Goal: Task Accomplishment & Management: Manage account settings

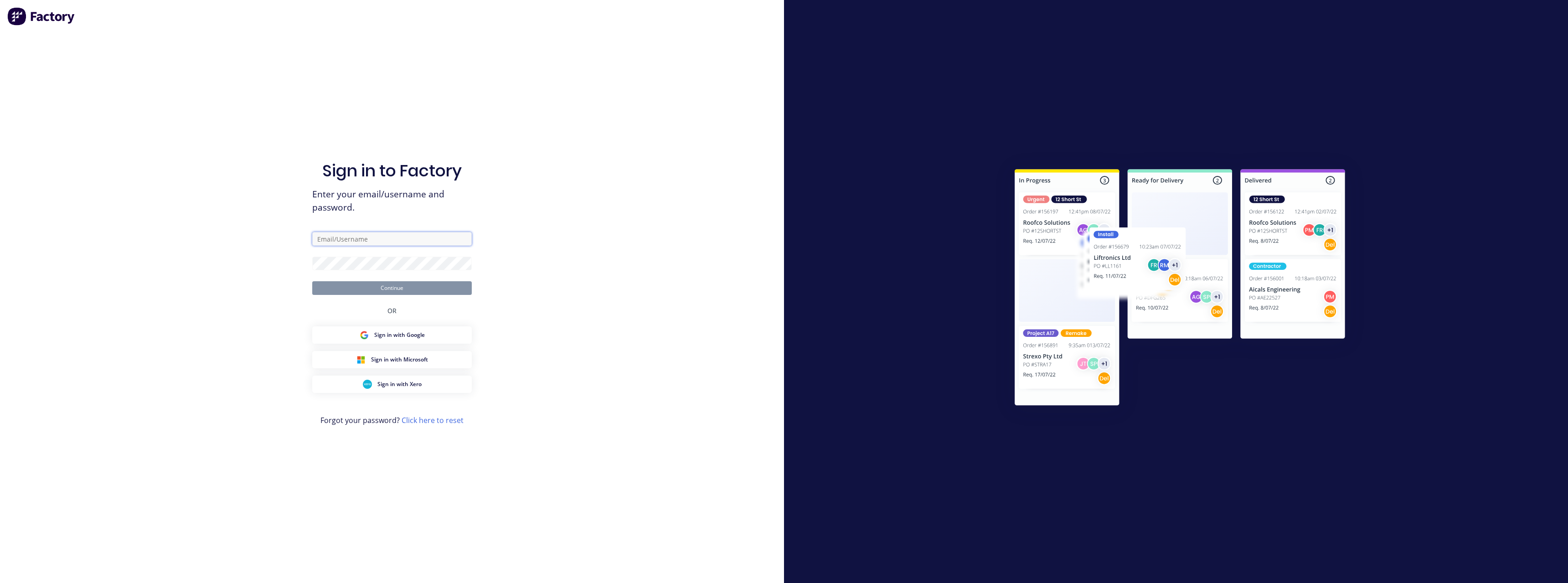
type input "[PERSON_NAME][EMAIL_ADDRESS][DOMAIN_NAME]"
click at [390, 286] on button "Continue" at bounding box center [392, 288] width 159 height 13
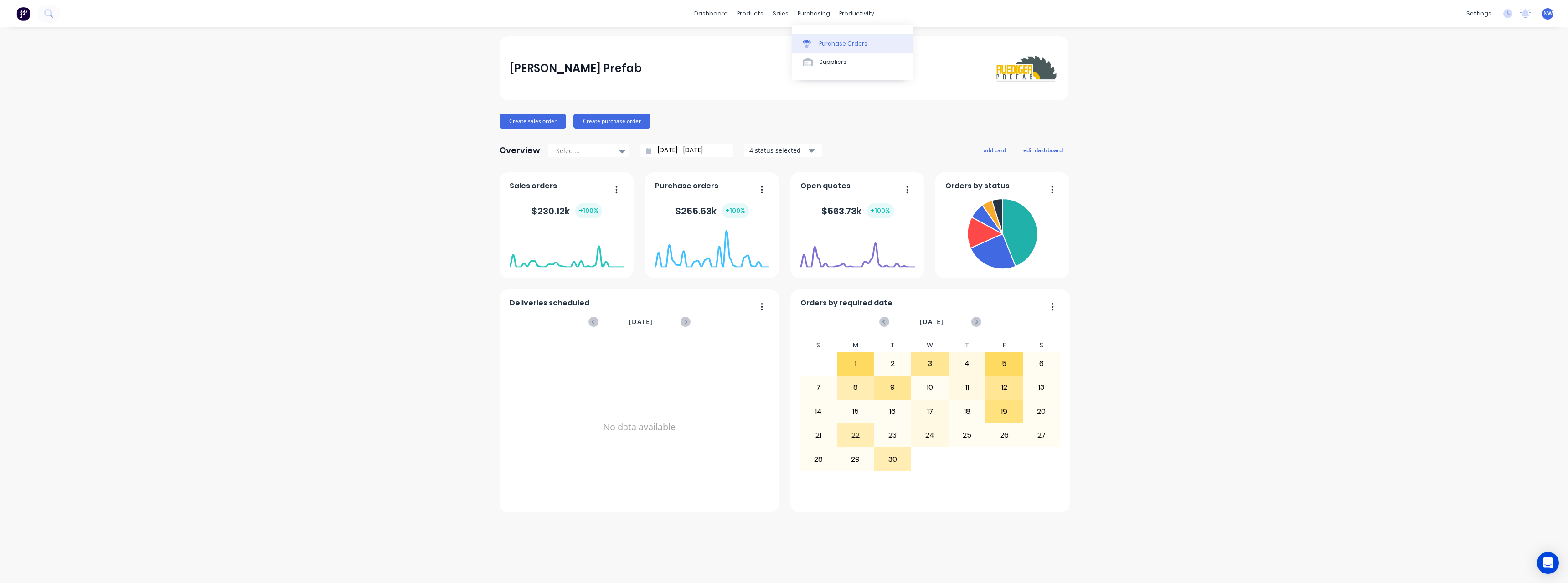
click at [817, 41] on link "Purchase Orders" at bounding box center [852, 43] width 121 height 18
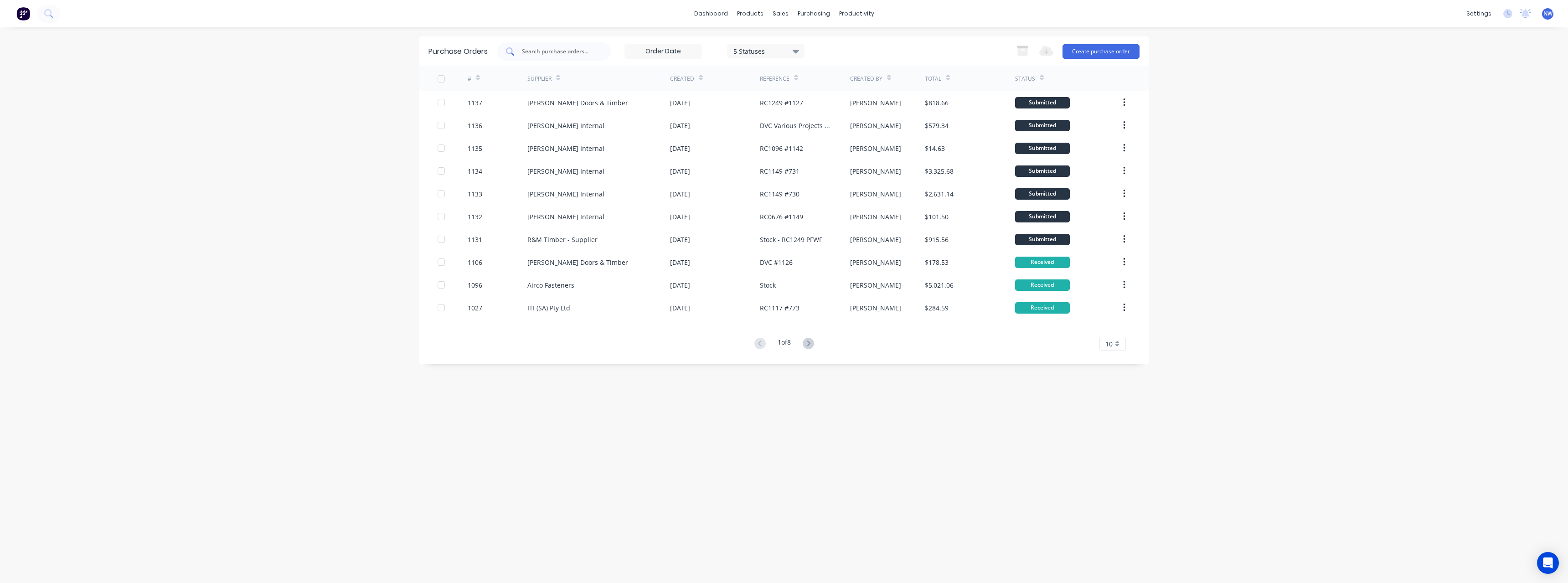
click at [549, 52] on input "text" at bounding box center [559, 51] width 75 height 9
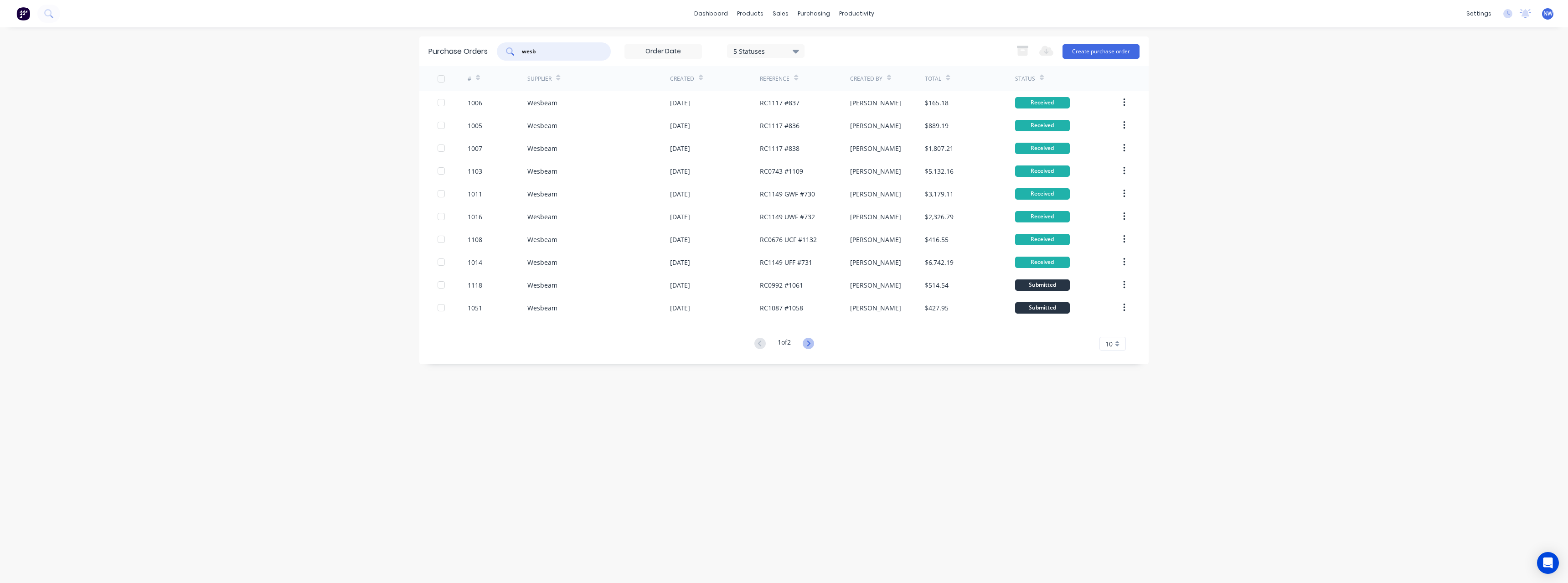
type input "wesb"
click at [807, 345] on icon at bounding box center [808, 343] width 12 height 12
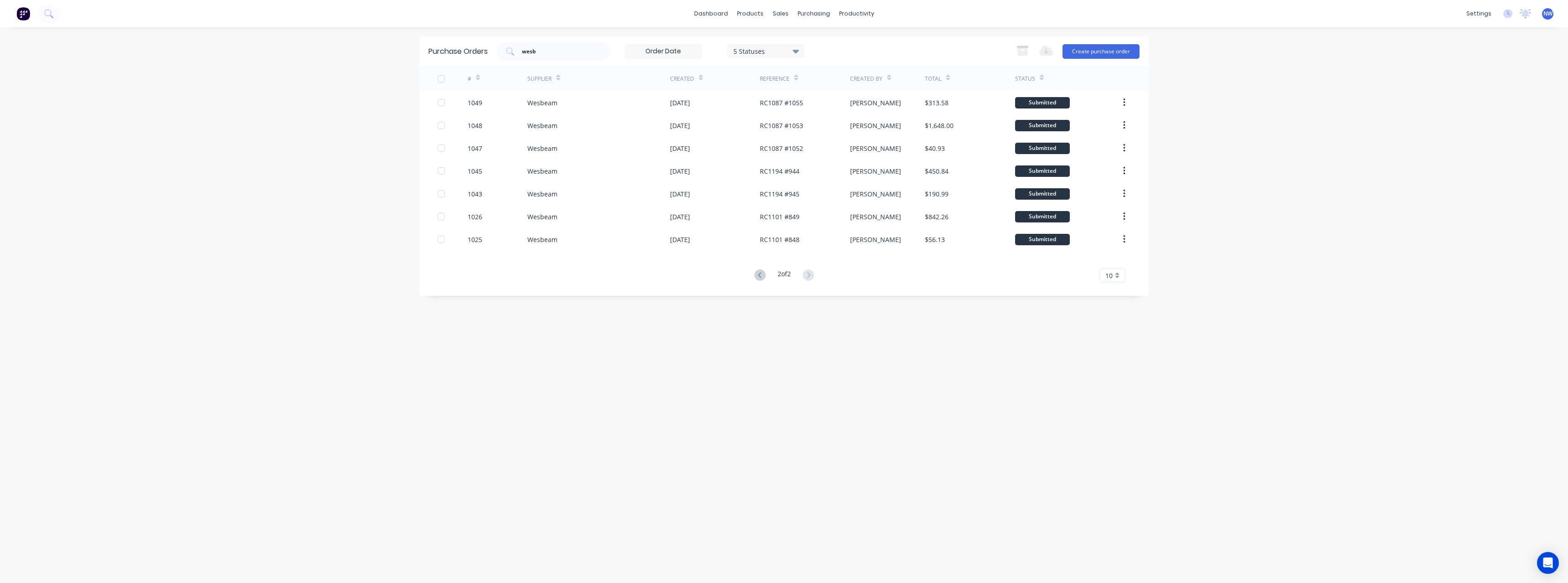
click at [656, 235] on div "Wesbeam" at bounding box center [598, 239] width 142 height 23
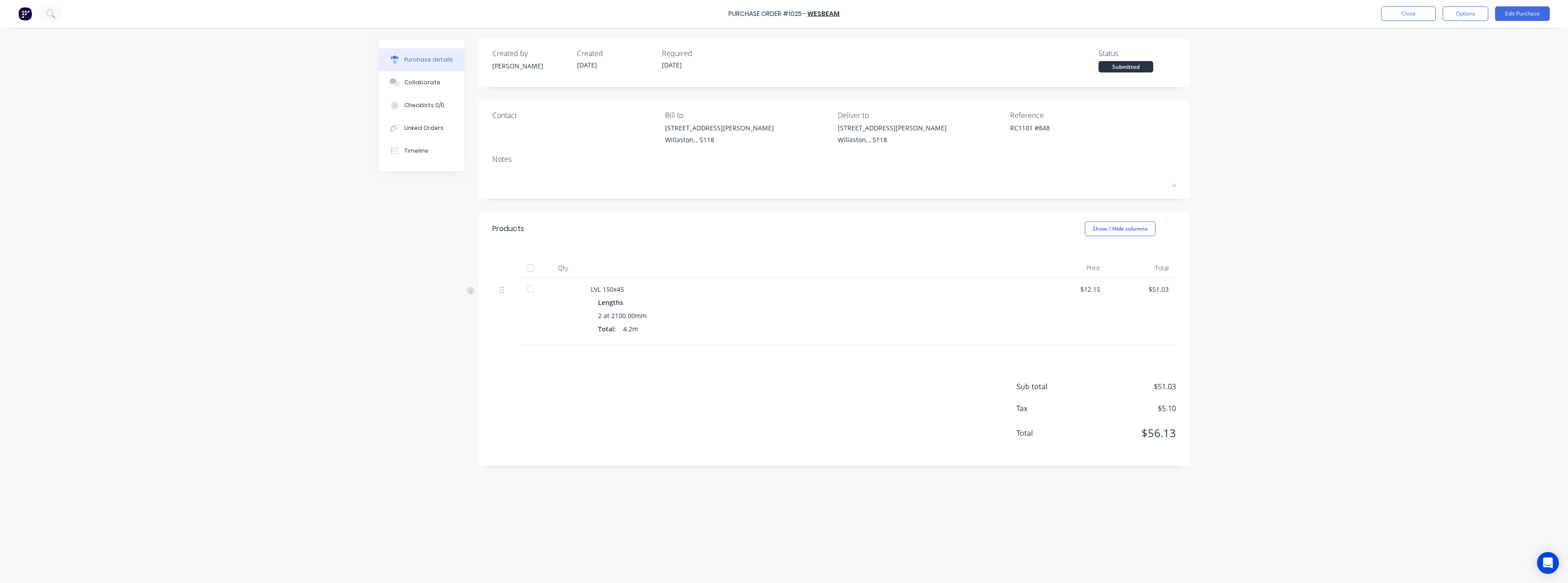
click at [532, 267] on div at bounding box center [531, 268] width 18 height 18
click at [1403, 15] on button "Close" at bounding box center [1409, 13] width 55 height 15
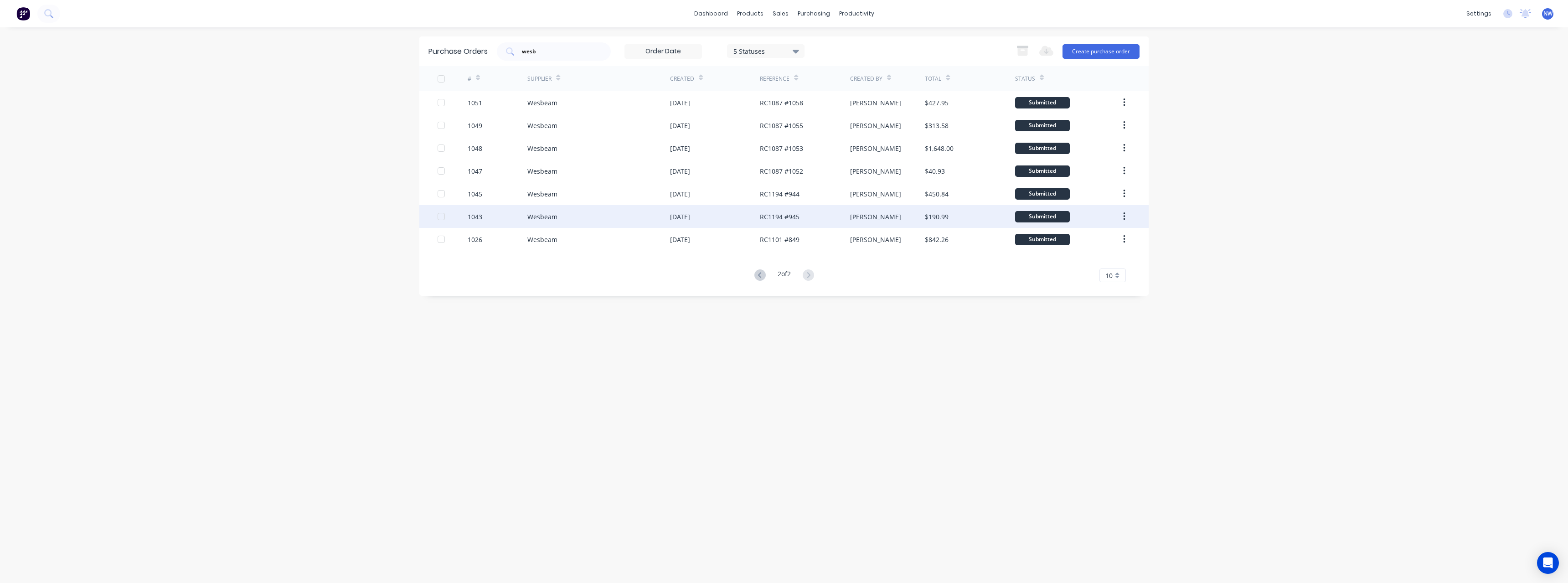
click at [634, 215] on div "Wesbeam" at bounding box center [598, 216] width 142 height 23
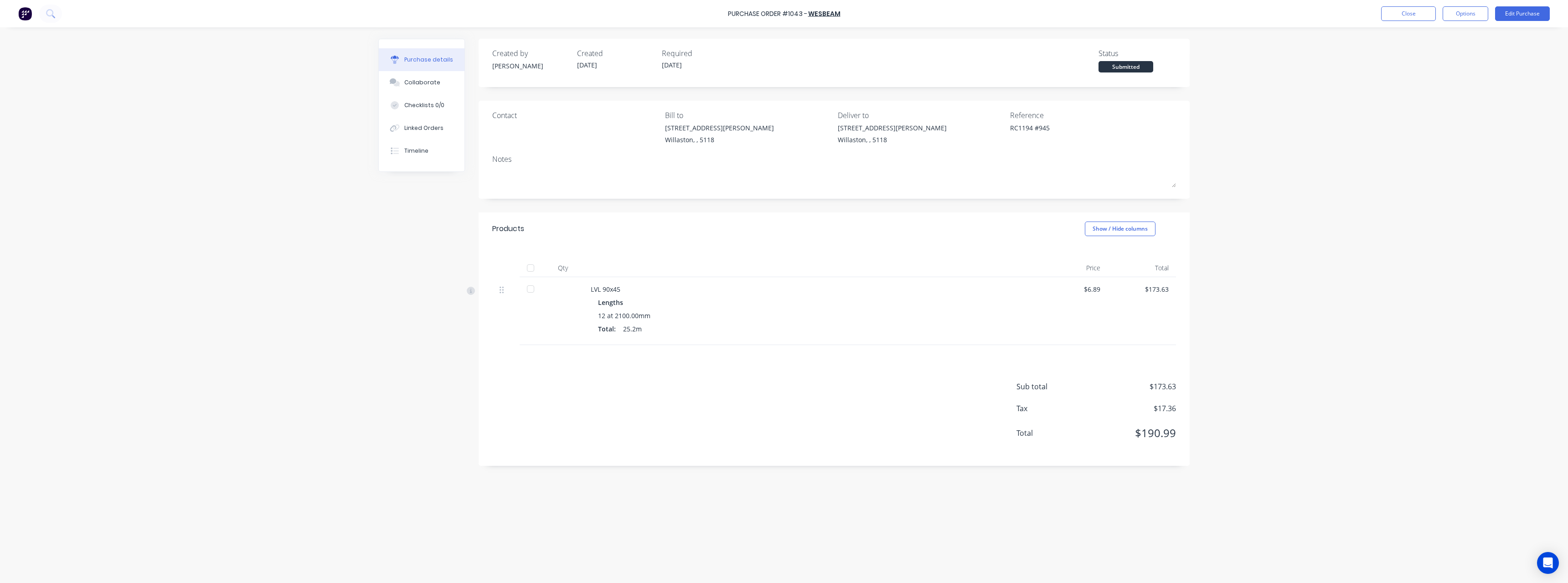
click at [531, 268] on div at bounding box center [531, 268] width 18 height 18
click at [1401, 17] on button "Close" at bounding box center [1409, 13] width 55 height 15
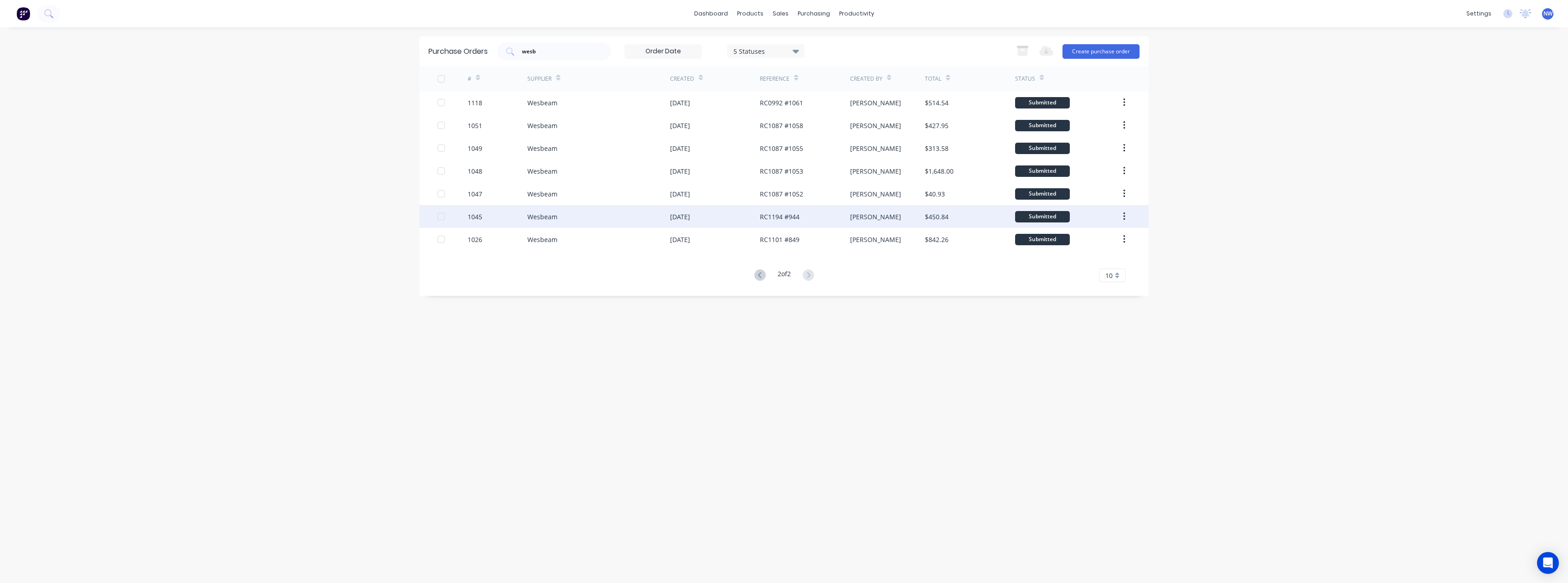
click at [788, 218] on div "RC1194 #944" at bounding box center [779, 217] width 40 height 10
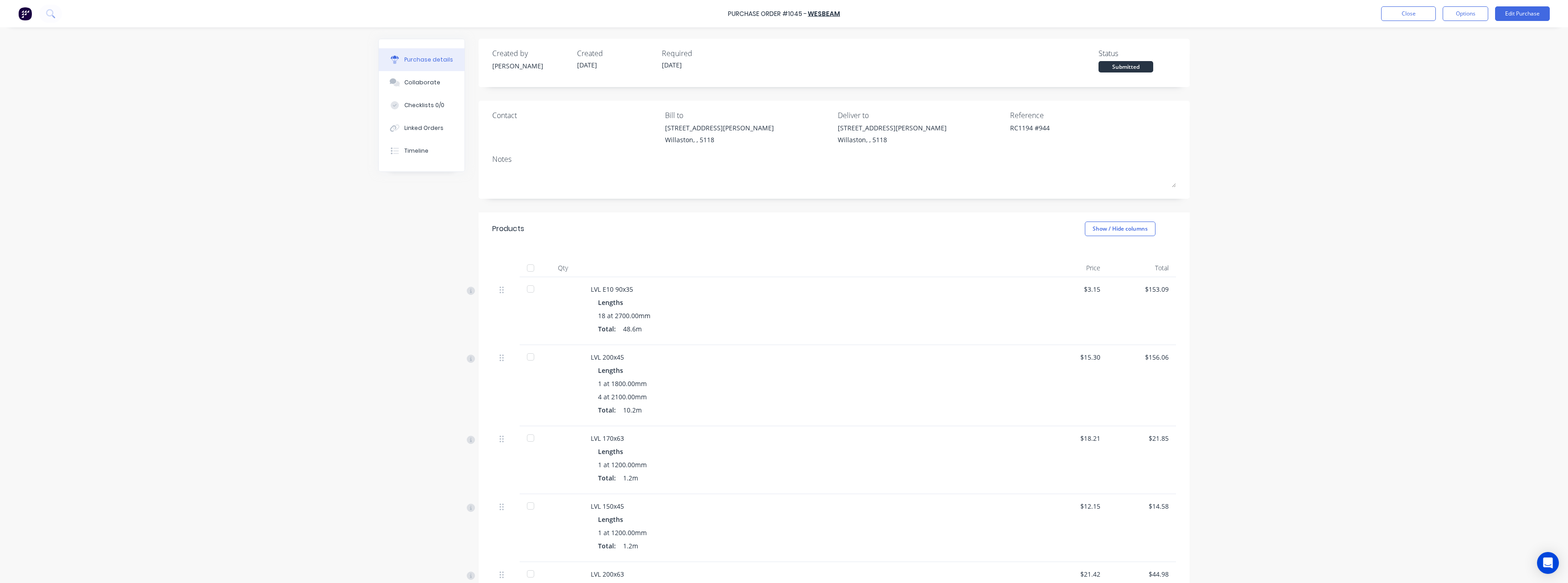
click at [527, 268] on div at bounding box center [531, 268] width 18 height 18
click at [1422, 14] on button "Close" at bounding box center [1409, 13] width 55 height 15
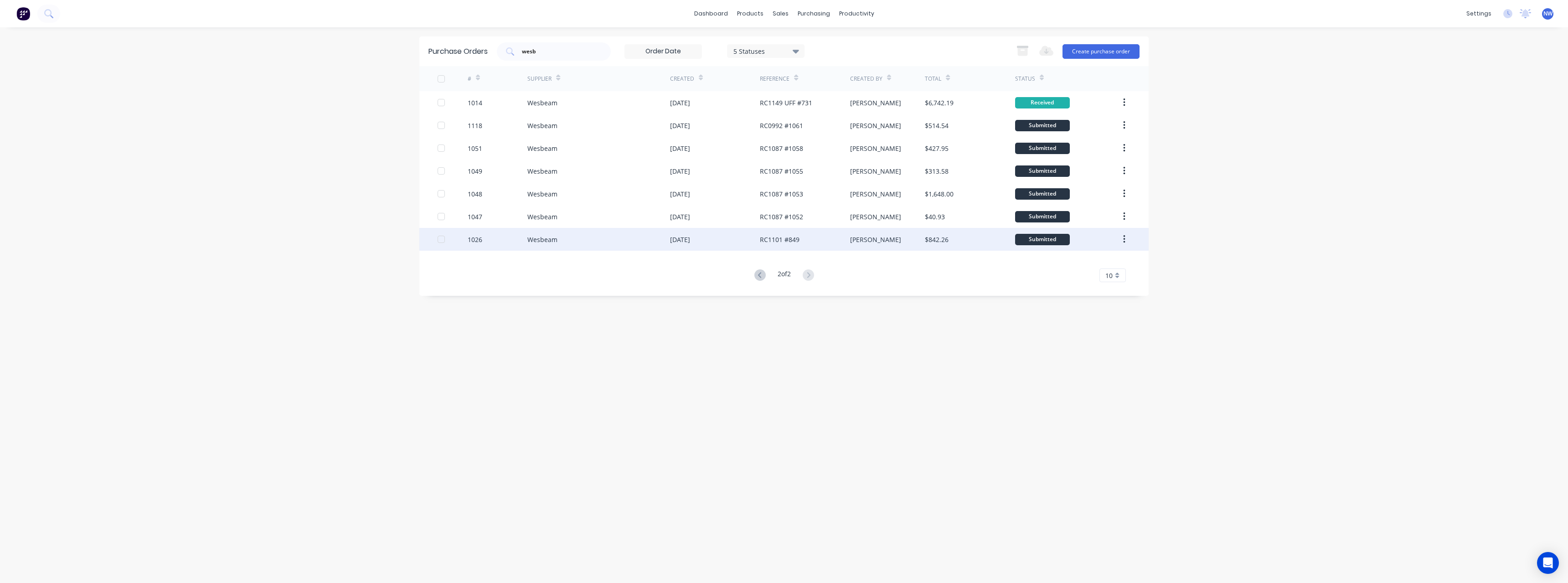
click at [663, 239] on div "Wesbeam" at bounding box center [598, 239] width 142 height 23
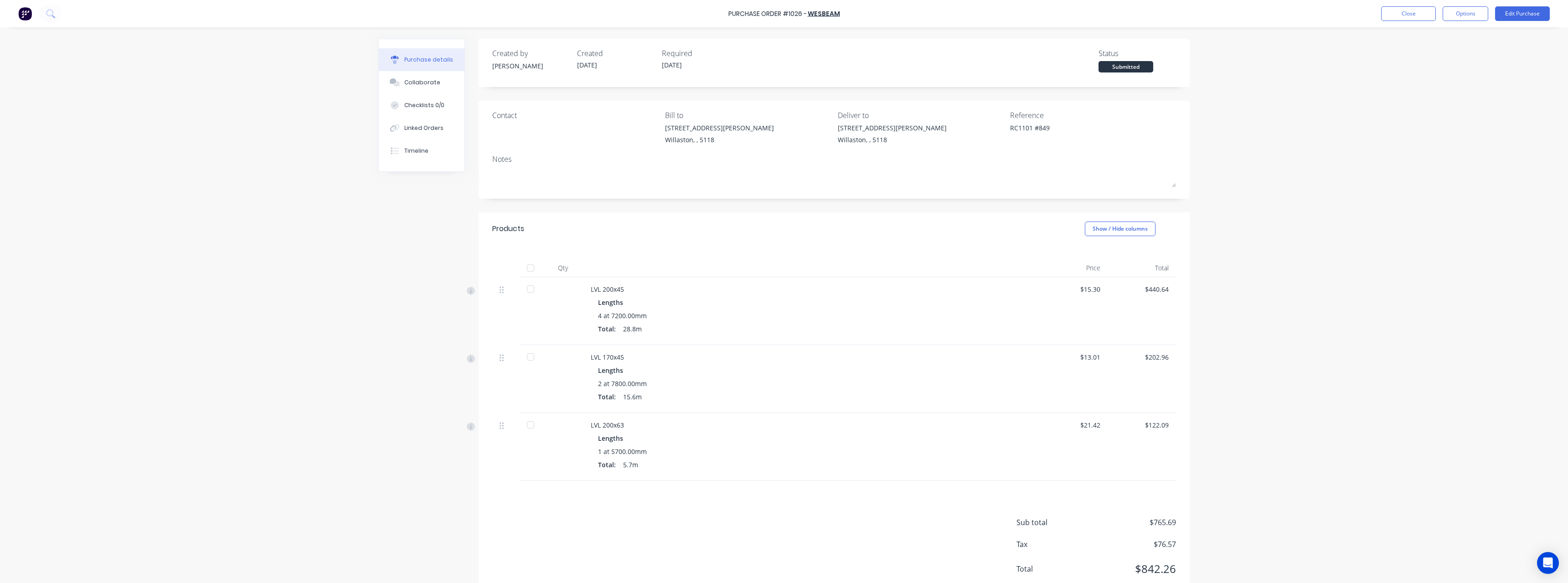
click at [528, 268] on div at bounding box center [531, 268] width 18 height 18
type textarea "x"
click at [1413, 16] on button "Close" at bounding box center [1409, 13] width 55 height 15
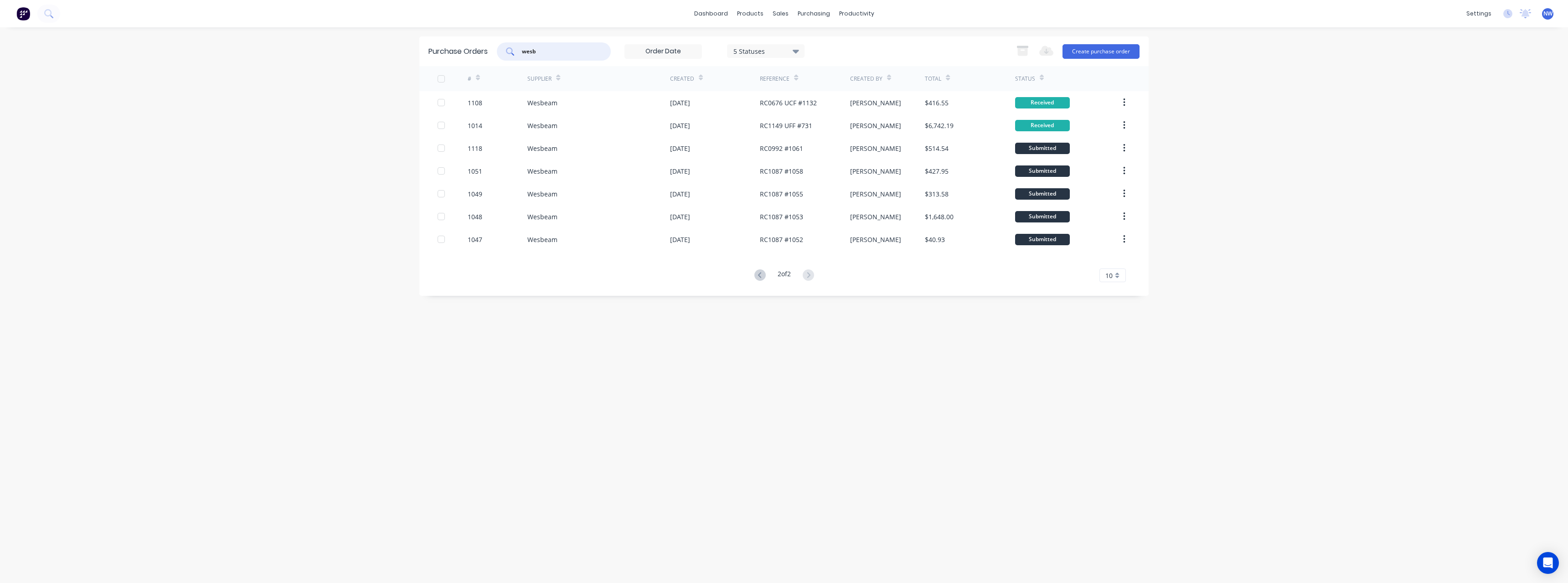
drag, startPoint x: 560, startPoint y: 52, endPoint x: 501, endPoint y: 54, distance: 59.0
click at [501, 54] on div "wesb" at bounding box center [553, 52] width 114 height 18
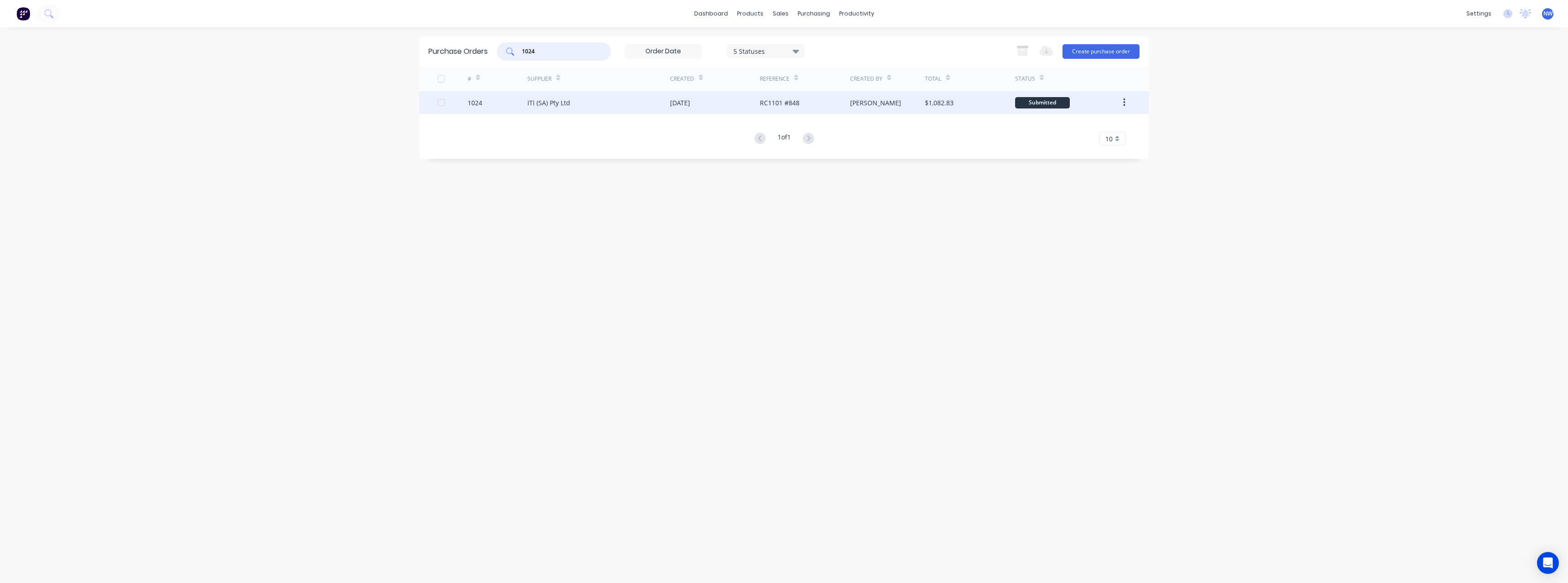
type input "1024"
click at [652, 97] on div "ITI (SA) Pty Ltd" at bounding box center [598, 102] width 142 height 23
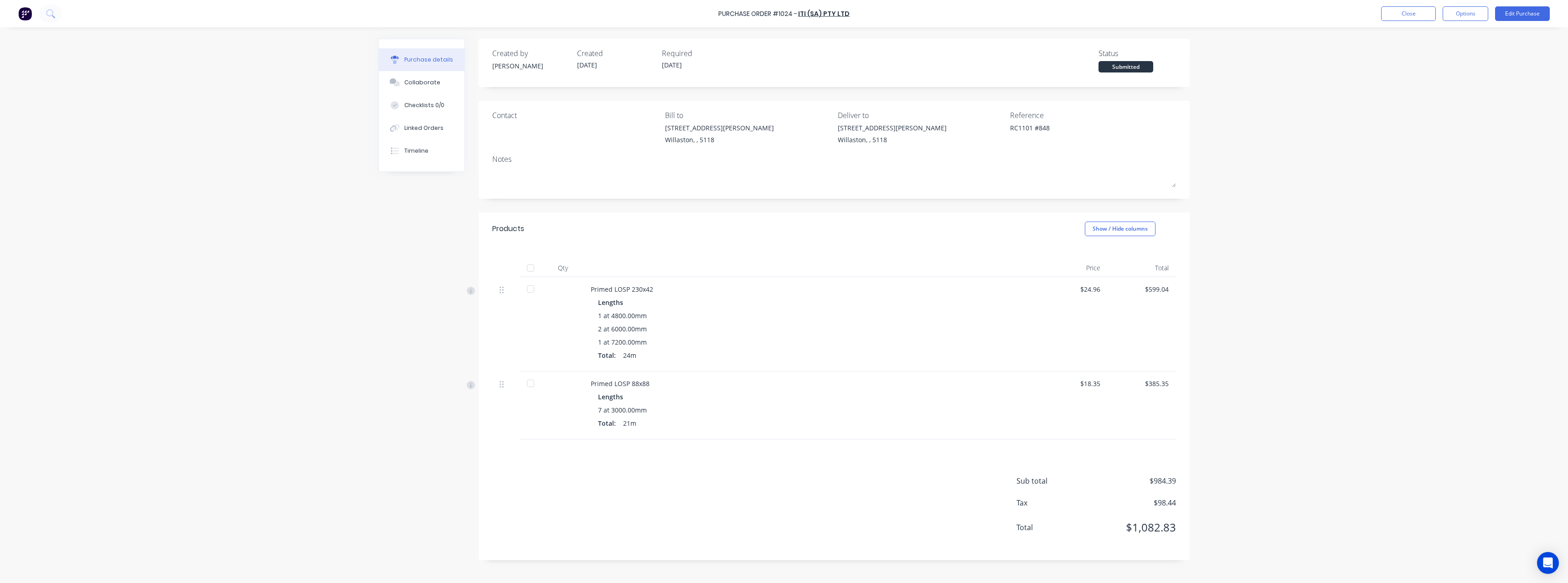
click at [529, 270] on div at bounding box center [531, 268] width 18 height 18
type textarea "x"
click at [1405, 15] on button "Close" at bounding box center [1409, 13] width 55 height 15
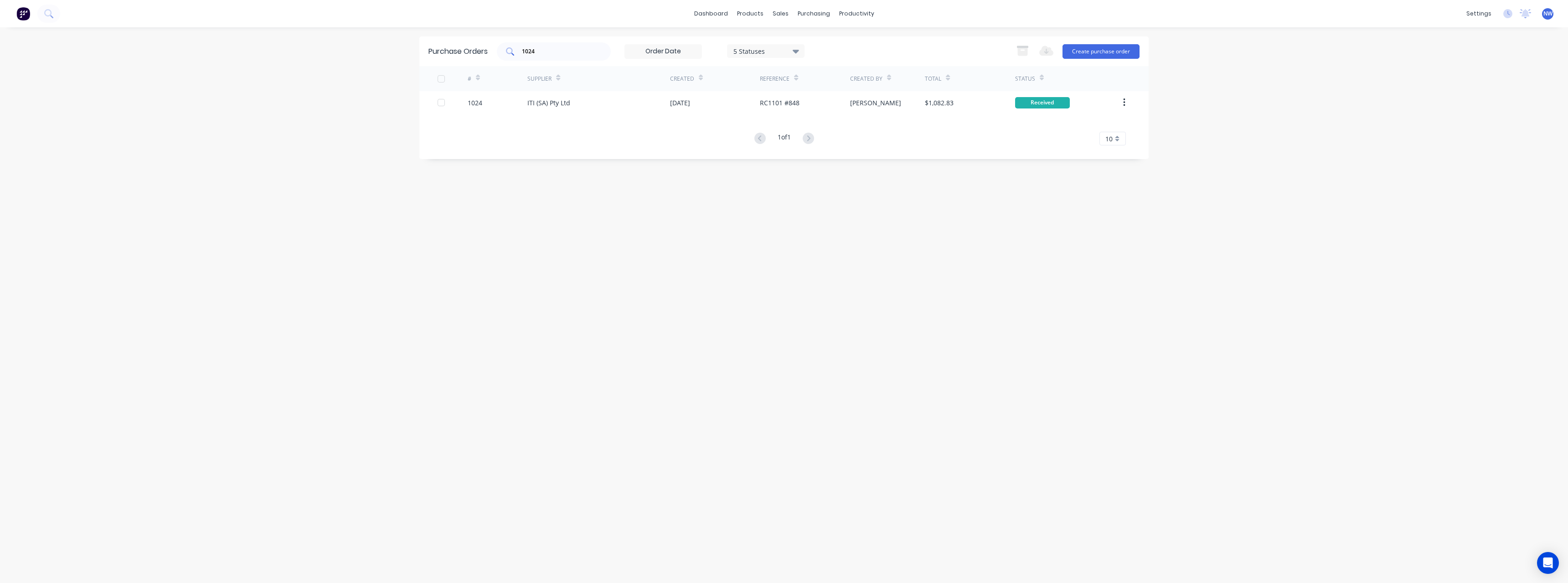
click at [543, 51] on input "1024" at bounding box center [559, 51] width 75 height 9
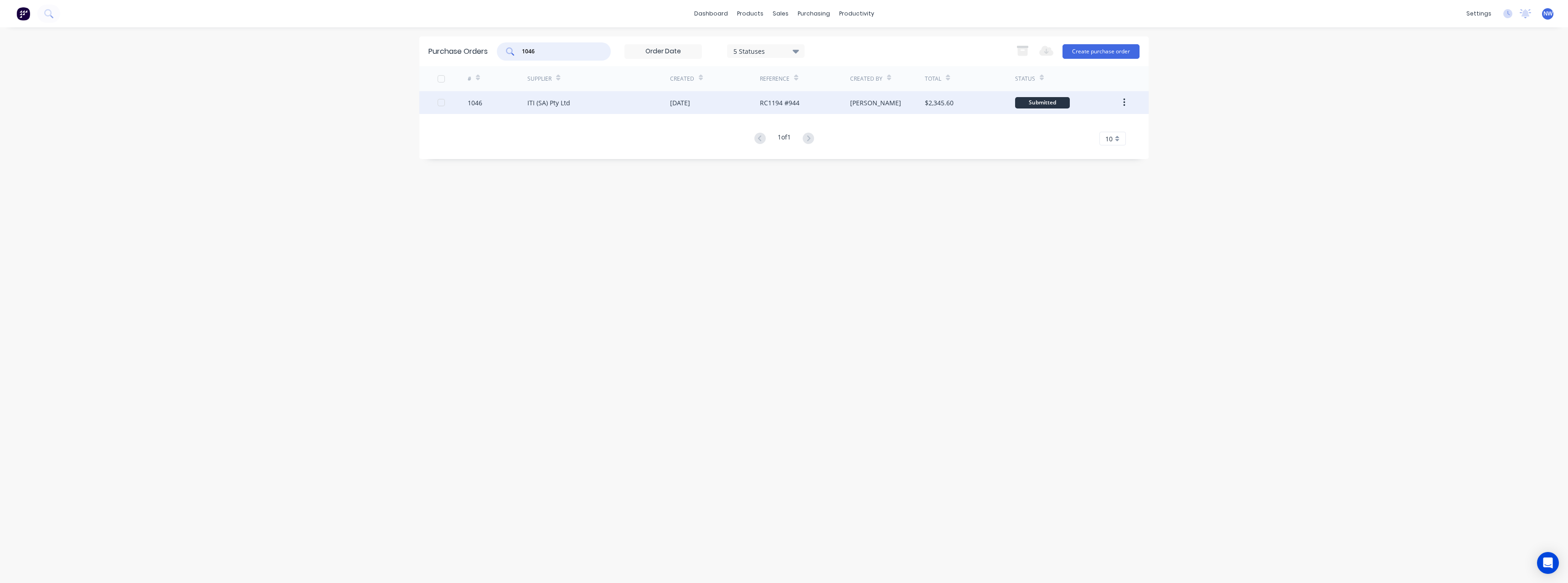
type input "1046"
click at [569, 104] on div "ITI (SA) Pty Ltd" at bounding box center [548, 103] width 43 height 10
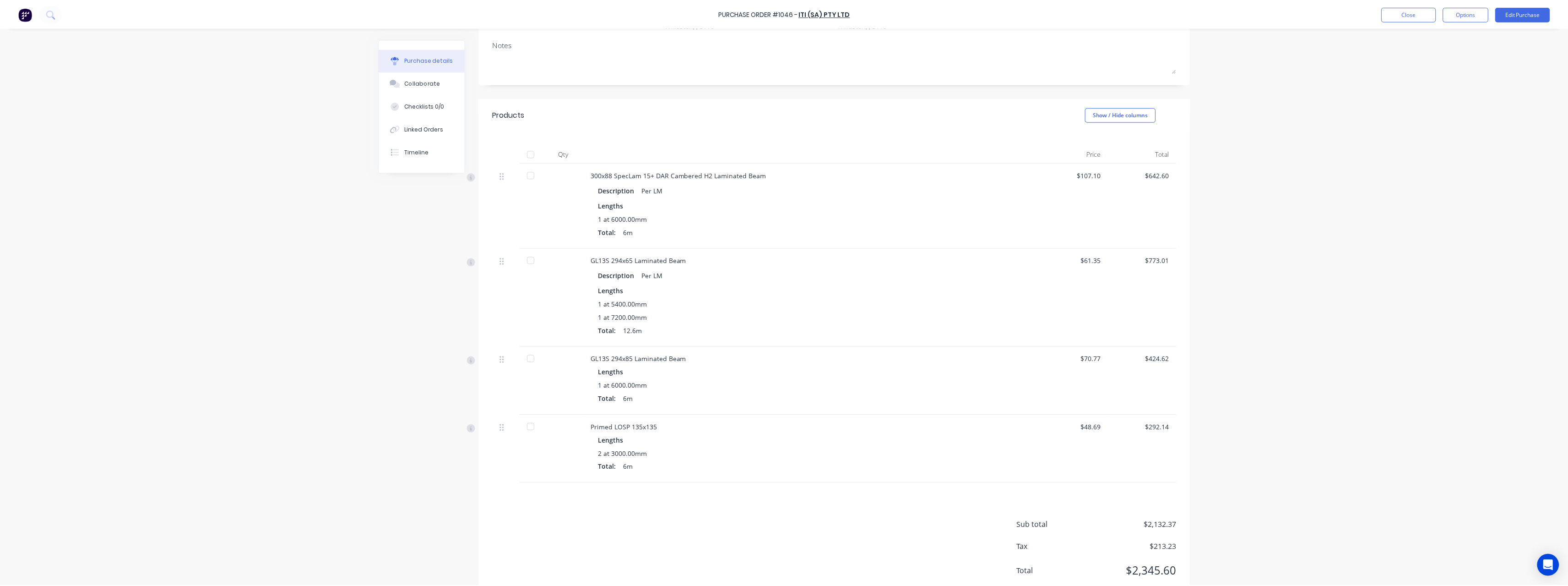
scroll to position [138, 0]
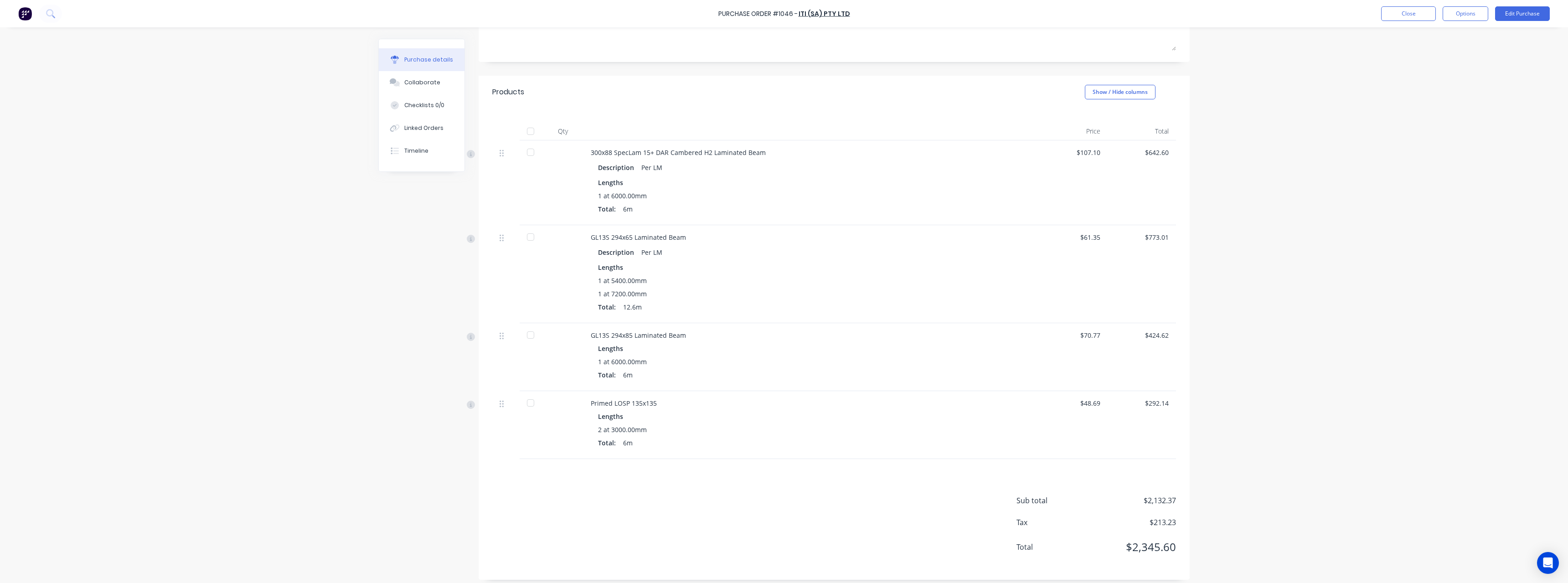
click at [527, 133] on div at bounding box center [531, 131] width 18 height 18
type textarea "x"
click at [1407, 18] on button "Close" at bounding box center [1409, 13] width 55 height 15
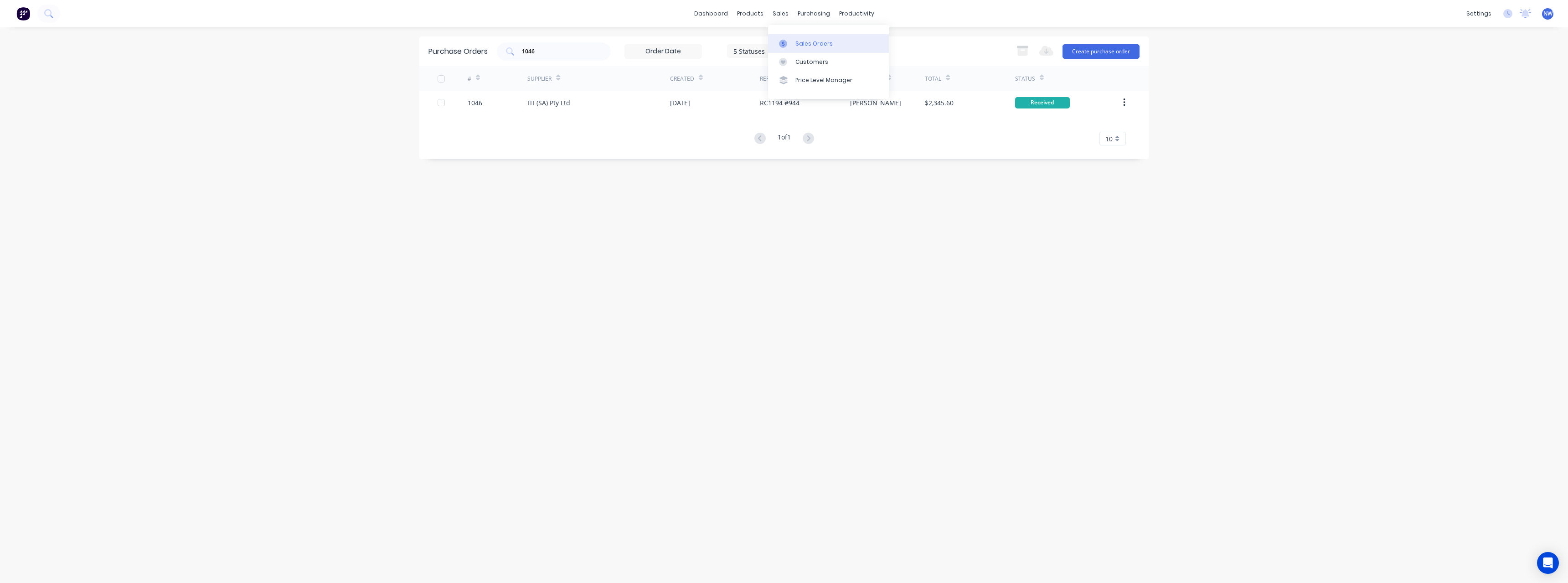
click at [807, 40] on div "Sales Orders" at bounding box center [814, 43] width 37 height 8
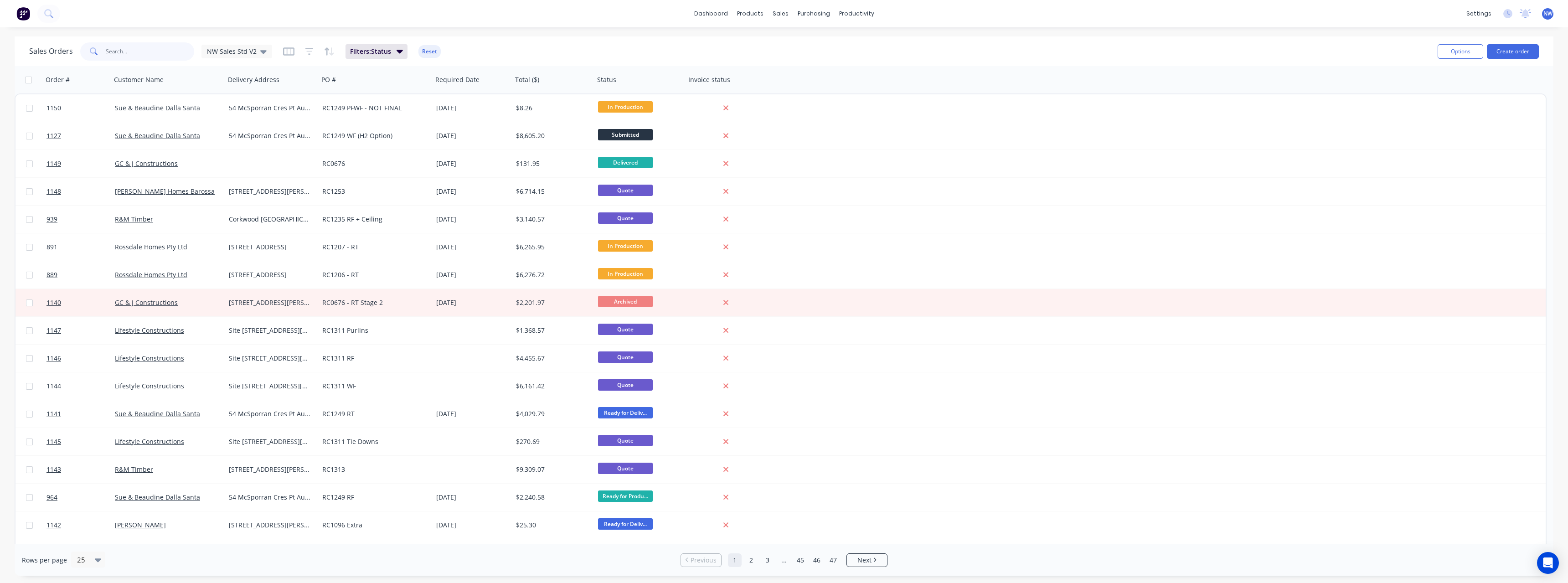
click at [134, 52] on input "text" at bounding box center [150, 52] width 89 height 18
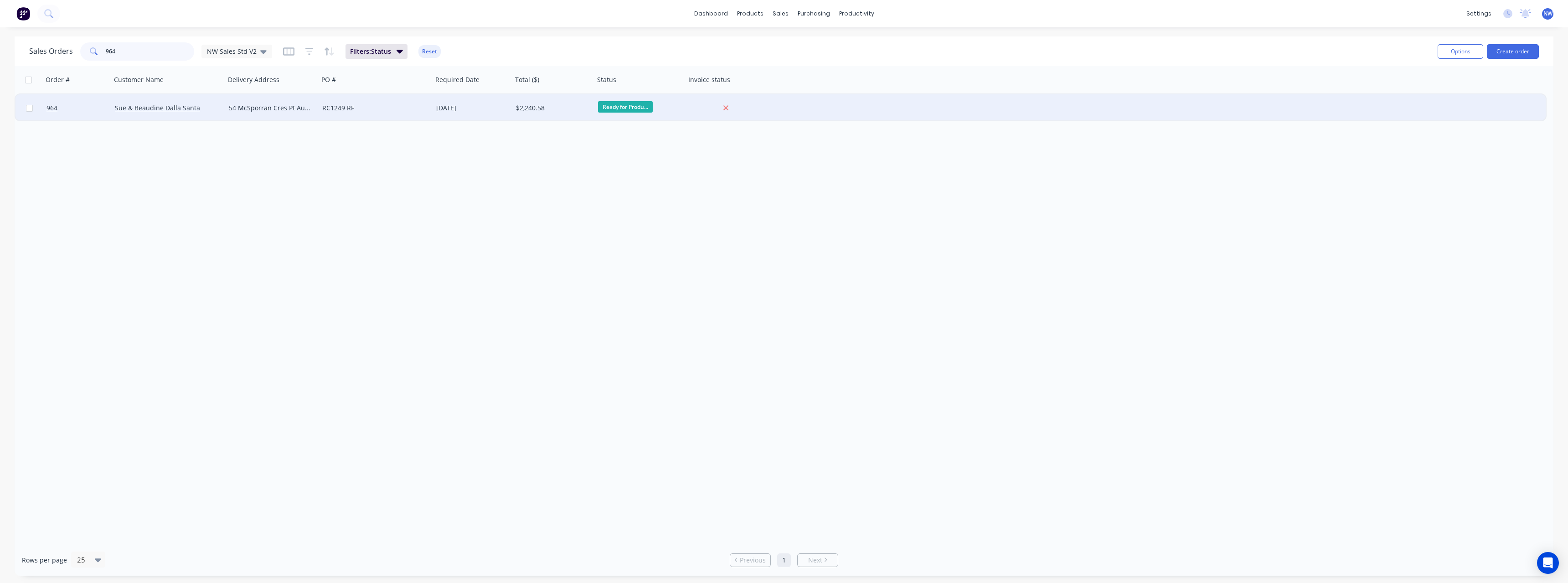
type input "964"
click at [235, 109] on div "54 McSporran Cres Pt Augusta" at bounding box center [270, 108] width 82 height 9
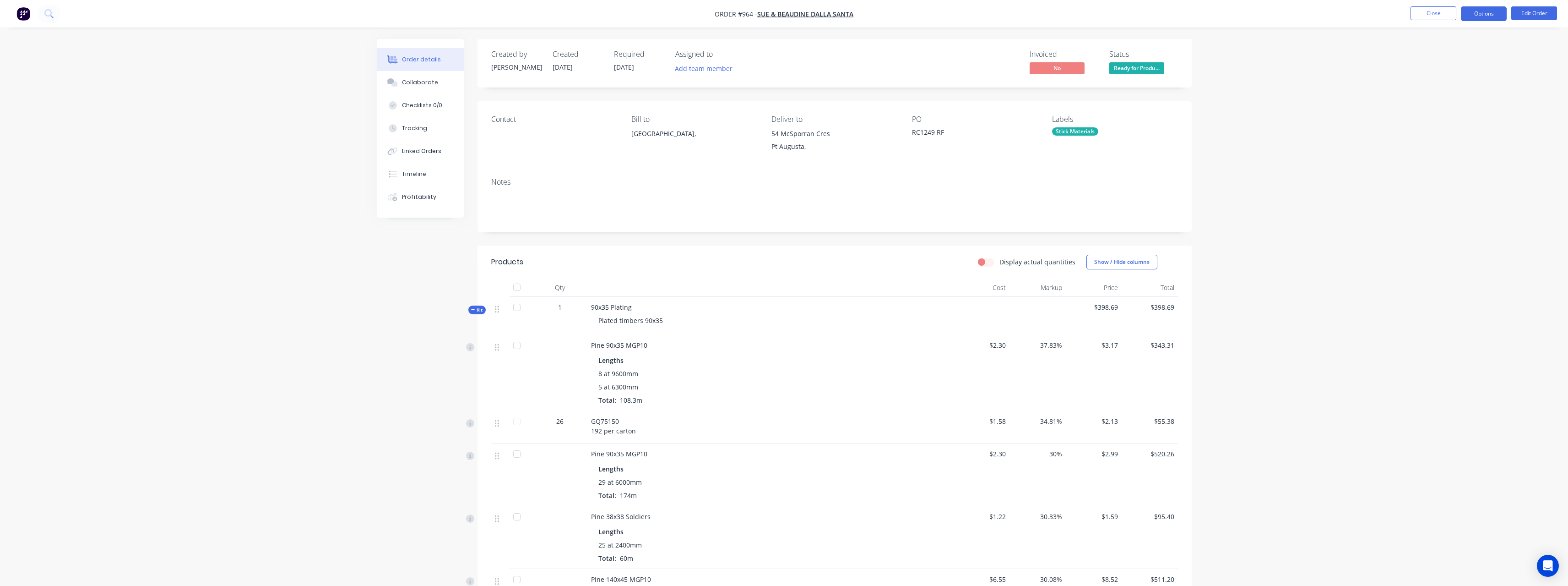
click at [1481, 17] on button "Options" at bounding box center [1484, 13] width 46 height 15
click at [1465, 109] on div "Work Order" at bounding box center [1456, 111] width 84 height 13
click at [1457, 91] on div "Without pricing" at bounding box center [1456, 92] width 84 height 13
click at [1450, 17] on button "Close" at bounding box center [1433, 13] width 46 height 13
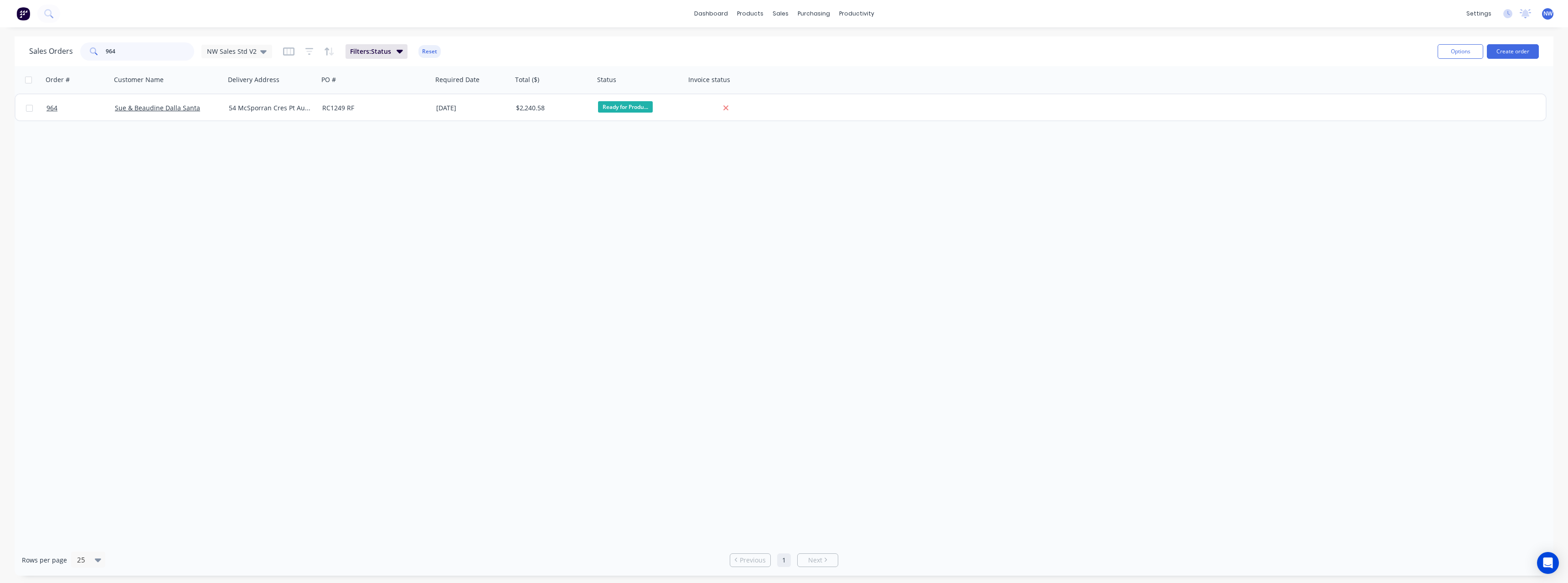
drag, startPoint x: 121, startPoint y: 52, endPoint x: 92, endPoint y: 52, distance: 29.0
click at [92, 52] on div "964" at bounding box center [137, 52] width 114 height 18
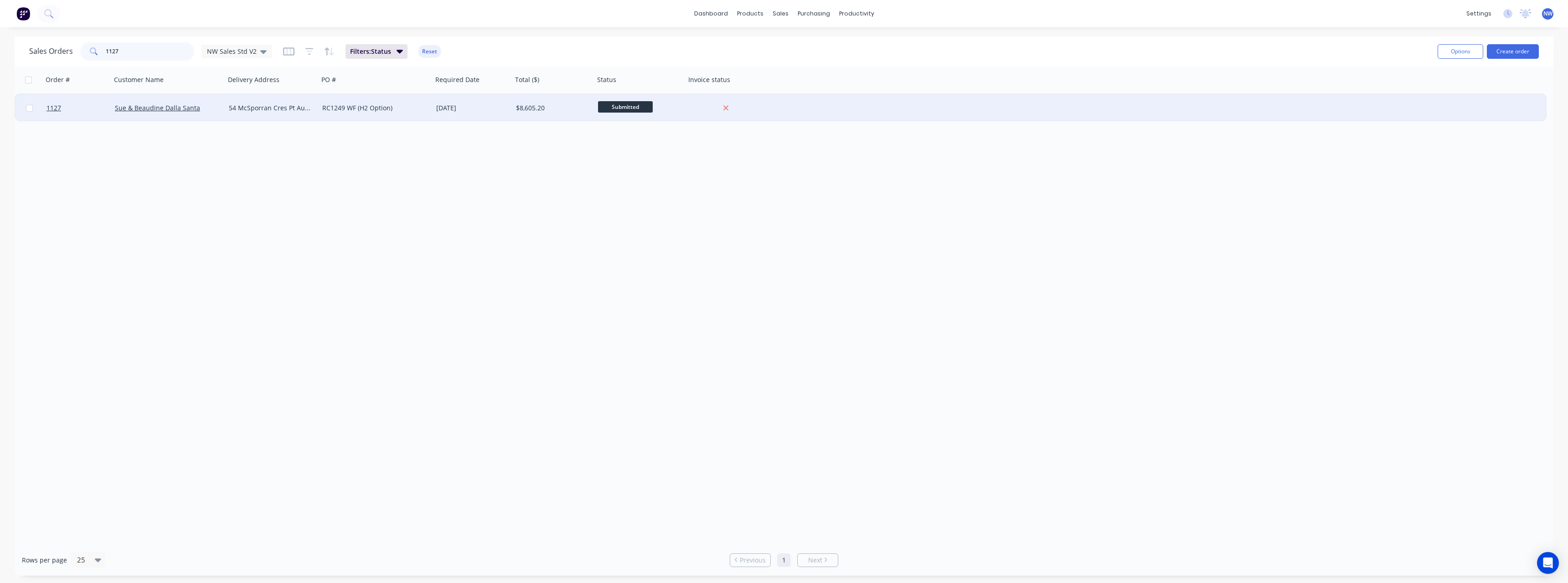
type input "1127"
click at [289, 106] on div "54 McSporran Cres Pt Augusta" at bounding box center [270, 108] width 82 height 9
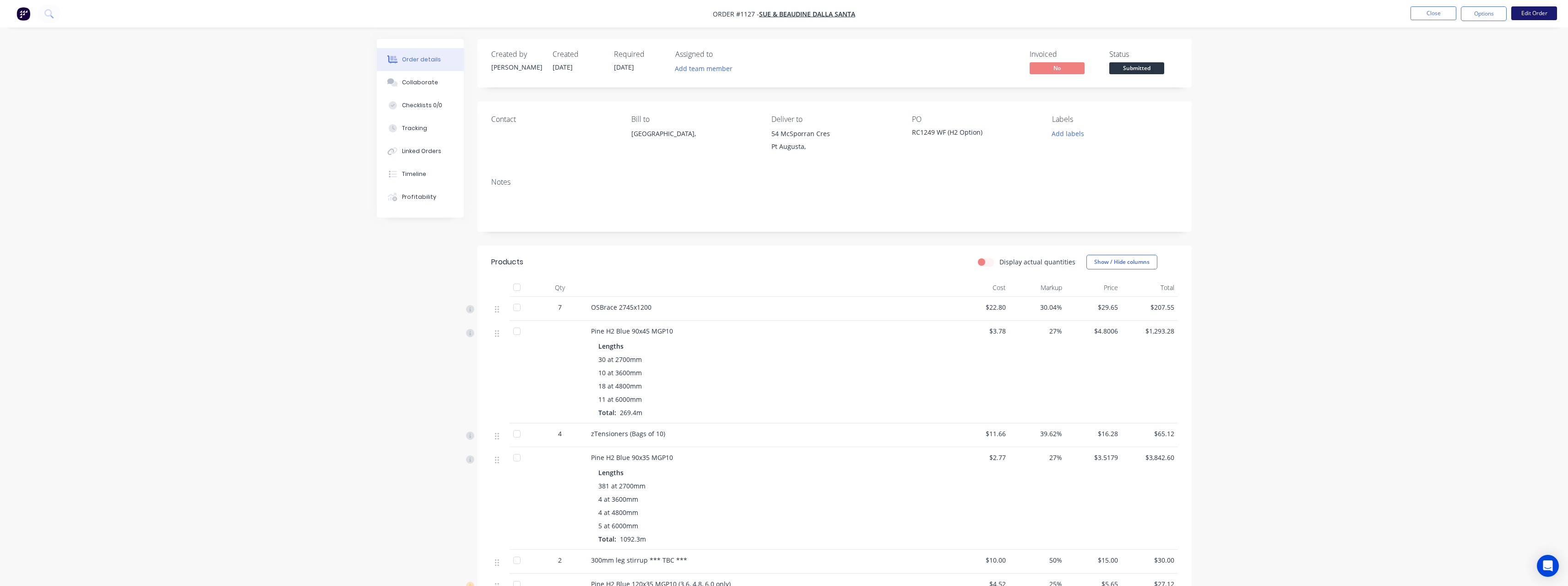
click at [1526, 13] on button "Edit Order" at bounding box center [1534, 13] width 46 height 13
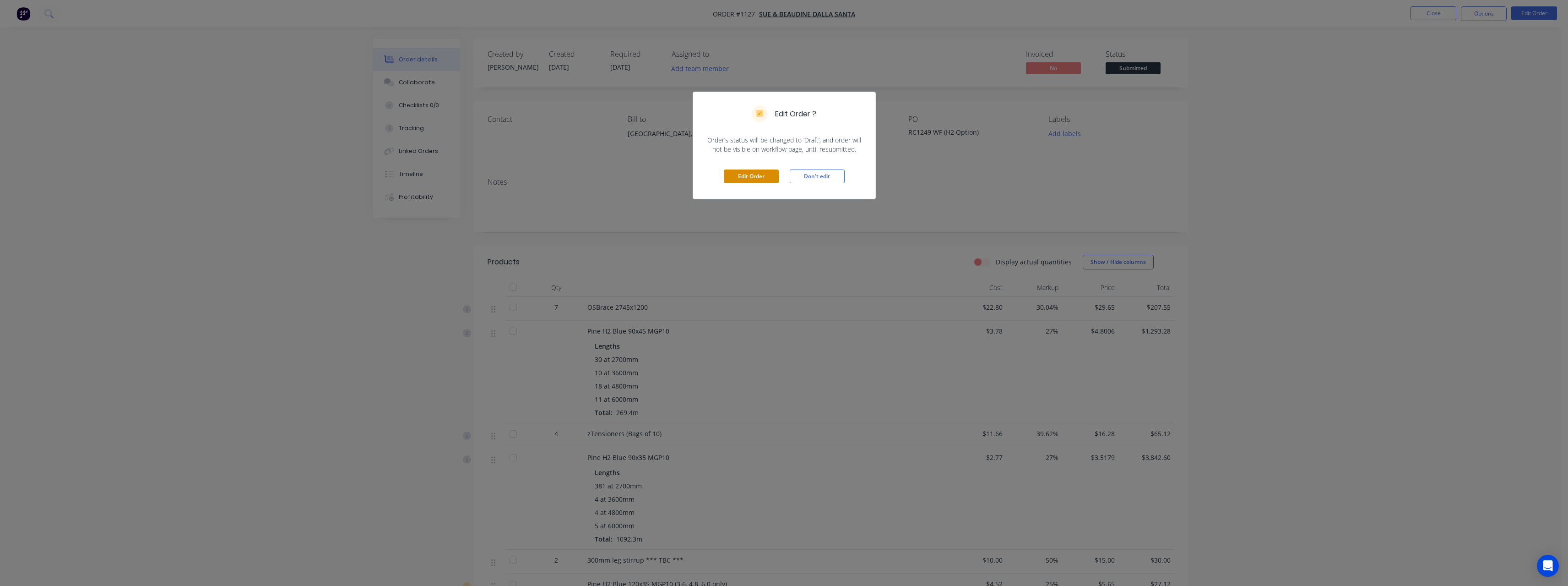
click at [754, 180] on button "Edit Order" at bounding box center [751, 176] width 55 height 13
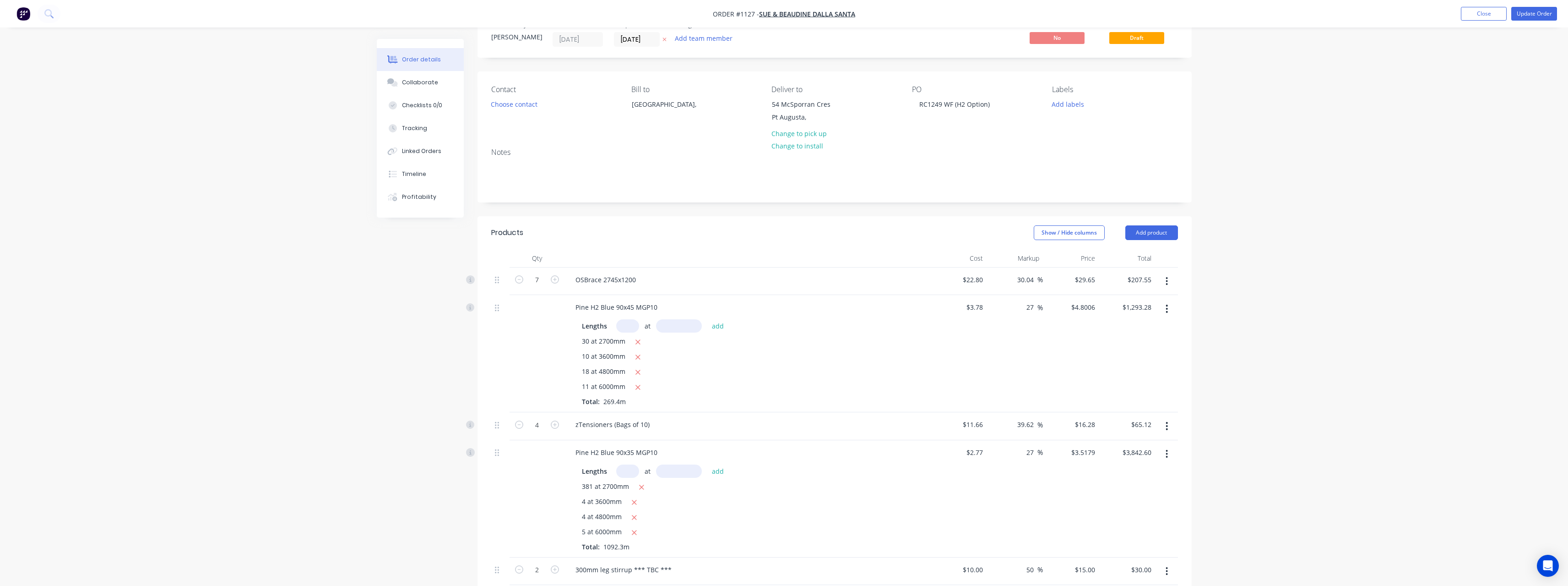
scroll to position [46, 0]
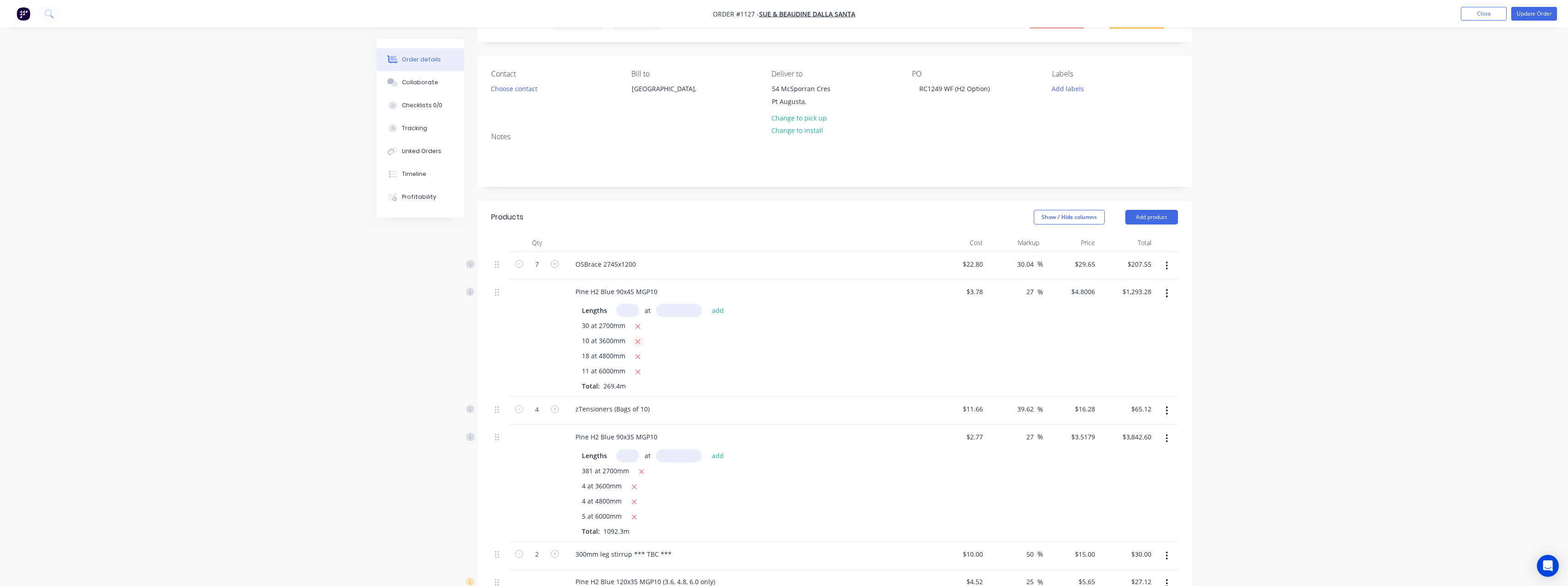
click at [637, 341] on icon "button" at bounding box center [638, 341] width 5 height 5
drag, startPoint x: 635, startPoint y: 327, endPoint x: 634, endPoint y: 318, distance: 9.1
click at [635, 327] on icon "button" at bounding box center [638, 326] width 6 height 8
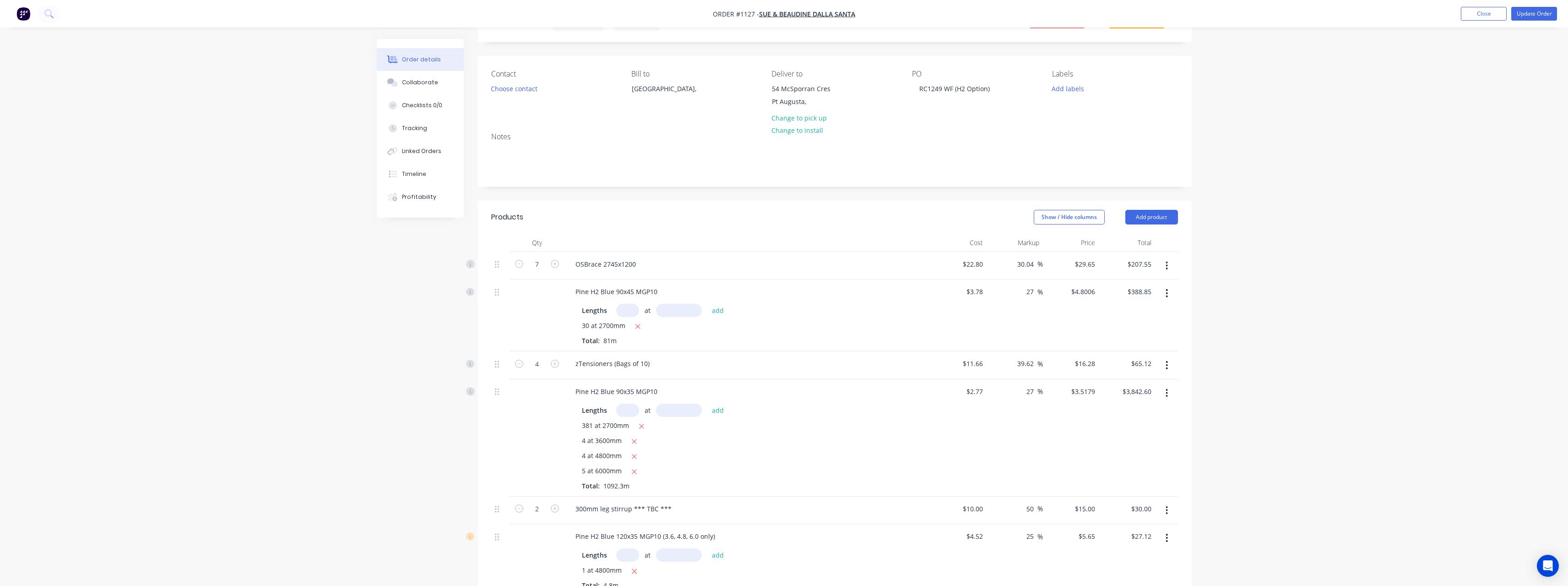
type input "$0.00"
click at [633, 313] on input "text" at bounding box center [627, 310] width 23 height 13
type input "8"
type input "2700"
click at [707, 304] on button "add" at bounding box center [718, 310] width 21 height 12
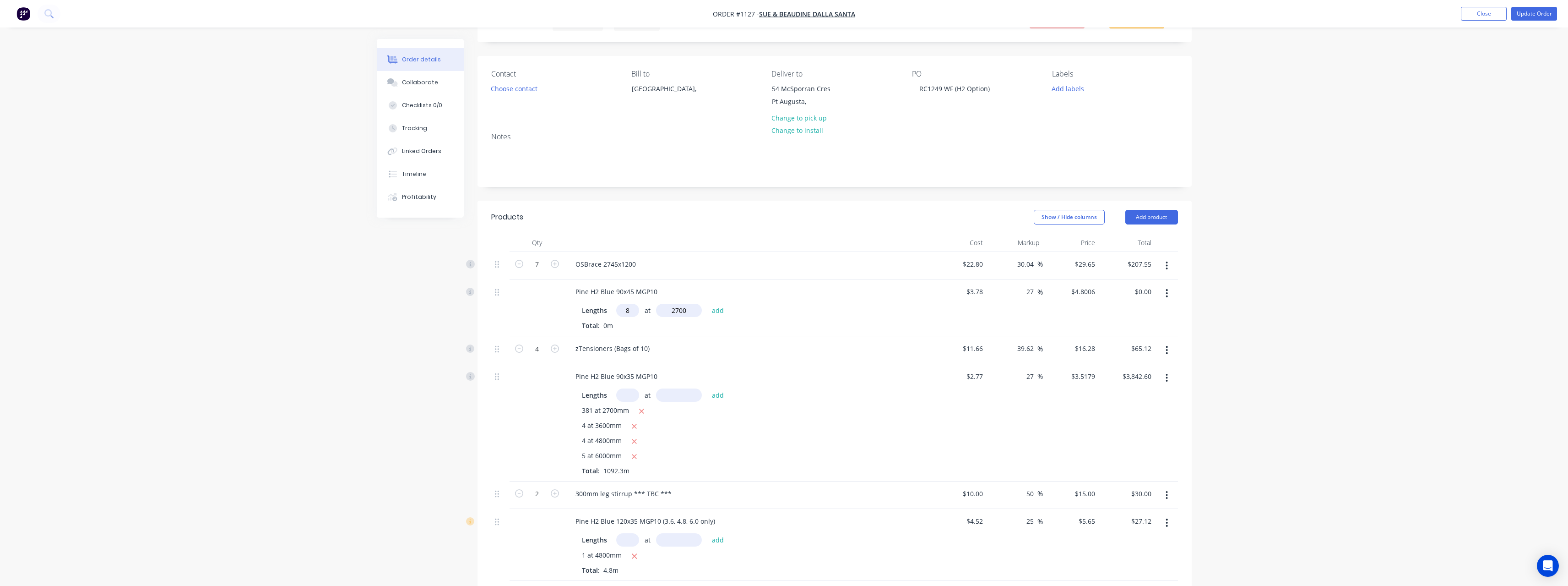
type input "$103.69"
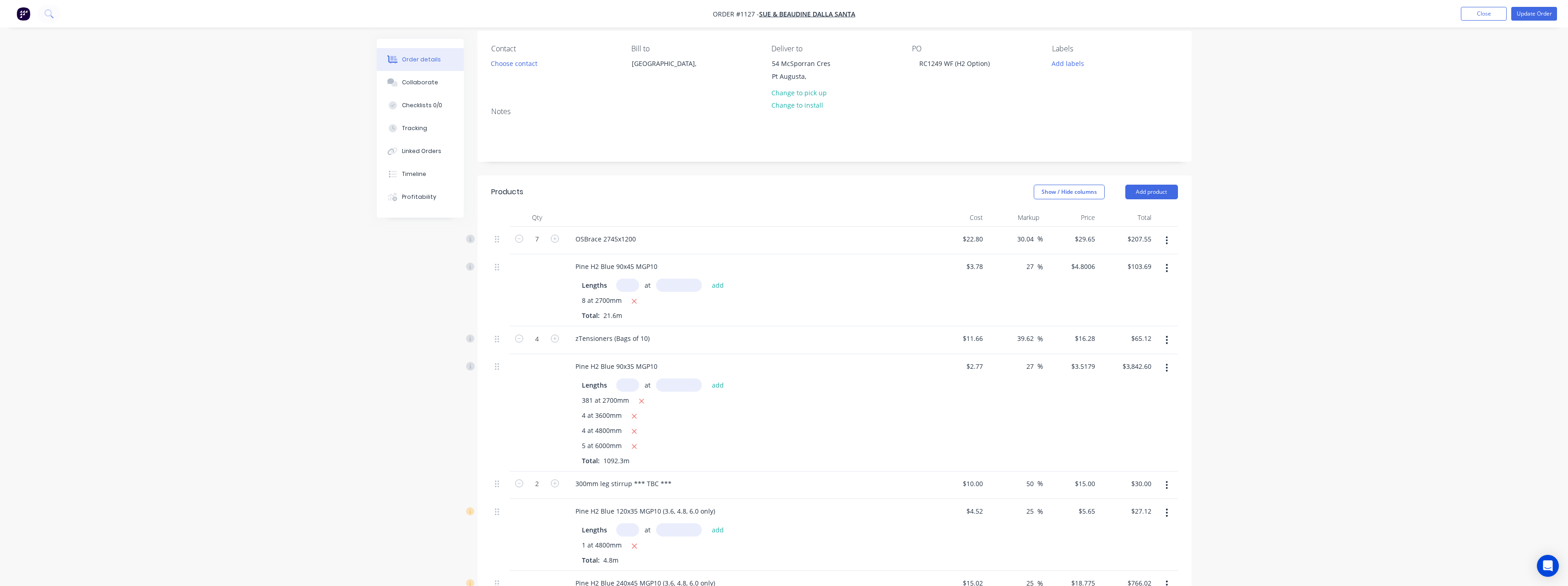
scroll to position [92, 0]
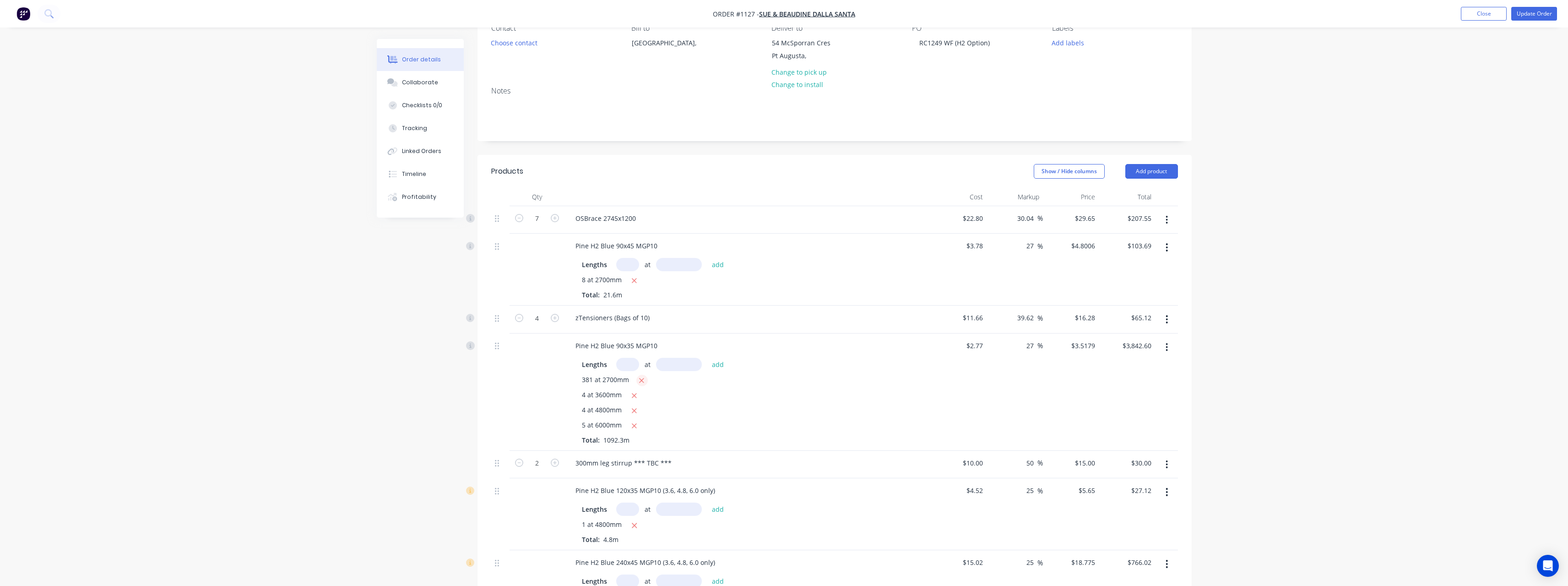
drag, startPoint x: 630, startPoint y: 366, endPoint x: 642, endPoint y: 375, distance: 15.0
click at [631, 366] on input "text" at bounding box center [627, 365] width 23 height 13
type input "30"
type input "6000"
click at [707, 358] on button "add" at bounding box center [718, 365] width 21 height 12
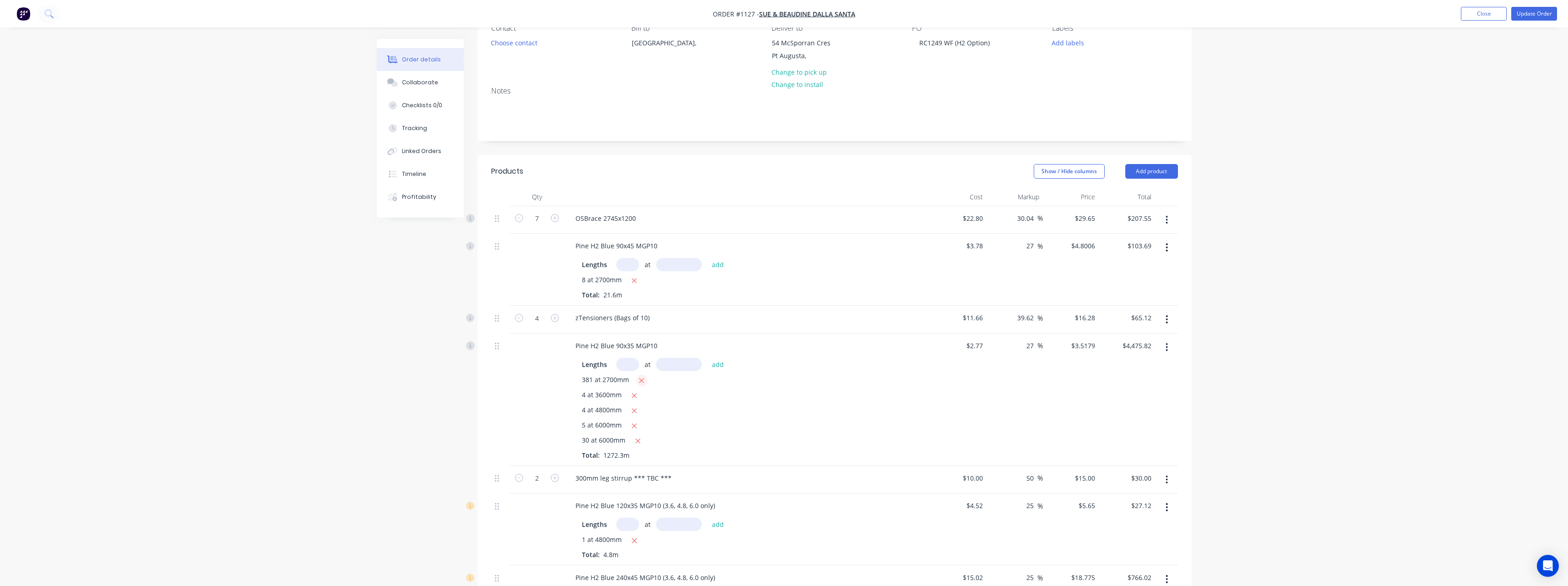
click at [641, 382] on icon "button" at bounding box center [642, 380] width 6 height 8
click at [639, 382] on button "button" at bounding box center [635, 380] width 12 height 12
click at [636, 384] on icon "button" at bounding box center [635, 380] width 6 height 8
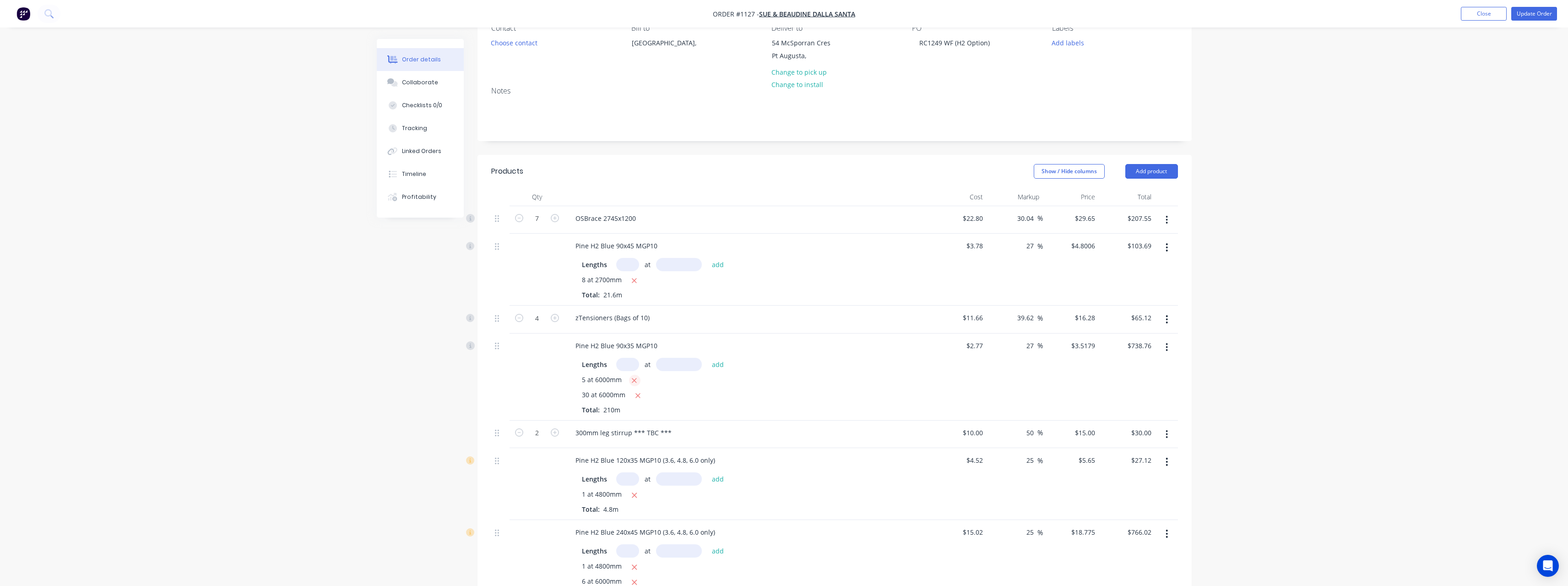
click at [635, 380] on icon "button" at bounding box center [635, 380] width 5 height 5
type input "$633.22"
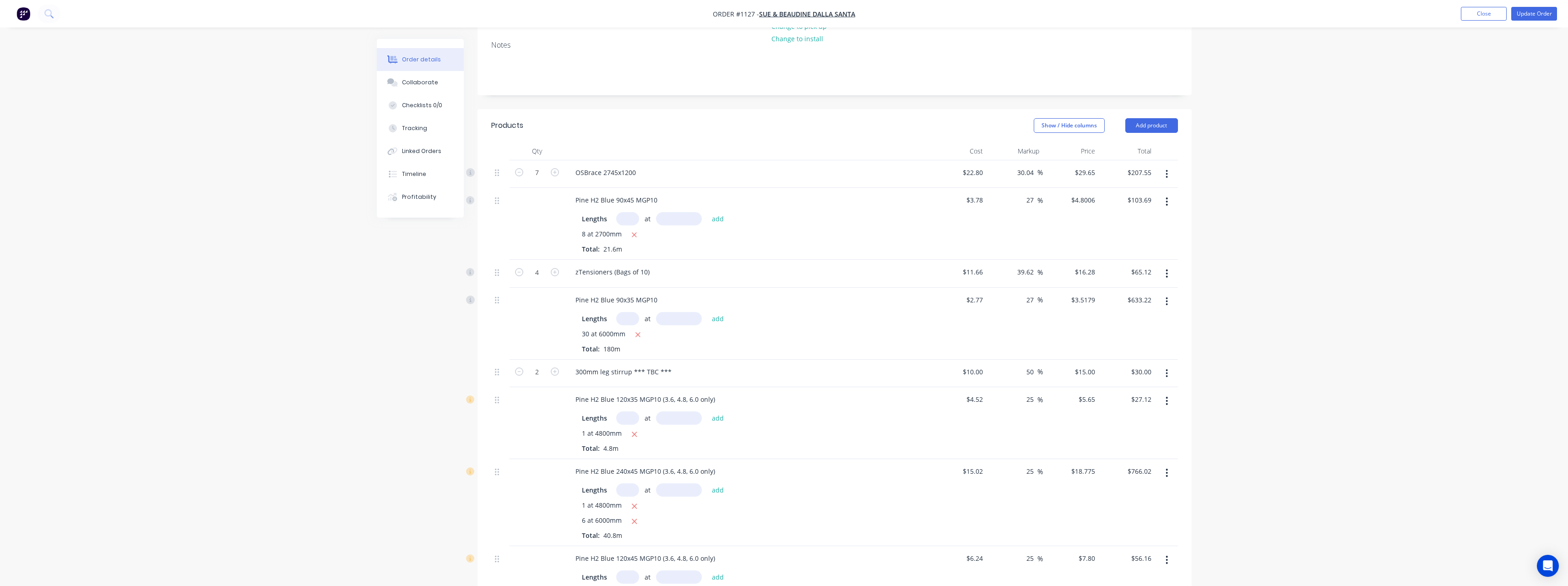
scroll to position [184, 0]
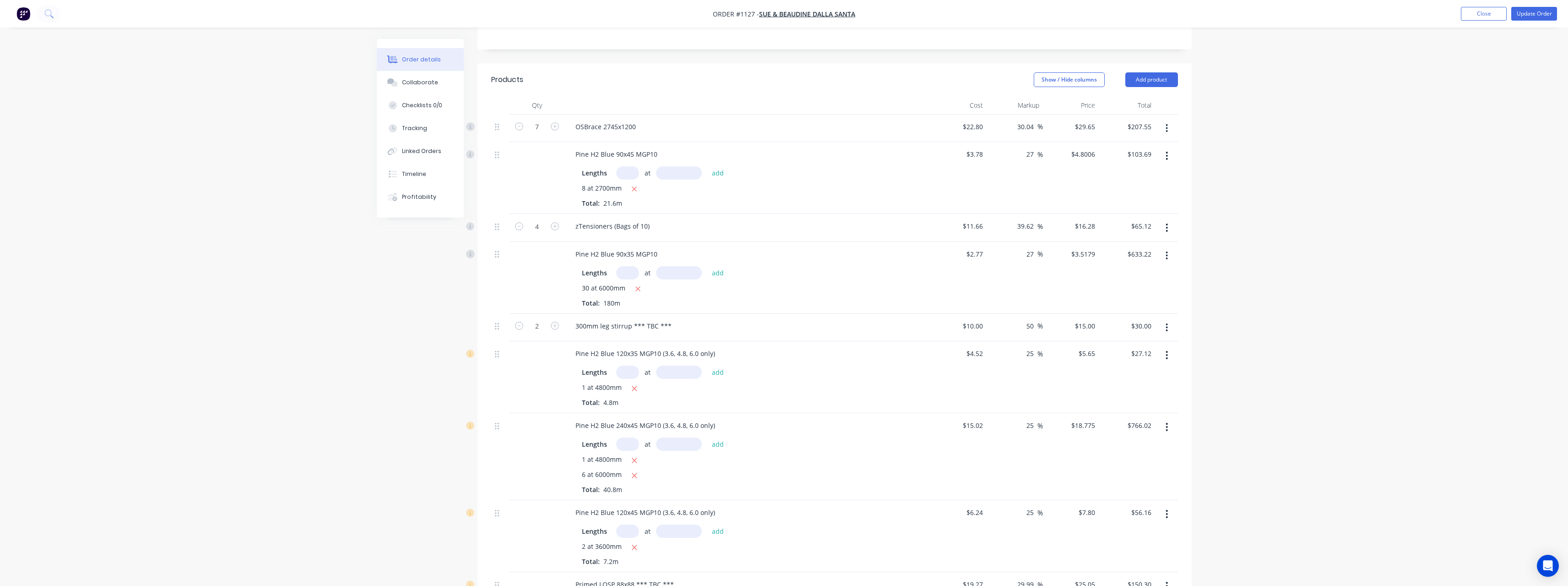
click at [1169, 357] on button "button" at bounding box center [1166, 355] width 21 height 17
click at [1140, 434] on div "Delete" at bounding box center [1134, 434] width 70 height 13
click at [1166, 355] on icon "button" at bounding box center [1167, 355] width 2 height 10
click at [1130, 429] on div "Delete" at bounding box center [1134, 434] width 70 height 13
click at [1165, 358] on button "button" at bounding box center [1166, 355] width 21 height 17
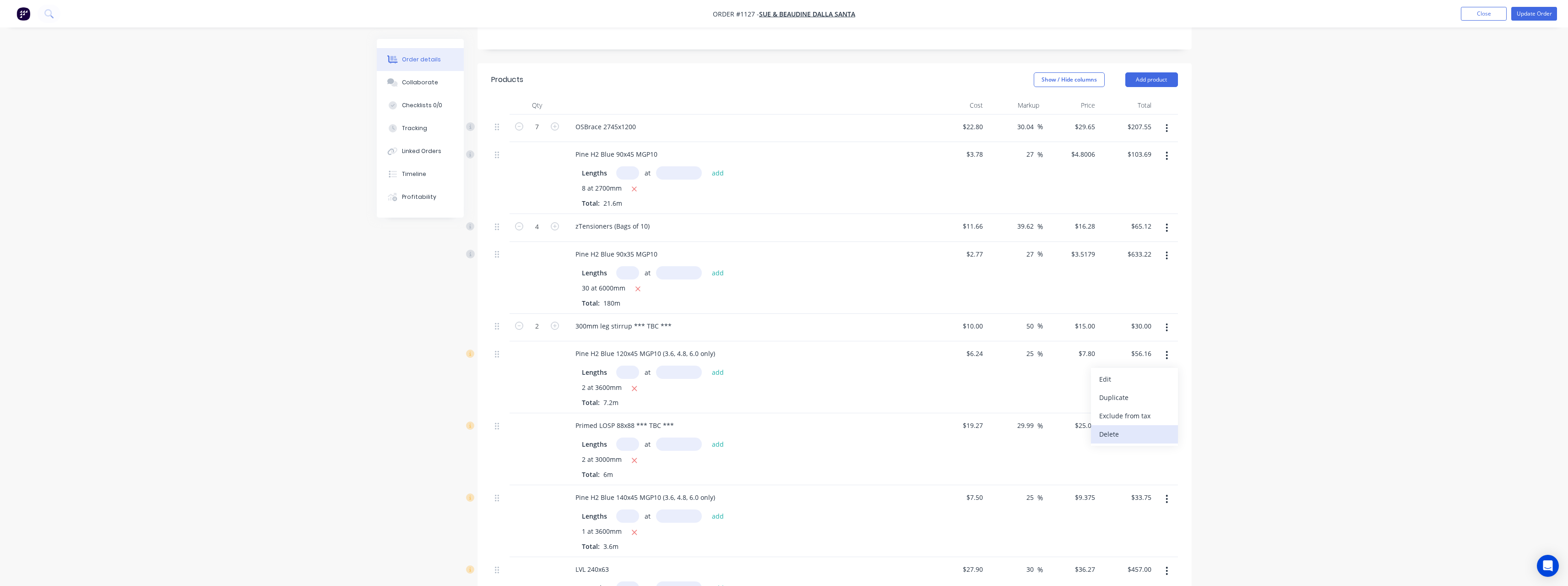
click at [1133, 431] on div "Delete" at bounding box center [1134, 434] width 70 height 13
click at [677, 351] on div "Primed LOSP 88x88 *** TBC ***" at bounding box center [624, 354] width 113 height 13
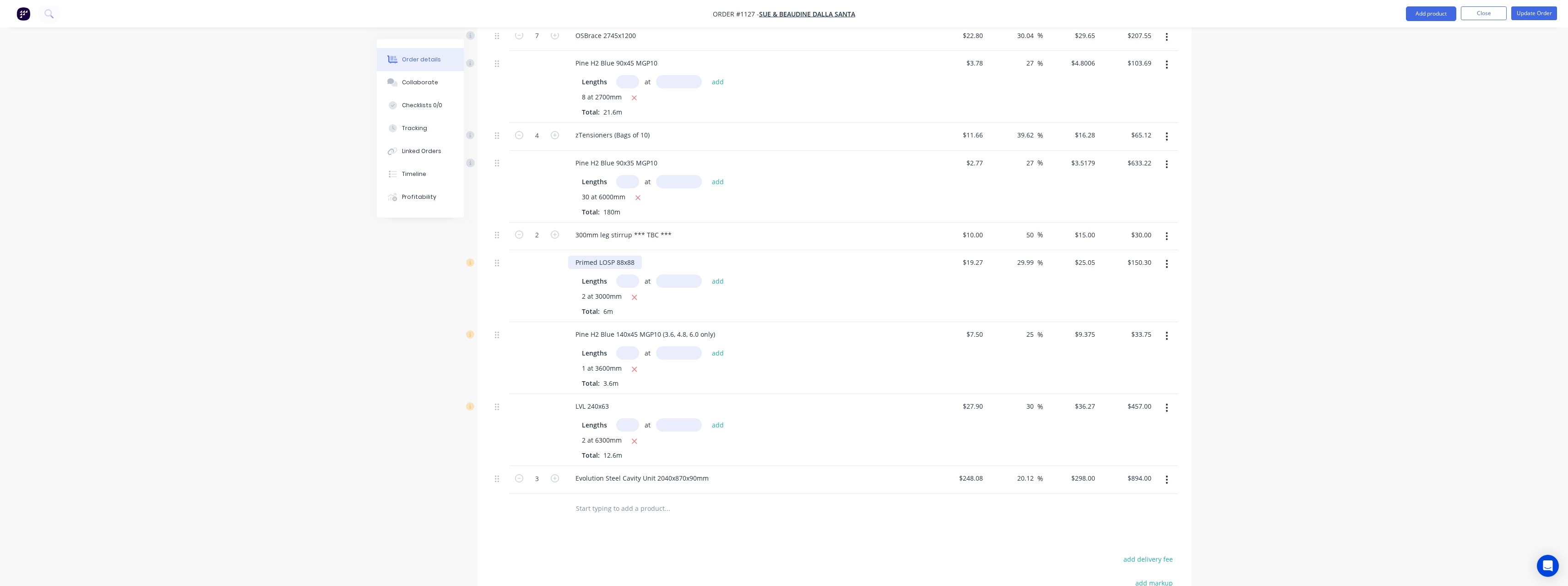
scroll to position [229, 0]
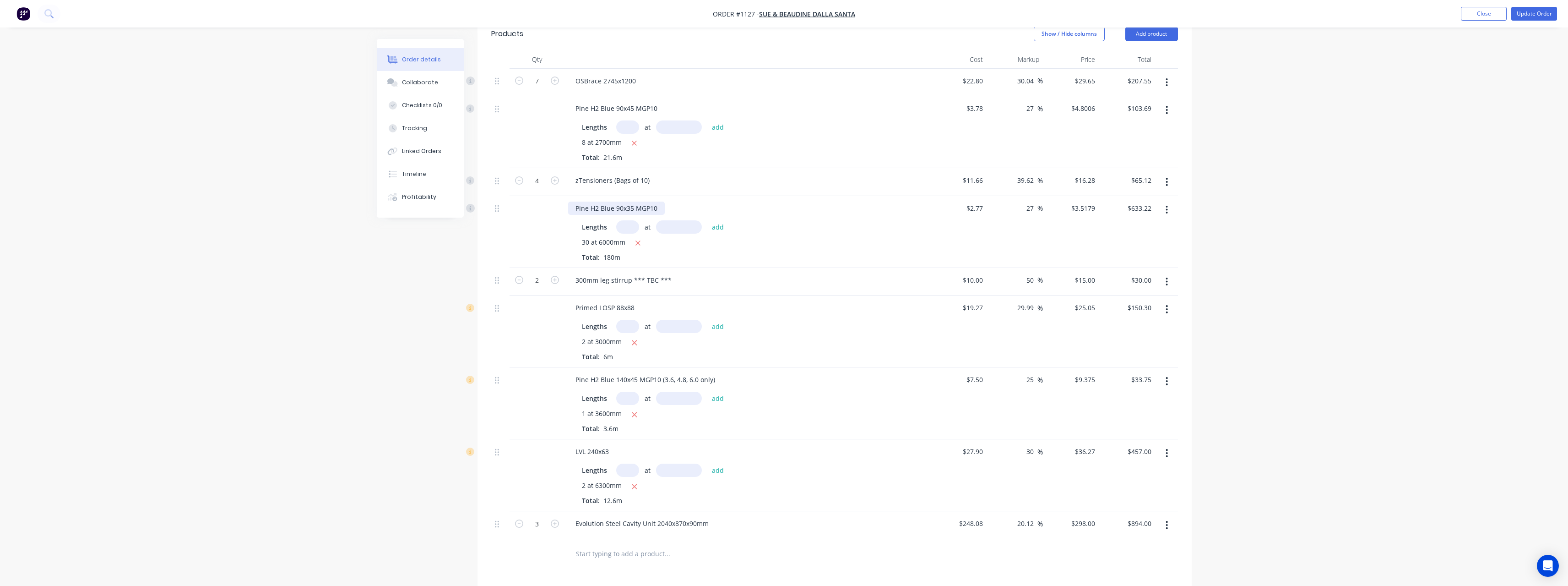
click at [663, 210] on div "Pine H2 Blue 90x35 MGP10" at bounding box center [616, 208] width 97 height 13
click at [661, 209] on div "Pine H2 Blue 90x35 MGP10" at bounding box center [616, 208] width 97 height 13
click at [796, 347] on div "2 at 3000mm" at bounding box center [748, 342] width 331 height 12
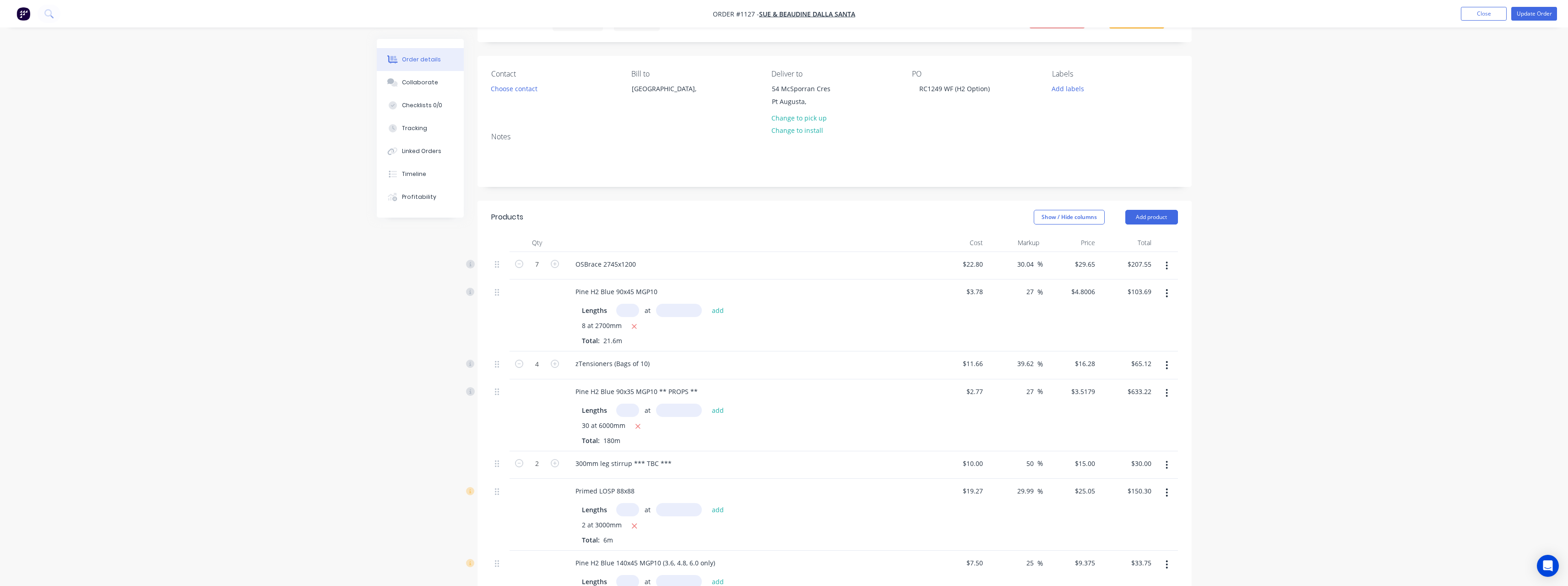
scroll to position [0, 0]
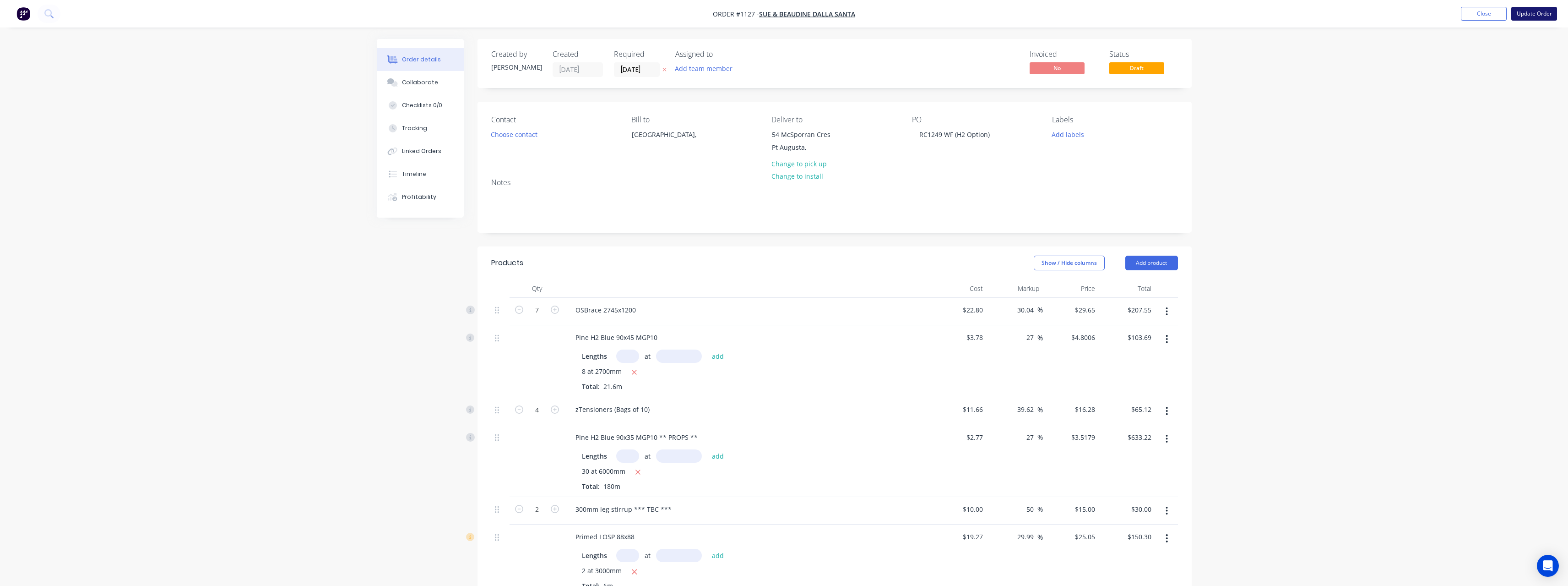
click at [1533, 16] on button "Update Order" at bounding box center [1534, 13] width 46 height 13
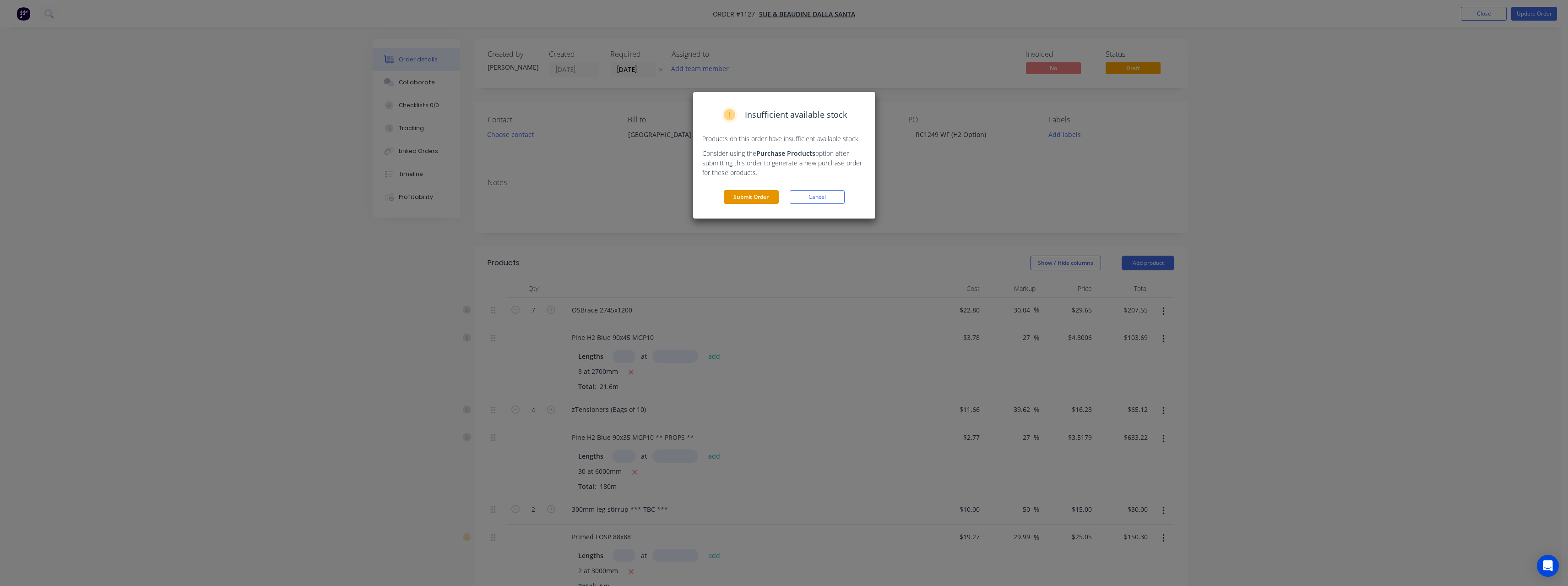
click at [749, 201] on button "Submit Order" at bounding box center [751, 197] width 55 height 13
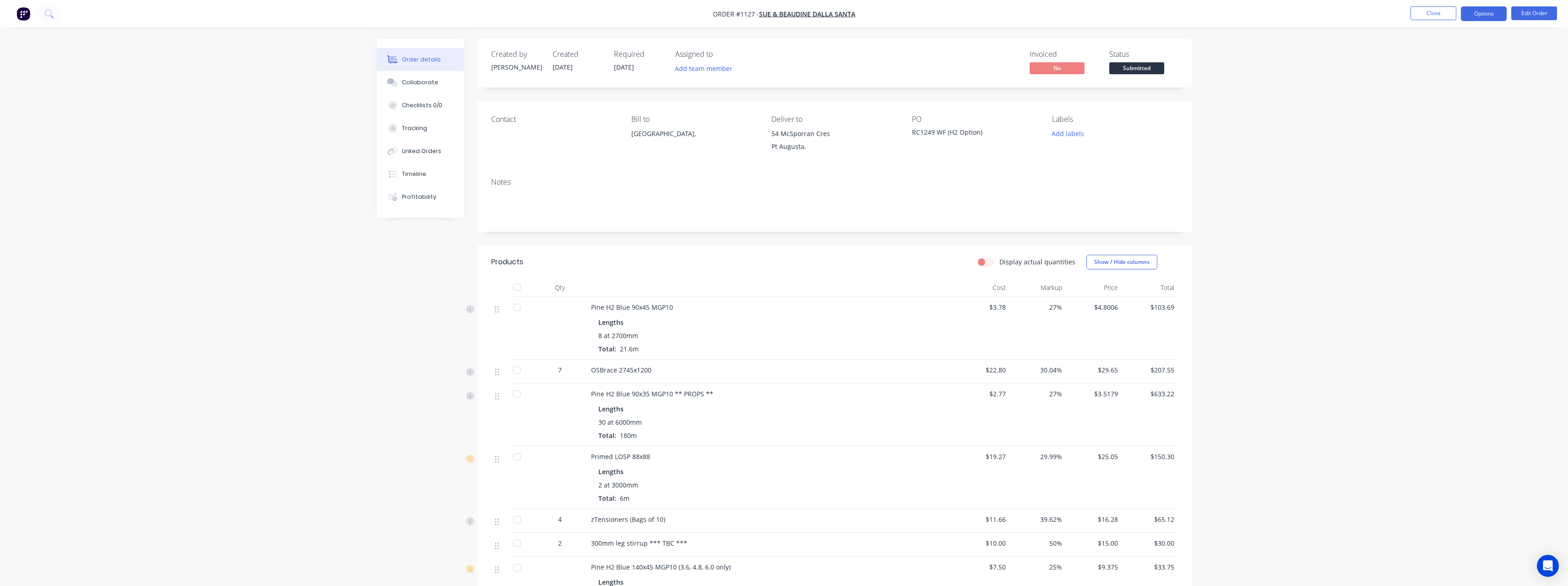
click at [1488, 16] on button "Options" at bounding box center [1484, 13] width 46 height 15
click at [1450, 166] on div "Purchase Products" at bounding box center [1456, 166] width 84 height 13
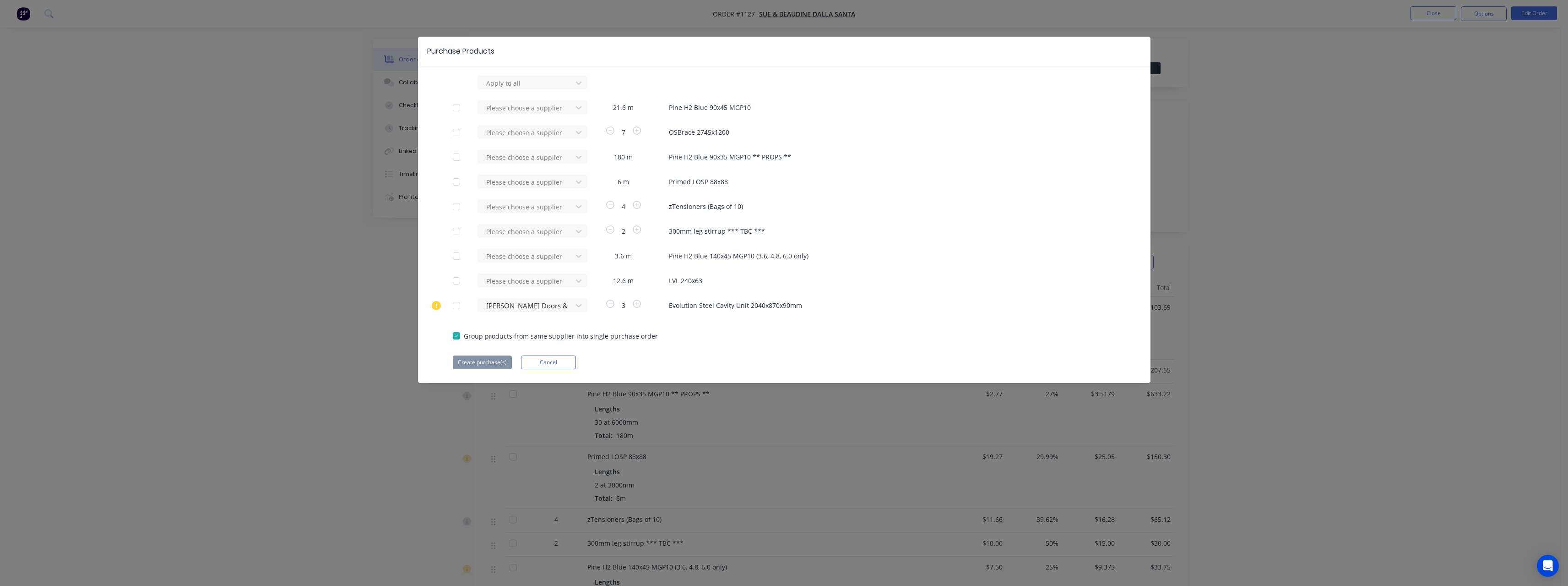
click at [458, 180] on div at bounding box center [457, 182] width 18 height 18
click at [457, 185] on div at bounding box center [457, 182] width 18 height 18
click at [546, 360] on button "Cancel" at bounding box center [548, 362] width 55 height 13
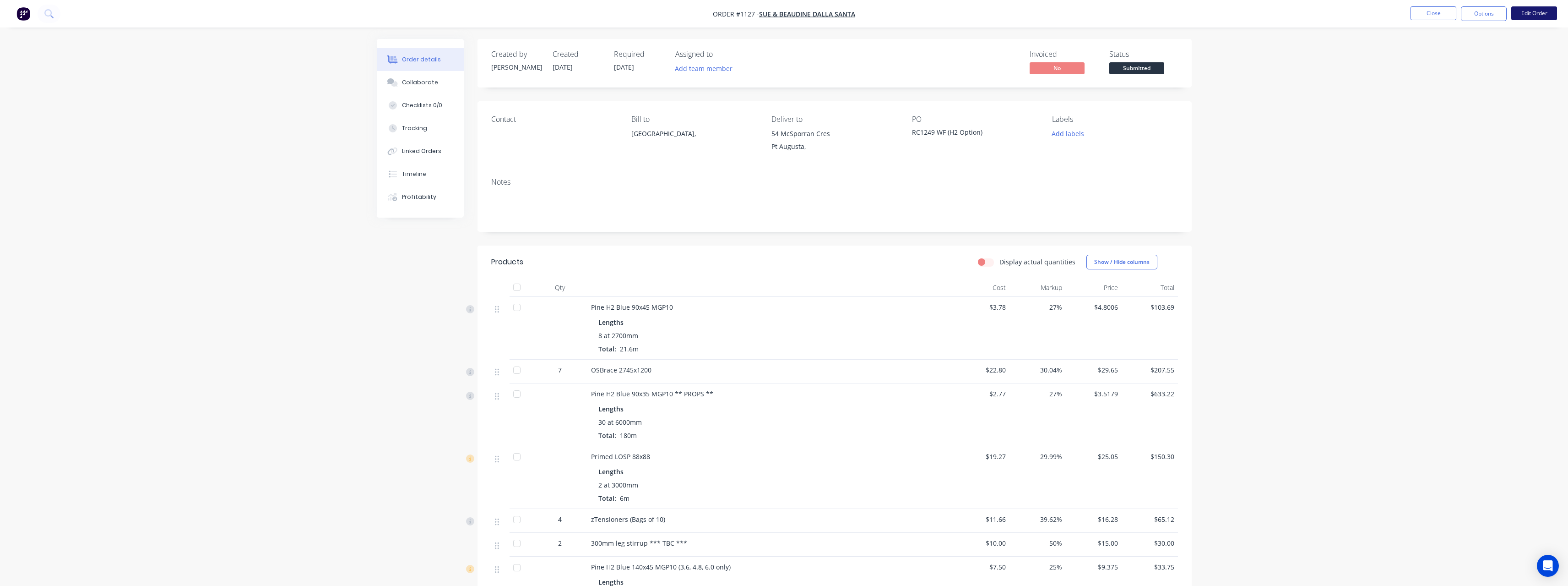
click at [1523, 15] on button "Edit Order" at bounding box center [1534, 13] width 46 height 13
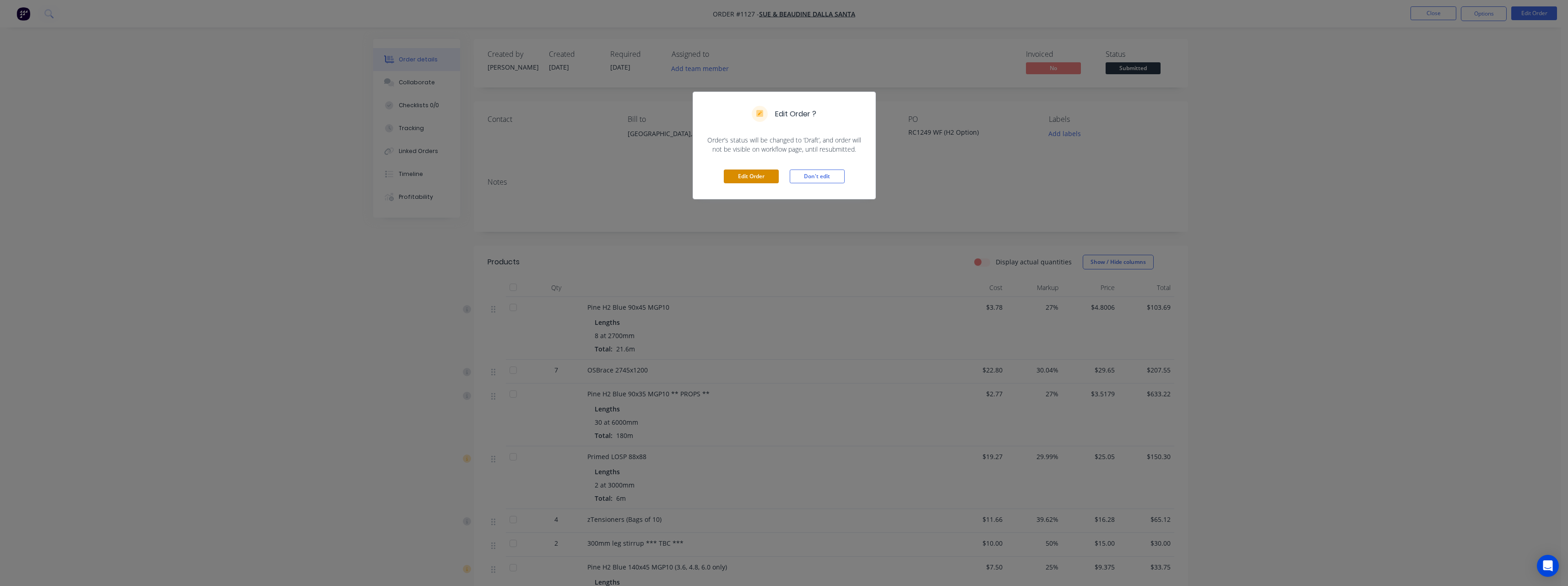
click at [776, 169] on div "Edit Order Don't edit" at bounding box center [784, 176] width 182 height 45
click at [772, 179] on button "Edit Order" at bounding box center [751, 176] width 55 height 13
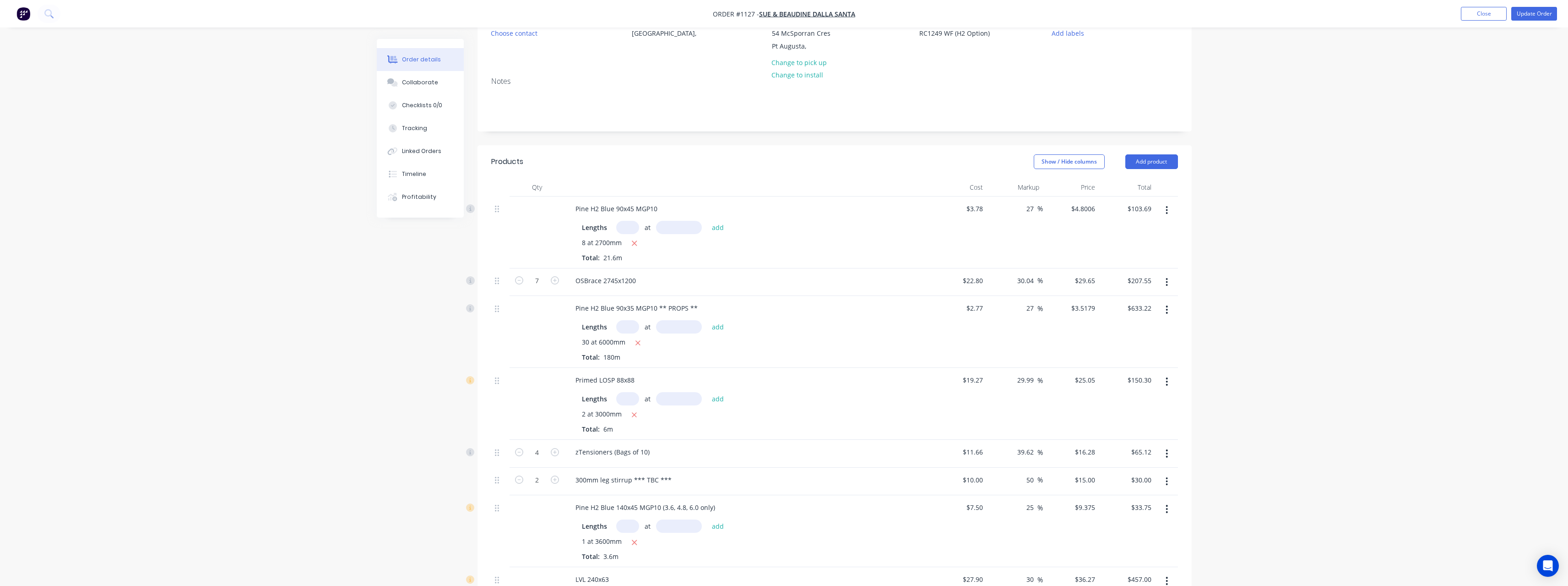
scroll to position [229, 0]
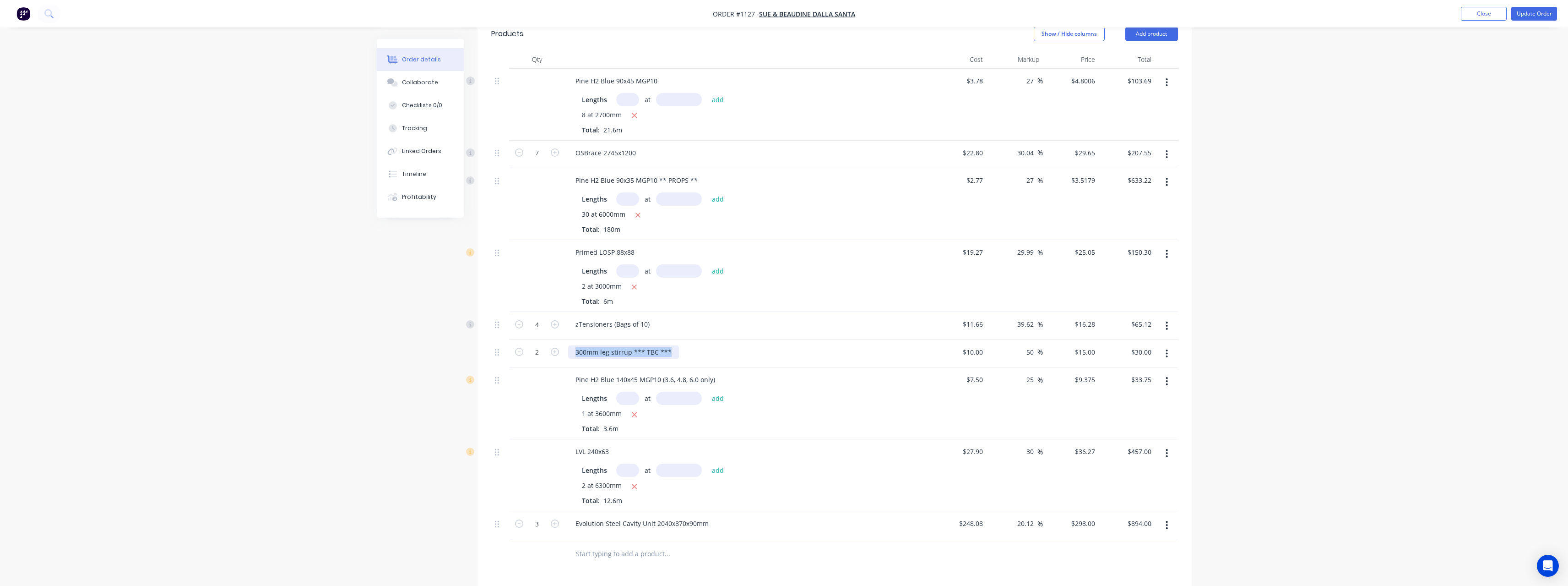
drag, startPoint x: 669, startPoint y: 352, endPoint x: 566, endPoint y: 356, distance: 103.1
click at [566, 356] on div "300mm leg stirrup *** TBC ***" at bounding box center [747, 354] width 366 height 28
click at [717, 417] on div "1 at 3600mm" at bounding box center [748, 414] width 331 height 12
click at [1524, 13] on button "Update Order" at bounding box center [1534, 13] width 46 height 13
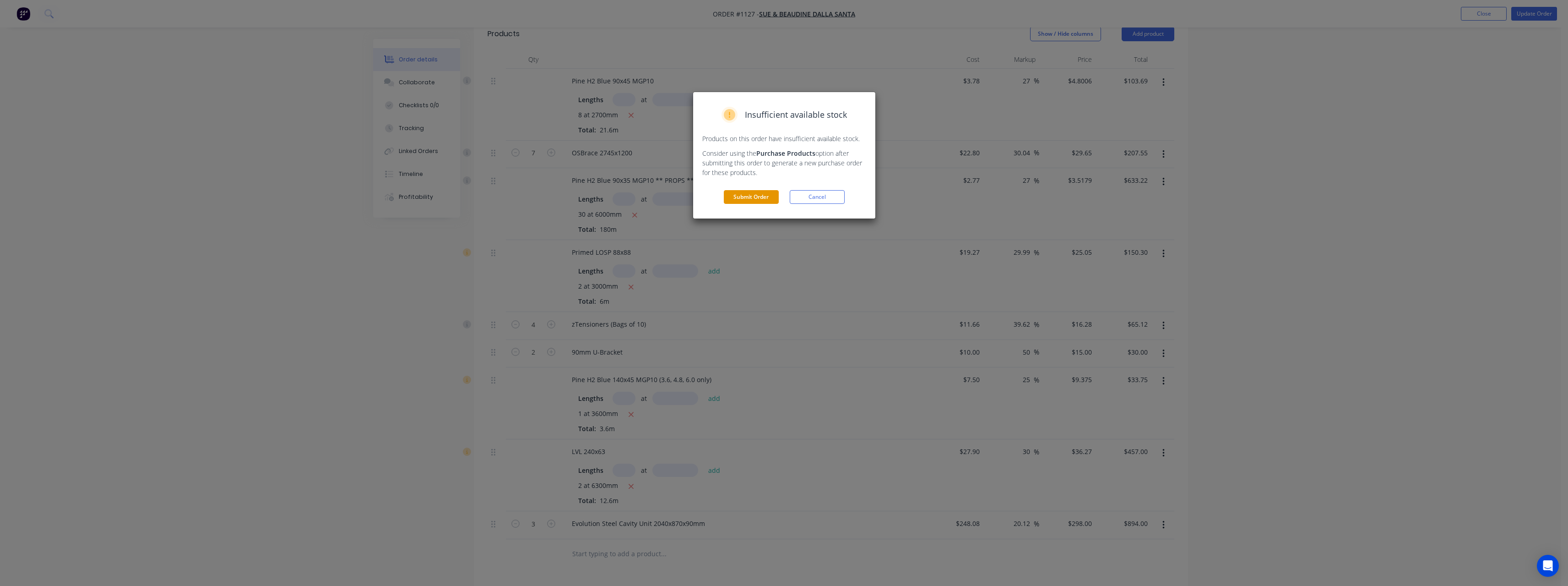
click at [759, 202] on button "Submit Order" at bounding box center [751, 197] width 55 height 13
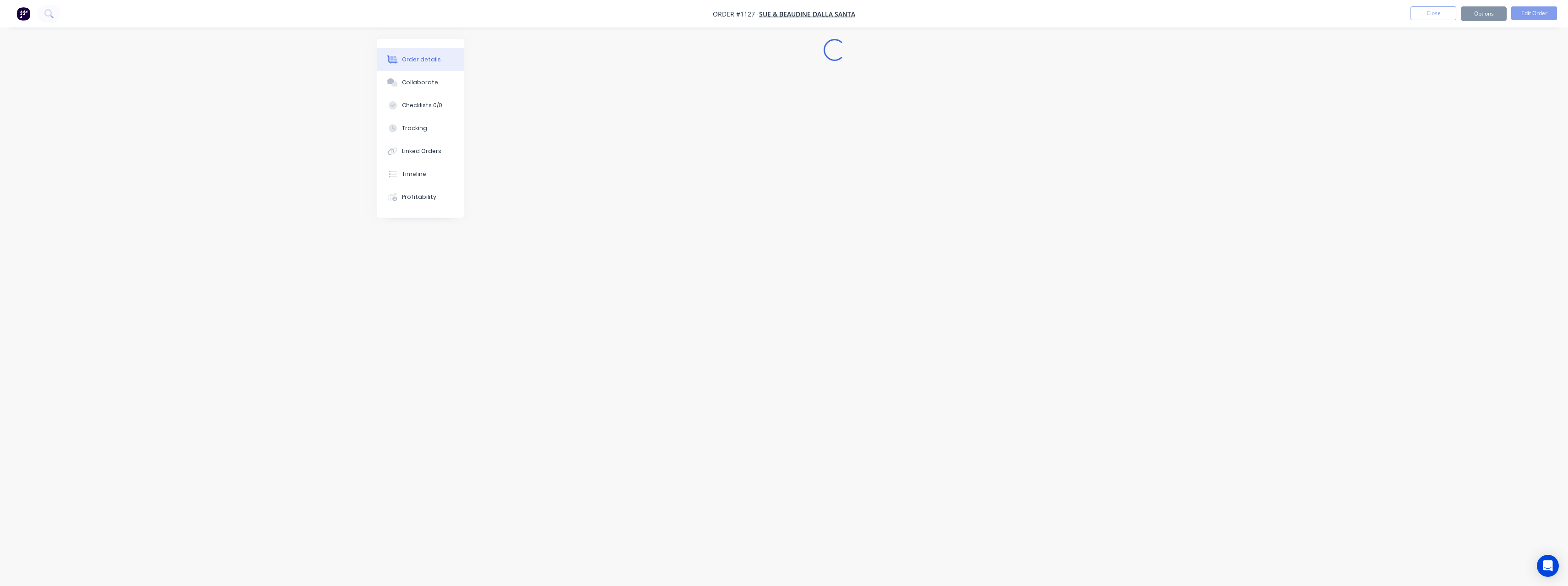
scroll to position [0, 0]
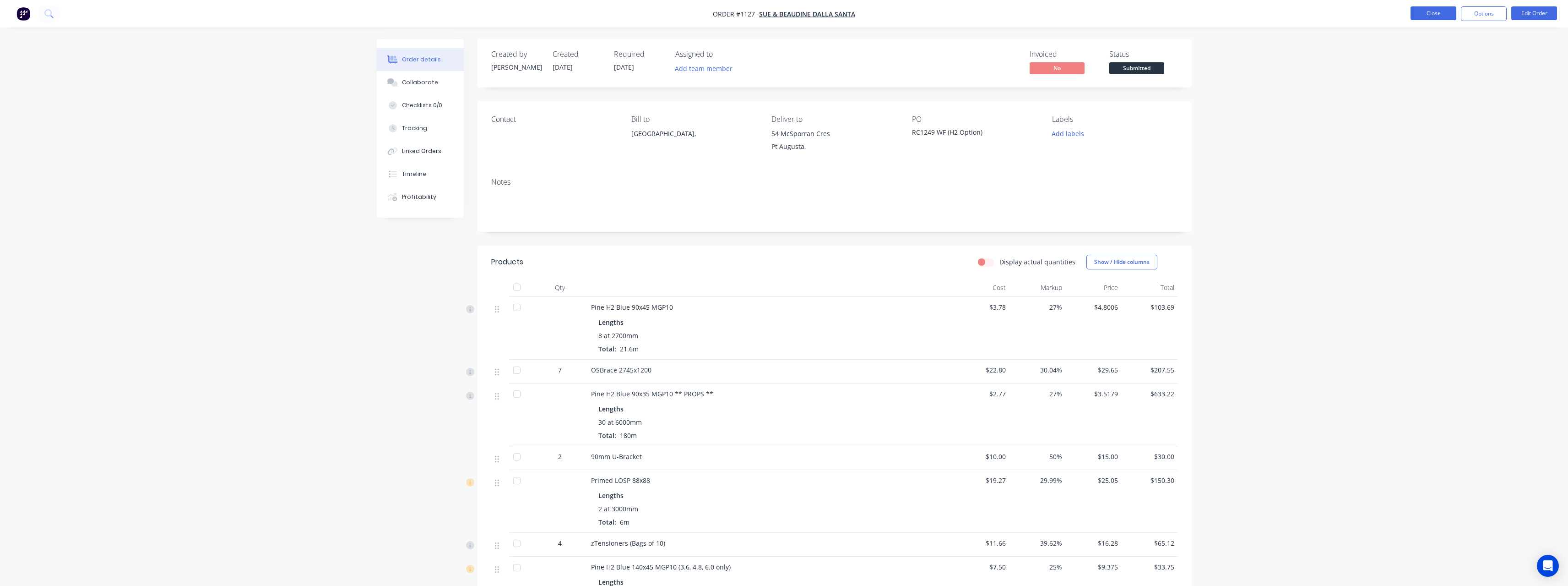
click at [1429, 17] on button "Close" at bounding box center [1433, 13] width 46 height 13
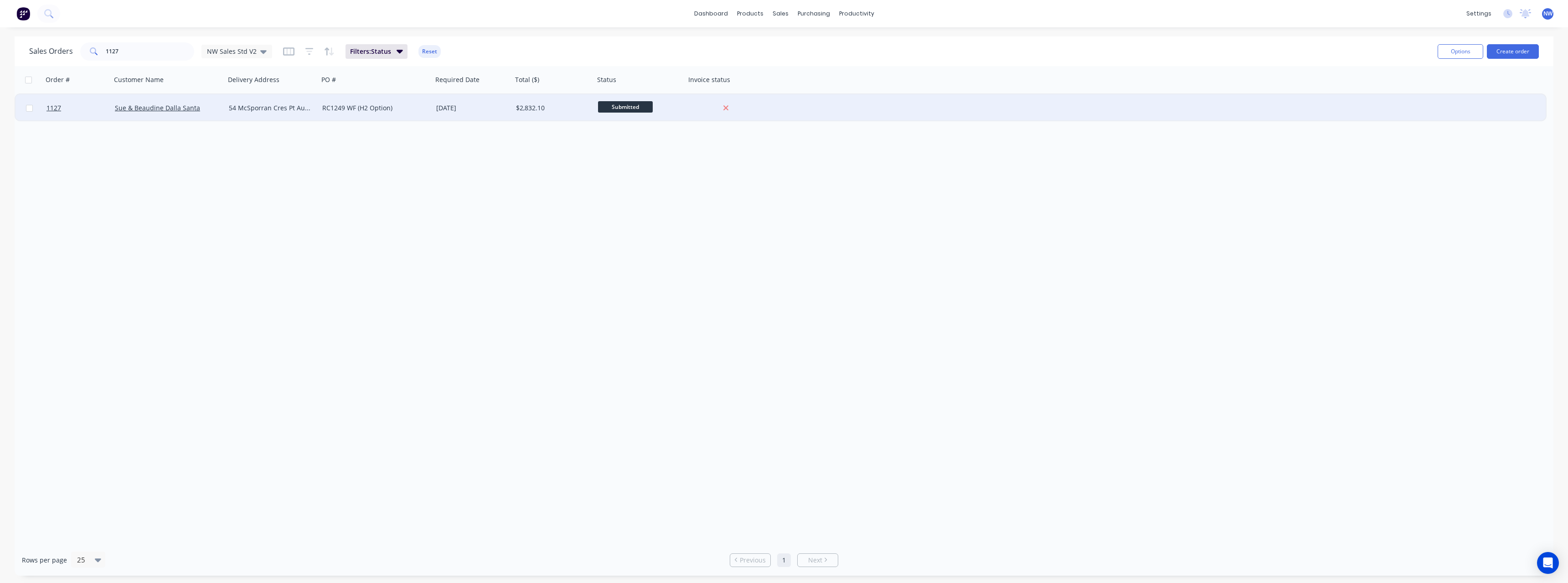
click at [293, 111] on div "54 McSporran Cres Pt Augusta" at bounding box center [270, 108] width 82 height 9
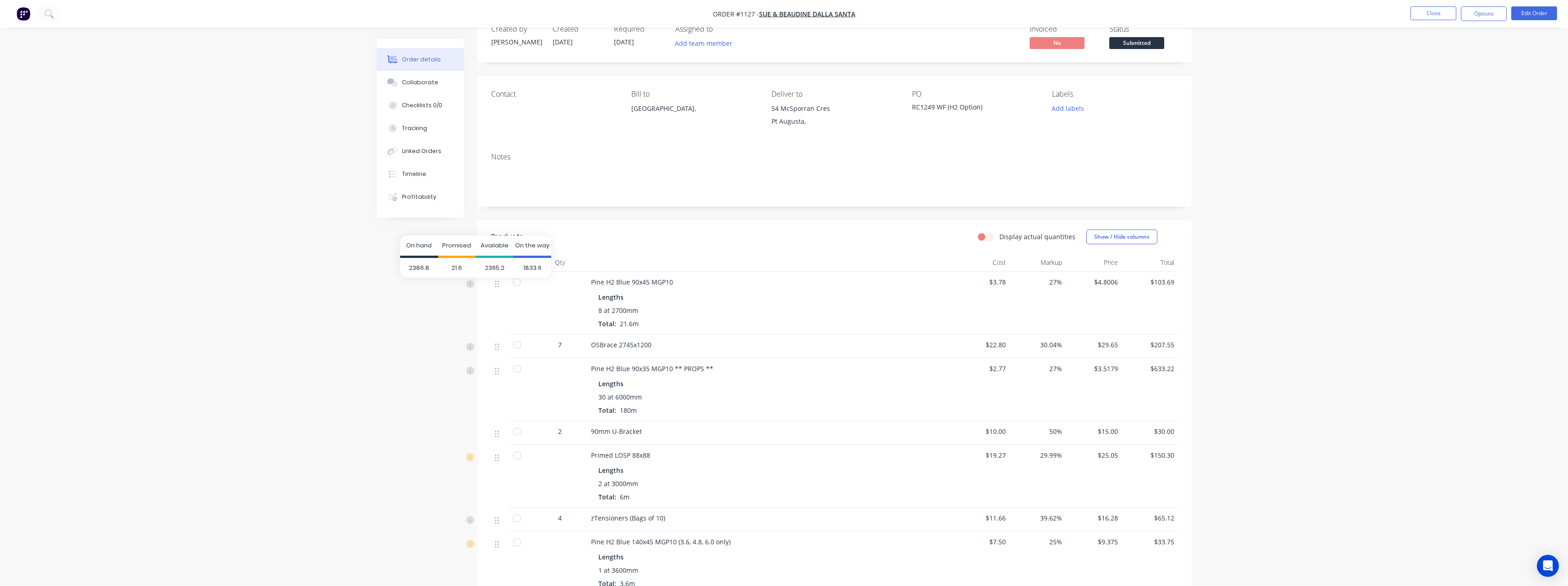
scroll to position [46, 0]
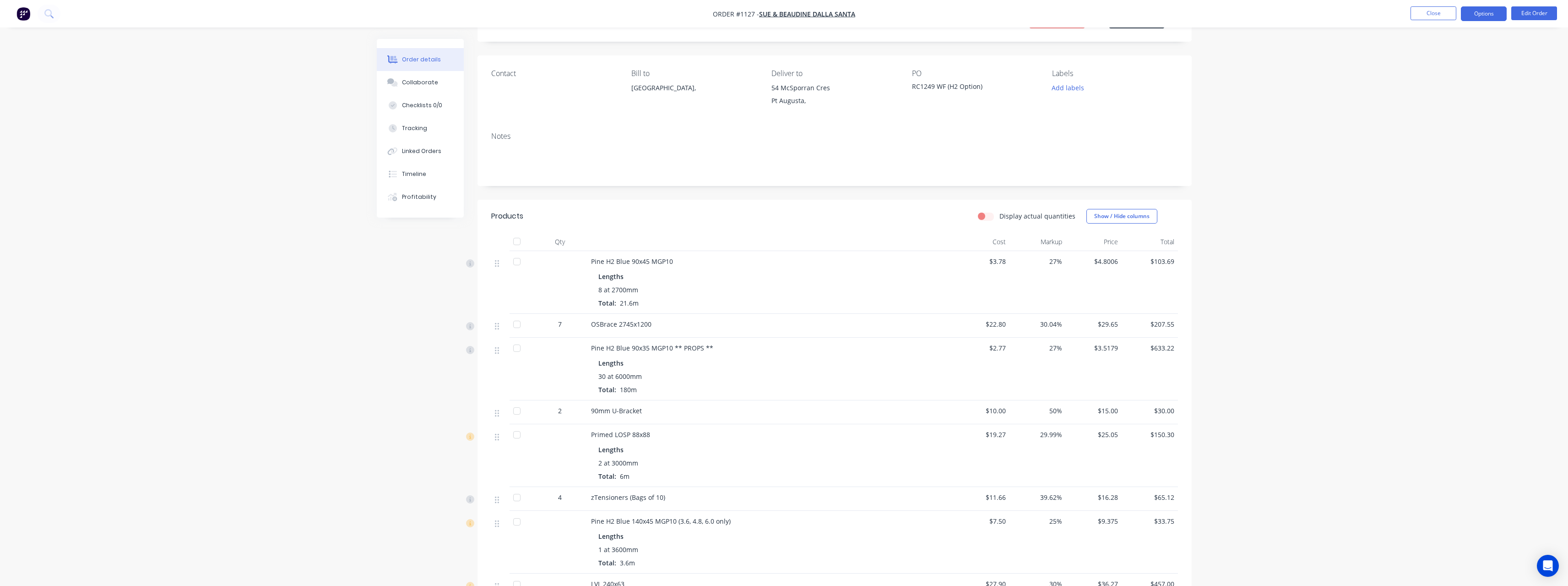
click at [1482, 15] on button "Options" at bounding box center [1484, 13] width 46 height 15
click at [1479, 167] on div "Purchase Products" at bounding box center [1456, 166] width 84 height 13
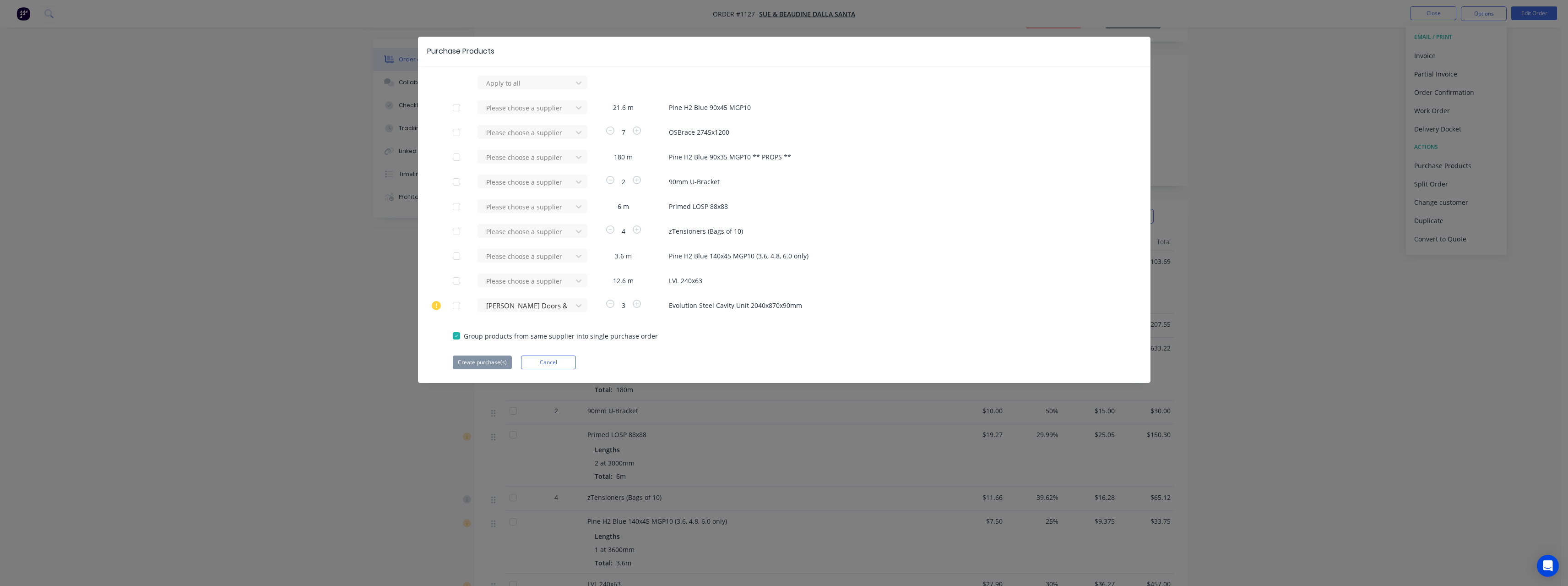
click at [457, 206] on div at bounding box center [457, 207] width 18 height 18
click at [457, 256] on div at bounding box center [457, 256] width 18 height 18
click at [525, 206] on div at bounding box center [526, 207] width 83 height 12
click at [520, 245] on div "ITI (SA) Pty Ltd" at bounding box center [532, 240] width 110 height 17
click at [518, 255] on div at bounding box center [526, 256] width 83 height 12
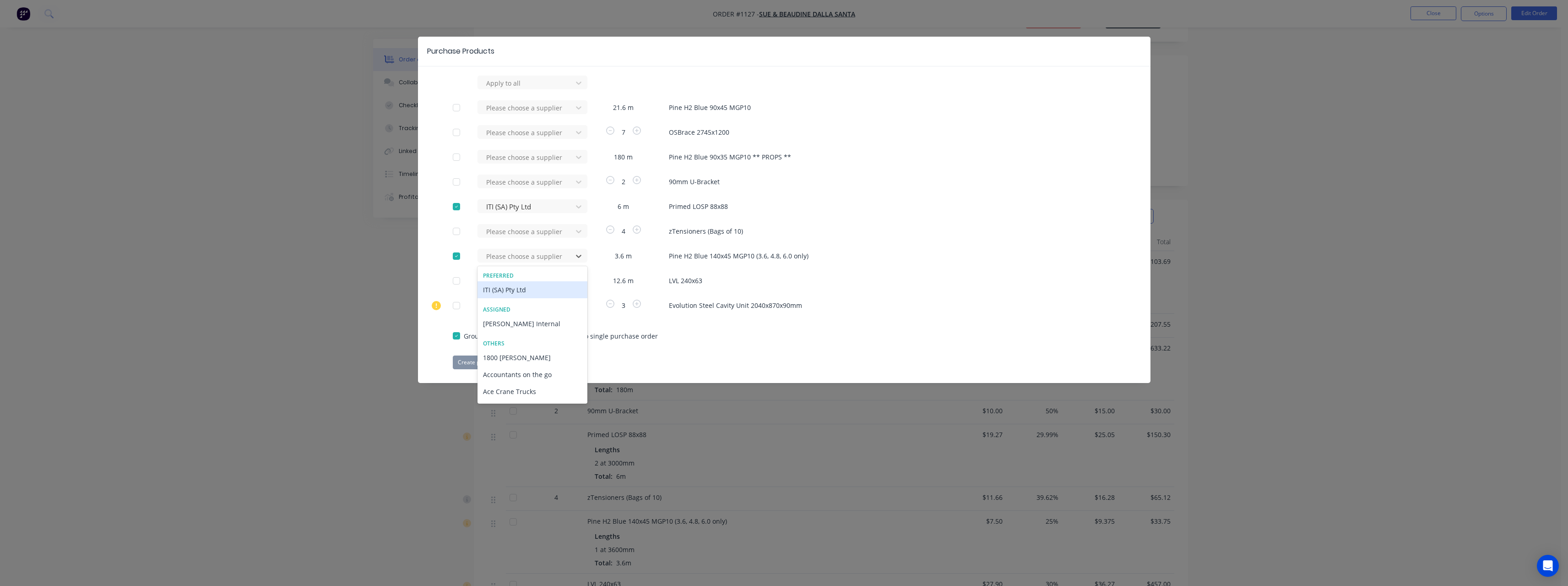
click at [520, 286] on div "ITI (SA) Pty Ltd" at bounding box center [532, 290] width 110 height 17
click at [507, 280] on div at bounding box center [526, 281] width 83 height 12
click at [512, 328] on div "Wesbeam" at bounding box center [532, 332] width 110 height 17
click at [473, 362] on button "Create purchase(s)" at bounding box center [482, 362] width 59 height 13
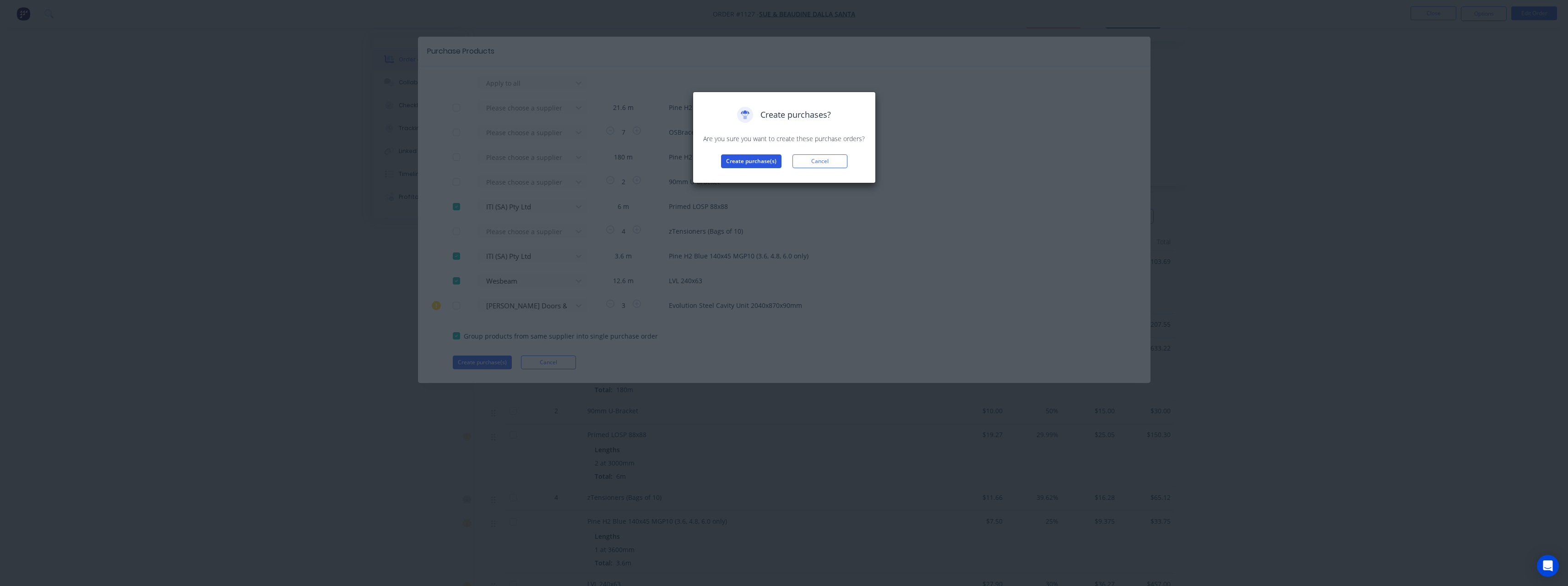
click at [735, 156] on button "Create purchase(s)" at bounding box center [751, 161] width 61 height 13
click at [753, 176] on button "View purchase(s)" at bounding box center [751, 176] width 55 height 13
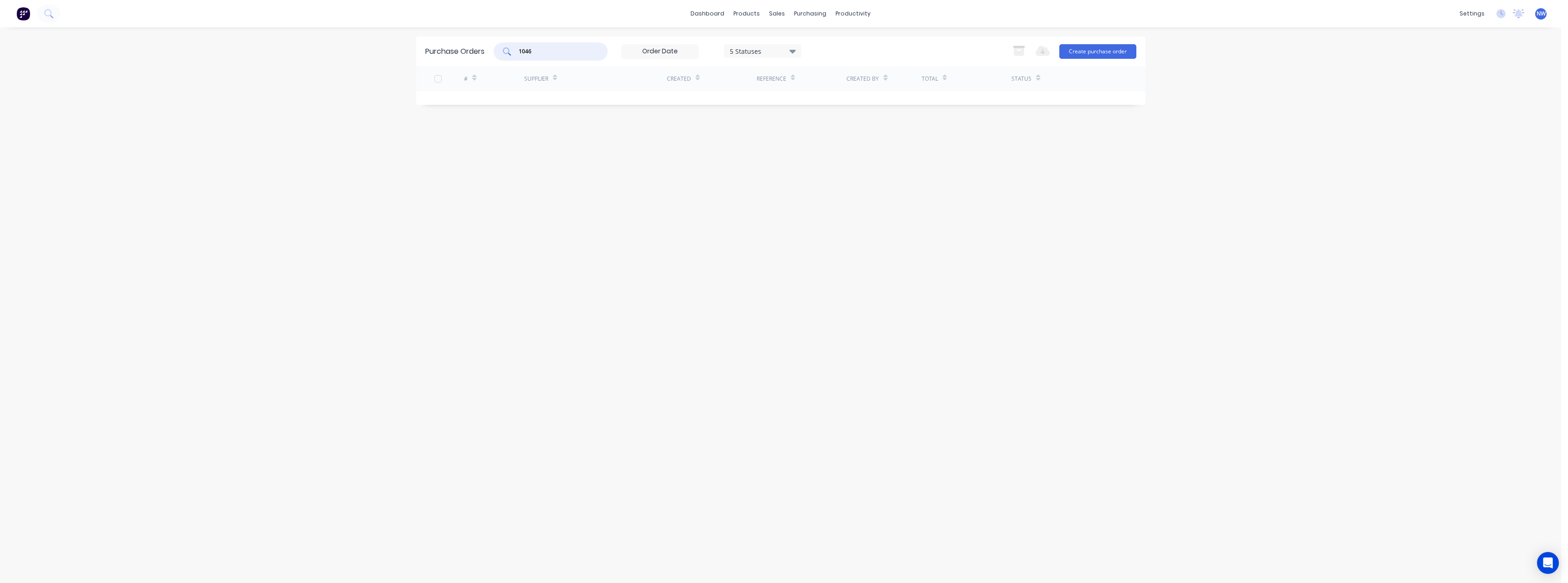
drag, startPoint x: 534, startPoint y: 49, endPoint x: 505, endPoint y: 51, distance: 29.1
click at [505, 51] on div "1046" at bounding box center [550, 52] width 114 height 18
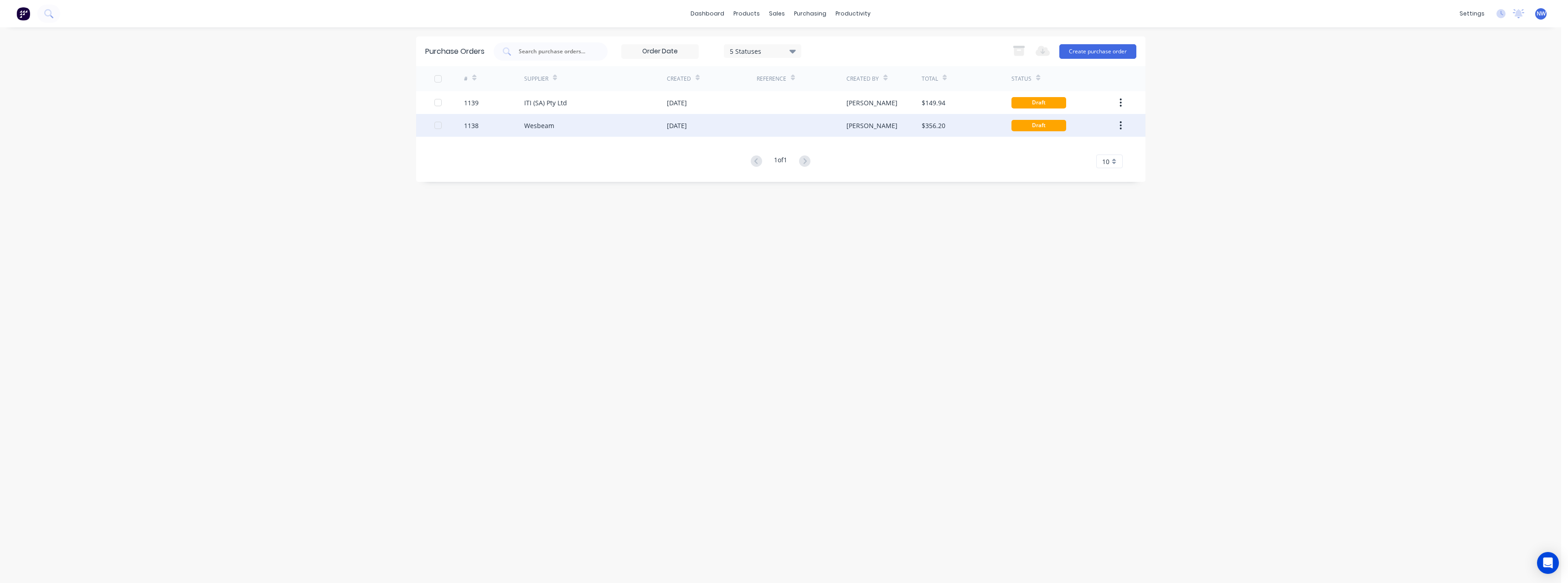
click at [595, 126] on div "Wesbeam" at bounding box center [595, 125] width 142 height 23
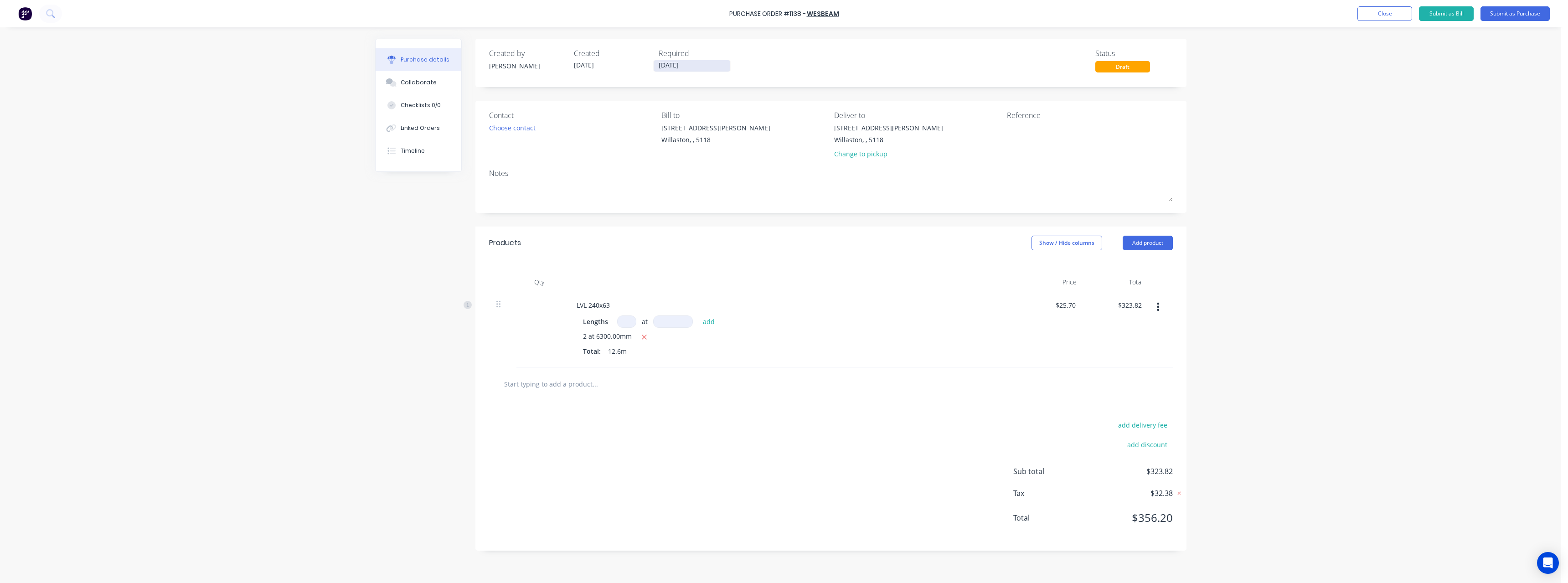
click at [694, 68] on input "[DATE]" at bounding box center [692, 66] width 77 height 12
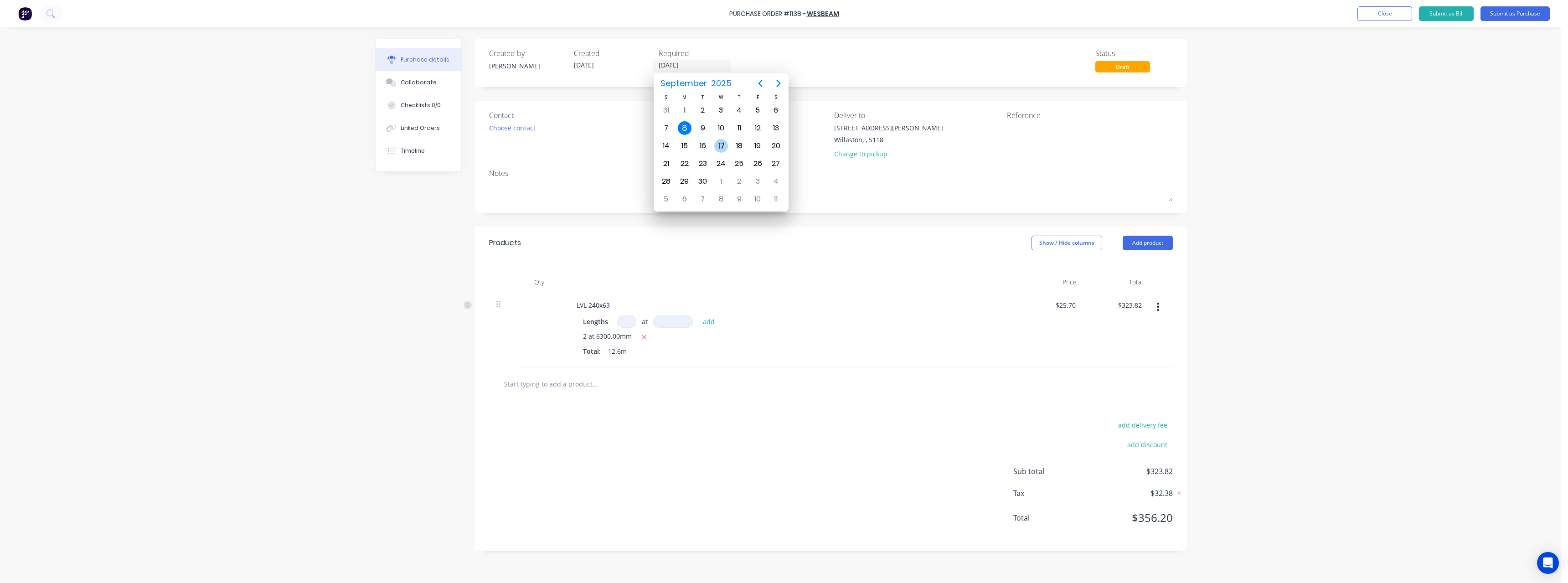
click at [724, 143] on div "17" at bounding box center [721, 145] width 13 height 13
type input "[DATE]"
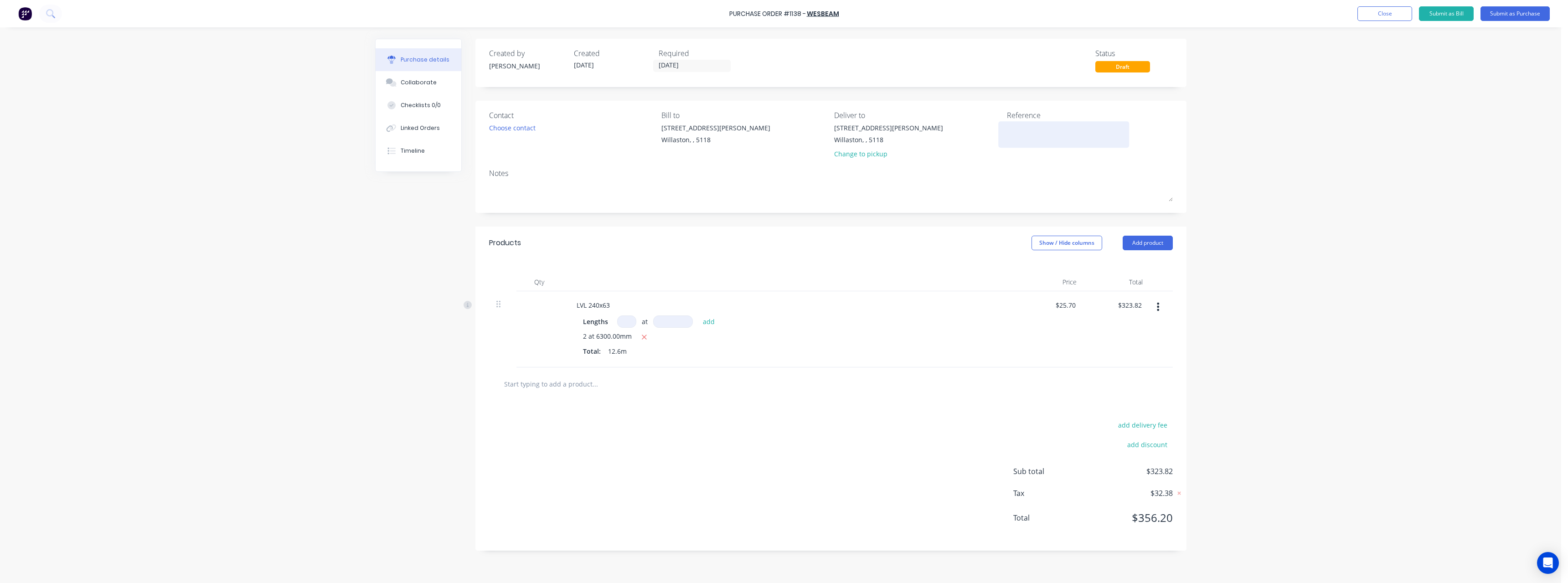
click at [1021, 126] on textarea at bounding box center [1063, 133] width 114 height 21
type textarea "RC1249 #1127"
type textarea "x"
type textarea "RC1249 #1127"
click at [1502, 10] on button "Submit as Purchase" at bounding box center [1515, 13] width 69 height 15
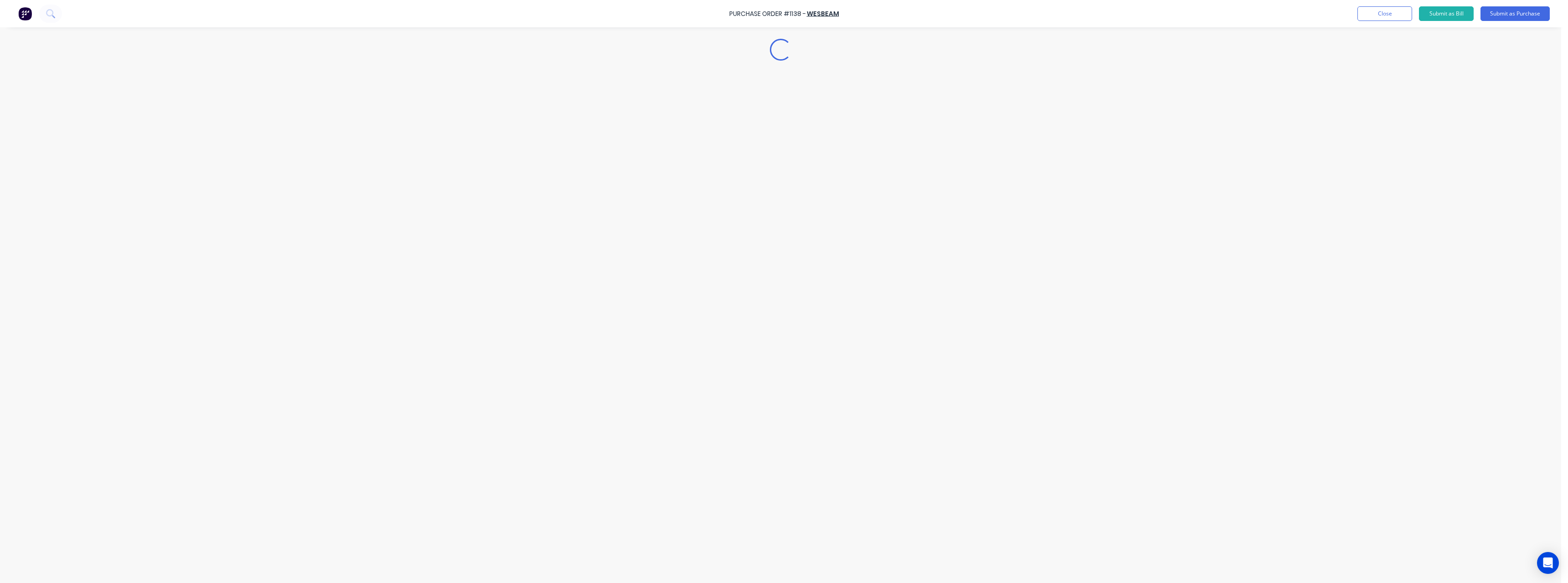
type textarea "x"
click at [1407, 12] on button "Close" at bounding box center [1409, 13] width 55 height 15
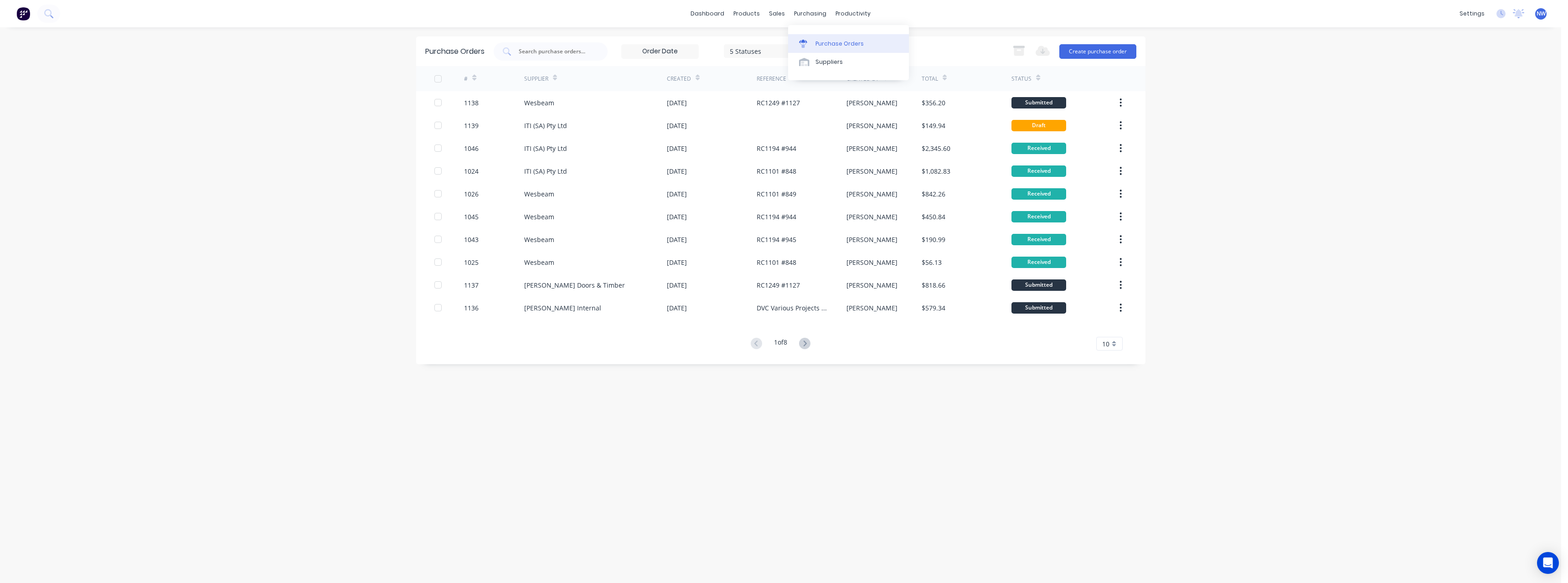
click at [832, 45] on div "Purchase Orders" at bounding box center [839, 43] width 48 height 8
click at [586, 51] on input "text" at bounding box center [556, 51] width 75 height 9
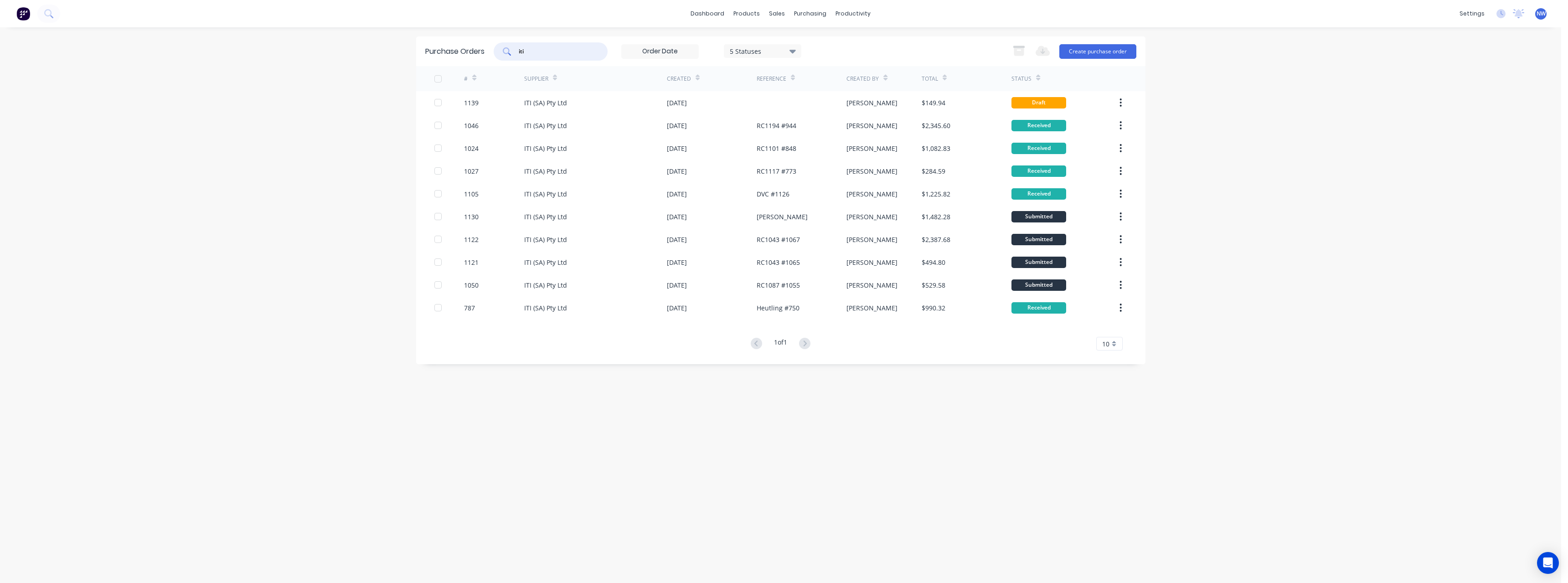
type input "iti"
click at [796, 48] on icon at bounding box center [793, 51] width 6 height 10
click at [827, 164] on div at bounding box center [824, 166] width 18 height 18
click at [825, 184] on div at bounding box center [824, 184] width 18 height 18
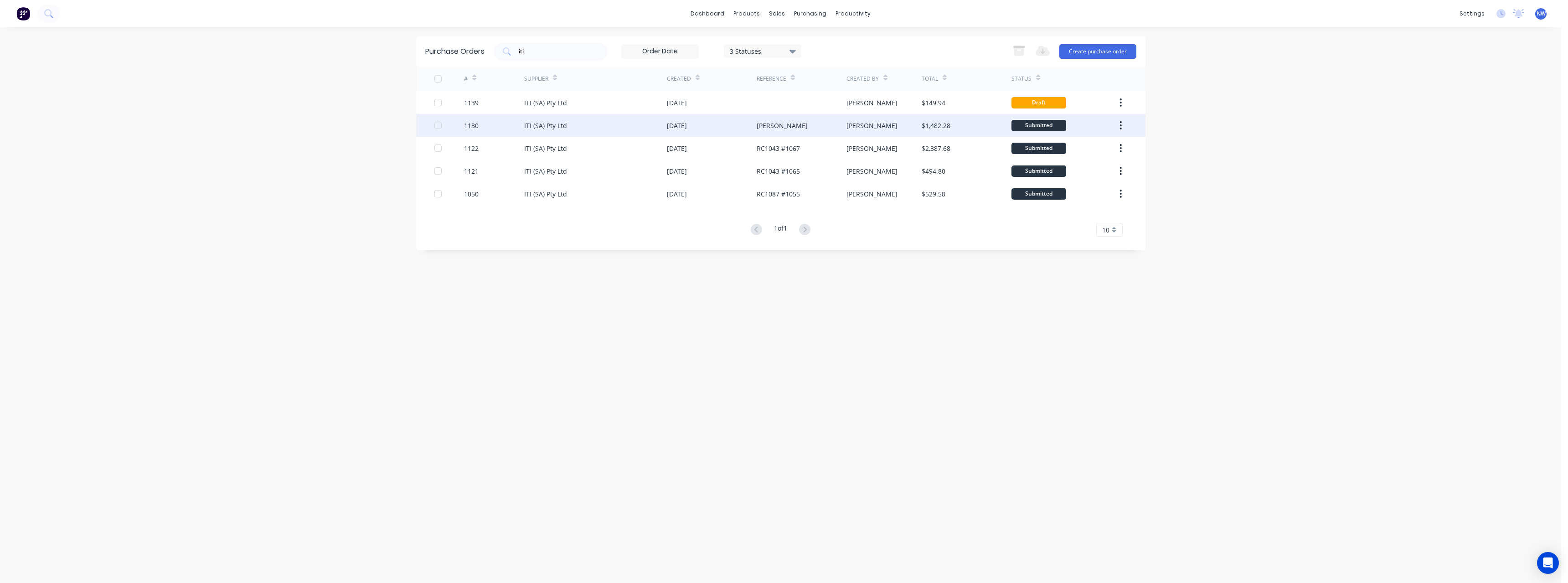
click at [637, 125] on div "ITI (SA) Pty Ltd" at bounding box center [595, 125] width 142 height 23
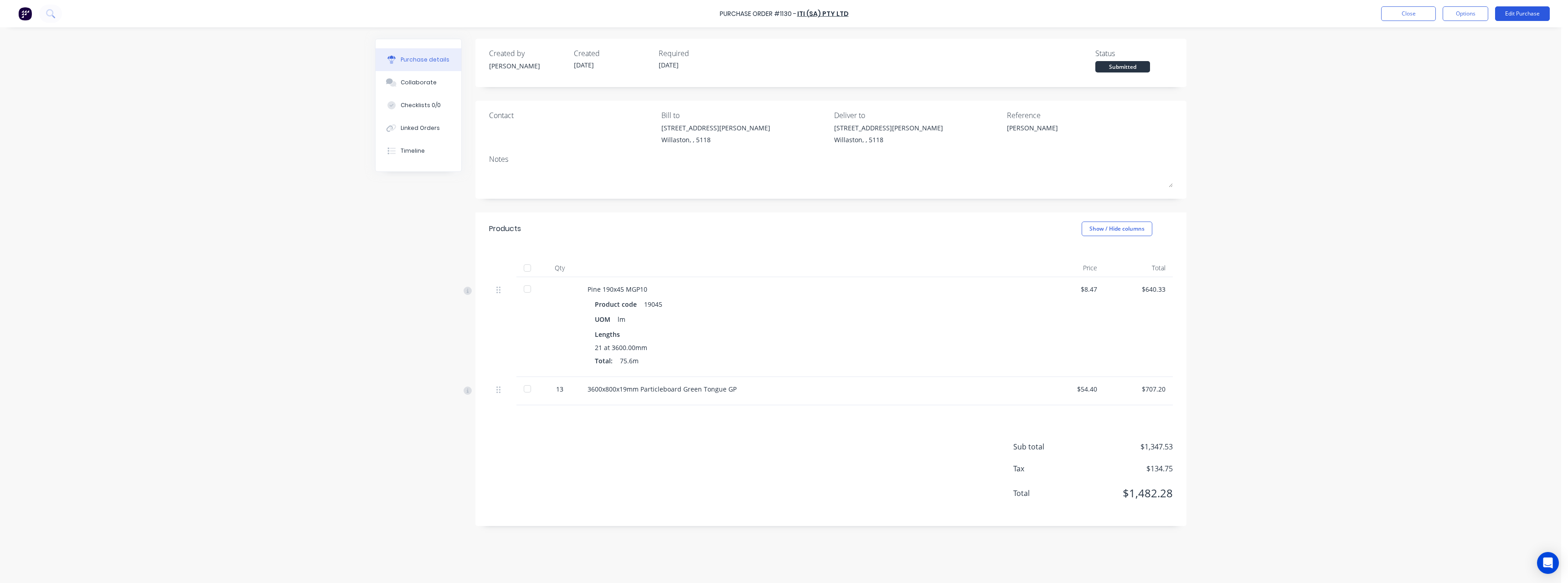
click at [1508, 16] on button "Edit Purchase" at bounding box center [1522, 13] width 55 height 15
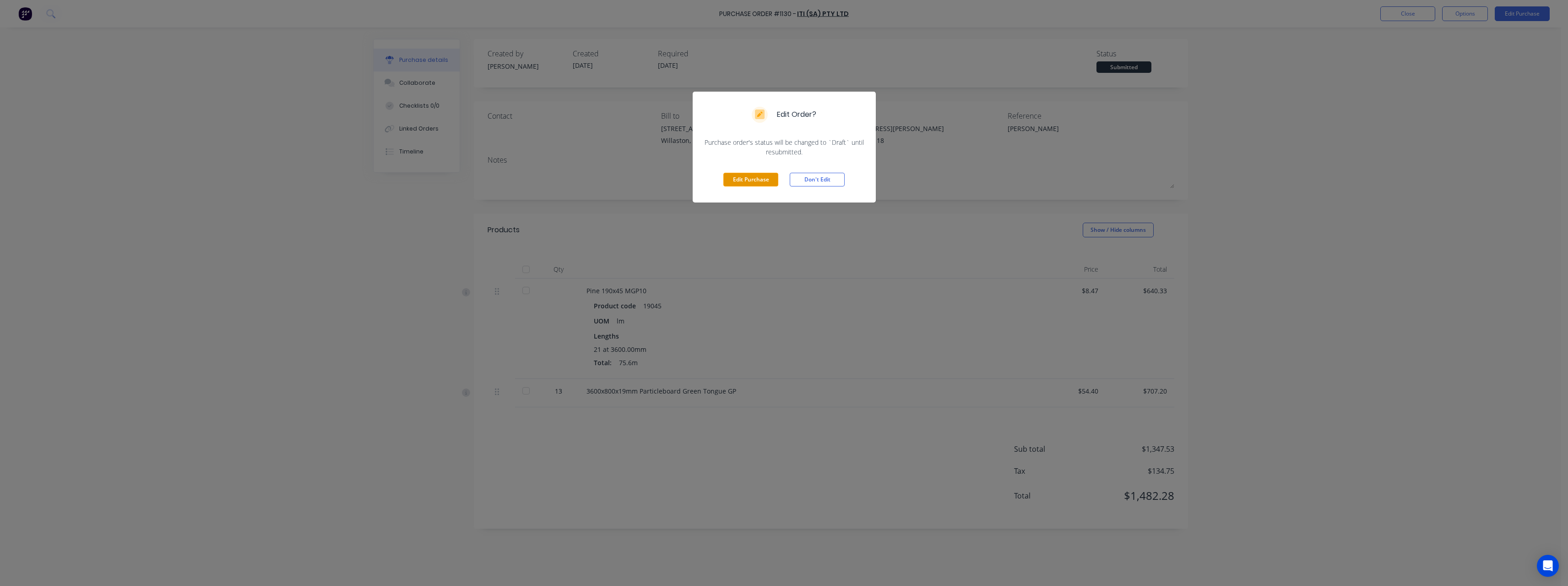
click at [752, 184] on button "Edit Purchase" at bounding box center [751, 179] width 55 height 13
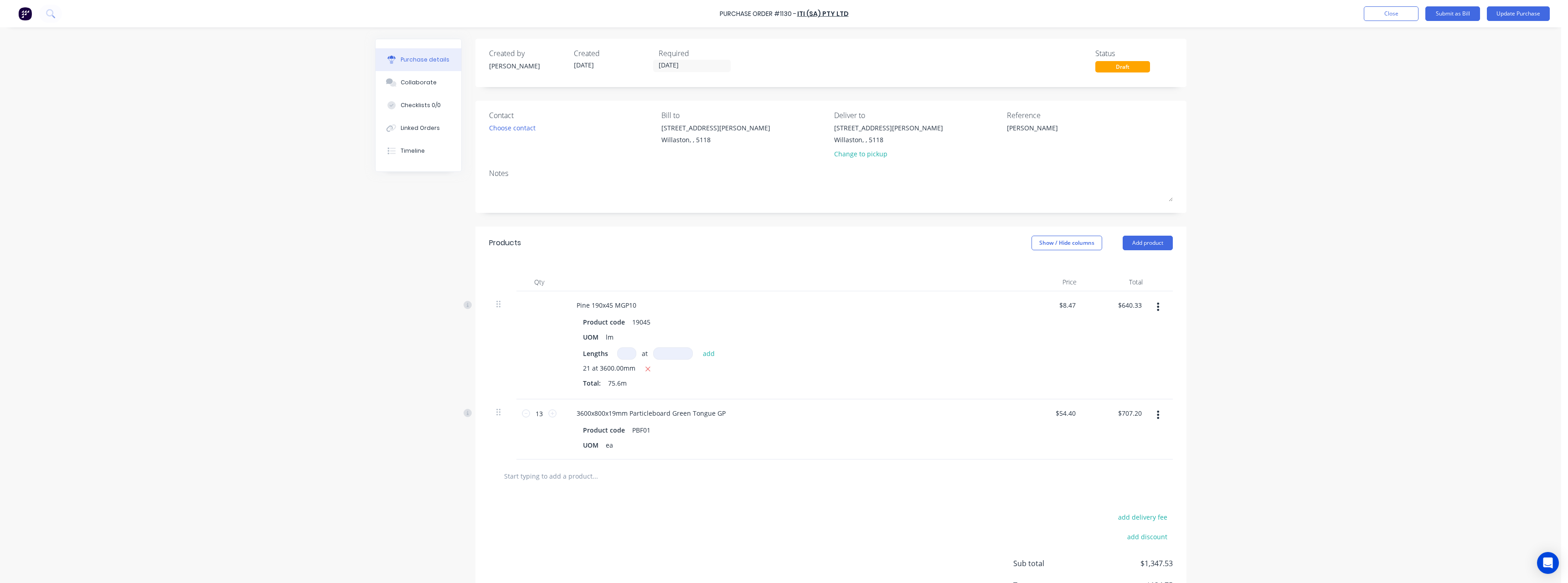
click at [1157, 309] on icon "button" at bounding box center [1158, 307] width 2 height 10
click at [1136, 377] on button "Delete" at bounding box center [1130, 386] width 77 height 18
click at [1158, 307] on icon "button" at bounding box center [1158, 306] width 2 height 8
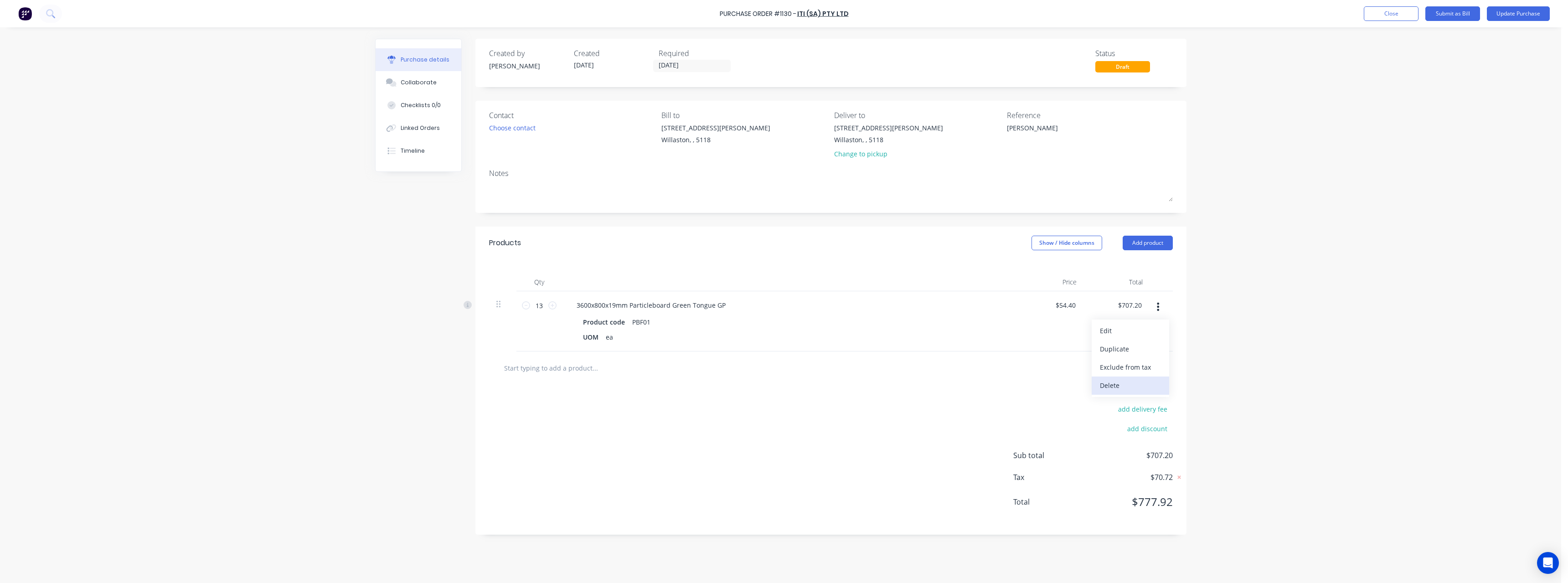
click at [1125, 389] on button "Delete" at bounding box center [1130, 386] width 77 height 18
click at [1376, 19] on button "Close" at bounding box center [1391, 13] width 55 height 15
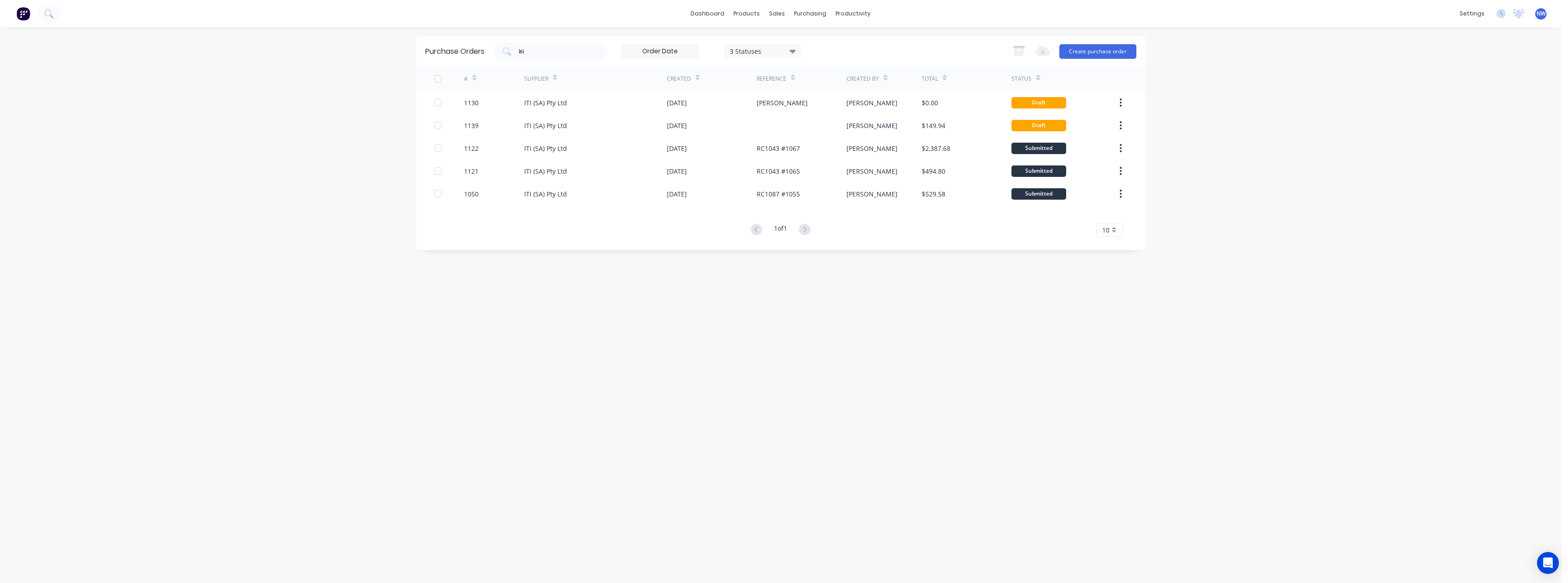
drag, startPoint x: 1054, startPoint y: 100, endPoint x: 1206, endPoint y: 77, distance: 153.7
click at [1207, 73] on div "dashboard products sales purchasing productivity dashboard products Product Cat…" at bounding box center [780, 292] width 1561 height 583
click at [1119, 99] on button "button" at bounding box center [1120, 102] width 21 height 16
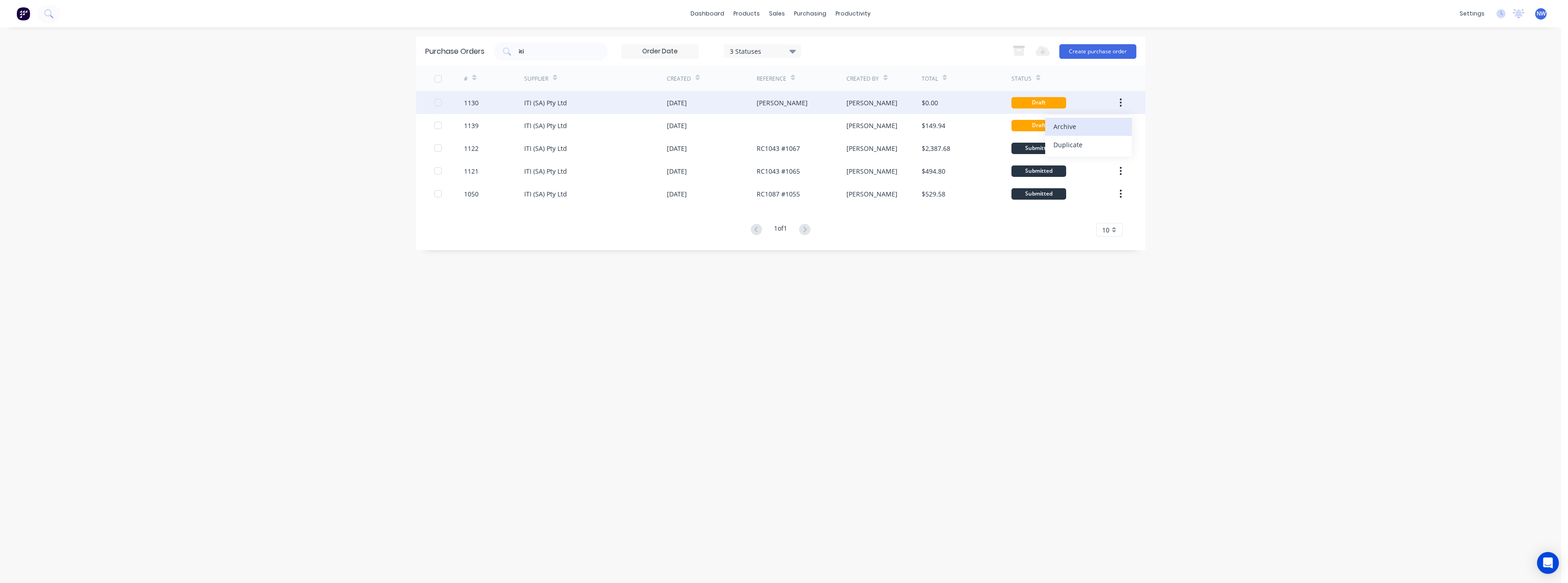
click at [1099, 128] on div "Archive" at bounding box center [1088, 127] width 70 height 13
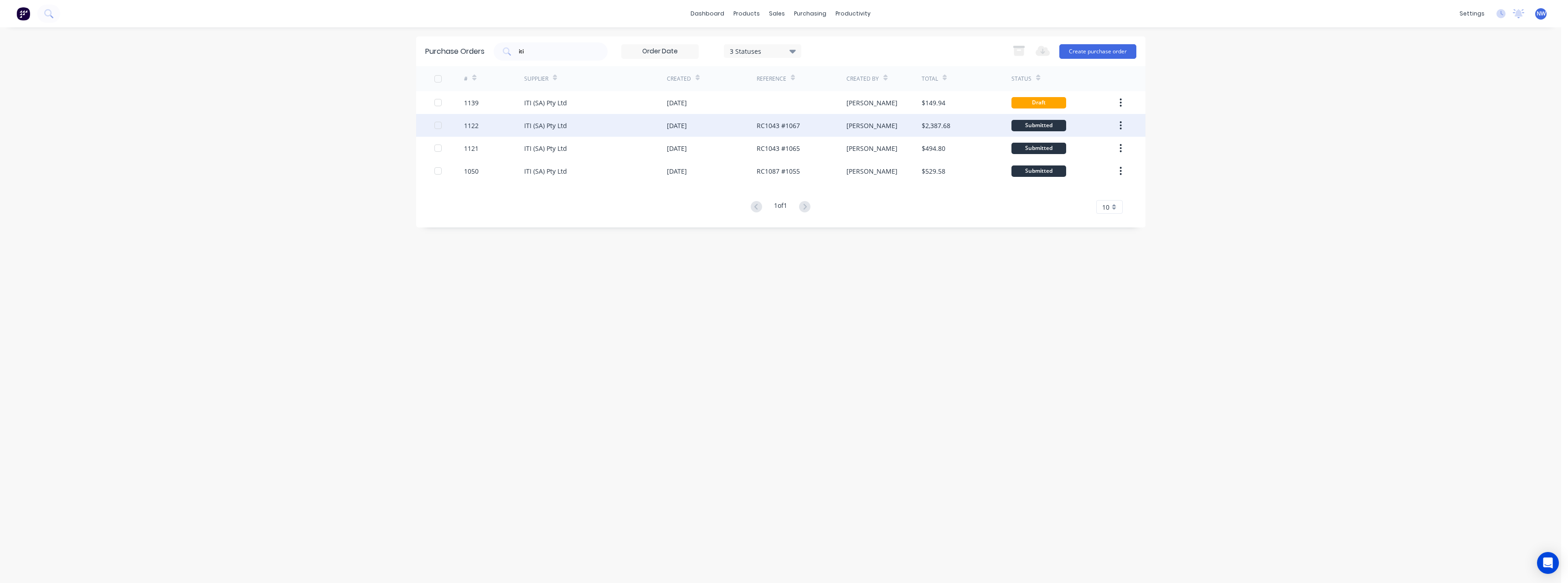
click at [785, 126] on div "RC1043 #1067" at bounding box center [778, 125] width 43 height 10
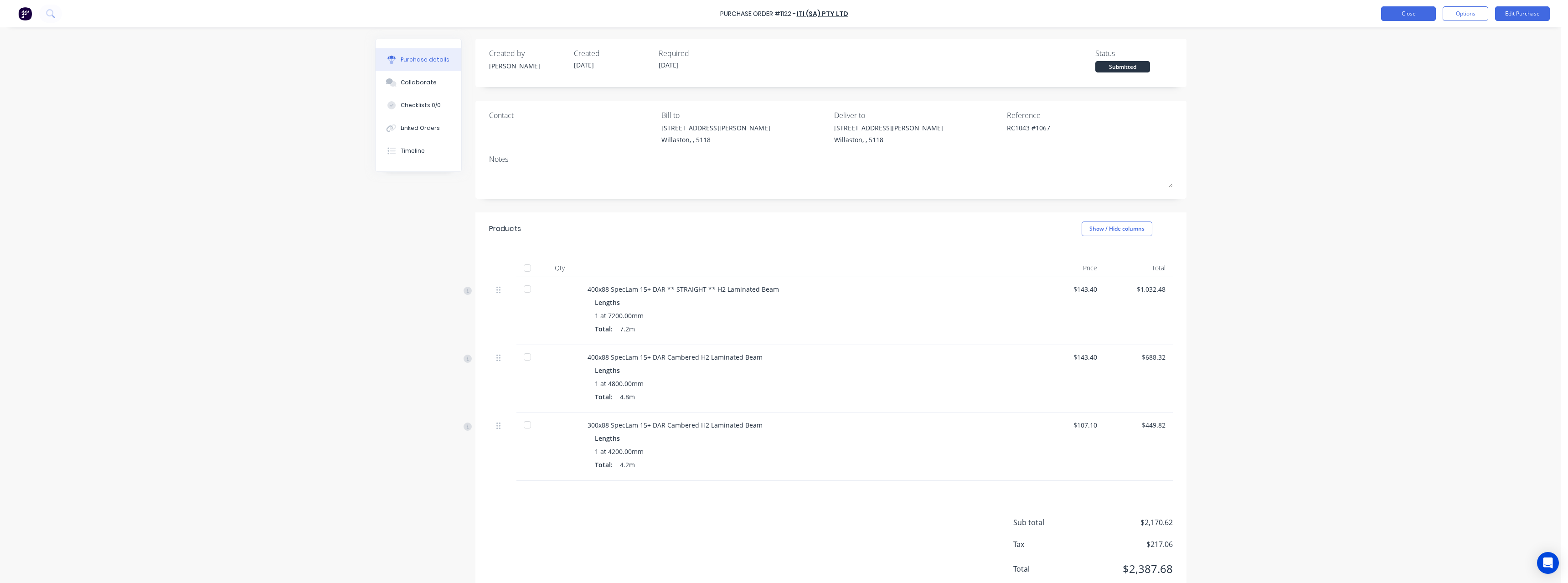
click at [1402, 12] on button "Close" at bounding box center [1409, 13] width 55 height 15
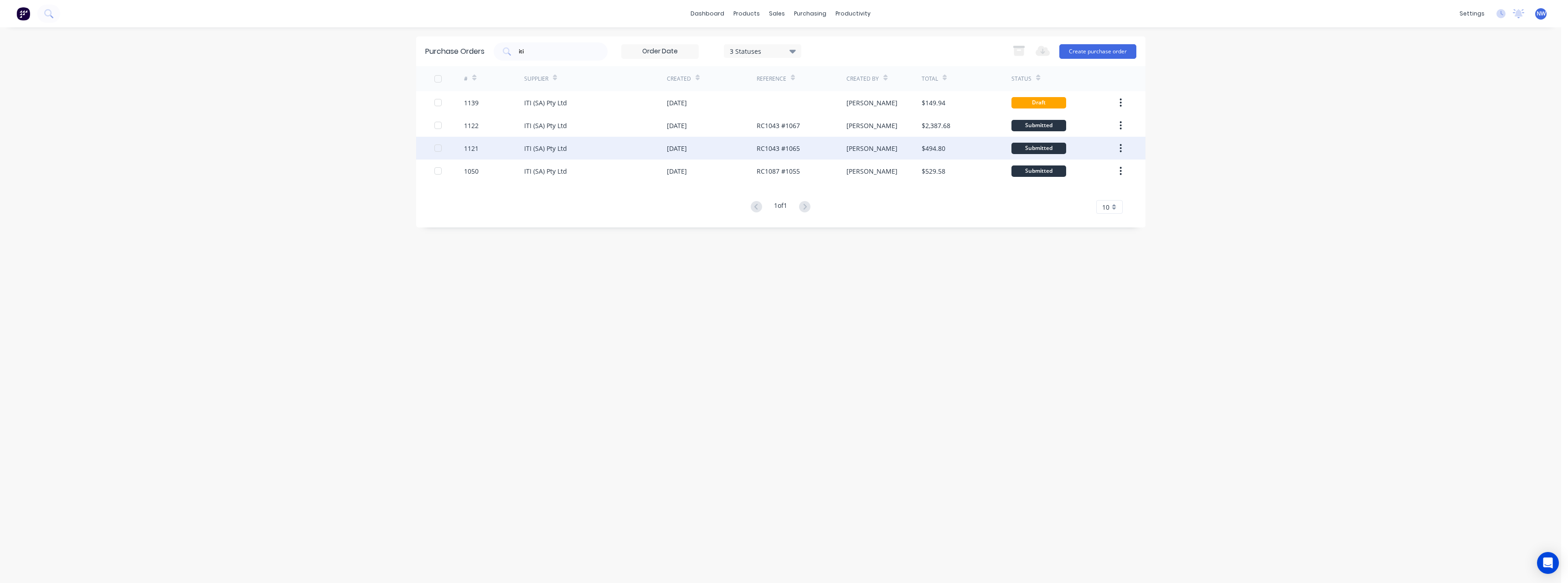
click at [783, 146] on div "RC1043 #1065" at bounding box center [778, 148] width 43 height 10
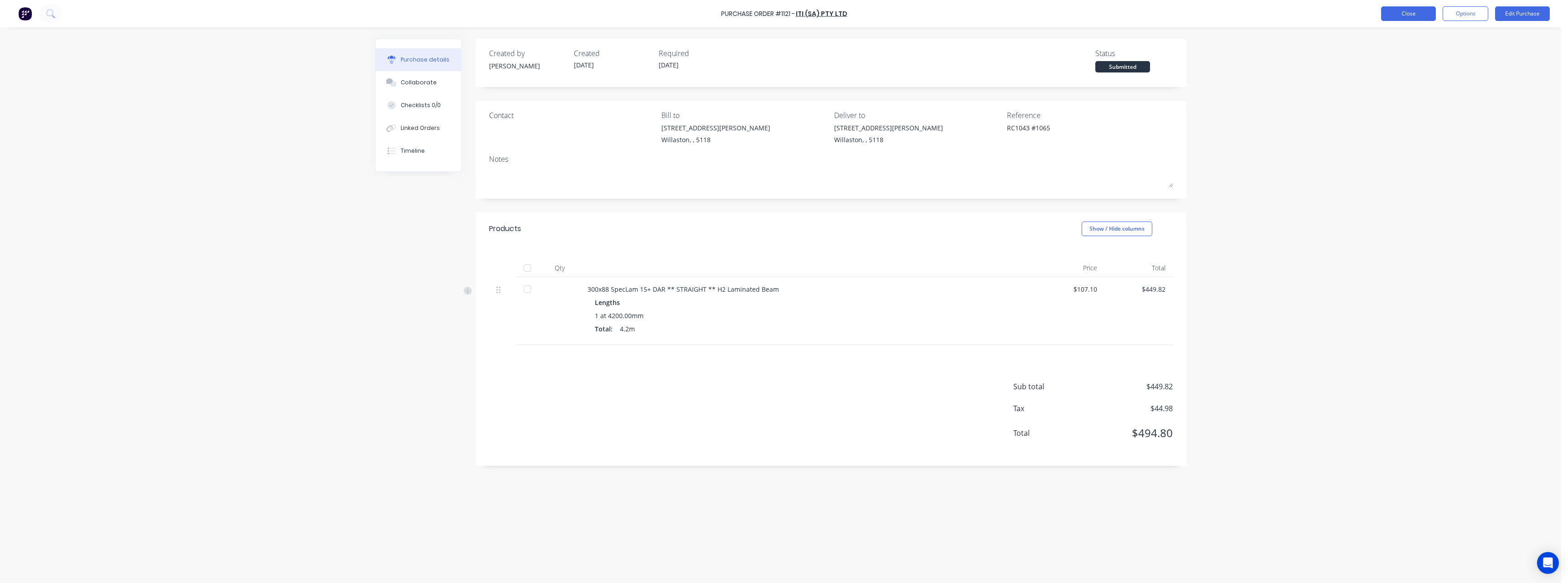
click at [1393, 17] on button "Close" at bounding box center [1409, 13] width 55 height 15
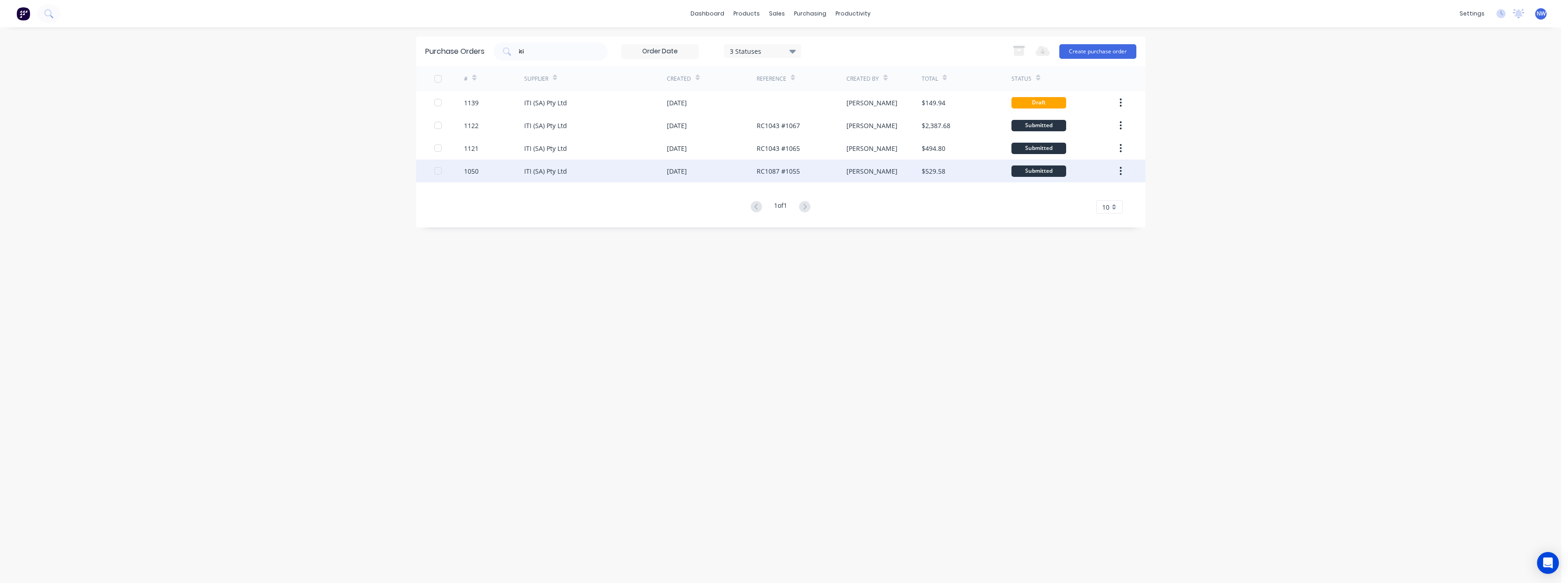
click at [783, 172] on div "RC1087 #1055" at bounding box center [778, 171] width 43 height 10
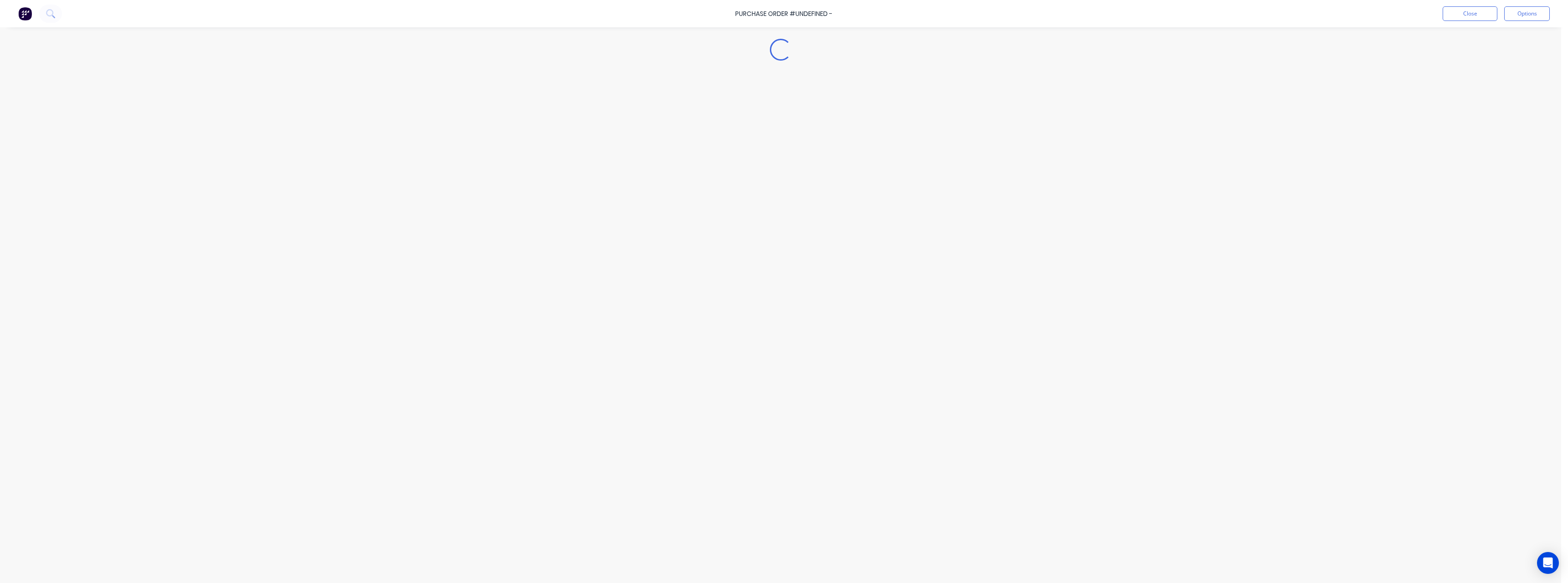
type textarea "x"
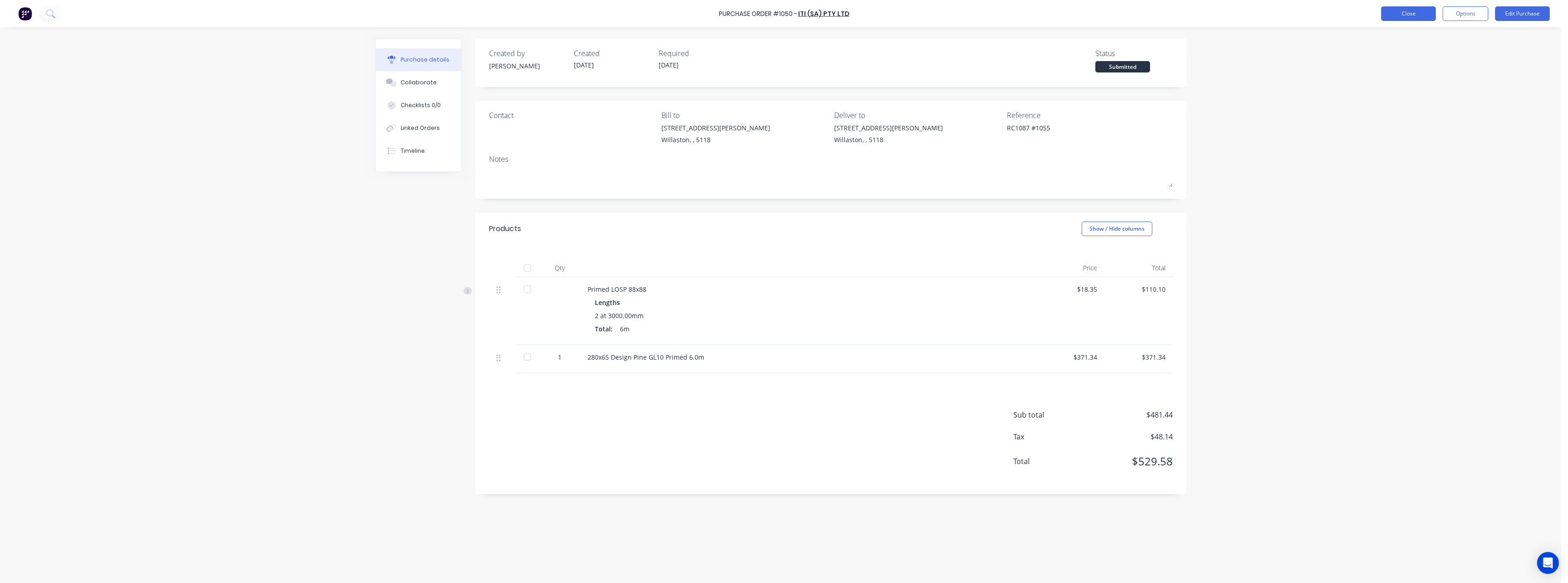
click at [1403, 18] on button "Close" at bounding box center [1409, 13] width 55 height 15
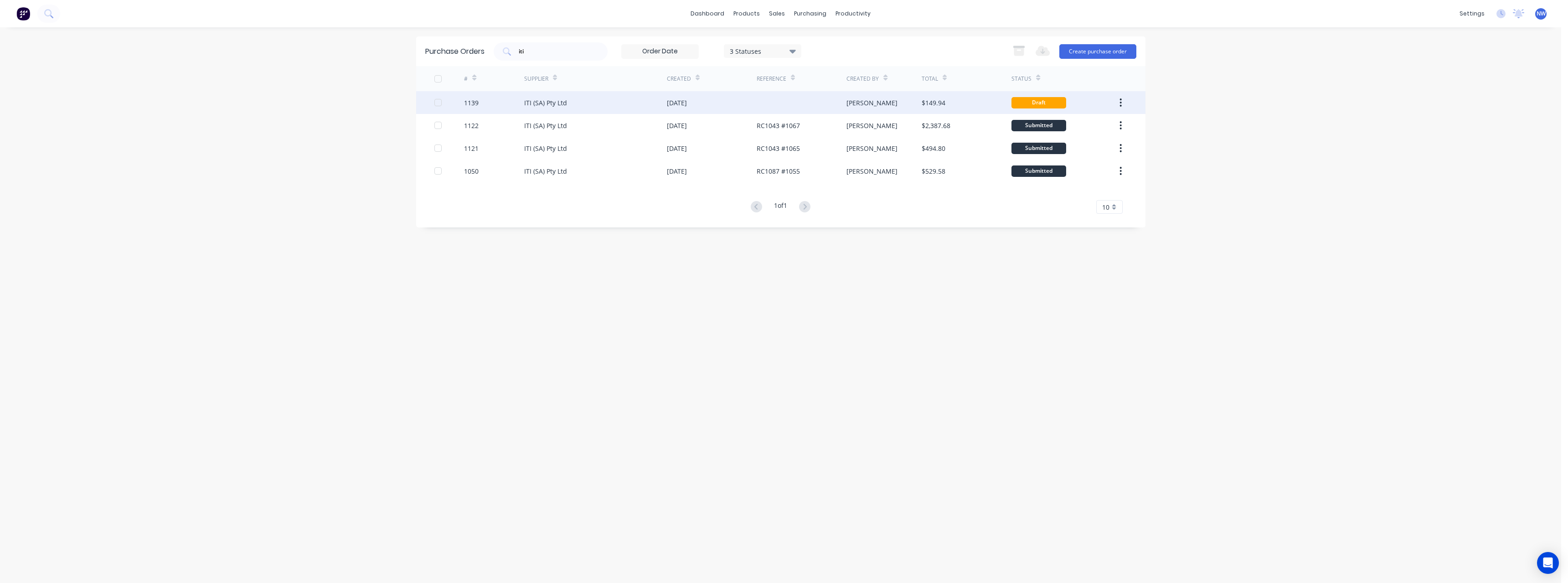
click at [669, 99] on div "[DATE]" at bounding box center [677, 103] width 20 height 10
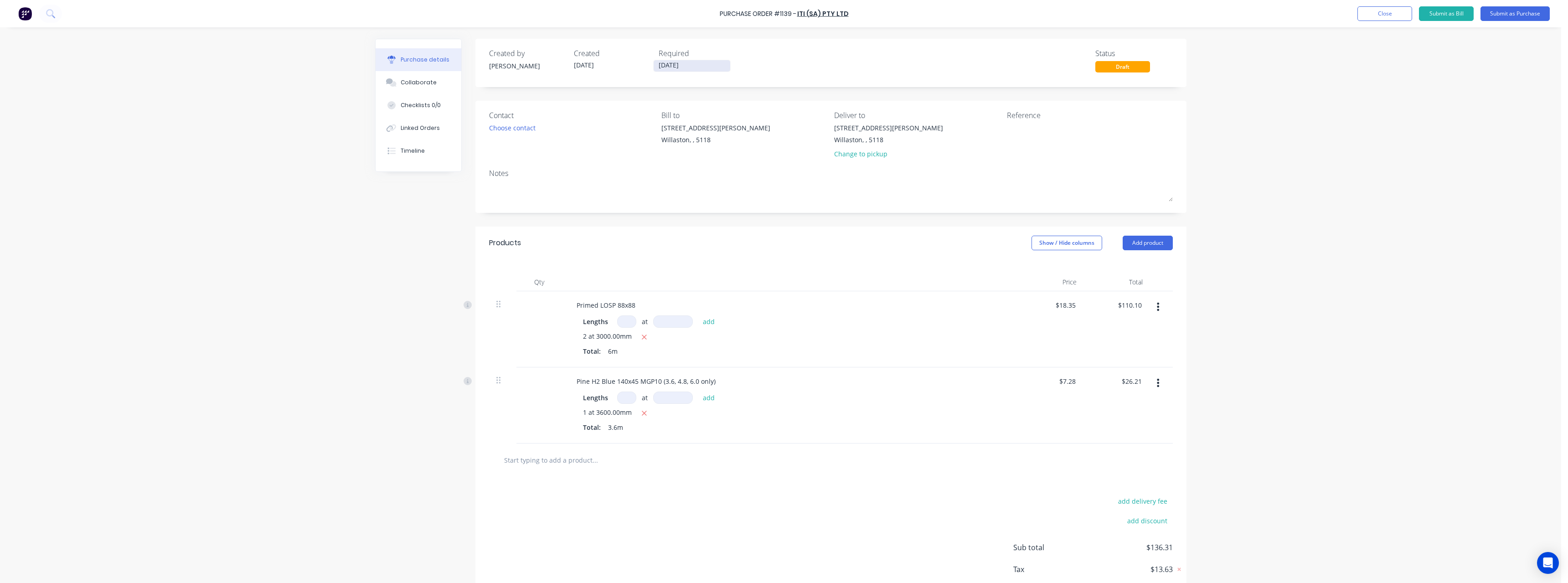
click at [695, 63] on input "[DATE]" at bounding box center [692, 66] width 77 height 12
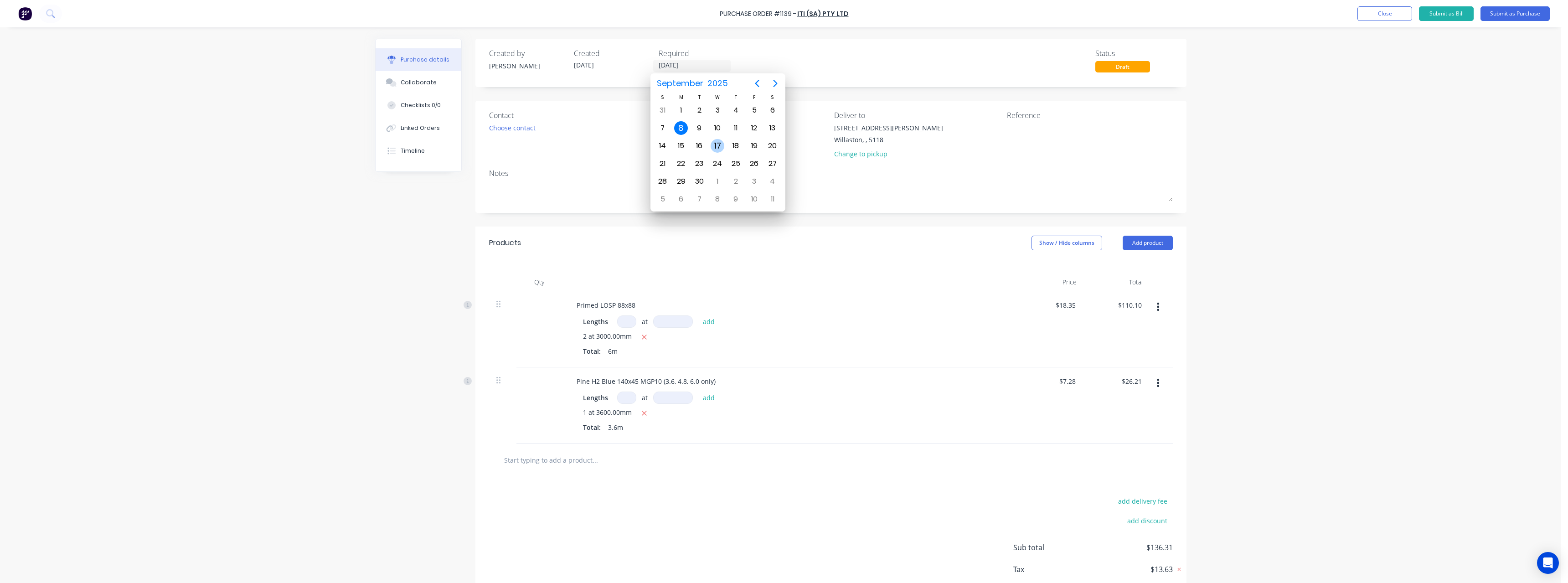
click at [723, 147] on div "17" at bounding box center [717, 145] width 13 height 13
type input "[DATE]"
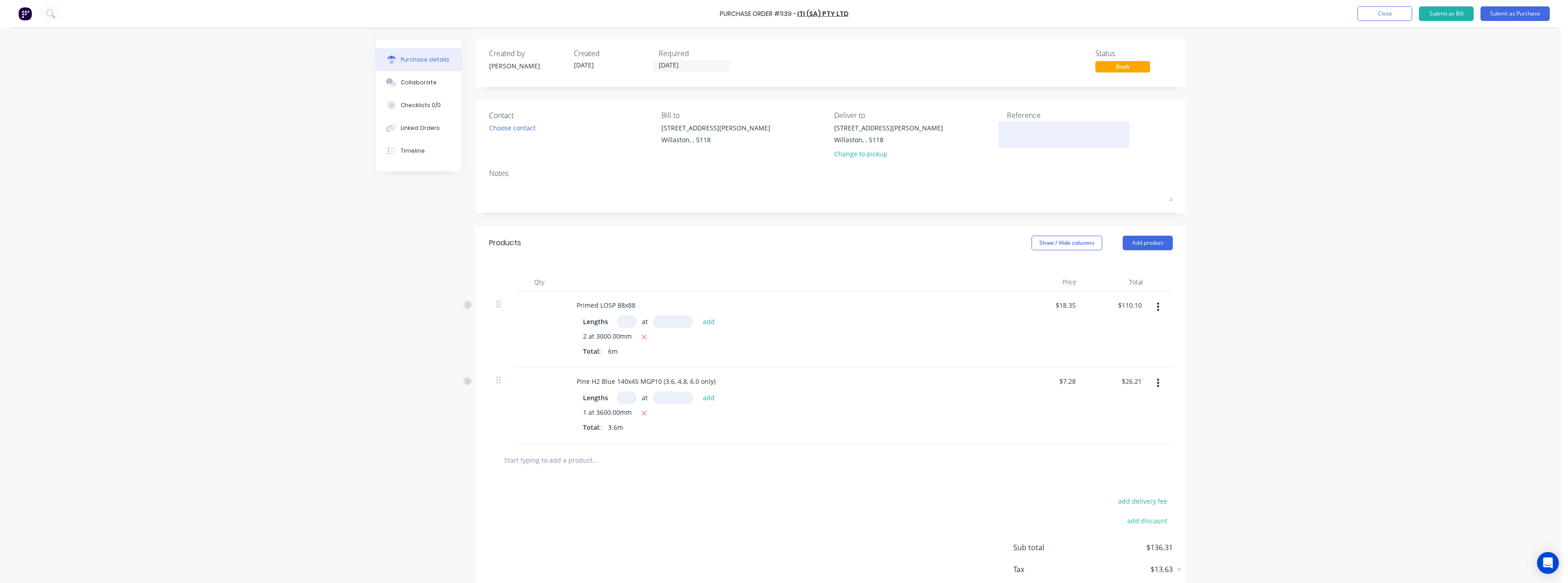
click at [1017, 134] on textarea at bounding box center [1063, 133] width 114 height 21
type textarea "RC1249"
type textarea "x"
type textarea "RC1249 #"
type textarea "x"
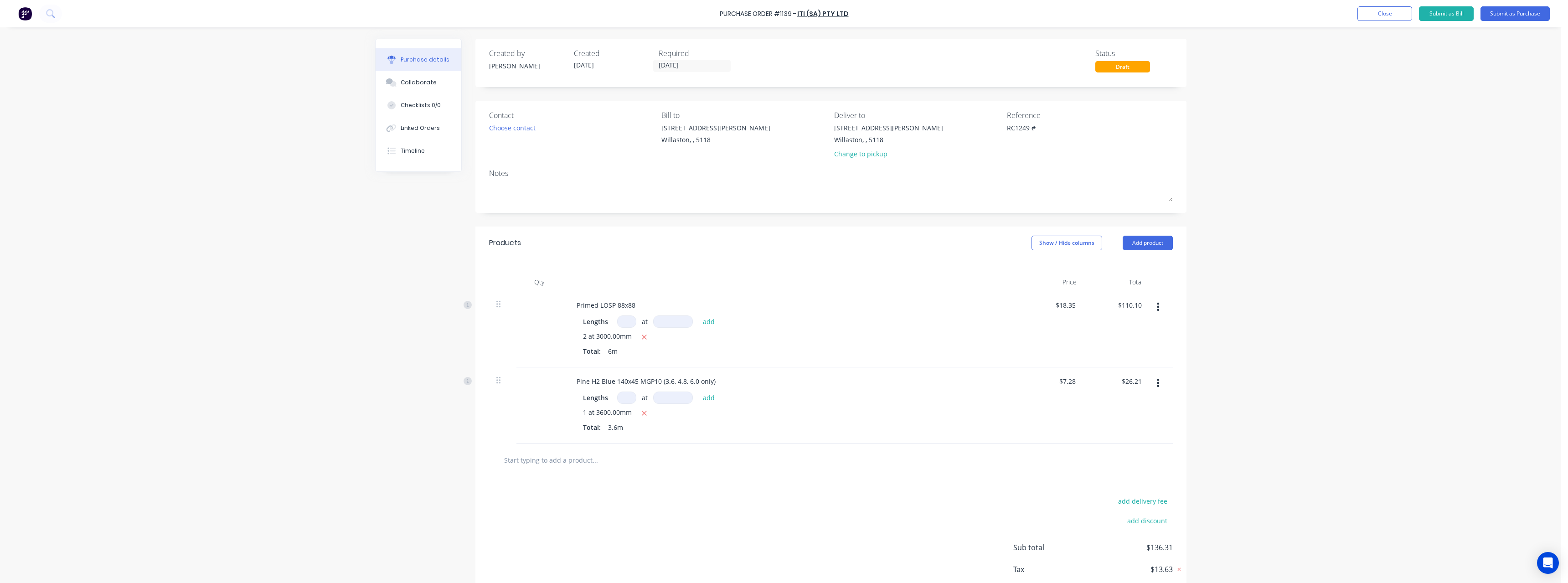
type textarea "RC1249 #1"
type textarea "x"
type textarea "RC1249 #11"
type textarea "x"
type textarea "RC1249 #112"
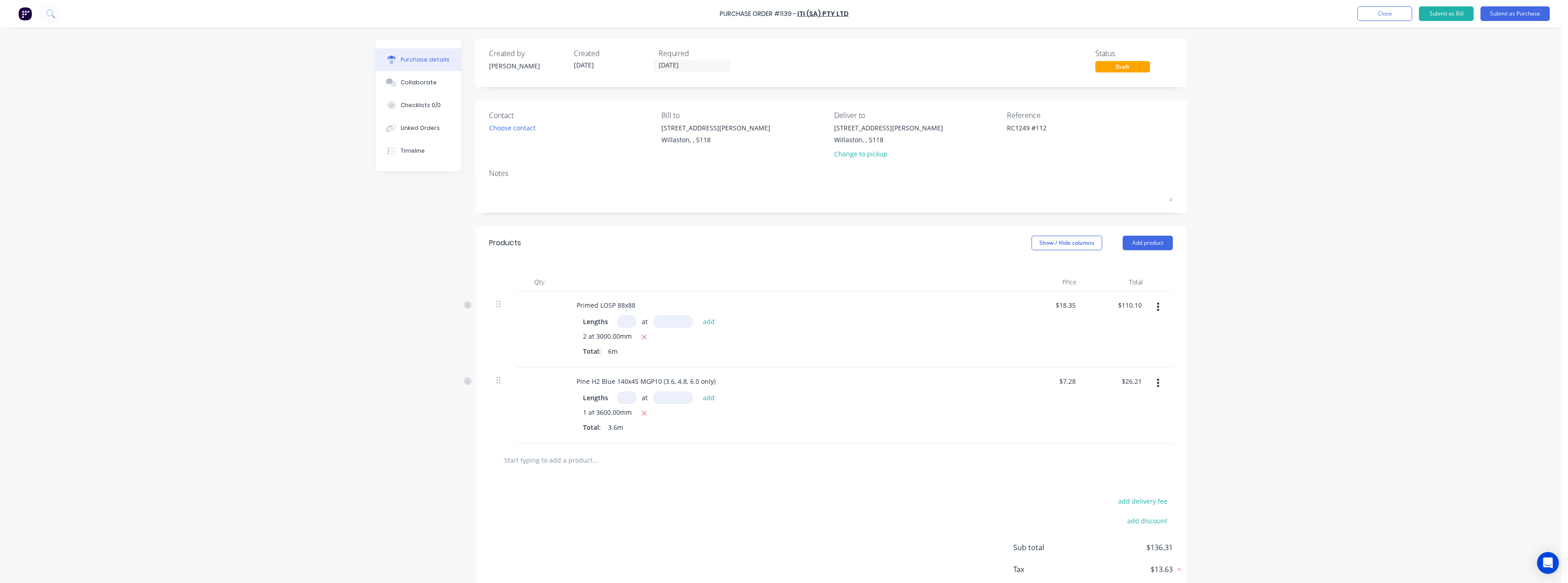
type textarea "x"
type textarea "RC1249 #1127"
type textarea "x"
type textarea "RC1249 #1127"
click at [1495, 15] on button "Submit as Purchase" at bounding box center [1515, 13] width 69 height 15
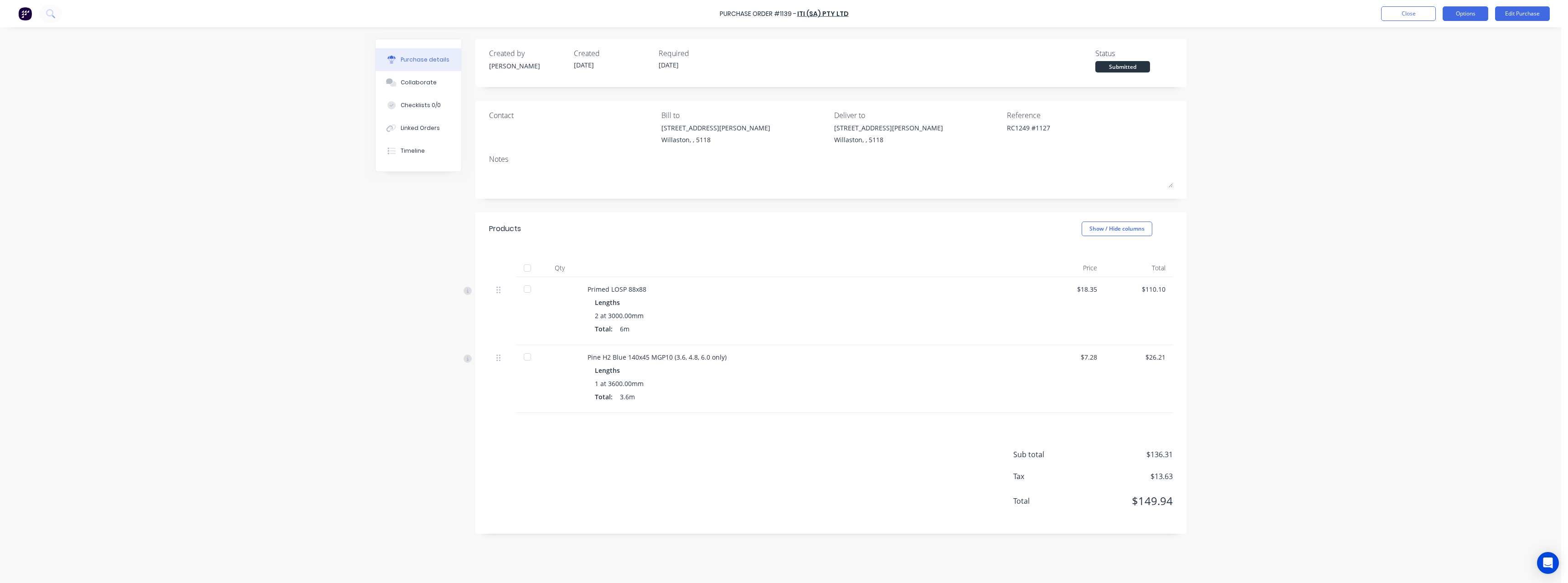
click at [1458, 14] on button "Options" at bounding box center [1465, 13] width 46 height 15
click at [1449, 28] on button "Print / Email" at bounding box center [1445, 37] width 86 height 18
click at [1444, 51] on div "With pricing" at bounding box center [1444, 55] width 70 height 13
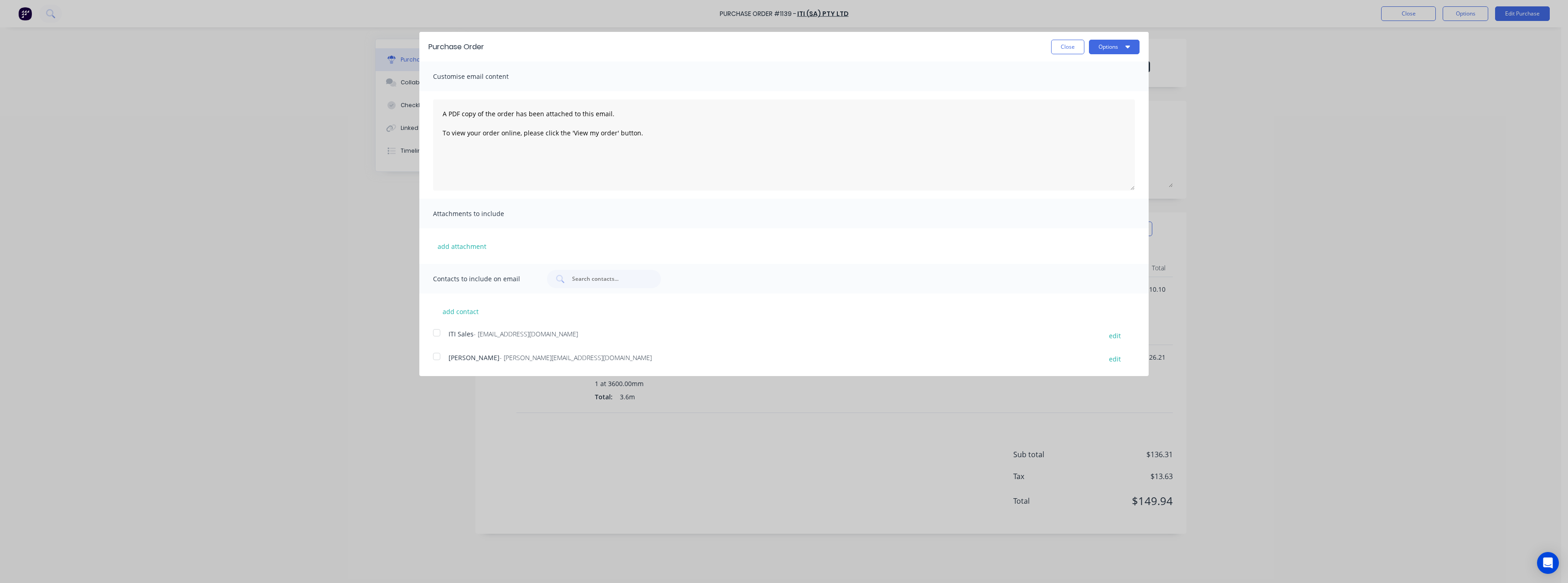
click at [520, 331] on span "- [EMAIL_ADDRESS][DOMAIN_NAME]" at bounding box center [525, 333] width 104 height 9
click at [1110, 47] on button "Options" at bounding box center [1114, 47] width 51 height 15
click at [1097, 86] on div "Email" at bounding box center [1096, 88] width 70 height 13
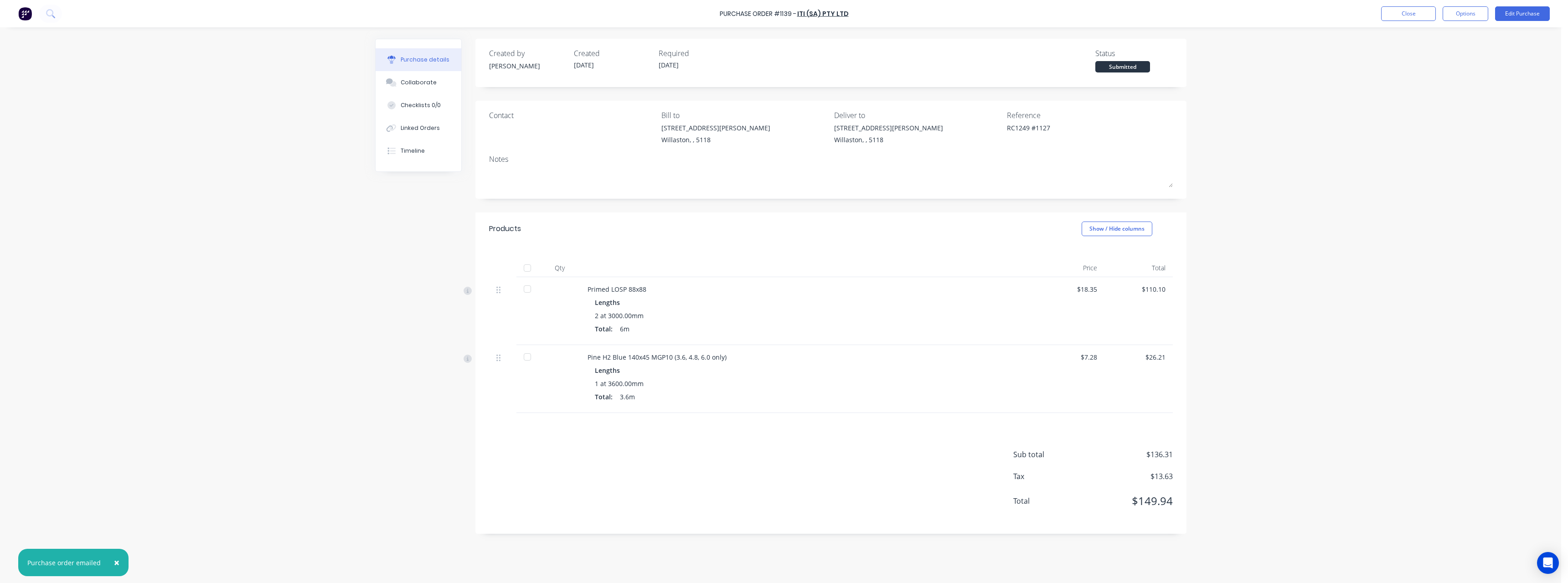
type textarea "x"
click at [1400, 17] on button "Close" at bounding box center [1409, 13] width 55 height 15
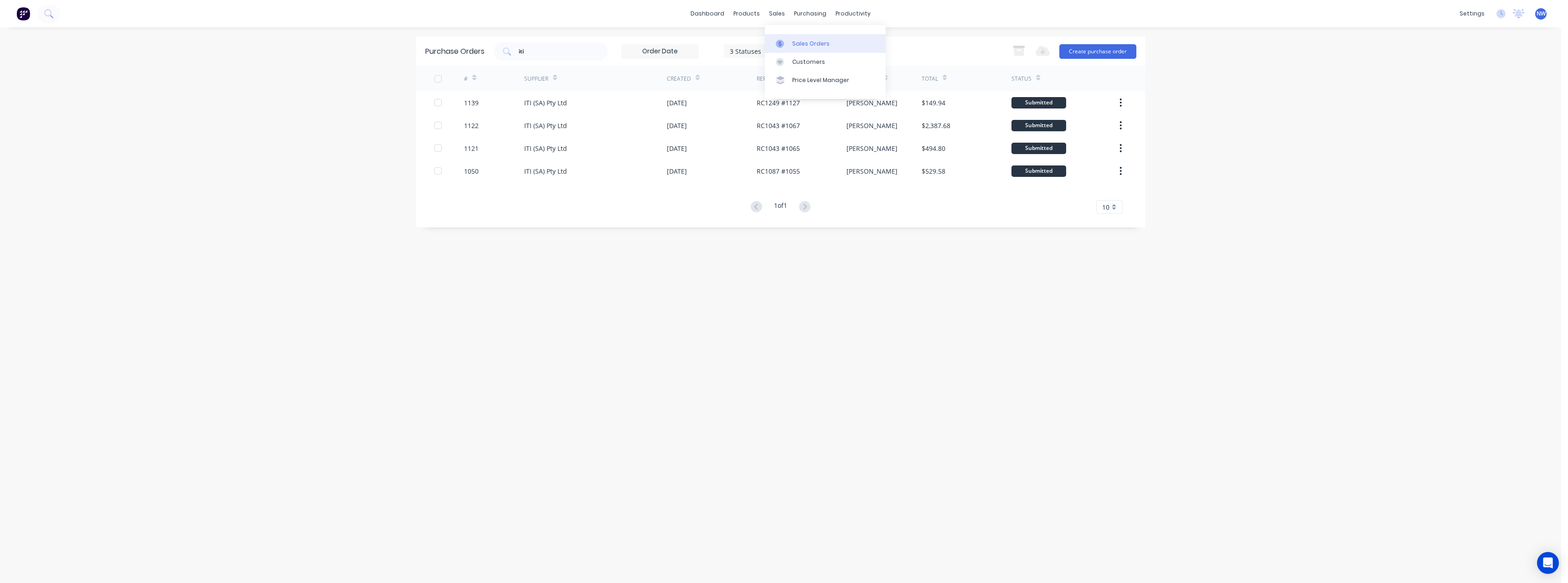
click at [800, 44] on div "Sales Orders" at bounding box center [810, 43] width 37 height 8
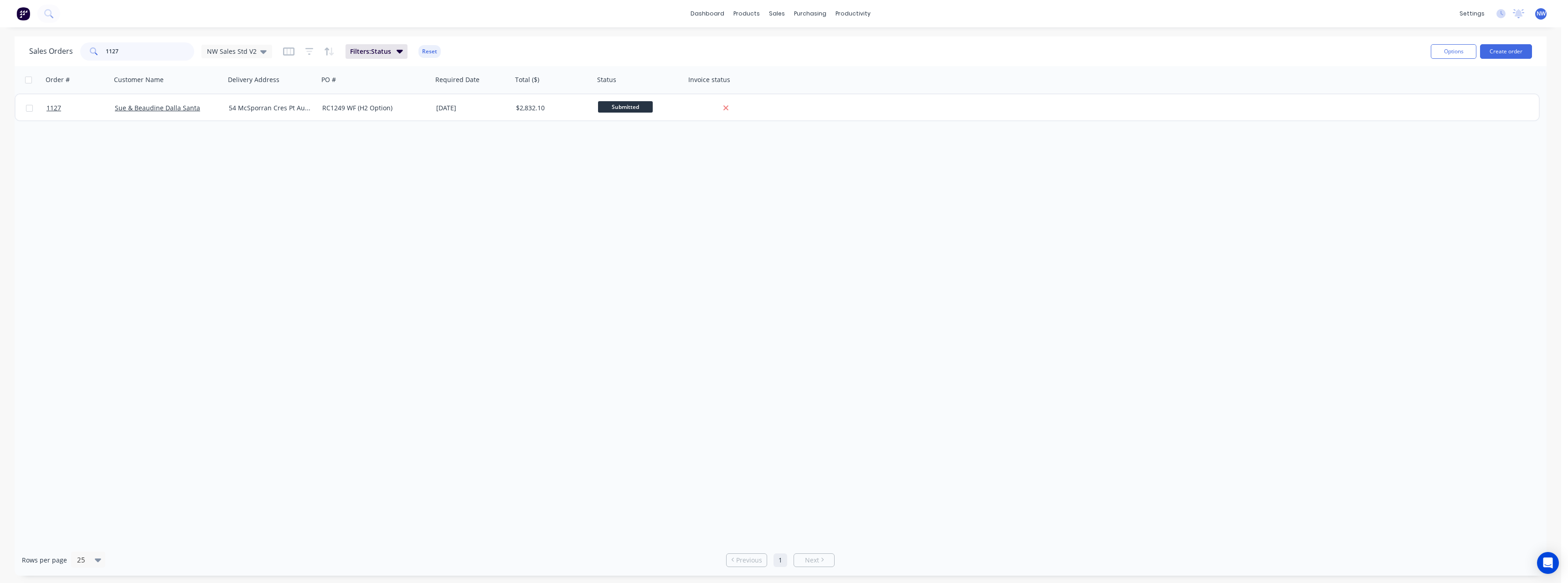
drag, startPoint x: 117, startPoint y: 49, endPoint x: 89, endPoint y: 51, distance: 28.1
click at [89, 51] on div "1127" at bounding box center [137, 52] width 114 height 18
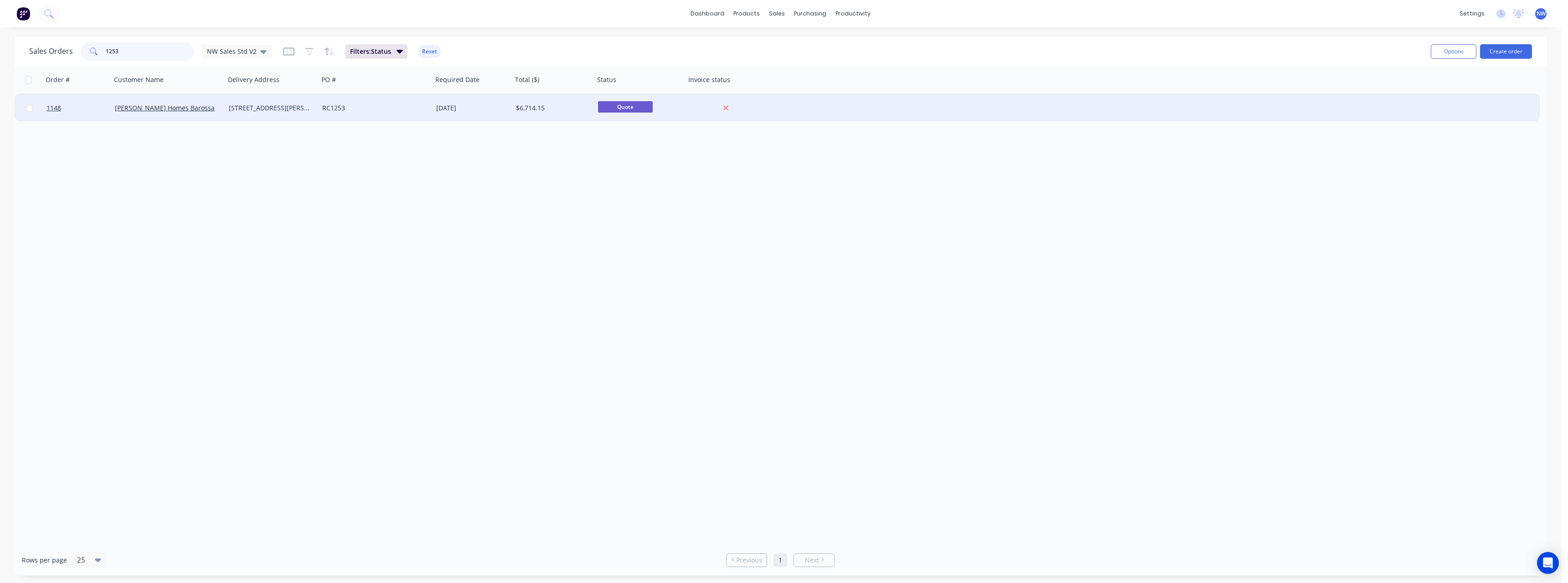
type input "1253"
click at [262, 110] on div "[STREET_ADDRESS][PERSON_NAME]" at bounding box center [270, 108] width 82 height 9
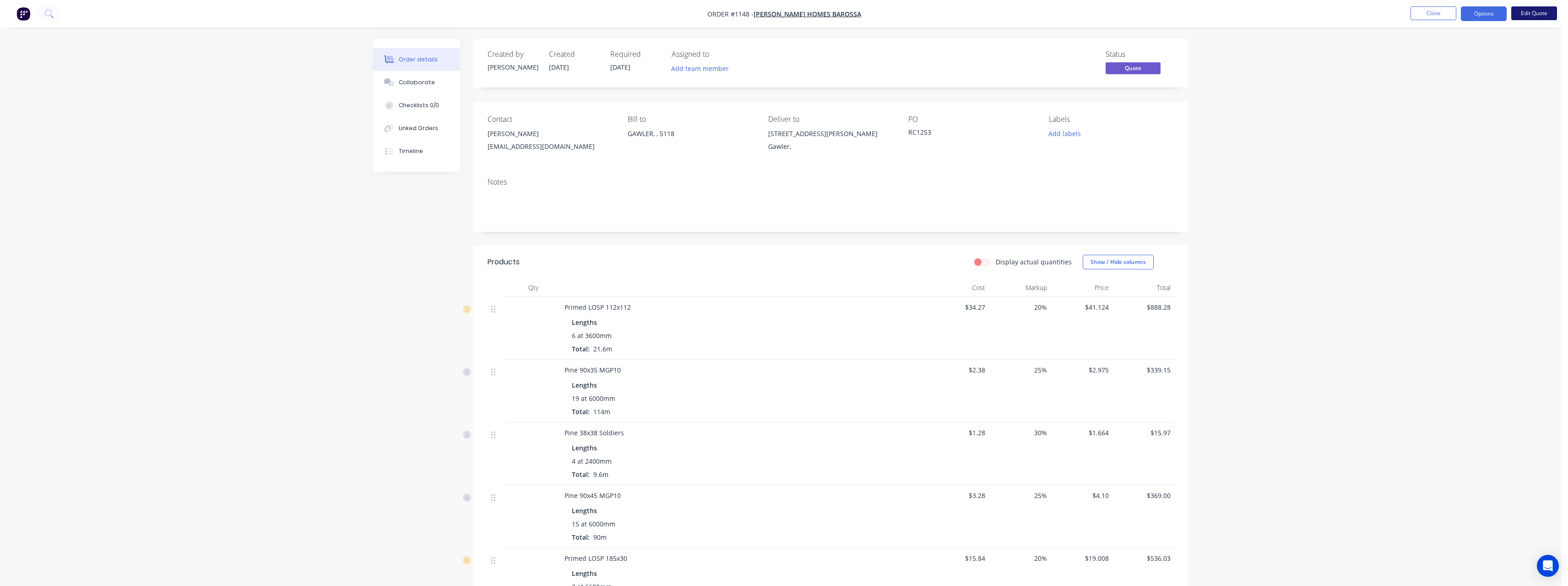
click at [1528, 18] on button "Edit Quote" at bounding box center [1534, 13] width 46 height 13
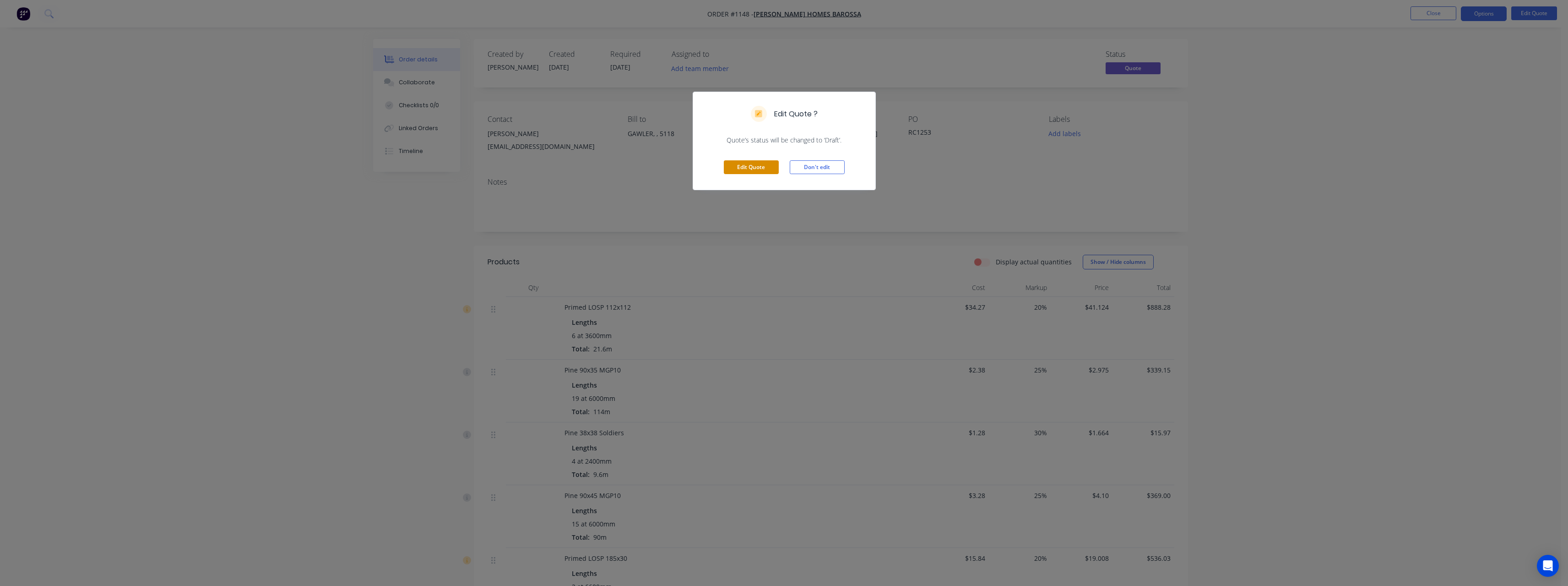
click at [756, 168] on button "Edit Quote" at bounding box center [751, 167] width 55 height 13
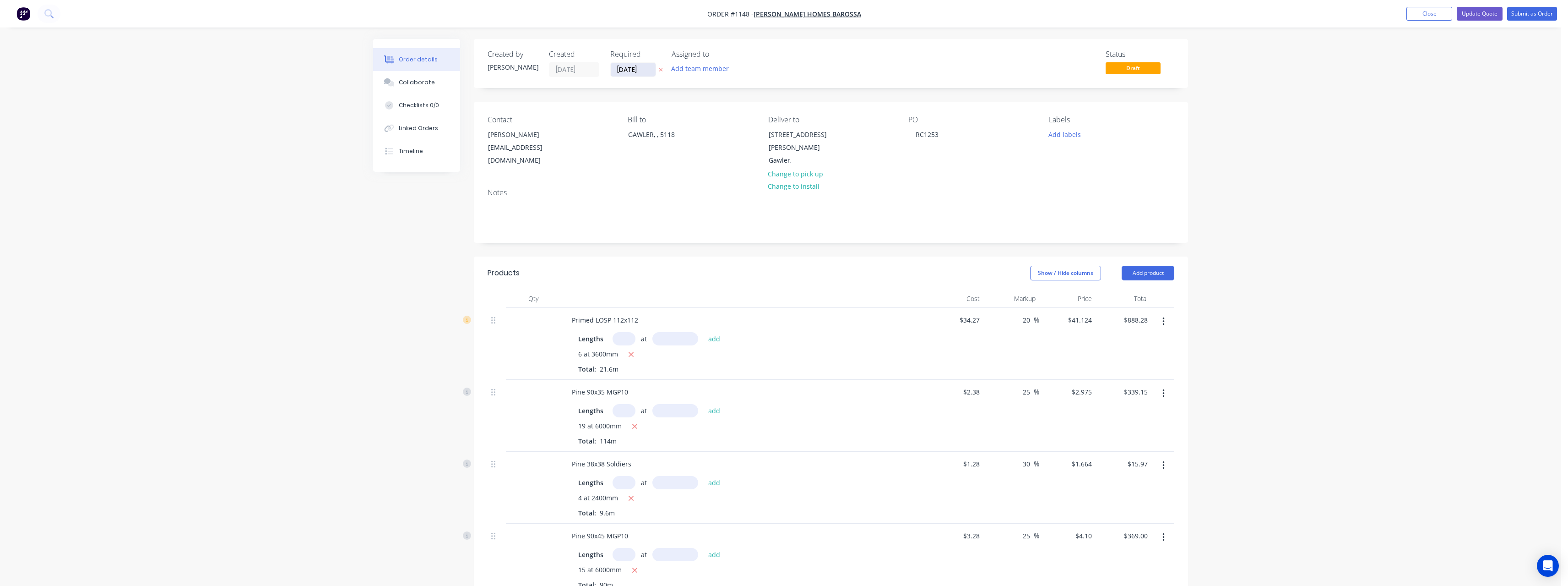
click at [650, 72] on input "[DATE]" at bounding box center [633, 70] width 45 height 13
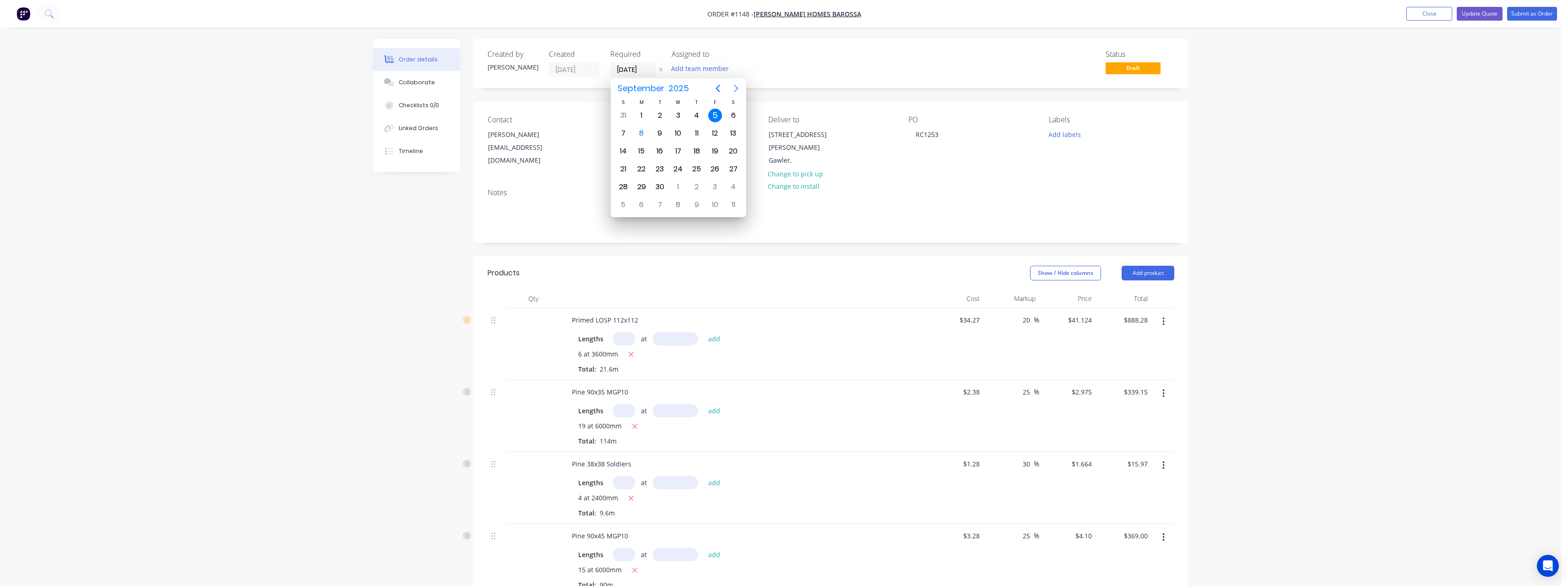
click at [738, 90] on icon "Next page" at bounding box center [736, 89] width 11 height 11
click at [681, 169] on div "24" at bounding box center [679, 169] width 13 height 13
type input "[DATE]"
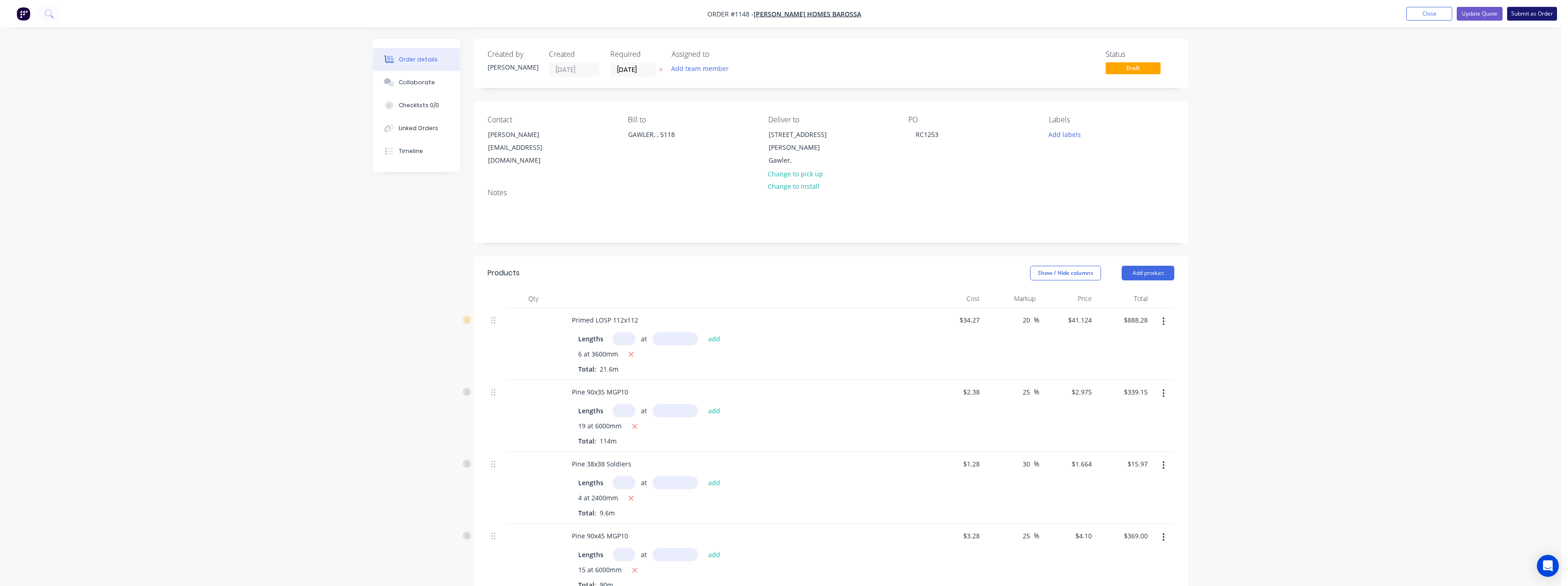
click at [1541, 15] on button "Submit as Order" at bounding box center [1532, 13] width 50 height 13
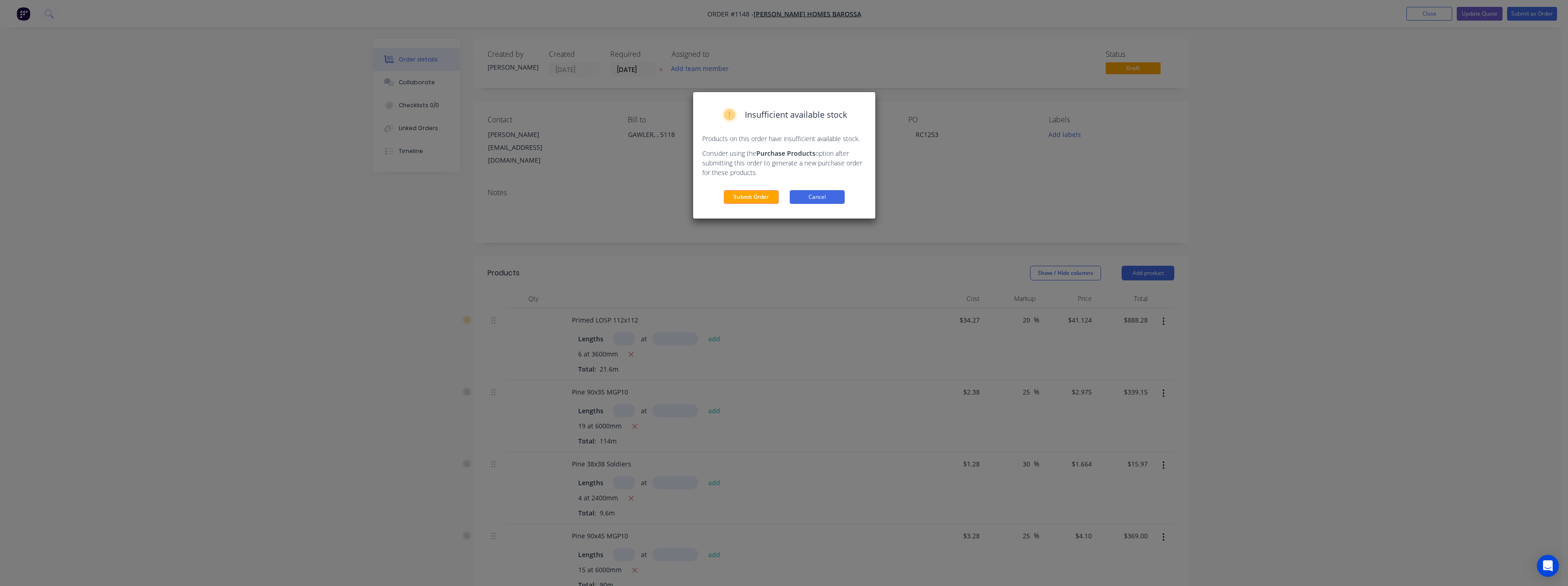
click at [825, 194] on button "Cancel" at bounding box center [817, 197] width 55 height 13
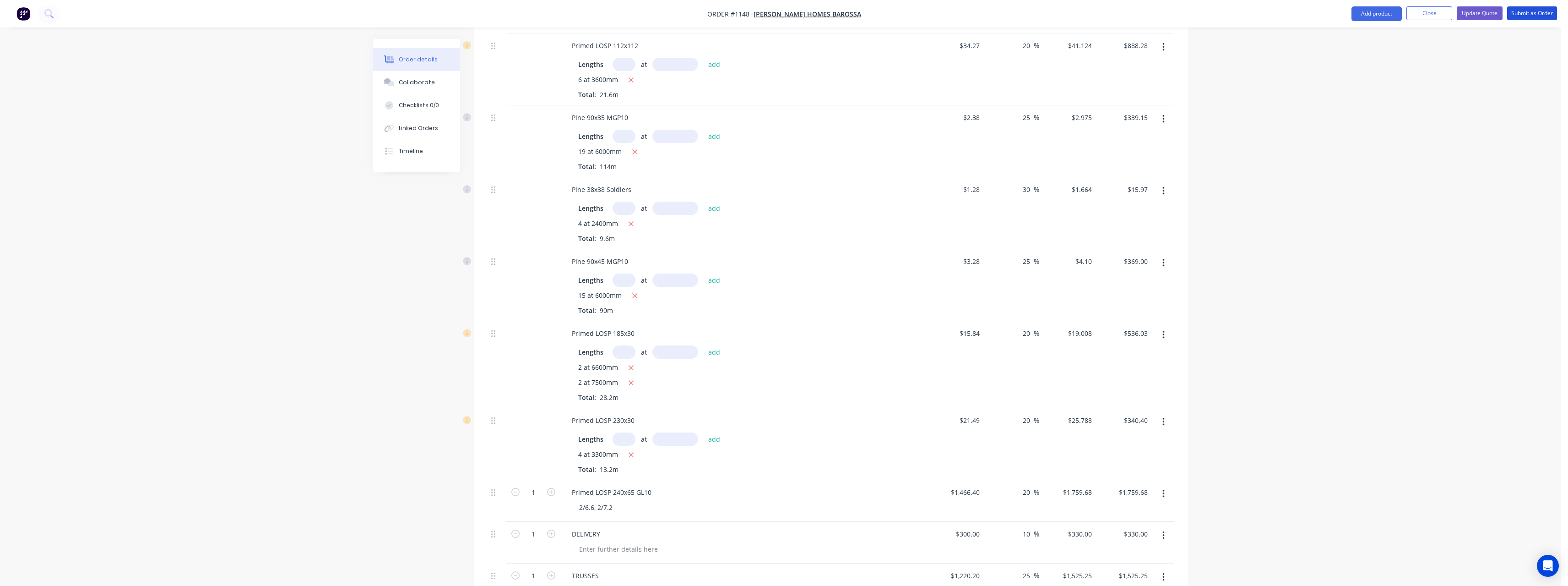
scroll to position [275, 0]
click at [631, 379] on icon "button" at bounding box center [631, 382] width 6 height 8
type input "$250.91"
click at [628, 345] on input "text" at bounding box center [624, 352] width 23 height 13
type input "2"
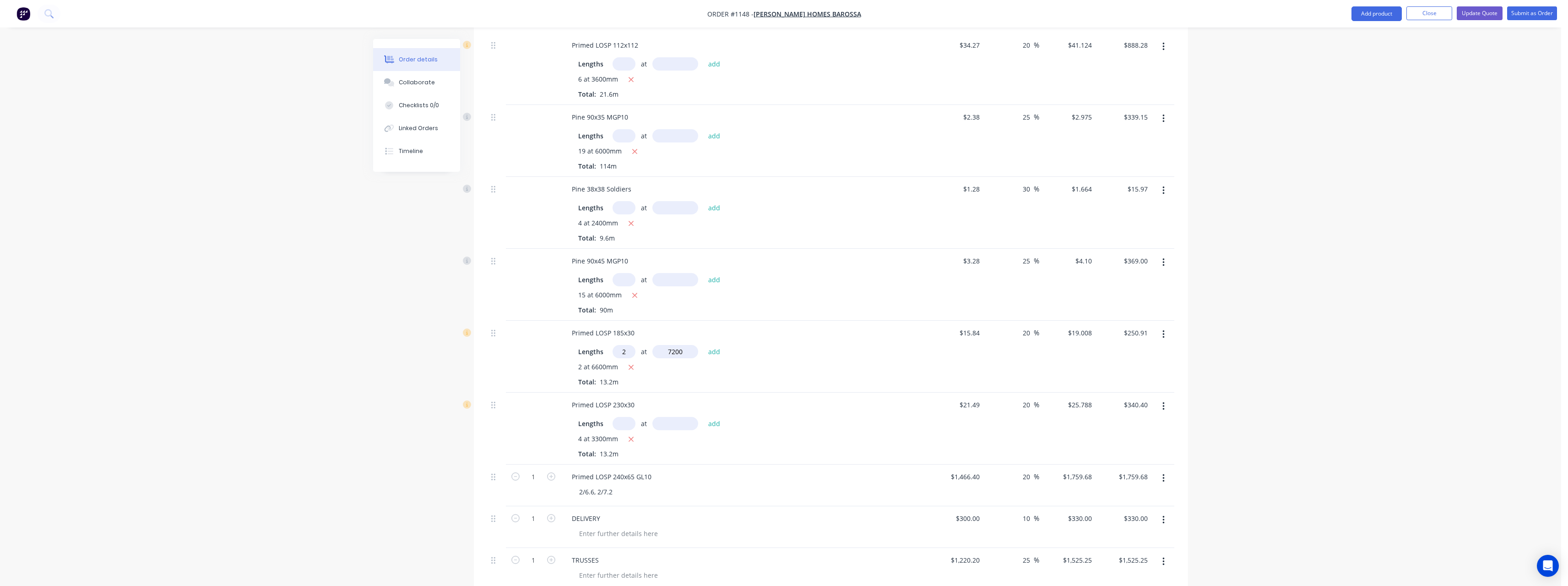
type input "7200"
click at [704, 345] on button "add" at bounding box center [714, 351] width 21 height 12
type input "$524.62"
click at [622, 432] on input "text" at bounding box center [624, 439] width 23 height 13
type input "2"
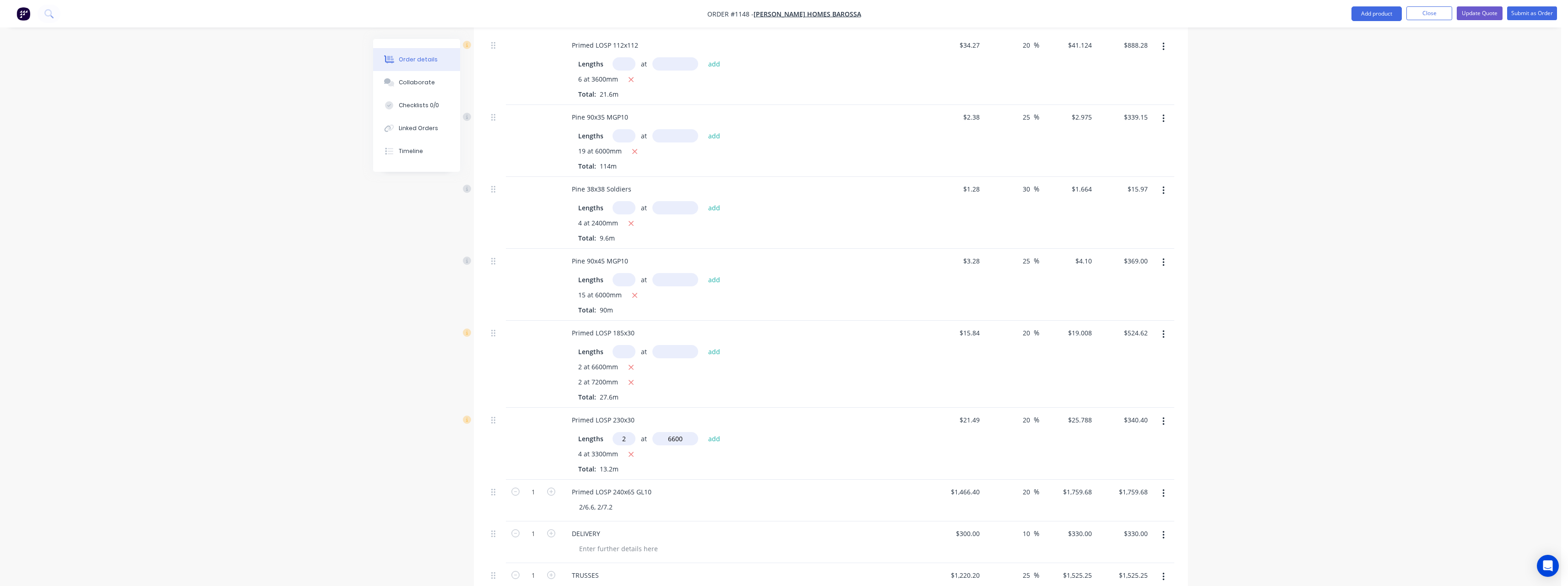
type input "6600"
click at [704, 432] on button "add" at bounding box center [714, 438] width 21 height 12
click at [635, 449] on button "button" at bounding box center [631, 454] width 12 height 12
type input "$340.40"
click at [602, 500] on div "2/6.6, 2/7.2" at bounding box center [595, 507] width 48 height 13
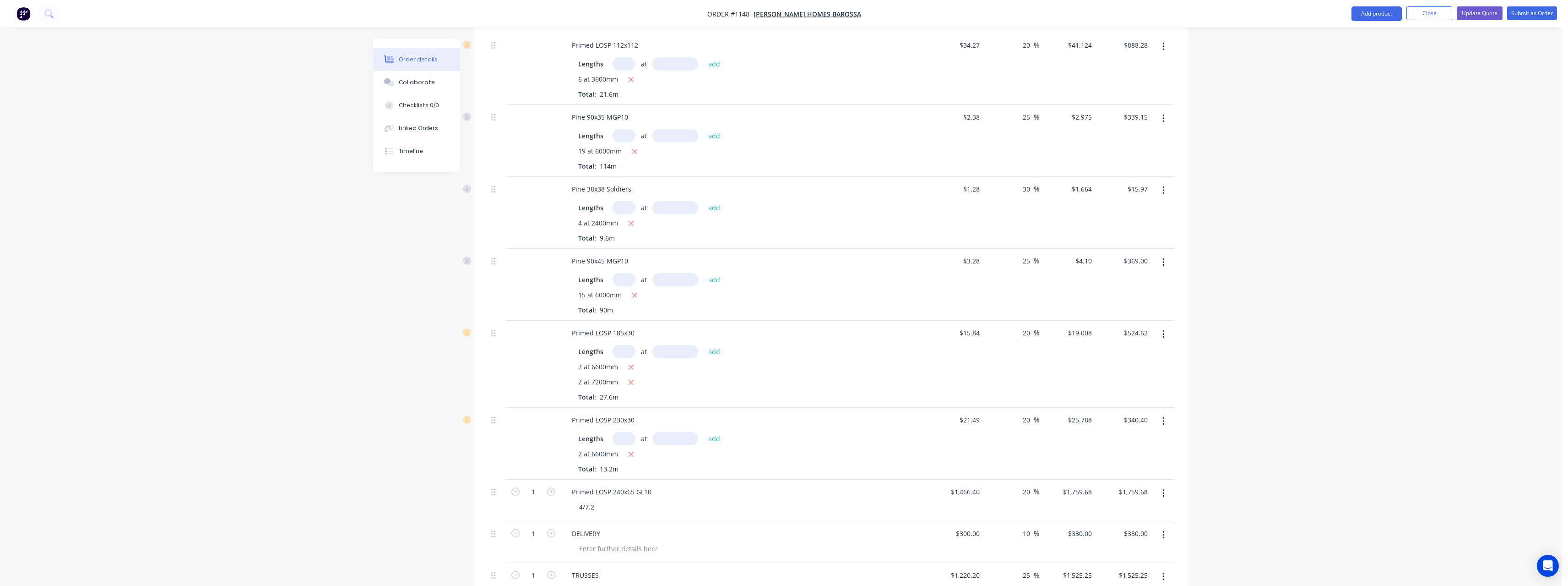
click at [628, 432] on input "text" at bounding box center [624, 439] width 23 height 13
click at [981, 485] on input "1466.4" at bounding box center [966, 492] width 34 height 13
type input "$1,467.65"
type input "1761.18"
type input "$1,761.18"
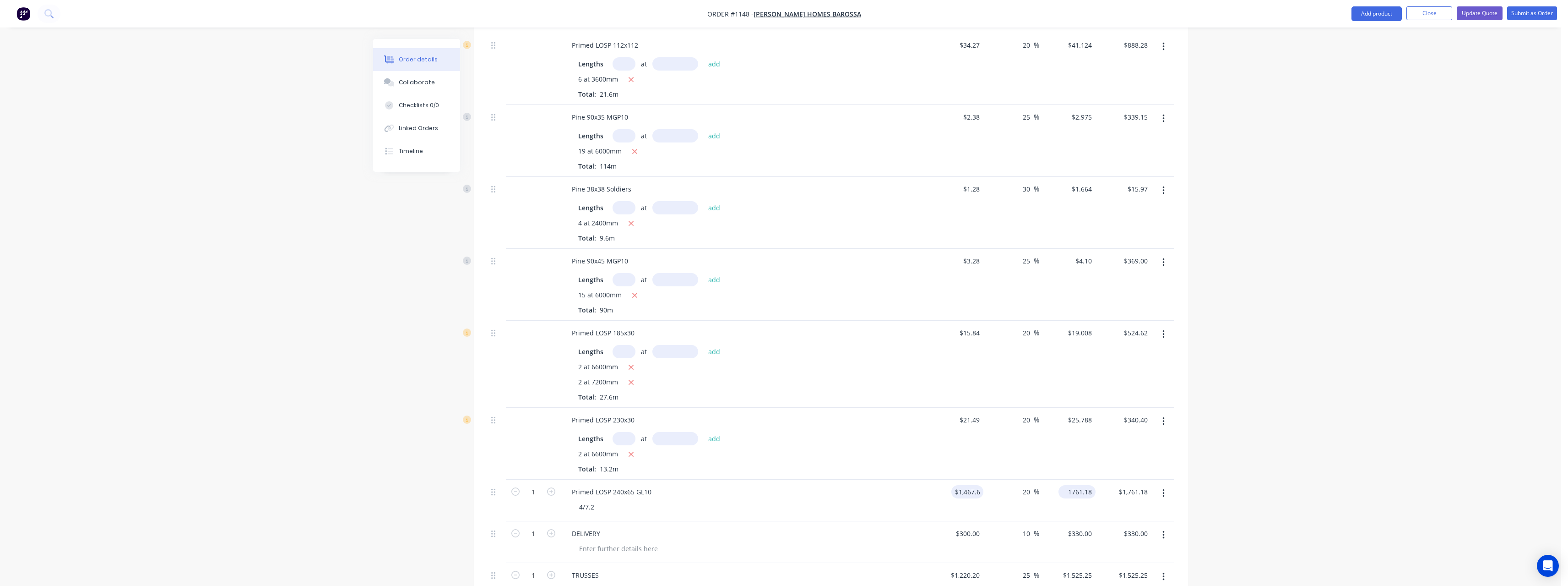
click at [1094, 485] on input "1761.18" at bounding box center [1078, 492] width 34 height 13
type input "1759.68"
type input "19.9"
type input "$1,759.68"
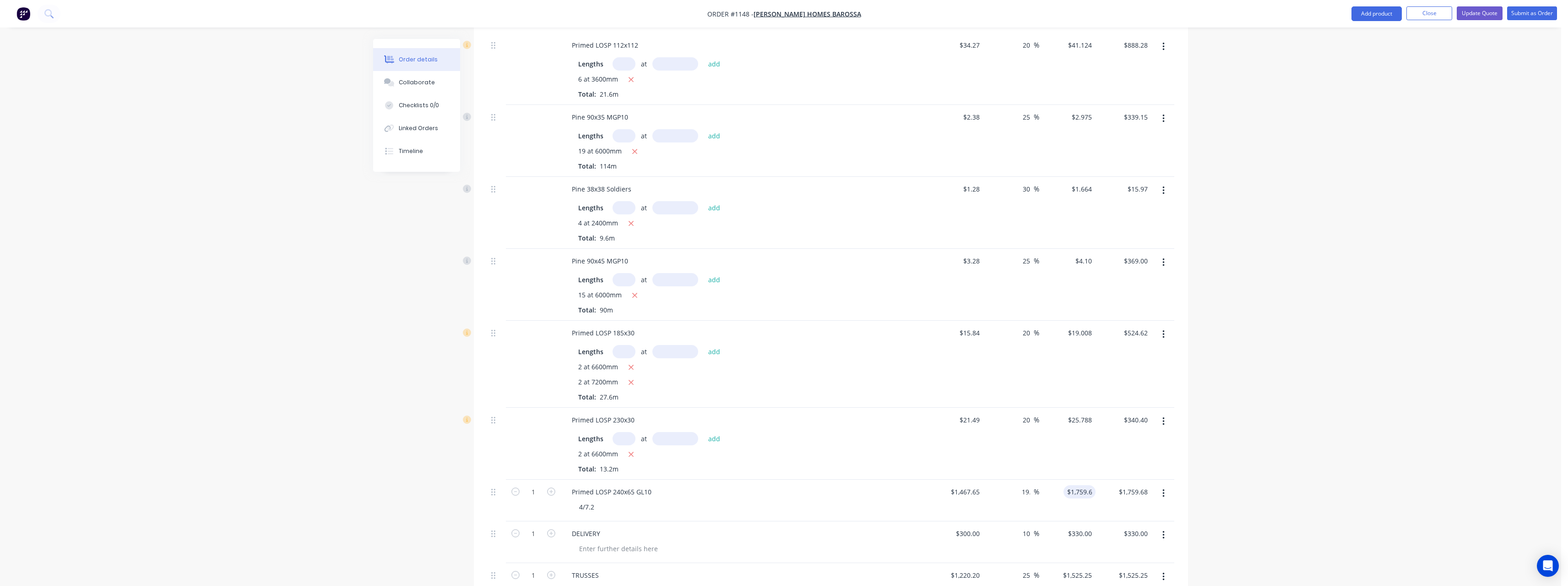
click at [820, 487] on div "Primed LOSP 240x65 GL10" at bounding box center [743, 492] width 359 height 13
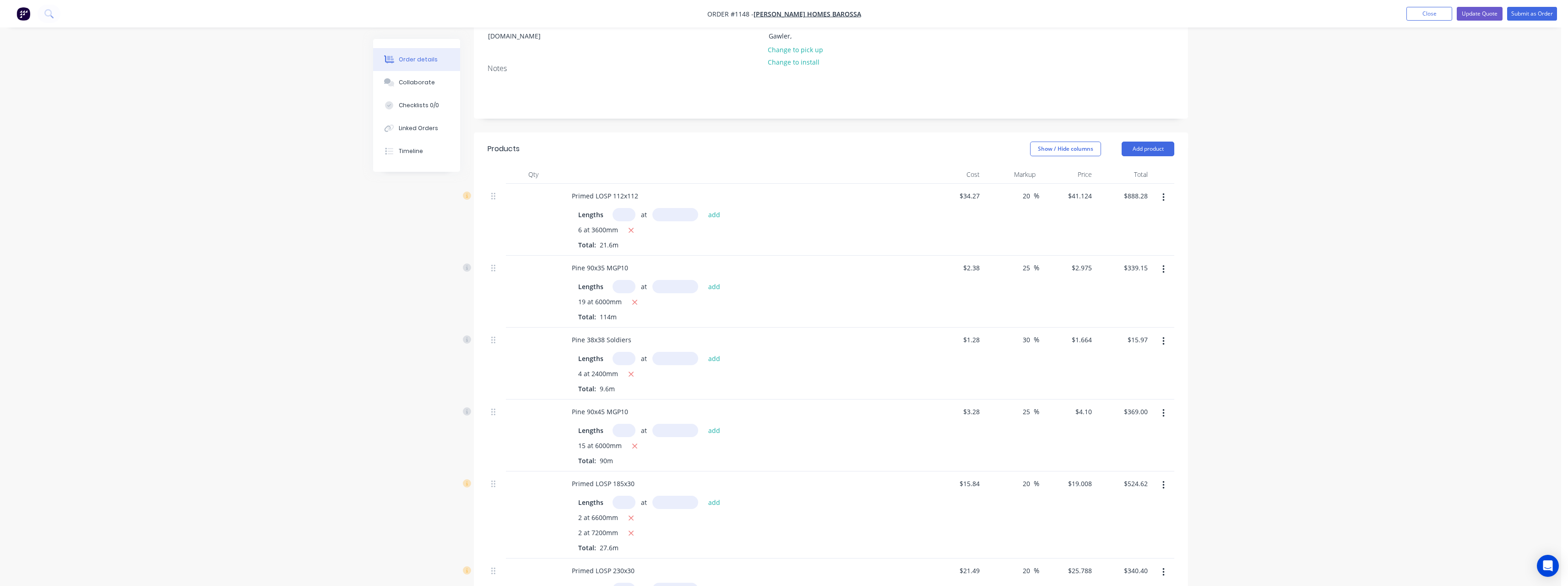
scroll to position [92, 0]
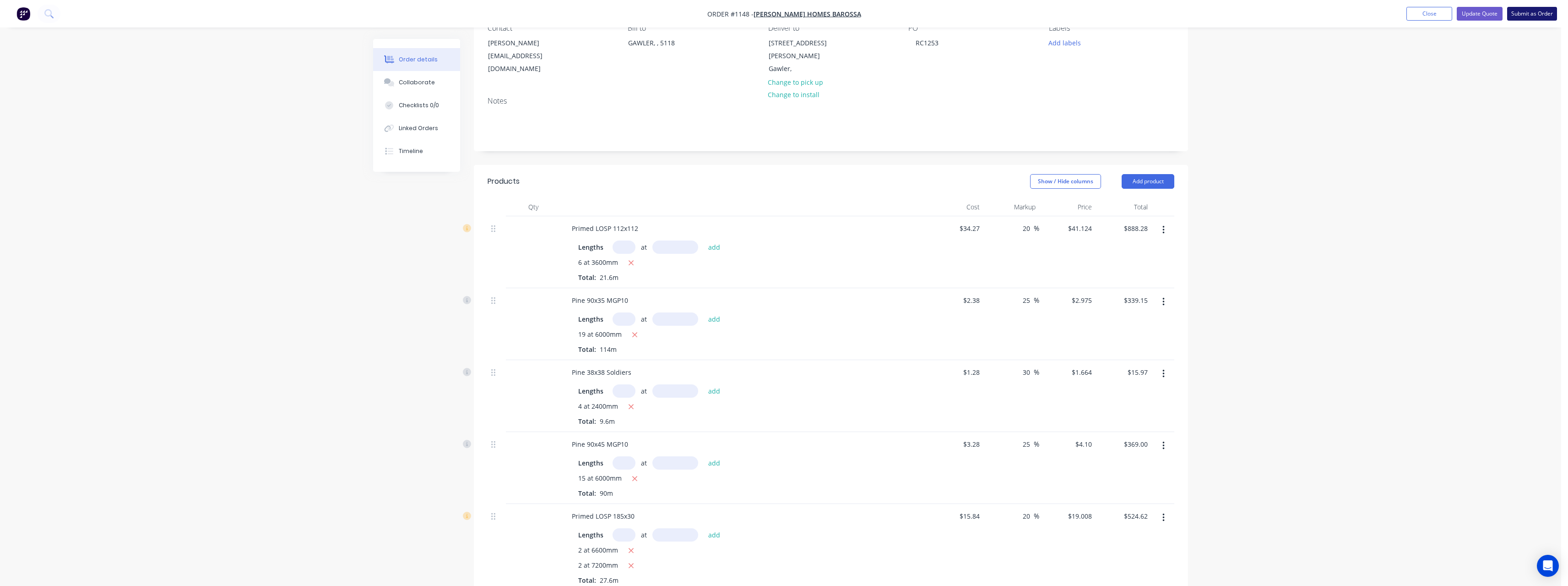
click at [1519, 14] on button "Submit as Order" at bounding box center [1532, 13] width 50 height 13
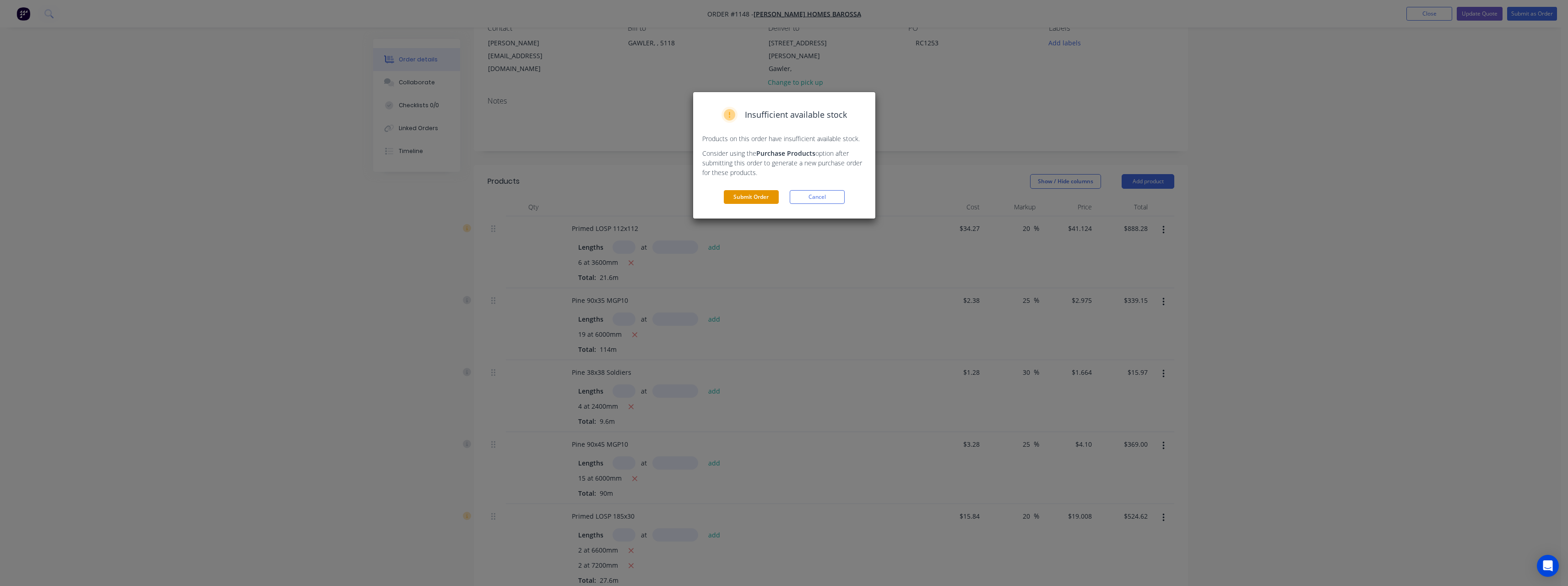
click at [743, 201] on button "Submit Order" at bounding box center [751, 197] width 55 height 13
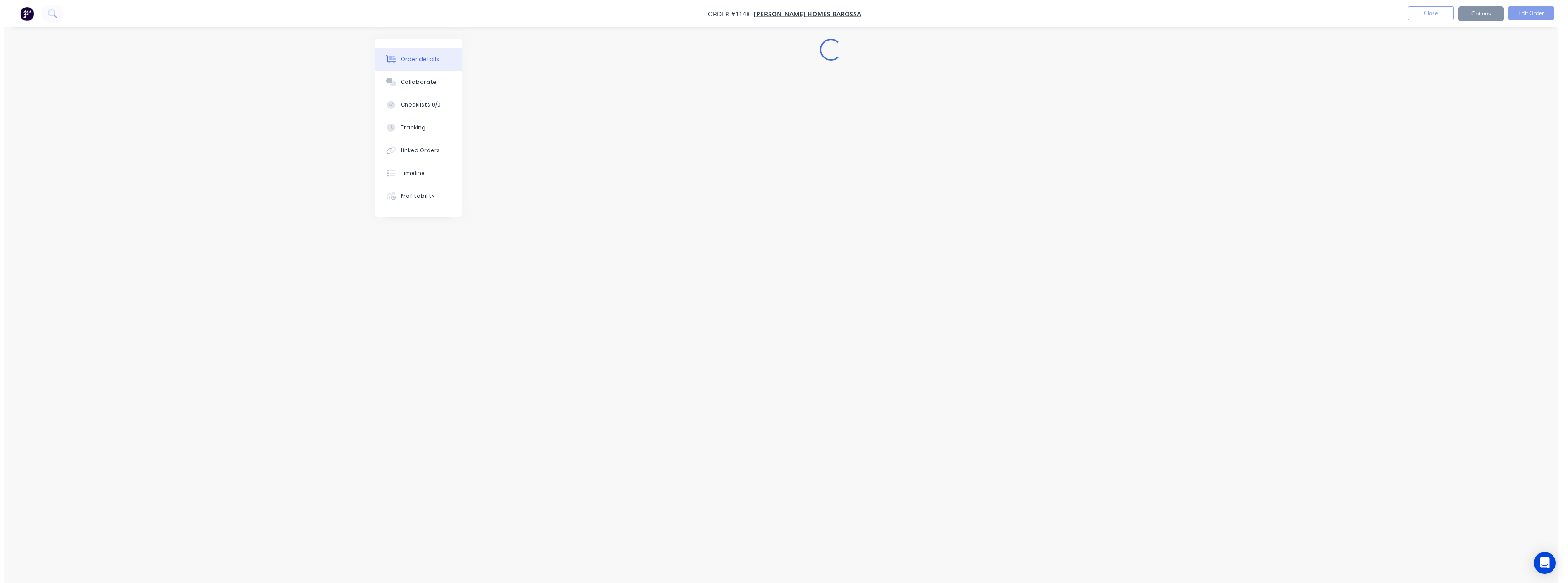
scroll to position [0, 0]
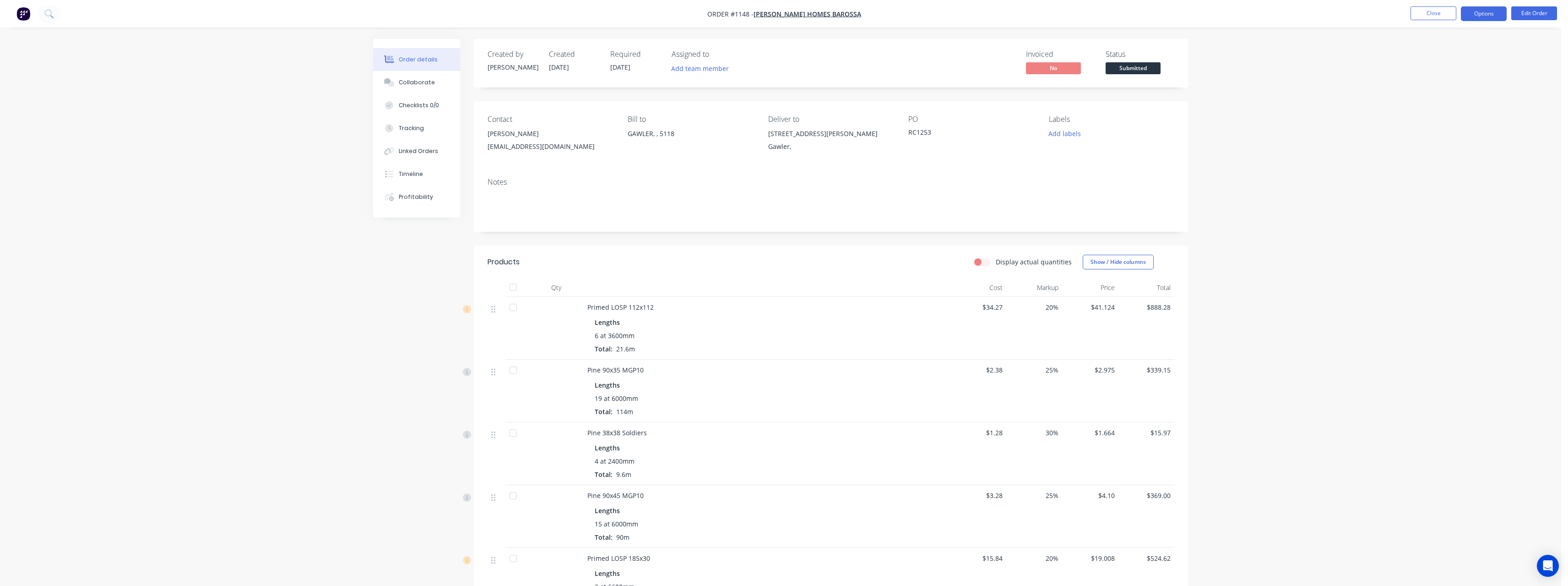
click at [1476, 15] on button "Options" at bounding box center [1484, 13] width 46 height 15
click at [1443, 165] on div "Purchase Products" at bounding box center [1456, 166] width 84 height 13
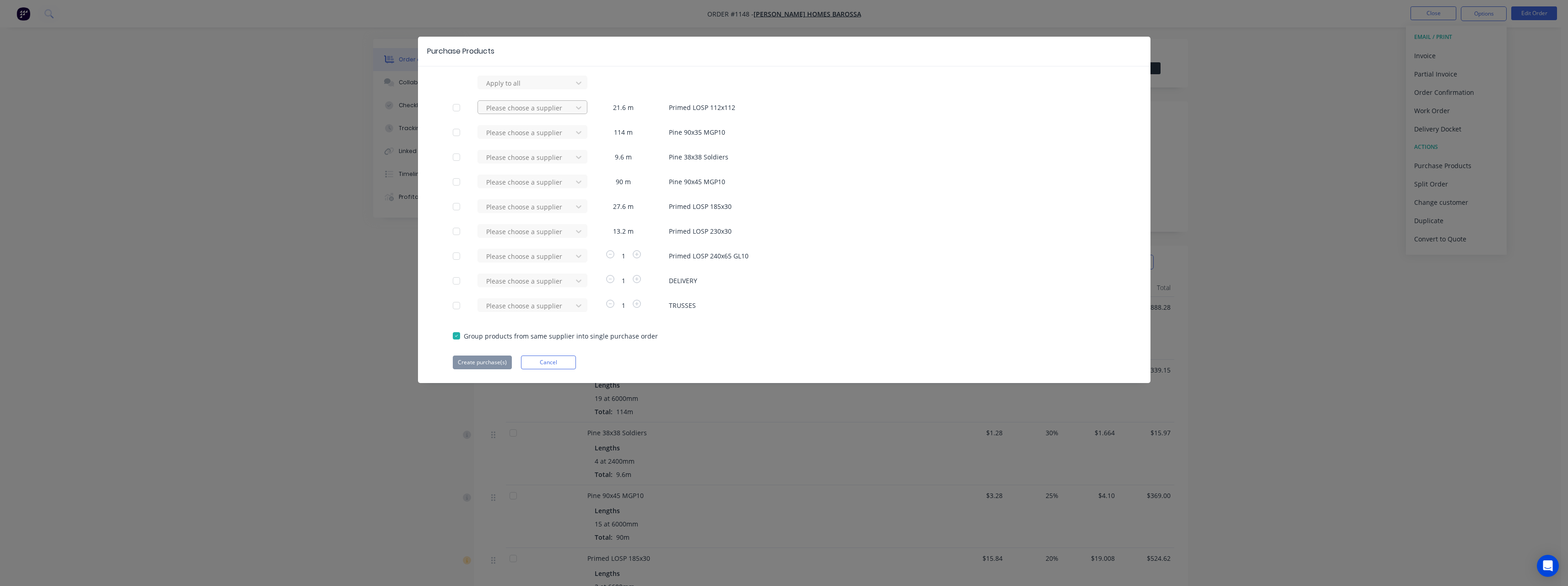
click at [539, 108] on div at bounding box center [526, 108] width 83 height 12
click at [530, 139] on div "ITI (SA) Pty Ltd" at bounding box center [532, 141] width 110 height 17
click at [520, 205] on div at bounding box center [526, 207] width 83 height 12
click at [493, 241] on div "ITI (SA) Pty Ltd" at bounding box center [532, 240] width 110 height 17
click at [497, 232] on div at bounding box center [526, 231] width 83 height 12
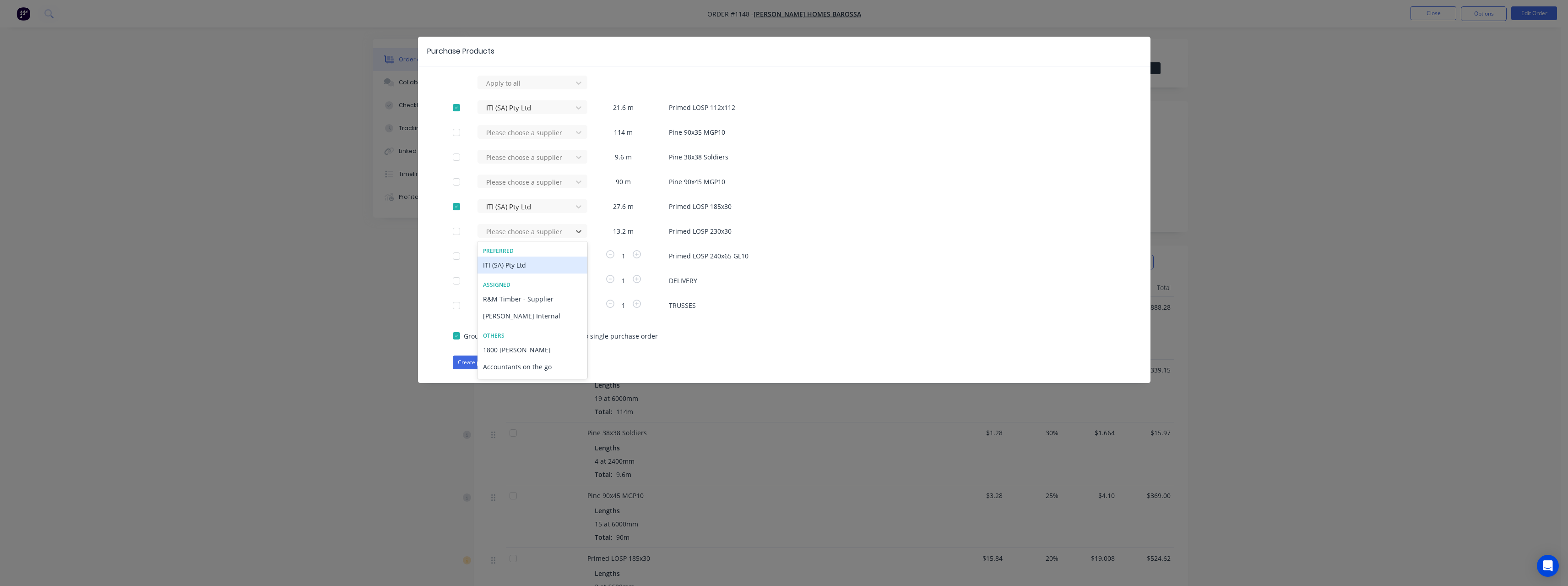
click at [511, 265] on div "ITI (SA) Pty Ltd" at bounding box center [532, 265] width 110 height 17
click at [509, 254] on div at bounding box center [526, 256] width 83 height 12
type input "iti"
click at [513, 309] on div "ITI (SA) Pty Ltd" at bounding box center [532, 316] width 110 height 17
click at [485, 364] on button "Create purchase(s)" at bounding box center [482, 362] width 59 height 13
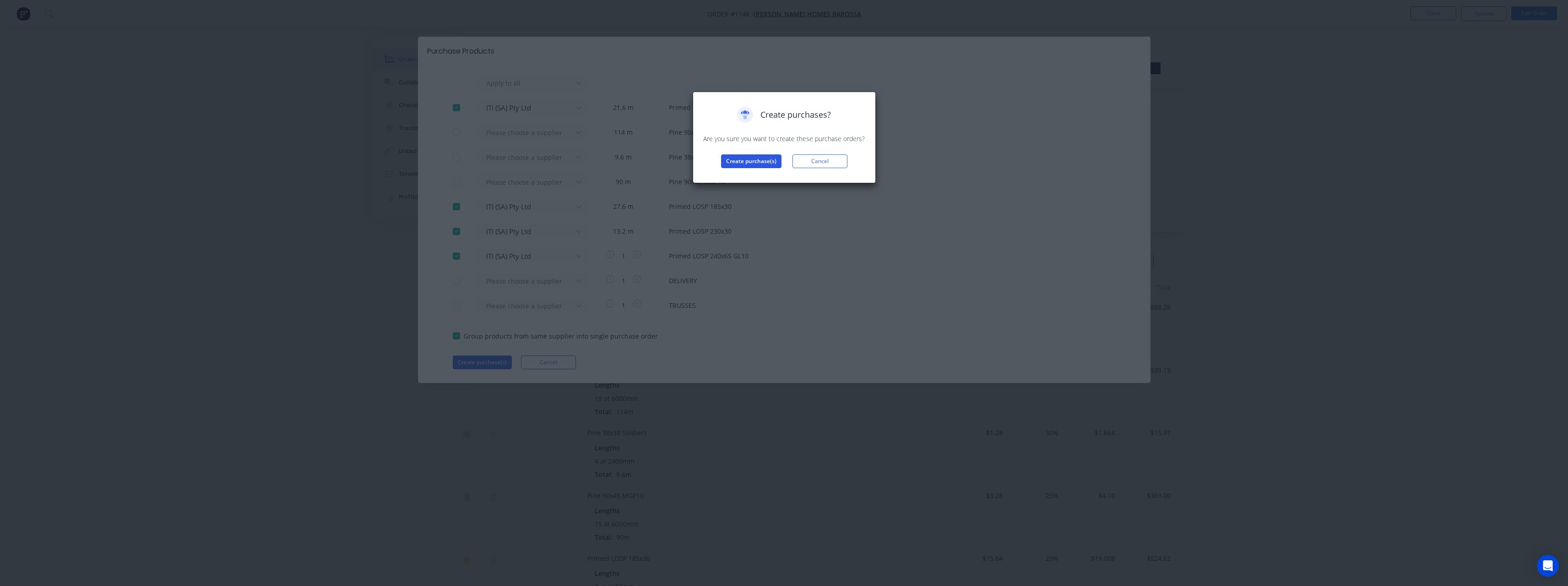
click at [766, 163] on button "Create purchase(s)" at bounding box center [751, 161] width 61 height 13
click at [768, 177] on button "View purchase(s)" at bounding box center [751, 176] width 55 height 13
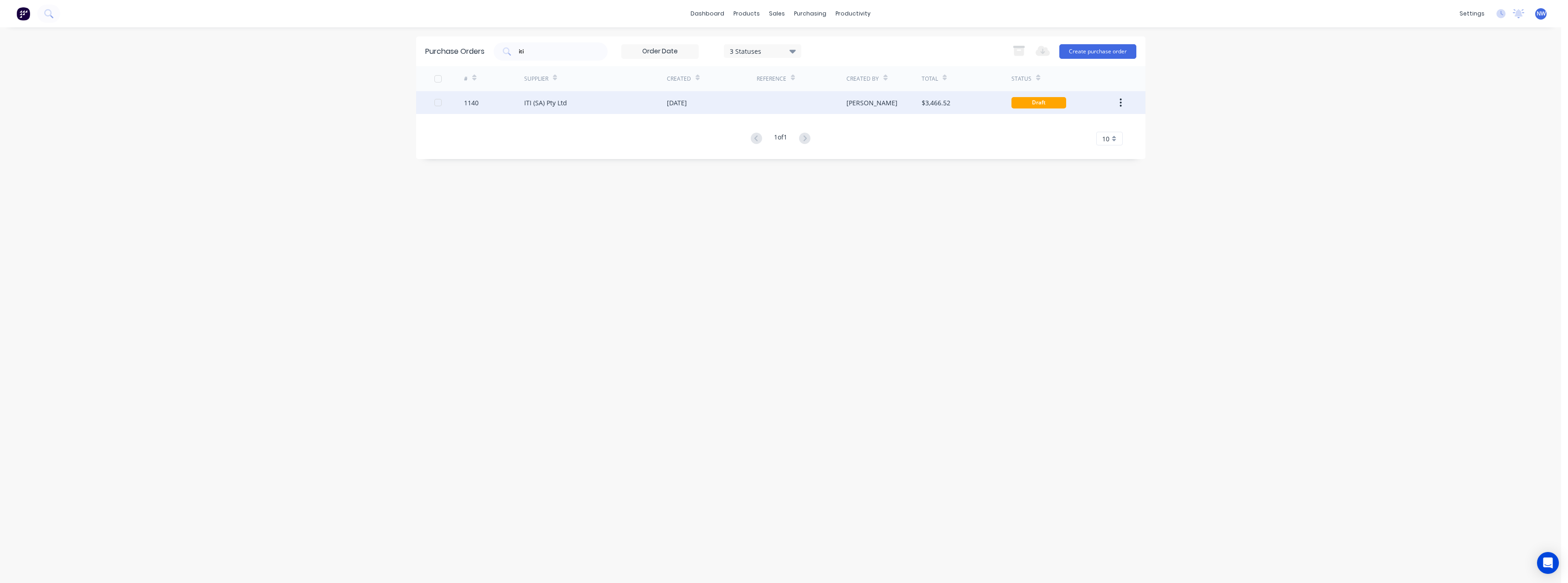
click at [572, 102] on div "ITI (SA) Pty Ltd" at bounding box center [595, 102] width 142 height 23
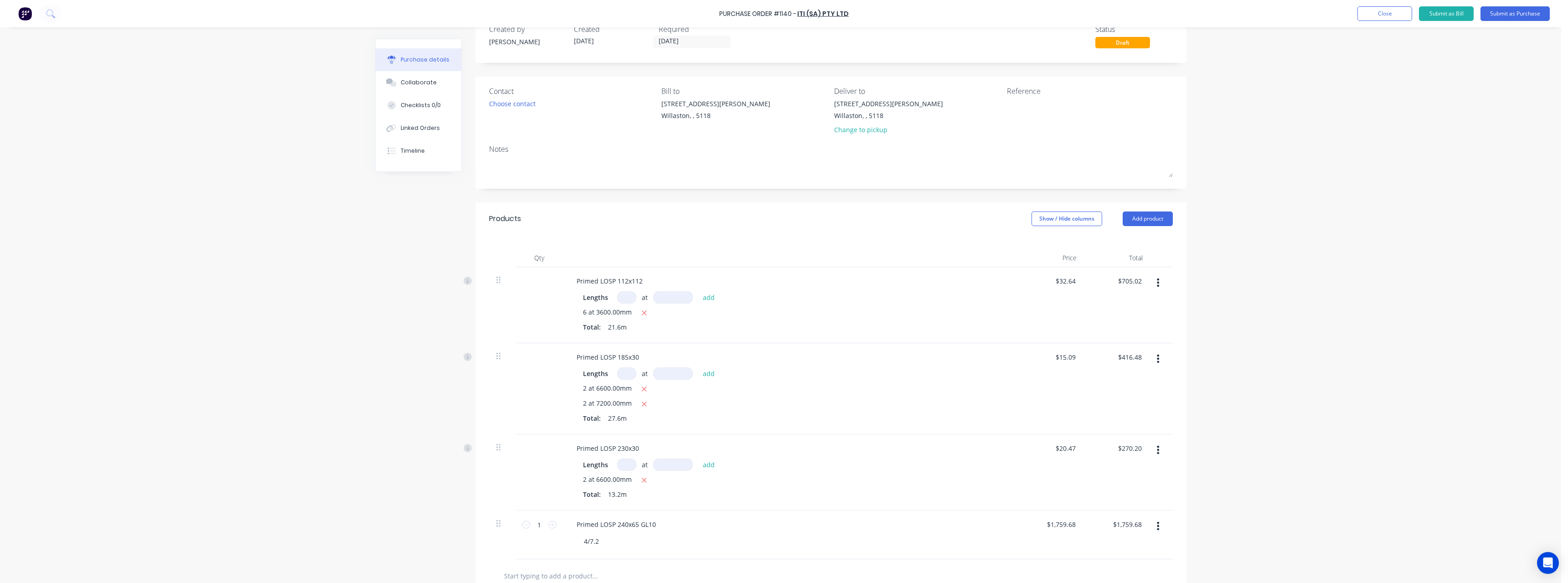
scroll to position [46, 0]
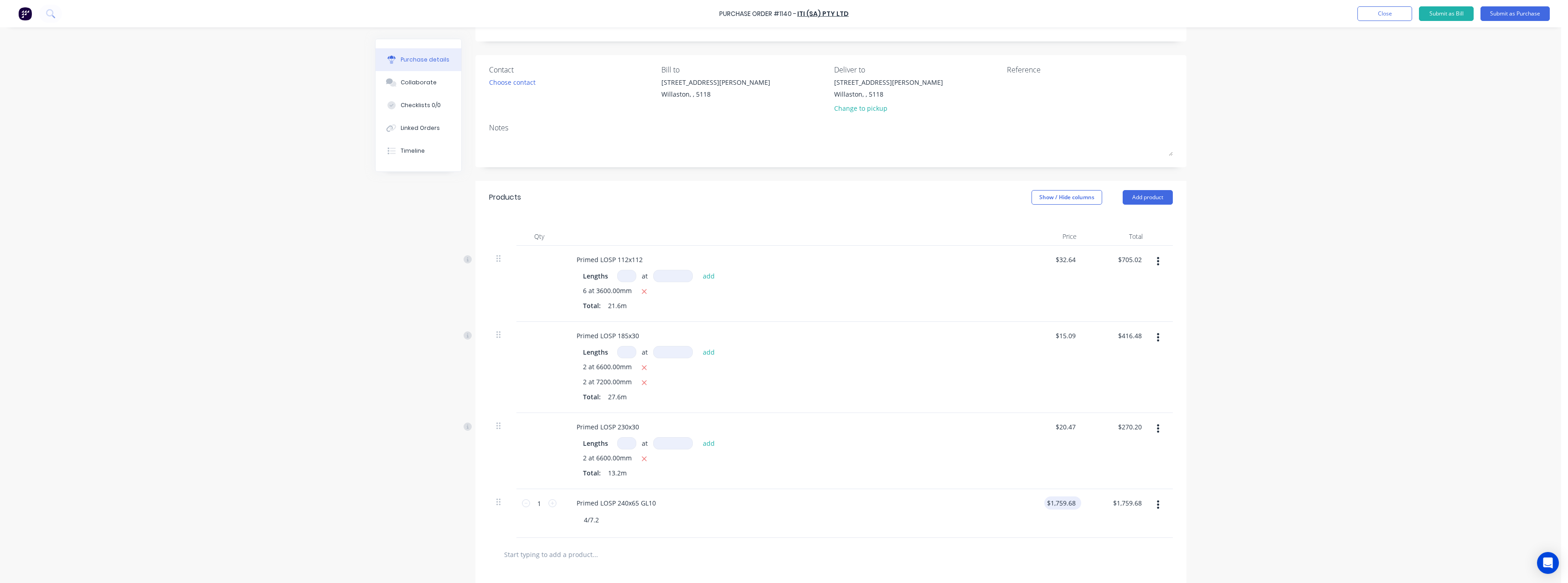
click at [1074, 500] on div "$1,759.68 $1,759.68" at bounding box center [1061, 503] width 33 height 13
click at [1071, 500] on input "1759.6800" at bounding box center [1061, 503] width 33 height 13
type input "0"
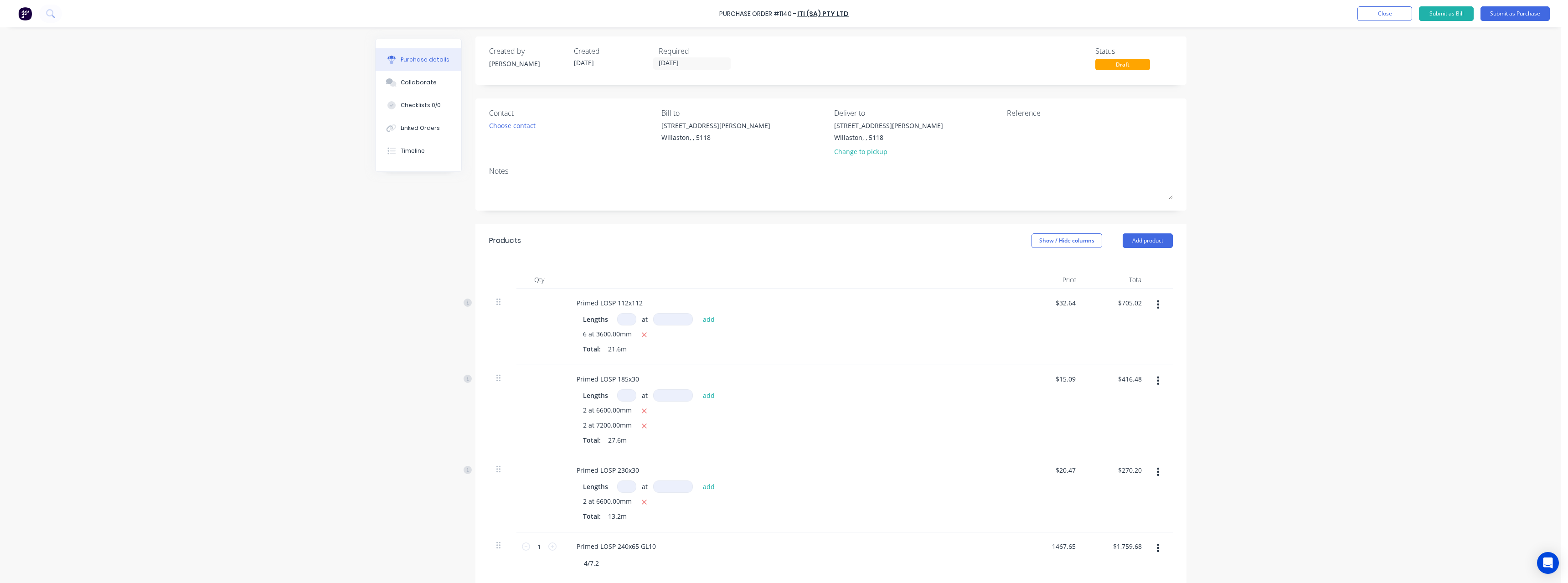
scroll to position [0, 0]
type input "$1,467.65"
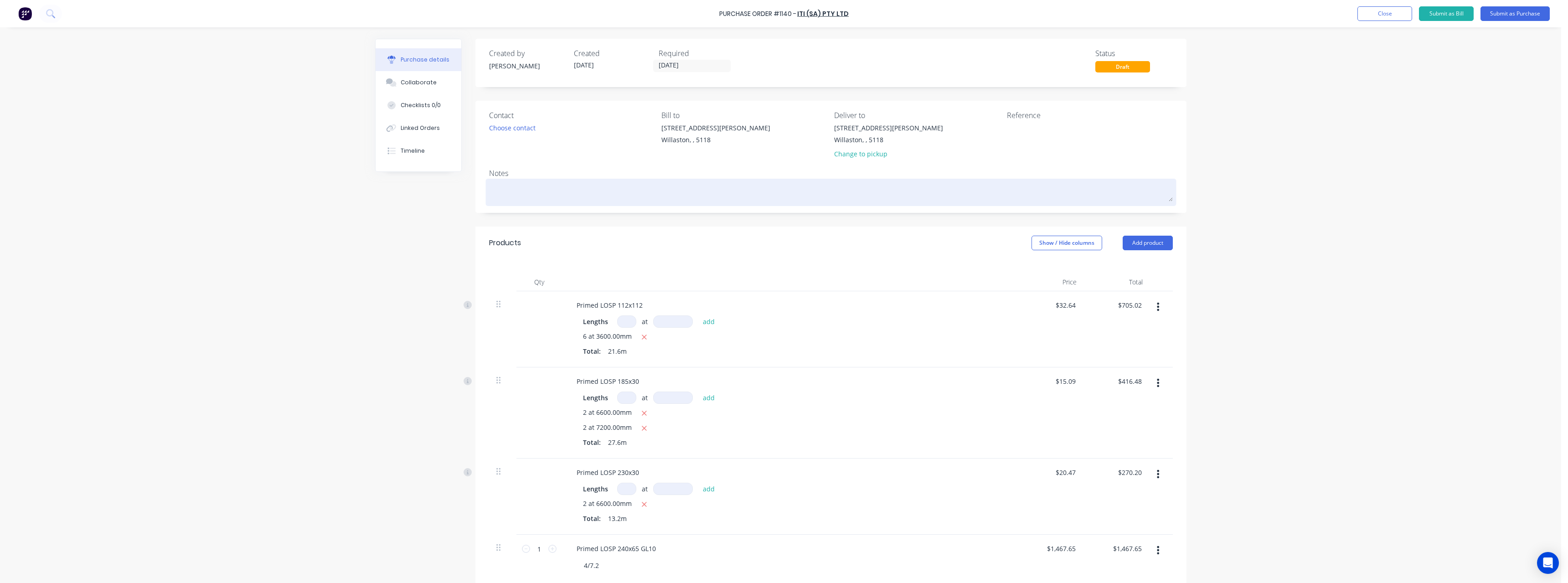
drag, startPoint x: 1024, startPoint y: 126, endPoint x: 948, endPoint y: 181, distance: 93.8
click at [1023, 127] on textarea at bounding box center [1063, 133] width 114 height 21
type textarea "RC1253 #11"
type textarea "x"
type textarea "RC1253 #114"
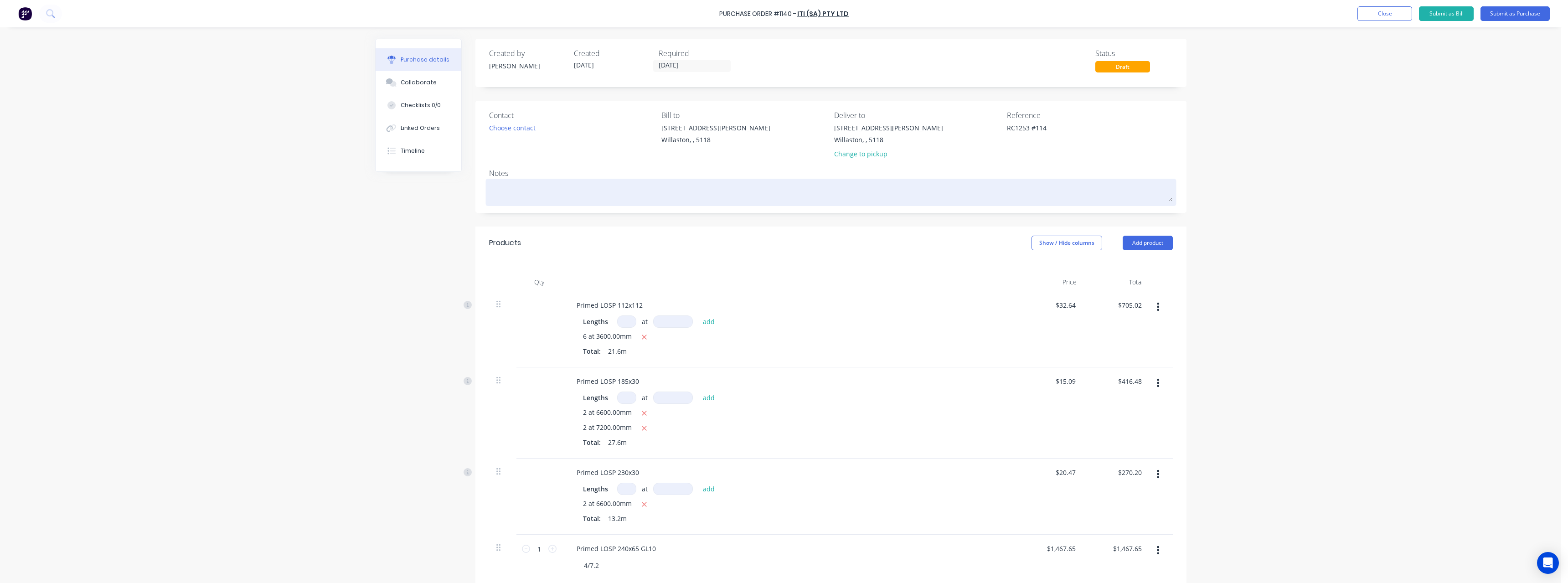
type textarea "x"
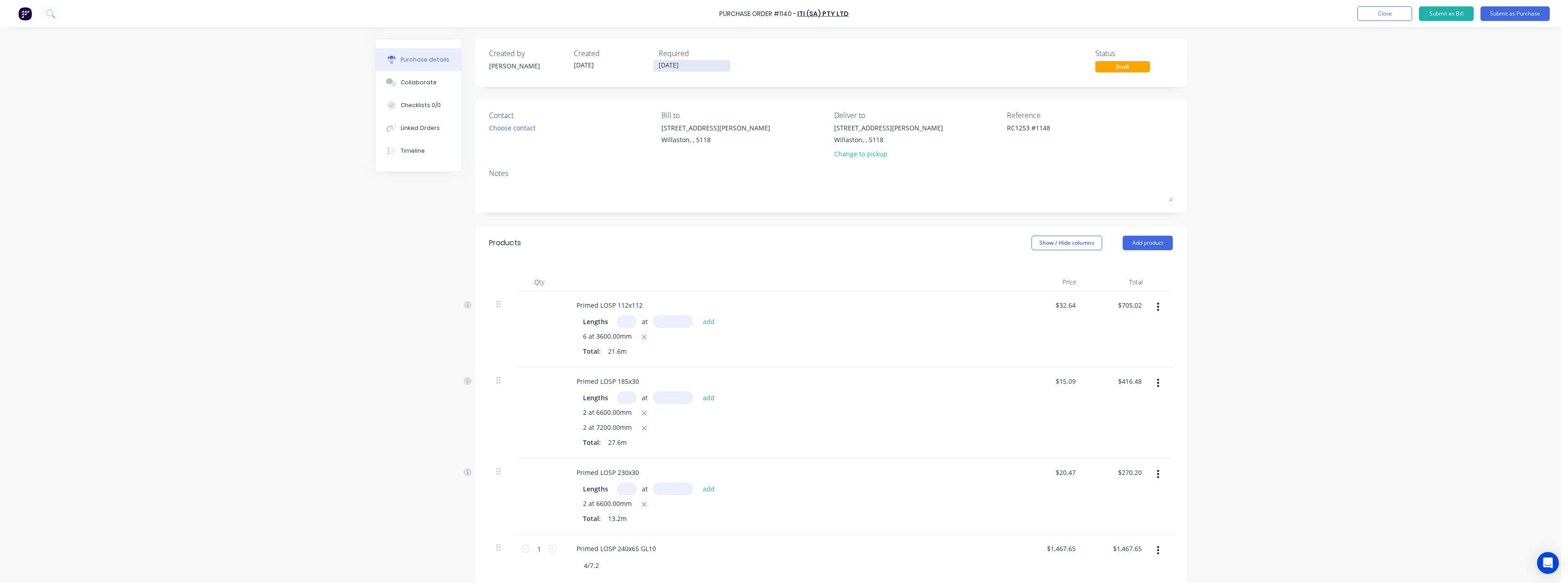
type textarea "RC1253 #1148"
type textarea "x"
type textarea "RC1253 #1148"
click at [700, 66] on input "[DATE]" at bounding box center [692, 66] width 77 height 12
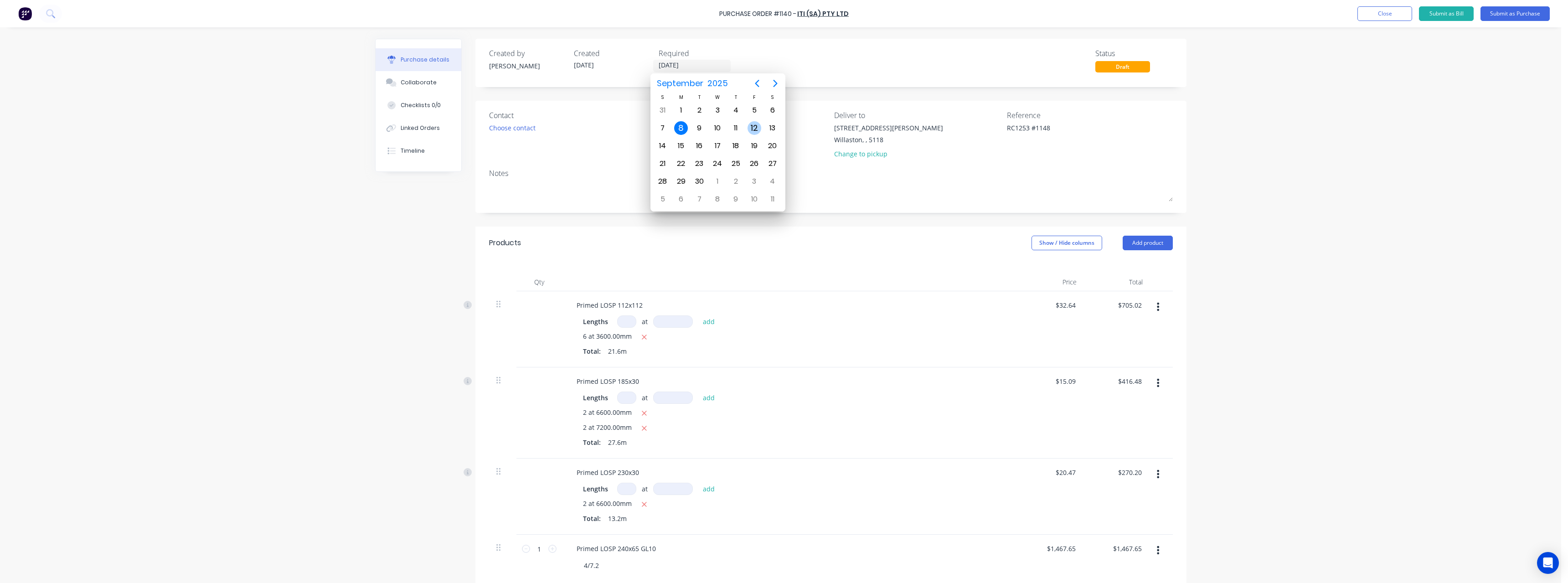
click at [754, 131] on div "12" at bounding box center [754, 128] width 13 height 13
type textarea "x"
type input "[DATE]"
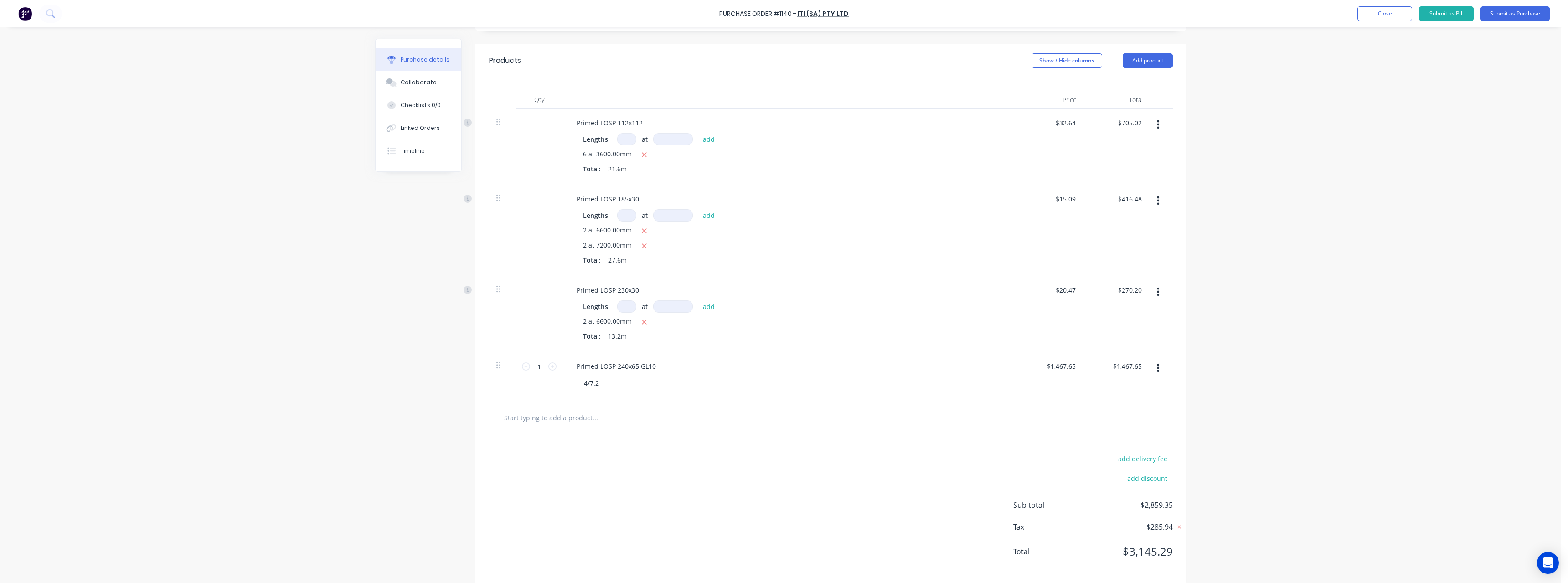
scroll to position [137, 0]
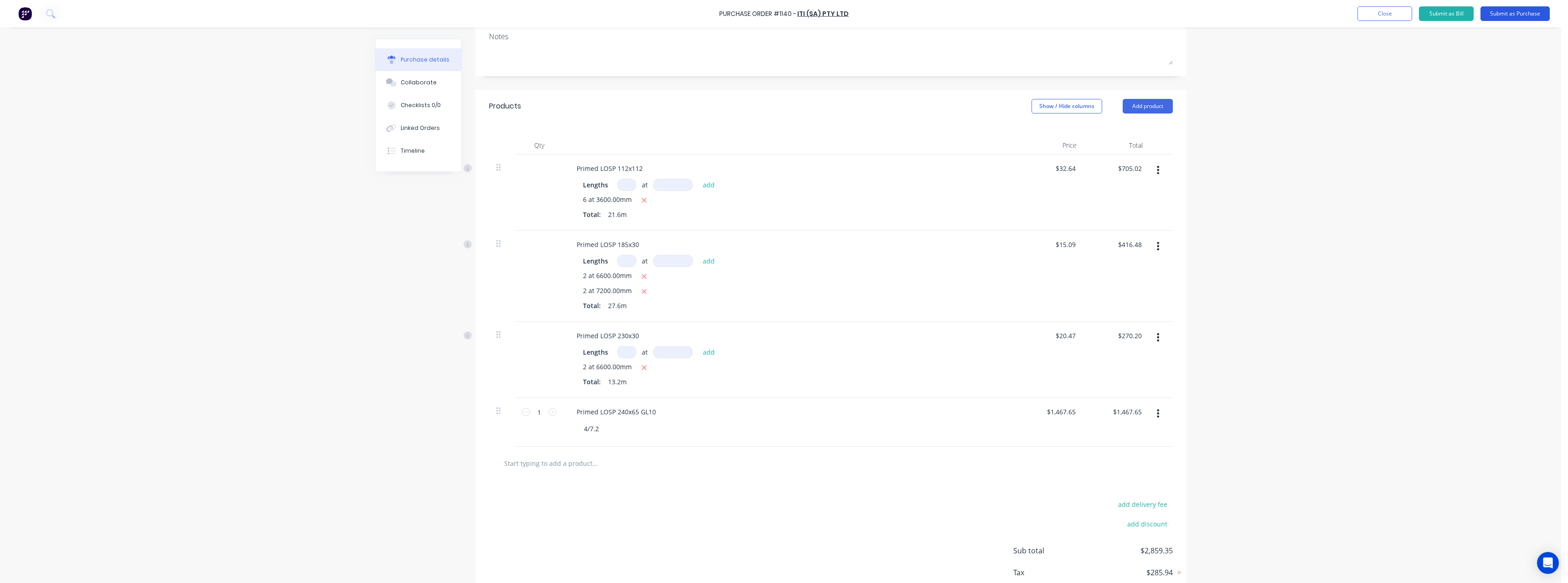
click at [1505, 15] on button "Submit as Purchase" at bounding box center [1515, 13] width 69 height 15
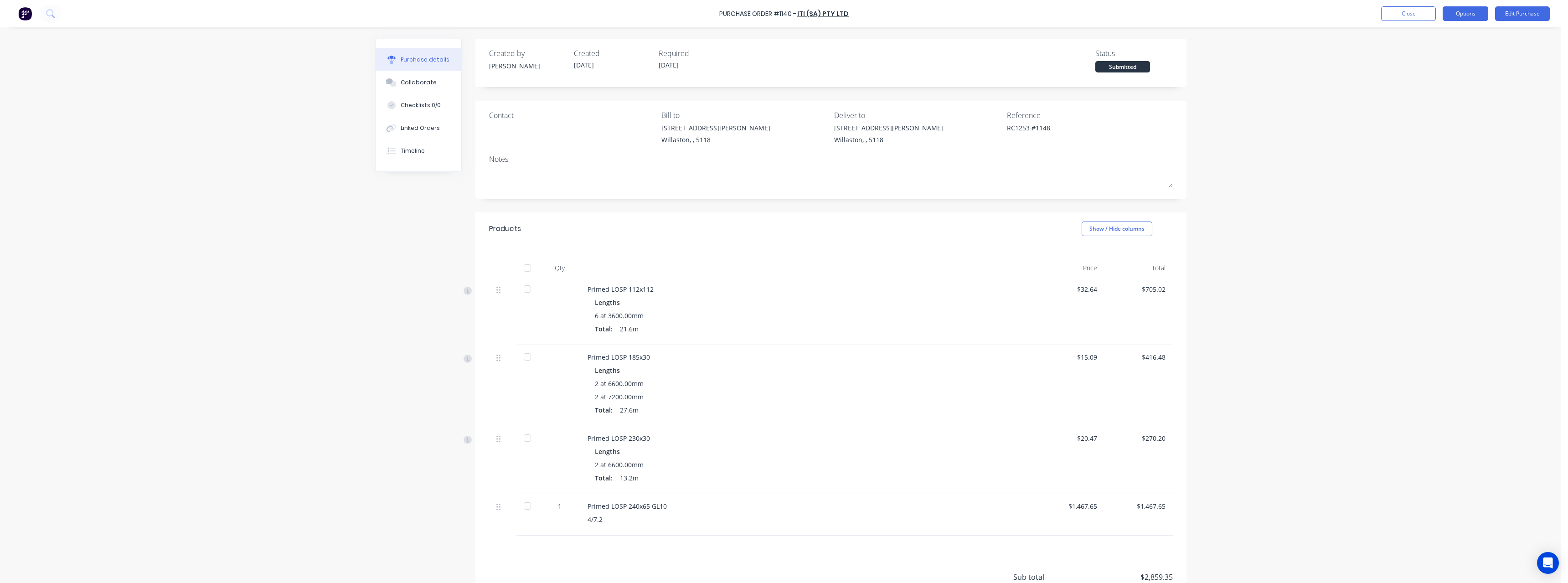
click at [1468, 16] on button "Options" at bounding box center [1465, 13] width 46 height 15
click at [1455, 36] on div "Print / Email" at bounding box center [1444, 37] width 70 height 13
click at [1449, 55] on div "With pricing" at bounding box center [1444, 55] width 70 height 13
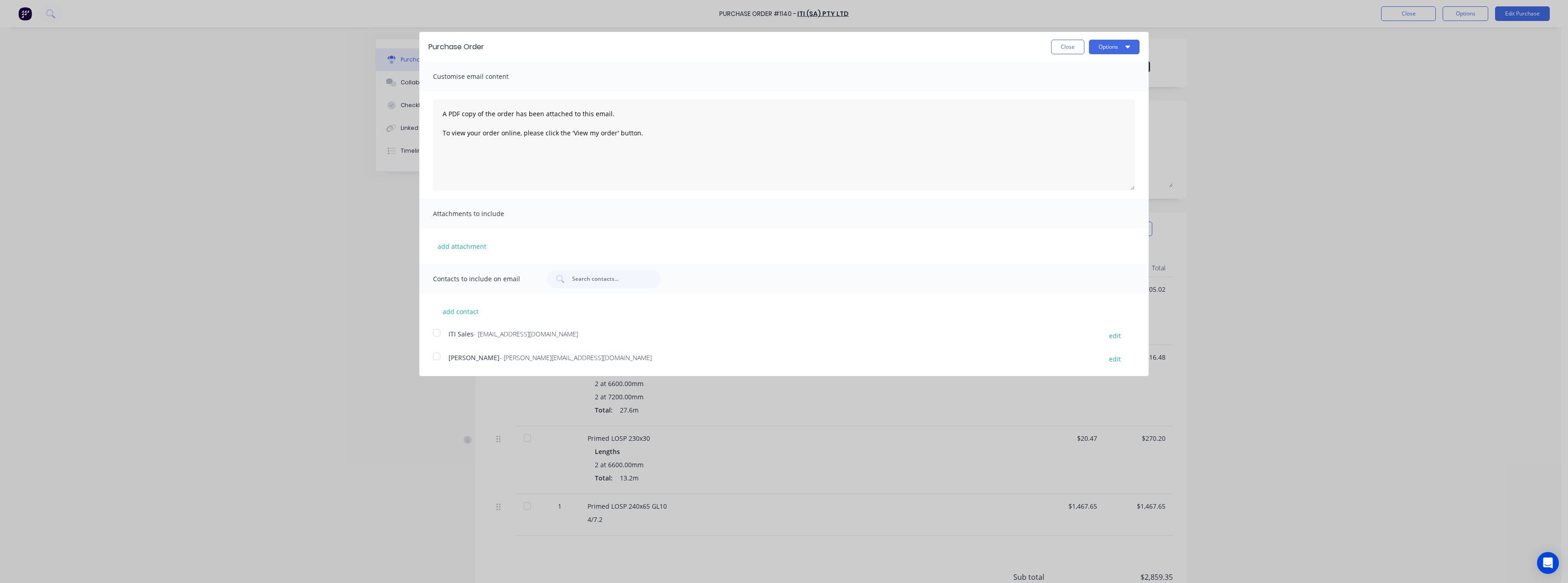
click at [474, 333] on span "- [EMAIL_ADDRESS][DOMAIN_NAME]" at bounding box center [525, 333] width 104 height 9
click at [1104, 48] on button "Options" at bounding box center [1114, 47] width 51 height 15
click at [1069, 88] on div "Email" at bounding box center [1096, 88] width 70 height 13
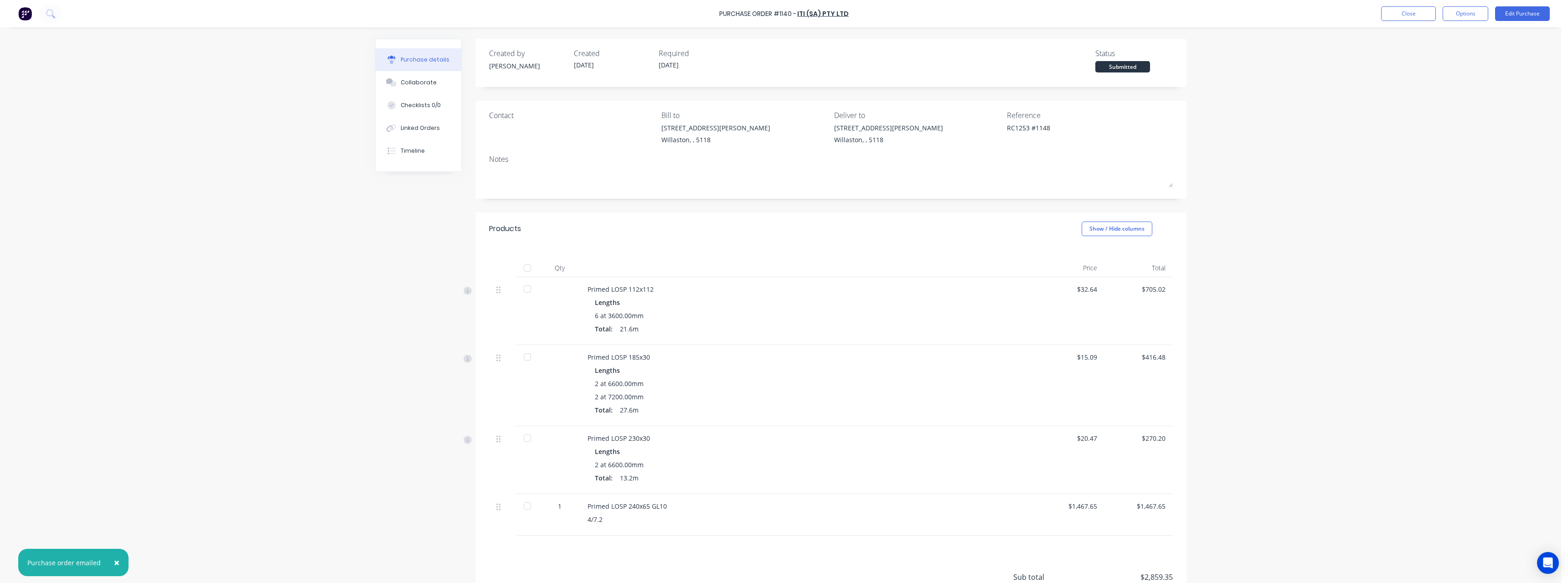
type textarea "x"
click at [1399, 17] on button "Close" at bounding box center [1409, 13] width 55 height 15
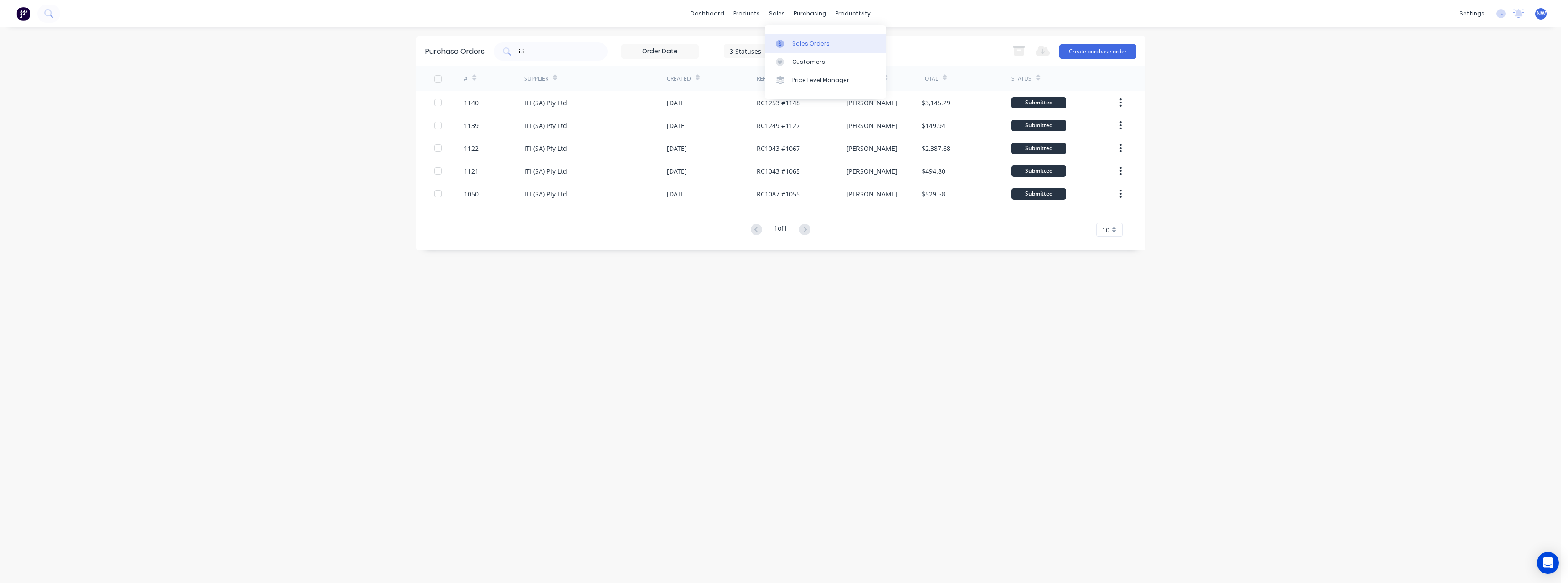
click at [799, 40] on div "Sales Orders" at bounding box center [810, 43] width 37 height 8
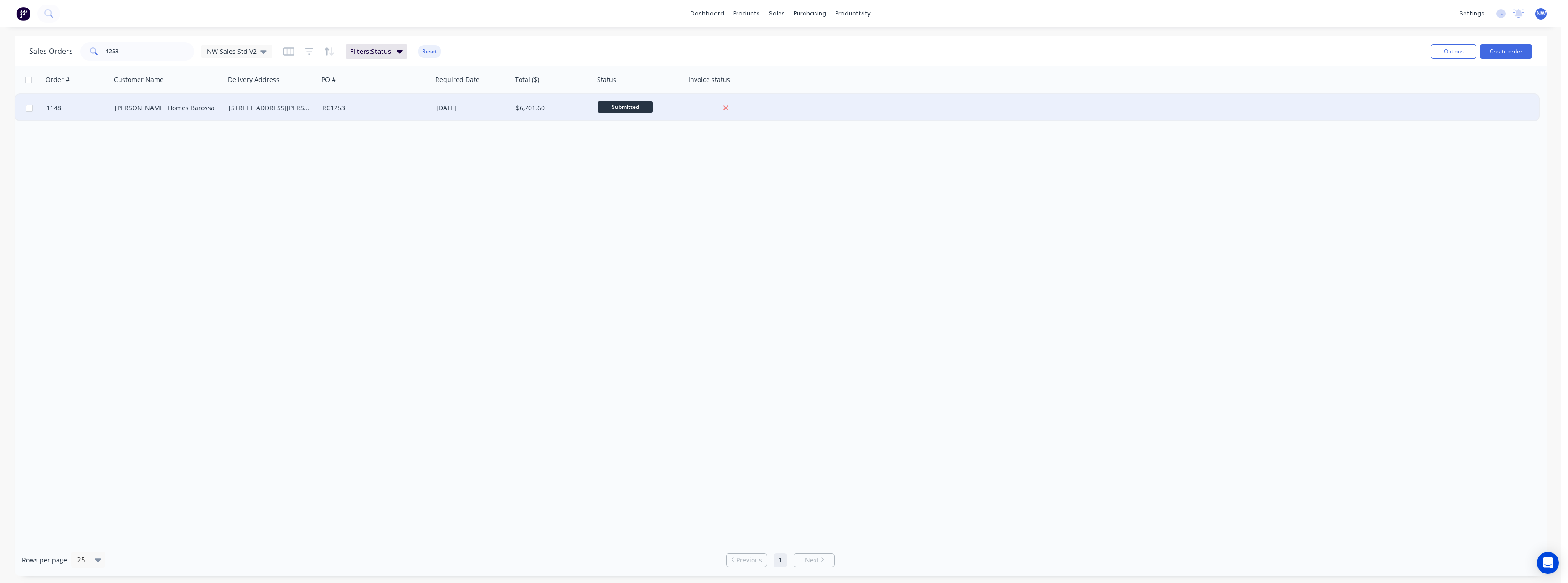
click at [500, 116] on div "[DATE]" at bounding box center [472, 108] width 80 height 27
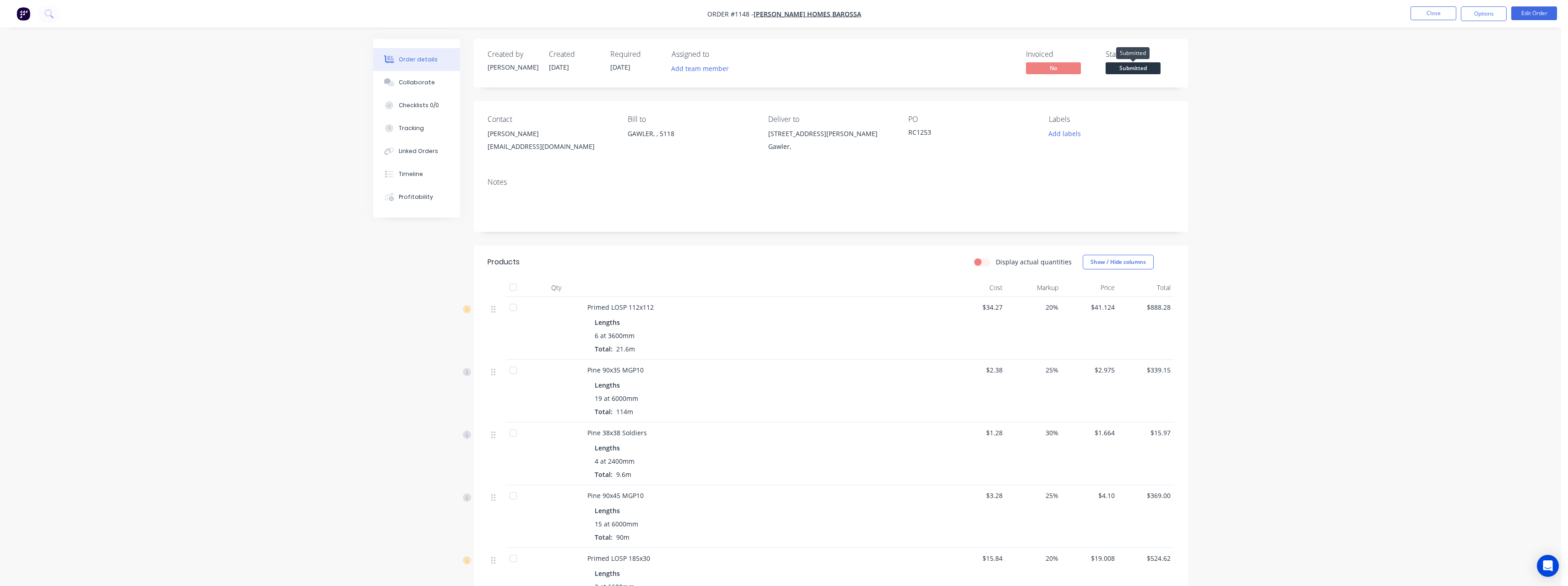
click at [1138, 69] on span "Submitted" at bounding box center [1133, 68] width 55 height 12
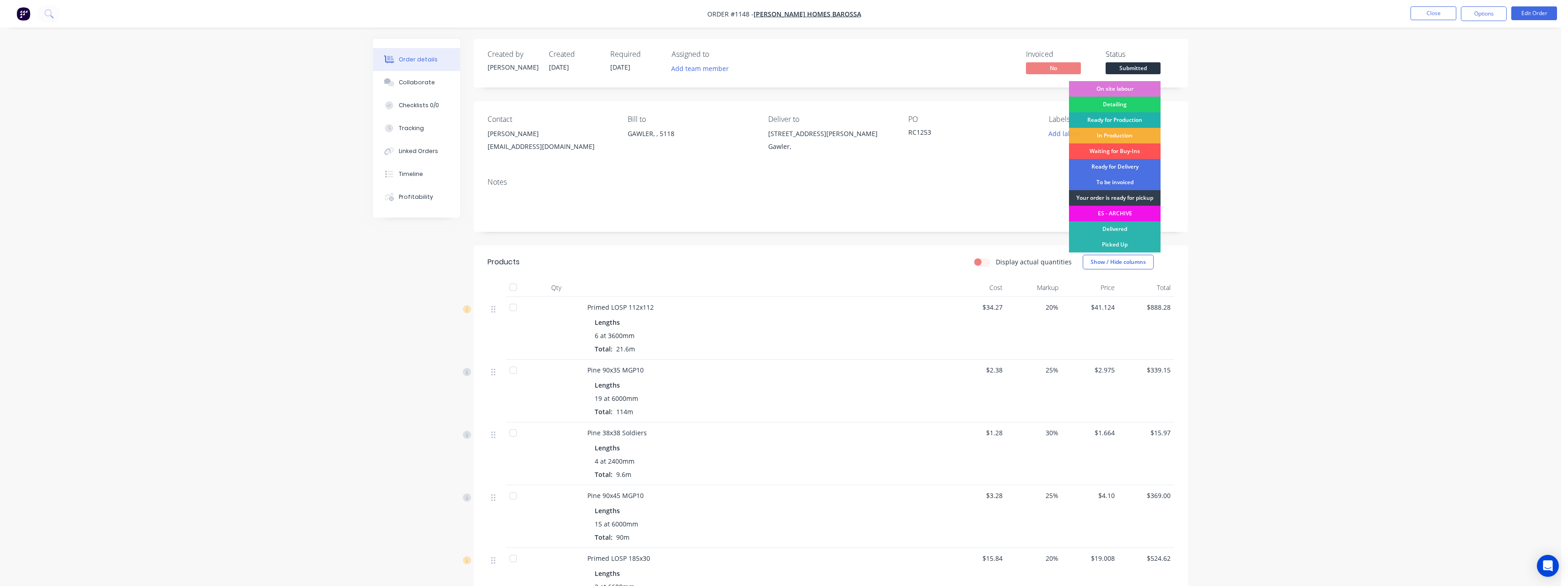
click at [1120, 122] on div "Ready for Production" at bounding box center [1115, 119] width 92 height 15
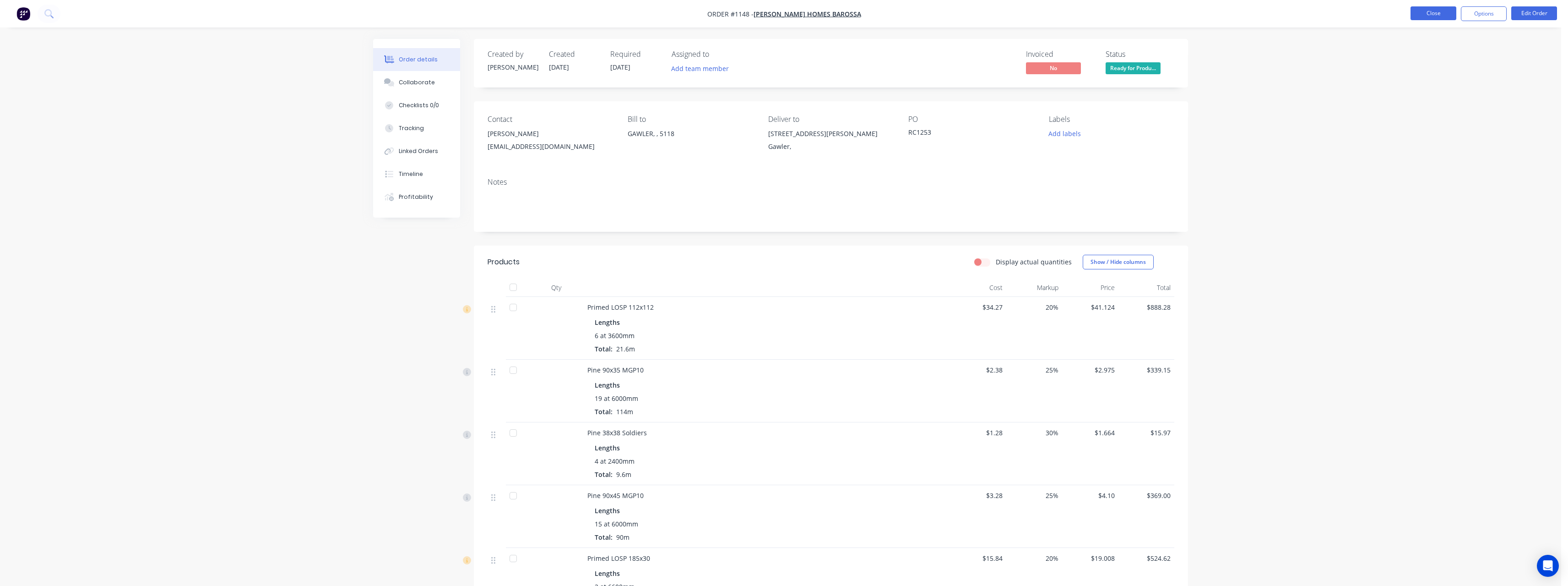
click at [1435, 18] on button "Close" at bounding box center [1433, 13] width 46 height 13
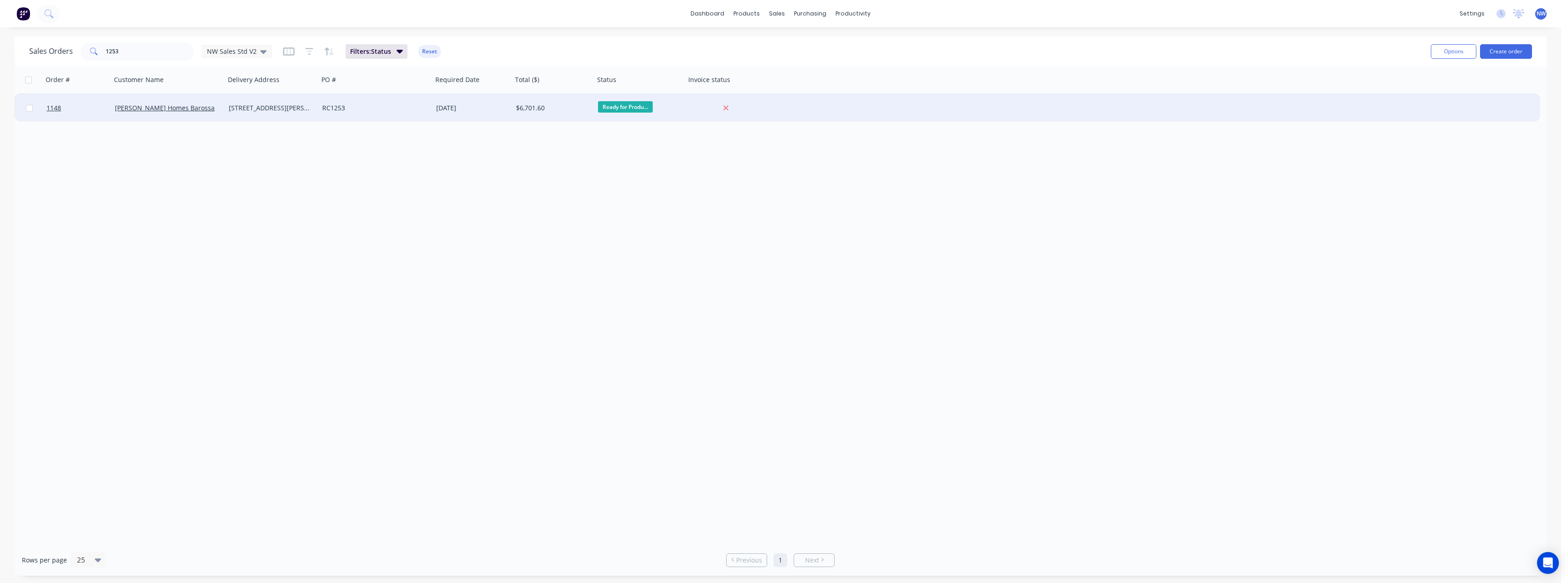
click at [403, 111] on div "RC1253" at bounding box center [373, 108] width 101 height 9
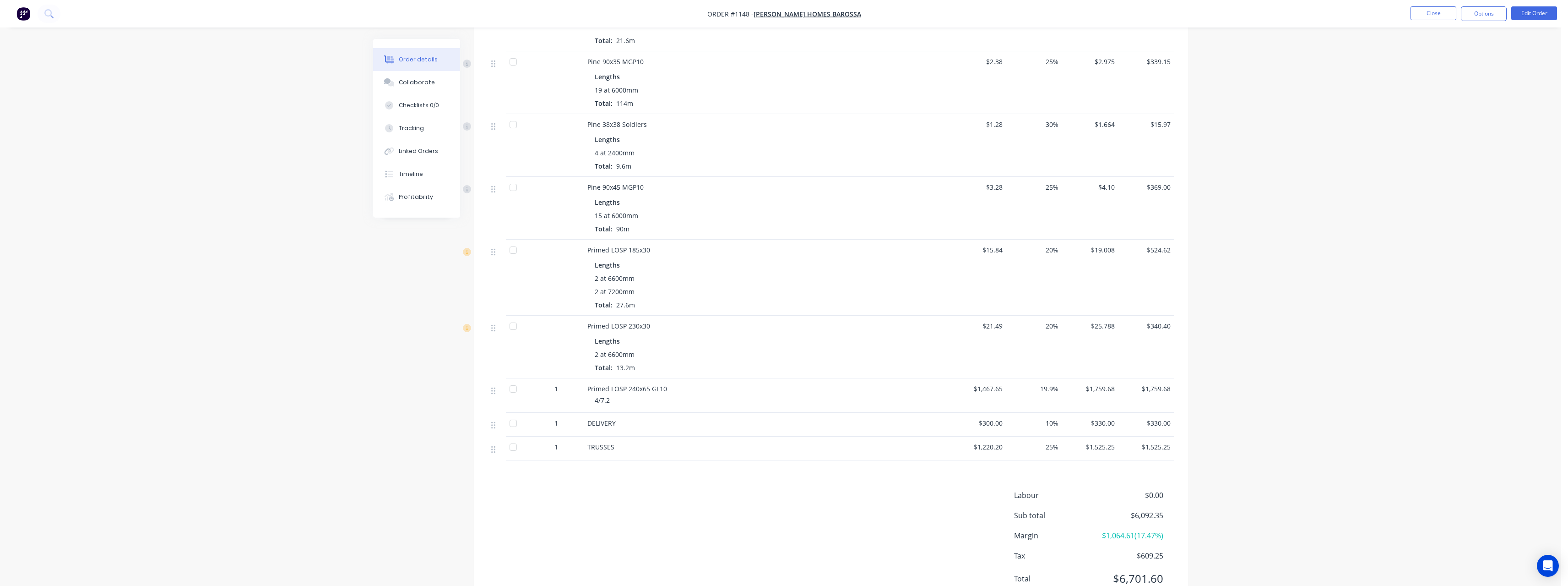
scroll to position [321, 0]
click at [1532, 15] on button "Edit Order" at bounding box center [1534, 13] width 46 height 13
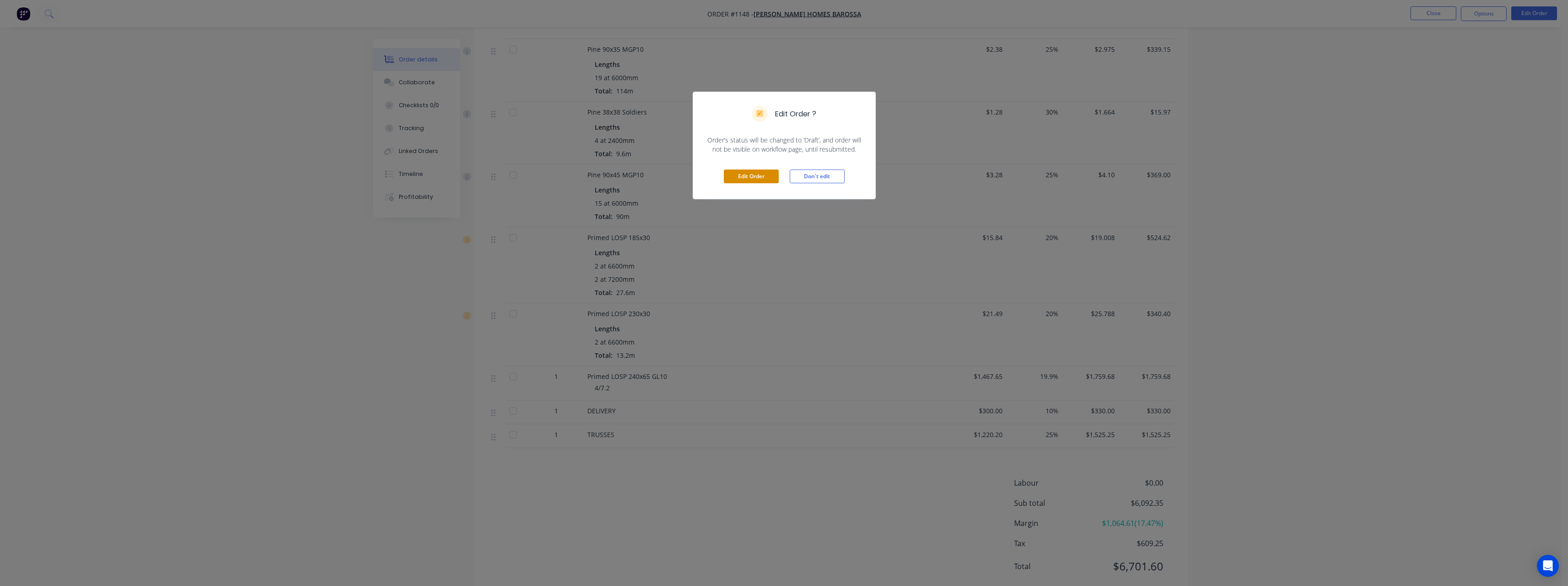
click at [764, 172] on button "Edit Order" at bounding box center [751, 176] width 55 height 13
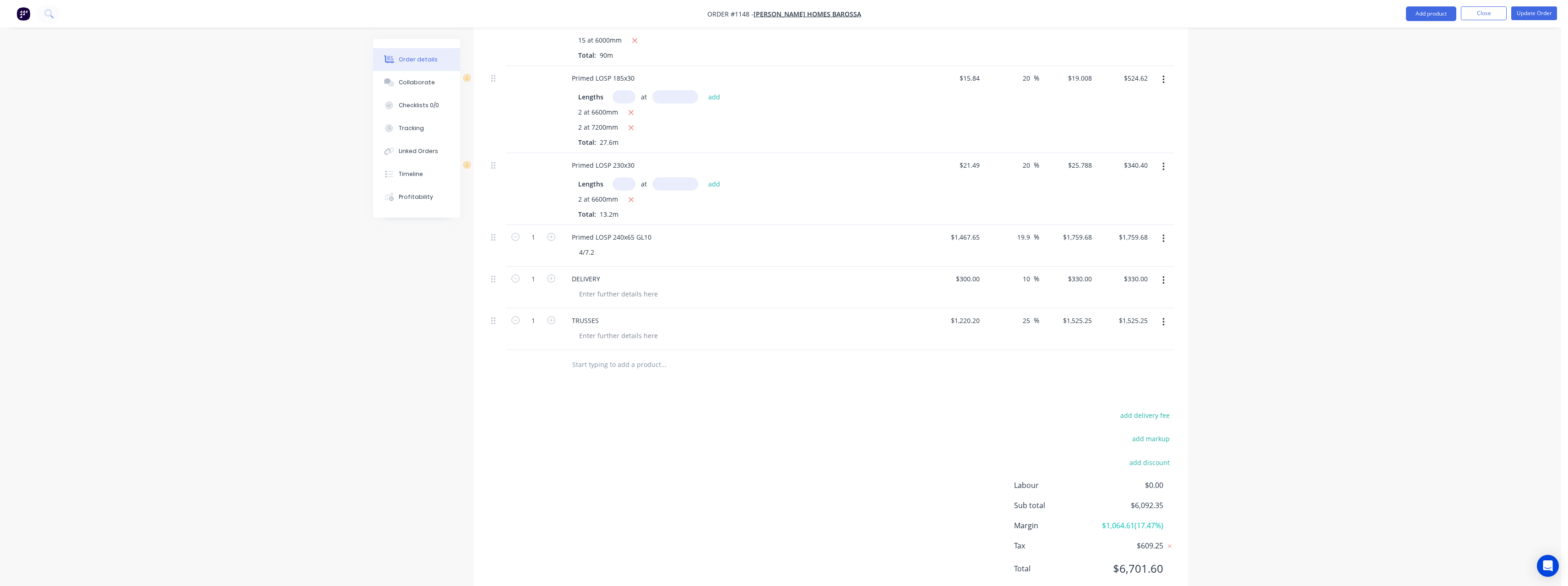
scroll to position [547, 0]
click at [597, 338] on input "text" at bounding box center [663, 347] width 183 height 18
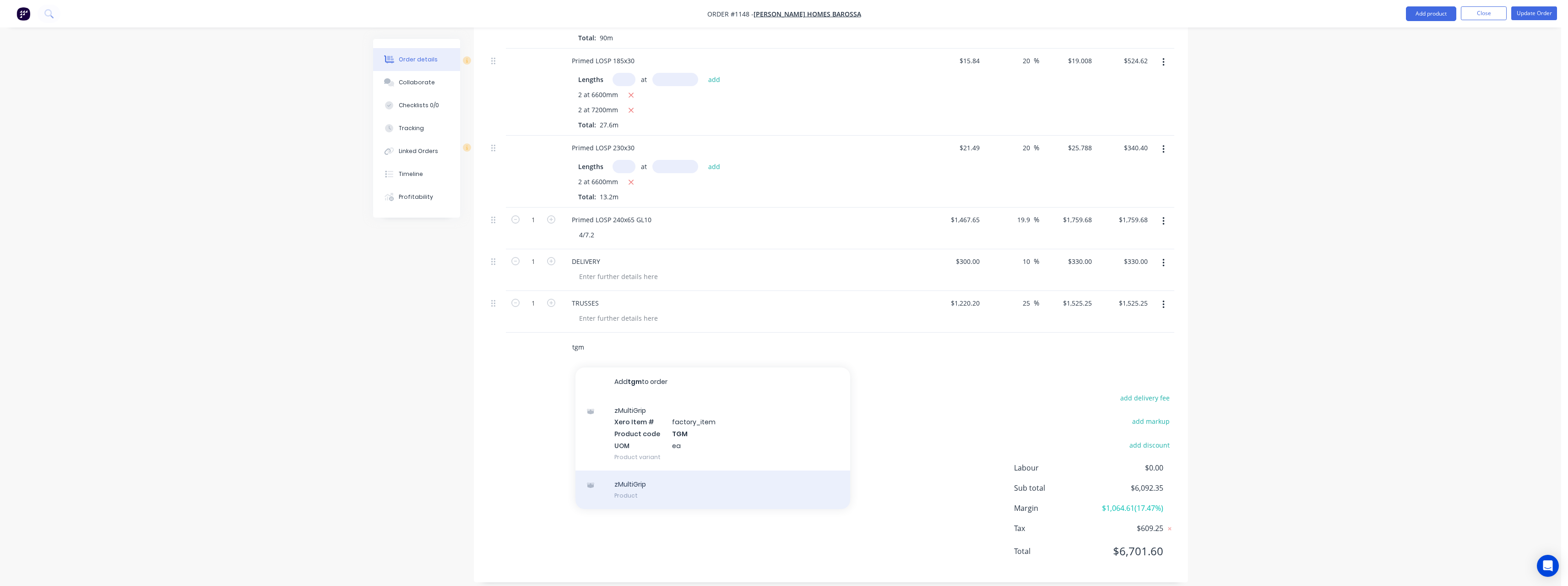
type input "tgm"
click at [617, 475] on div "zMultiGrip Product" at bounding box center [712, 489] width 274 height 39
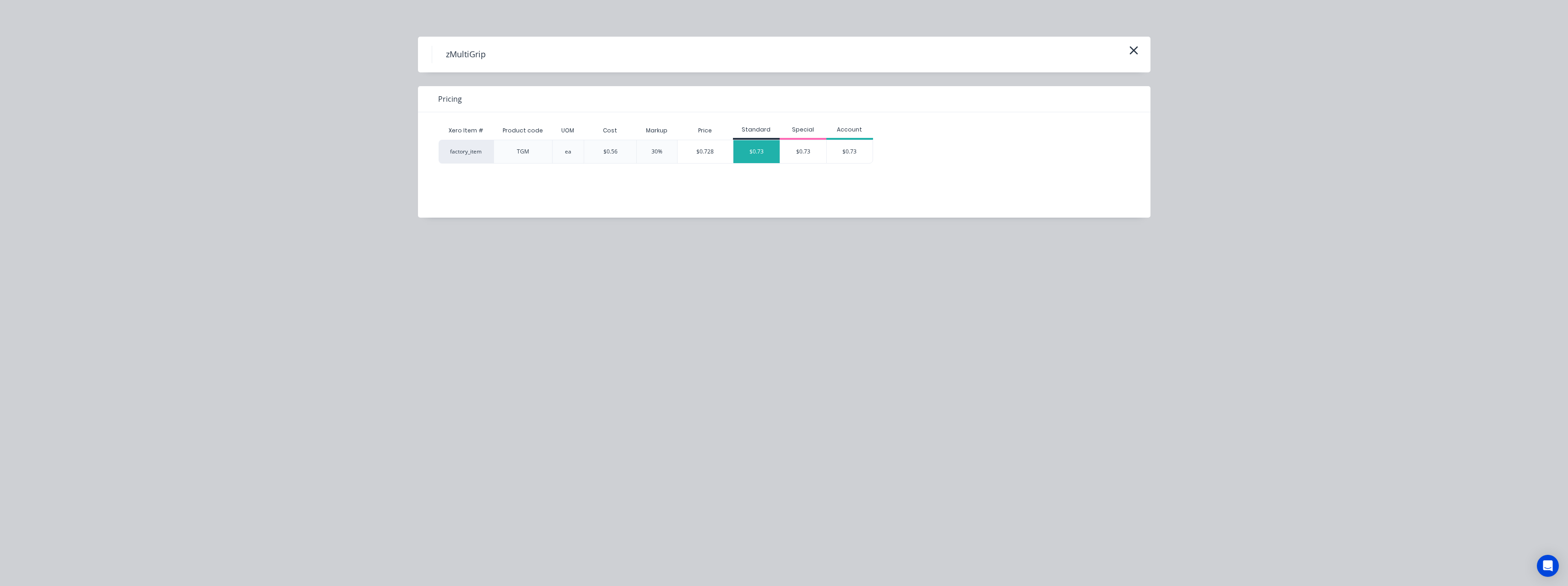
click at [746, 154] on div "$0.73" at bounding box center [757, 151] width 46 height 23
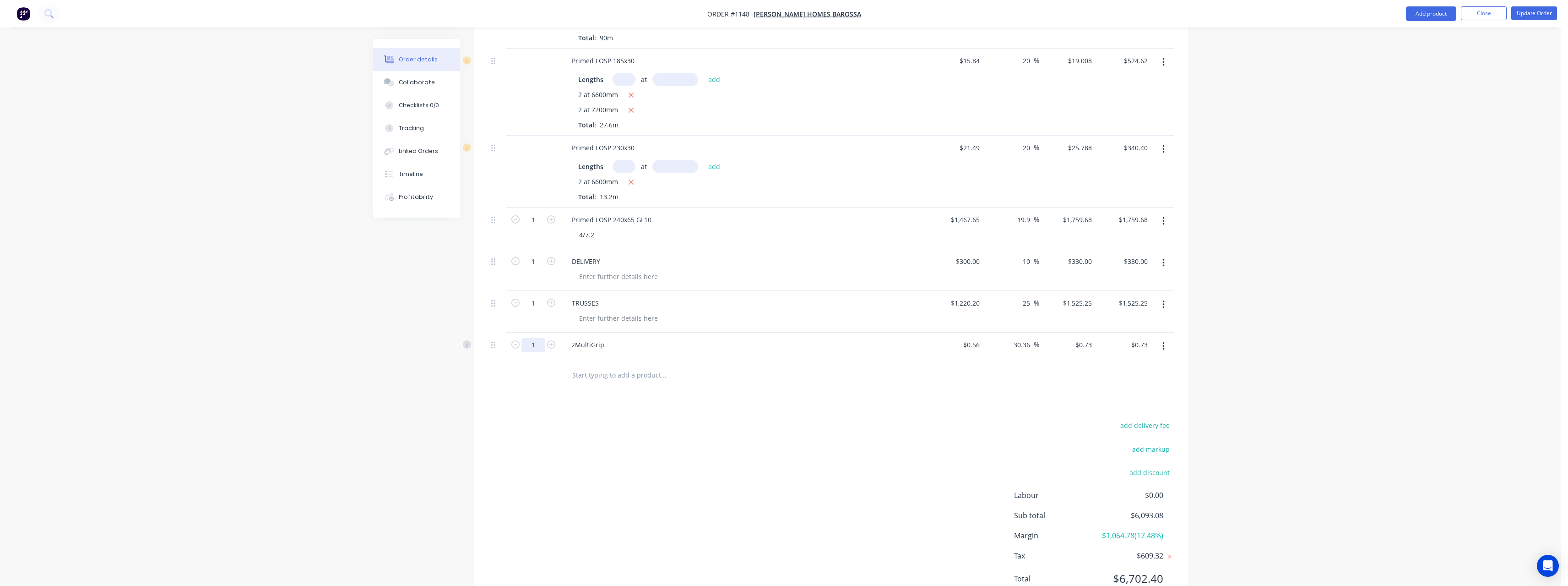
click at [540, 338] on input "1" at bounding box center [533, 345] width 24 height 13
type input "12"
type input "$8.76"
click at [616, 366] on input "text" at bounding box center [663, 375] width 183 height 18
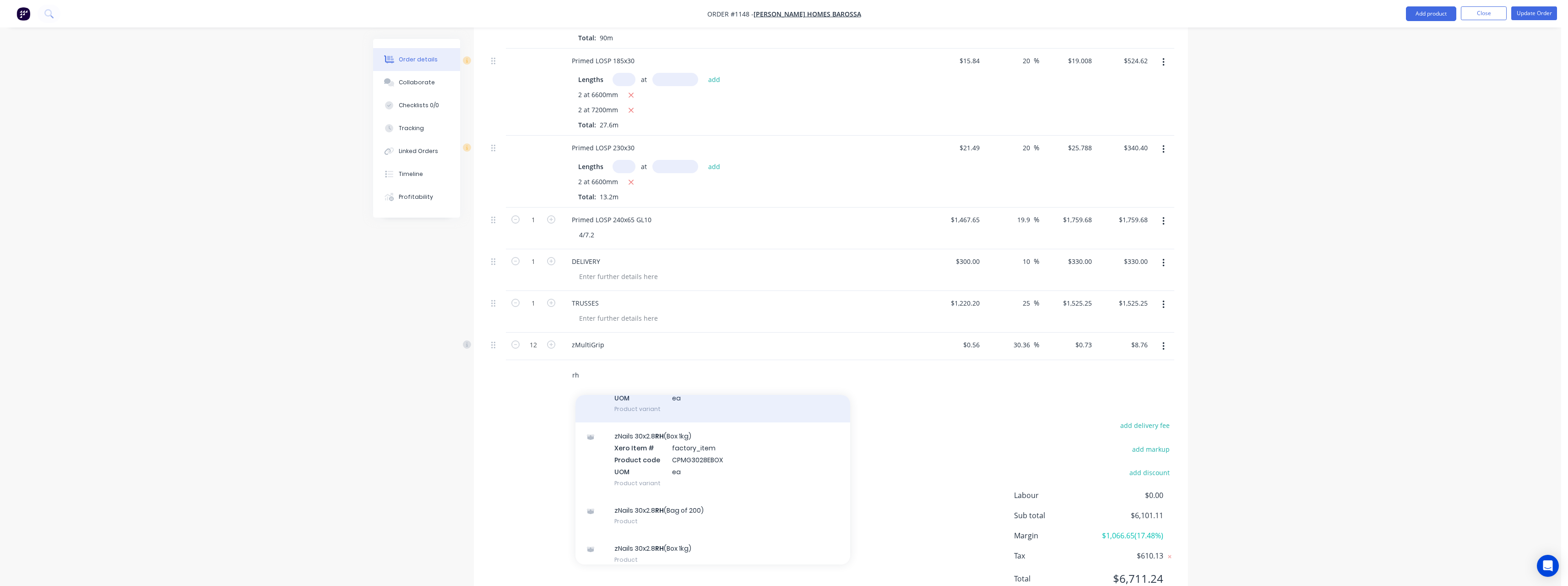
scroll to position [84, 0]
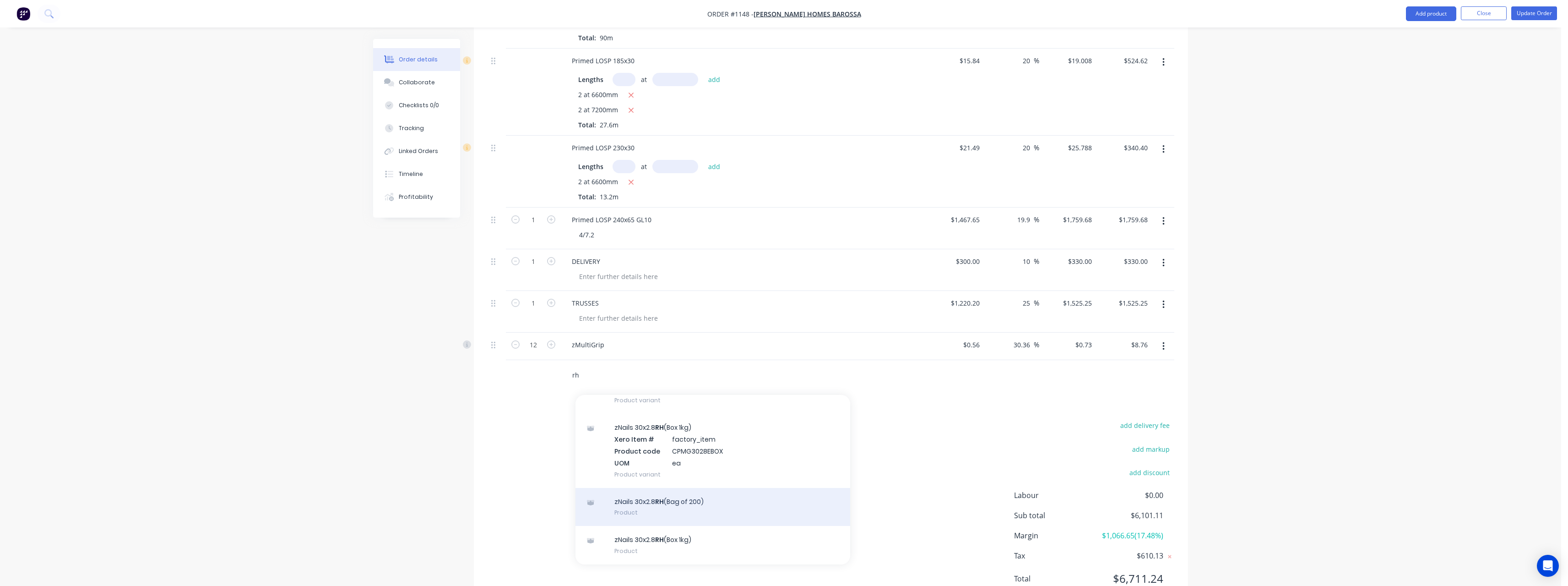
type input "rh"
click at [690, 495] on div "zNails 30x2.8 RH (Bag of 200) Product" at bounding box center [712, 507] width 274 height 39
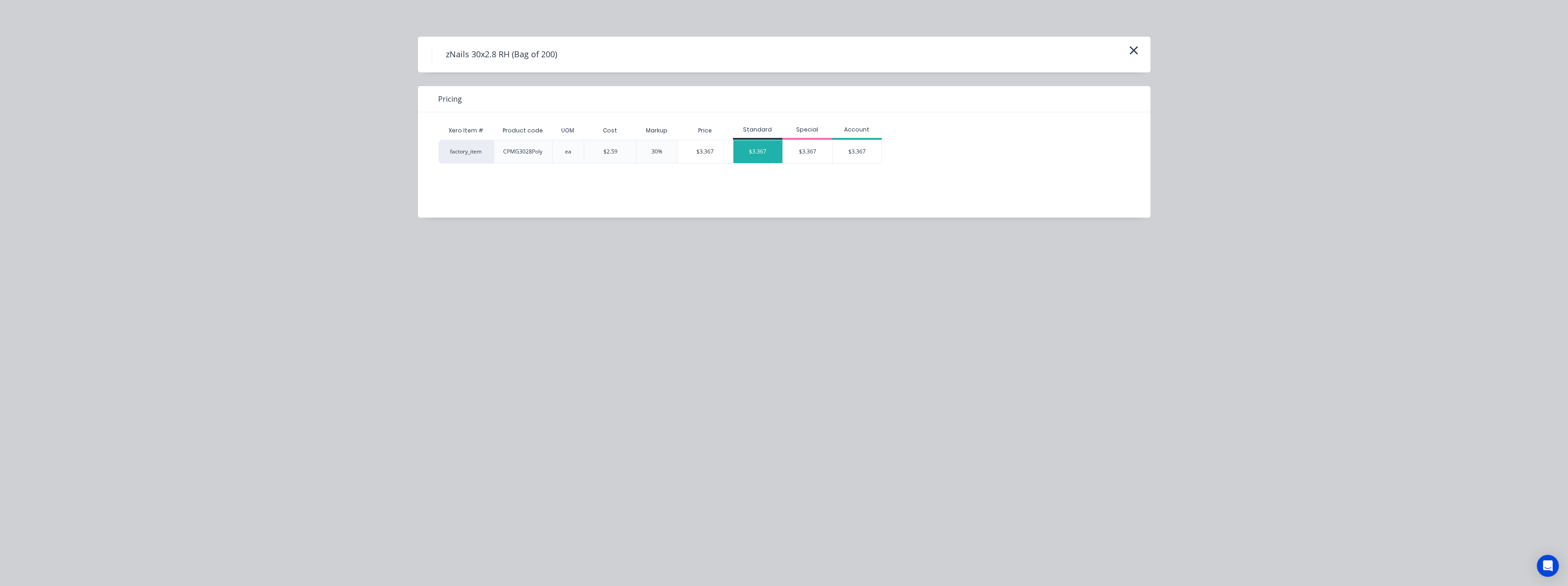
click at [754, 154] on div "$3.367" at bounding box center [758, 151] width 50 height 23
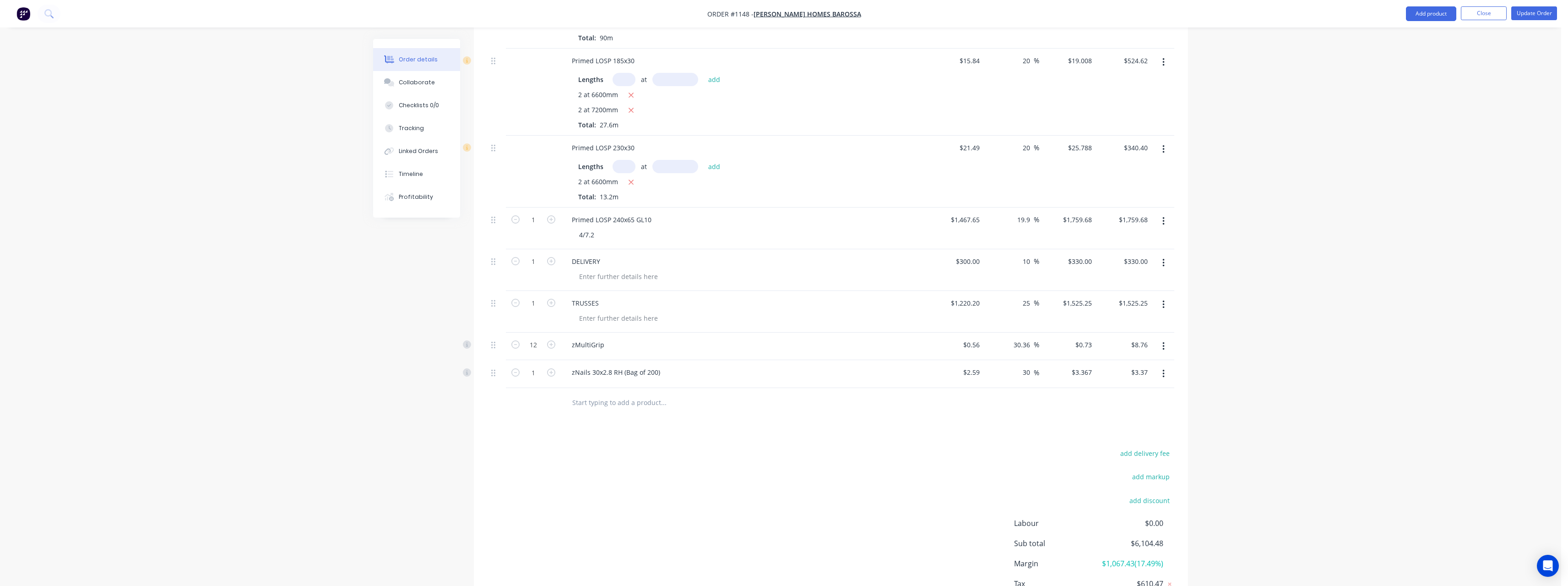
click at [586, 393] on input "text" at bounding box center [663, 402] width 183 height 18
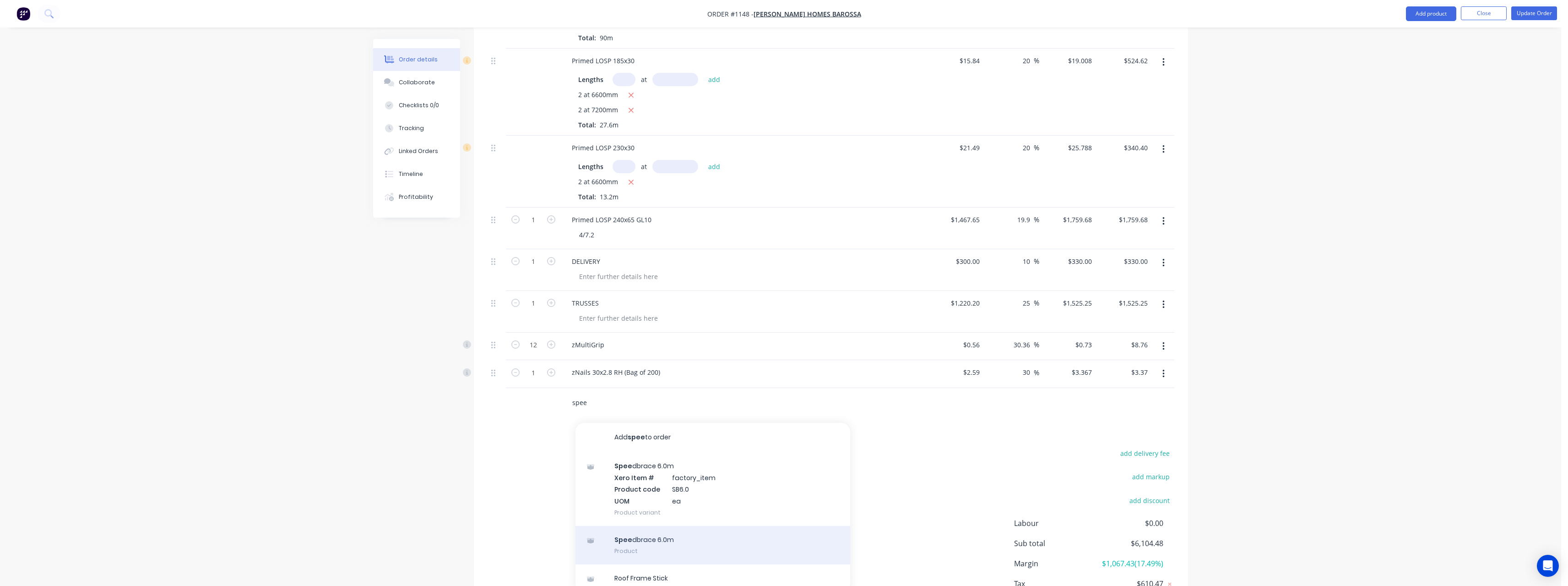
type input "spee"
click at [639, 529] on div "Spee dbrace 6.0m Product" at bounding box center [712, 545] width 274 height 39
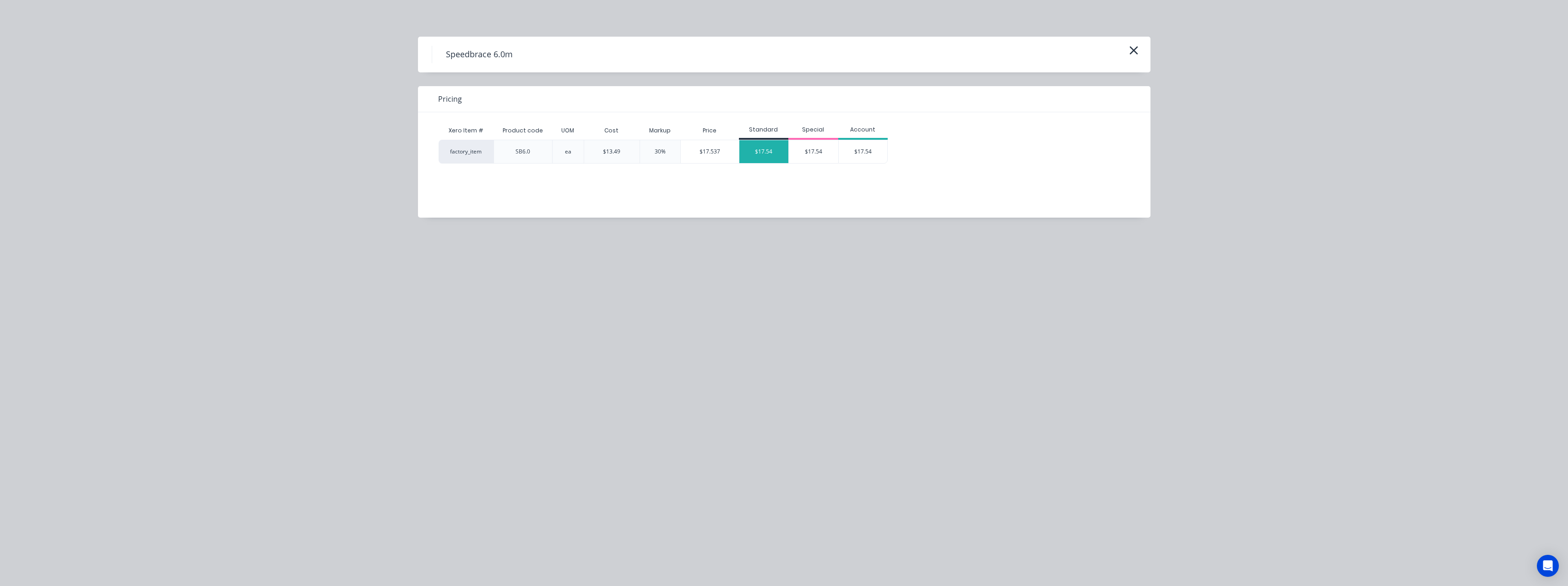
click at [765, 144] on div "$17.54" at bounding box center [764, 151] width 50 height 23
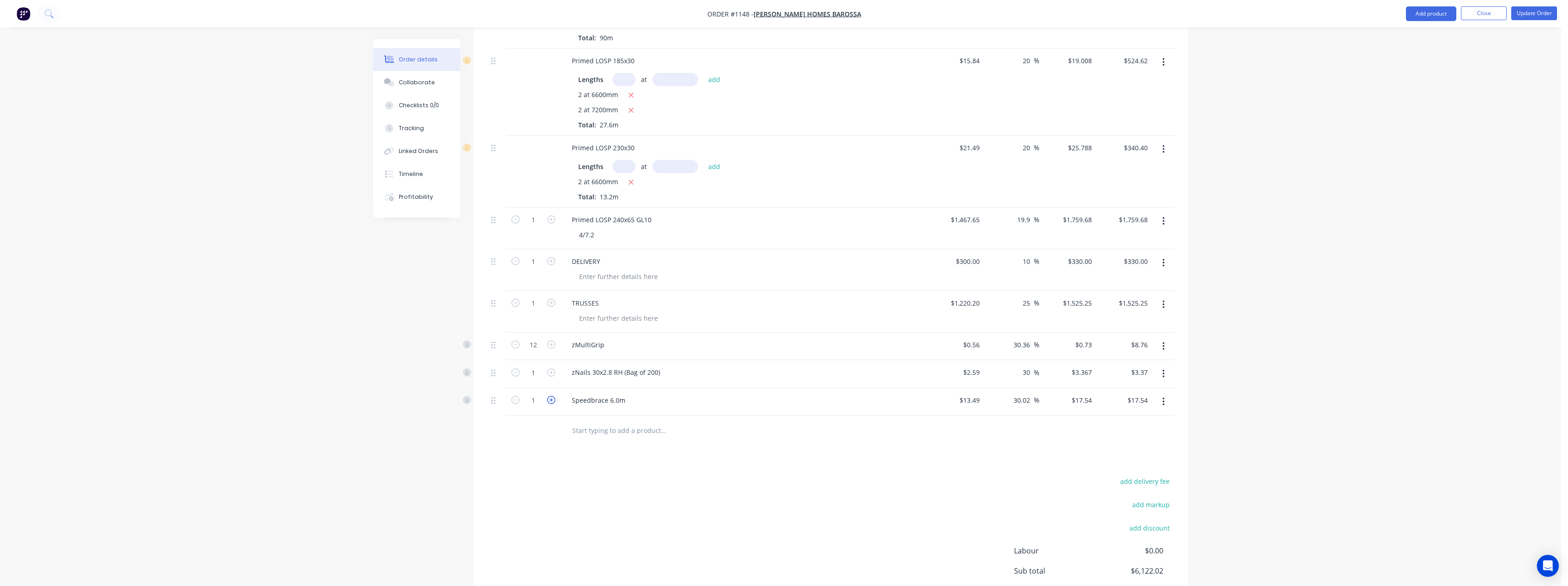
click at [554, 396] on icon "button" at bounding box center [551, 399] width 8 height 8
type input "2"
type input "$35.08"
click at [554, 396] on icon "button" at bounding box center [551, 399] width 8 height 8
type input "3"
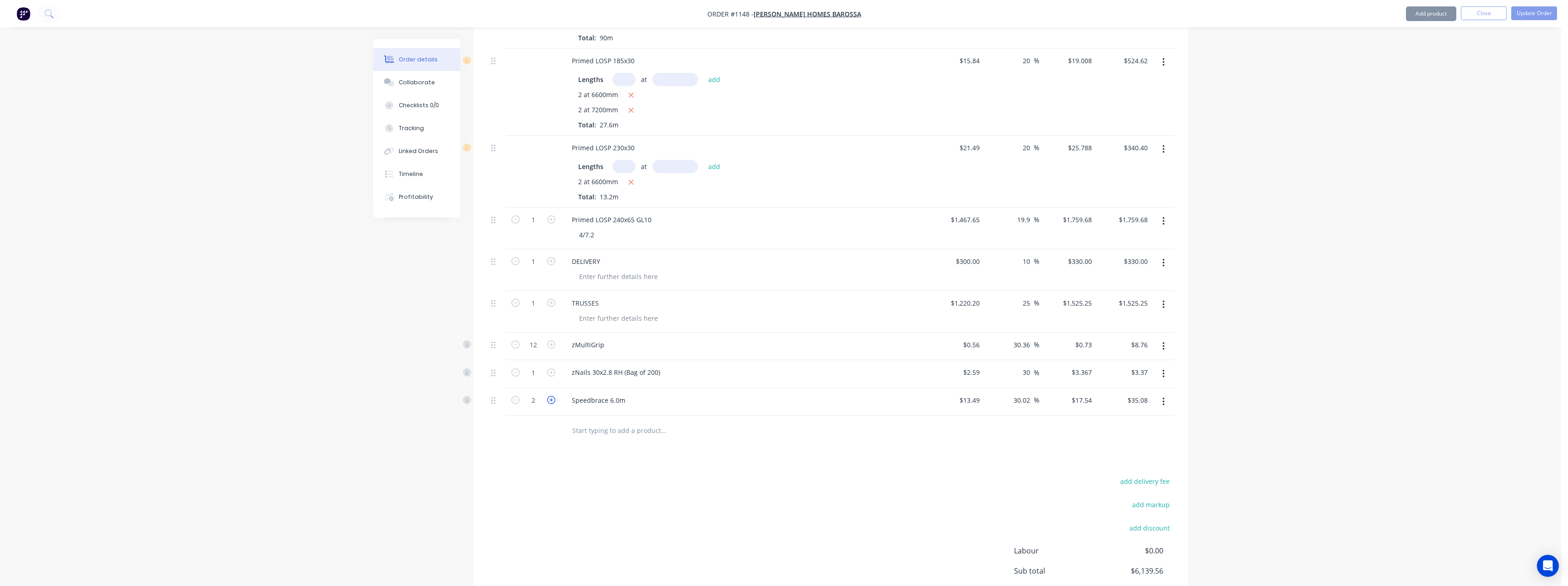
type input "$52.62"
click at [554, 396] on icon "button" at bounding box center [551, 399] width 8 height 8
type input "4"
type input "$70.16"
click at [554, 396] on icon "button" at bounding box center [551, 399] width 8 height 8
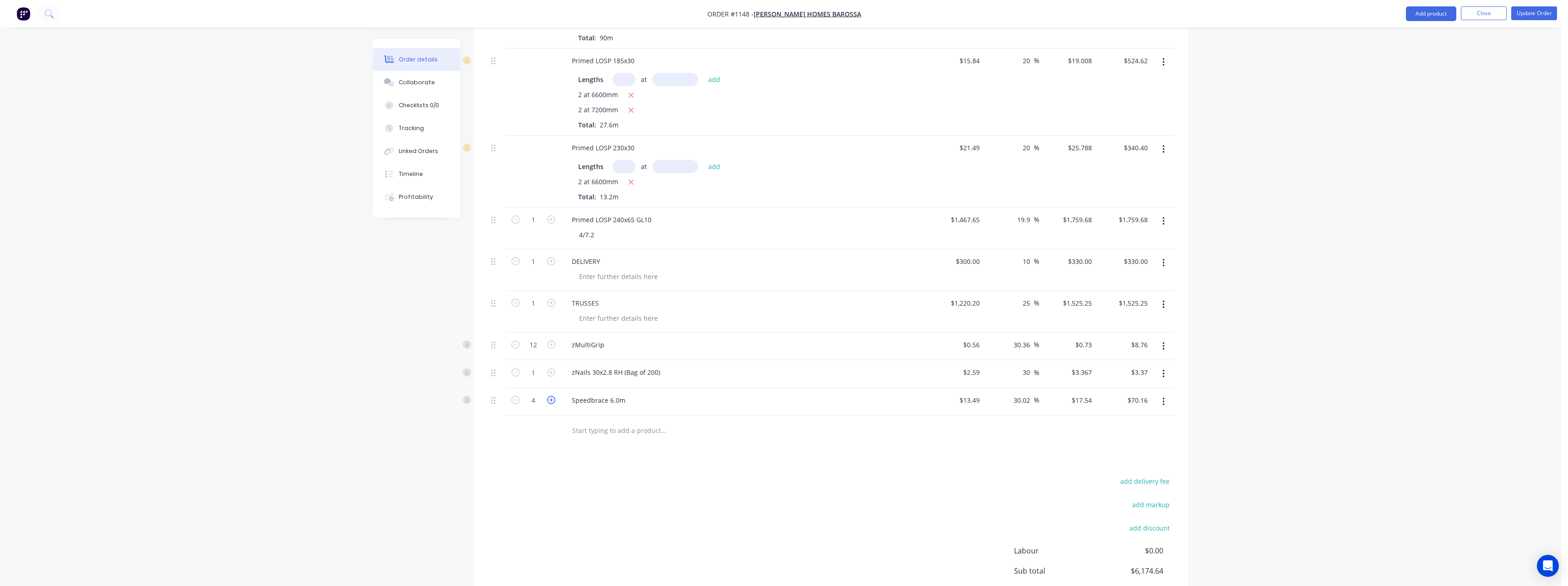
type input "5"
type input "$87.70"
click at [591, 421] on input "text" at bounding box center [663, 430] width 183 height 18
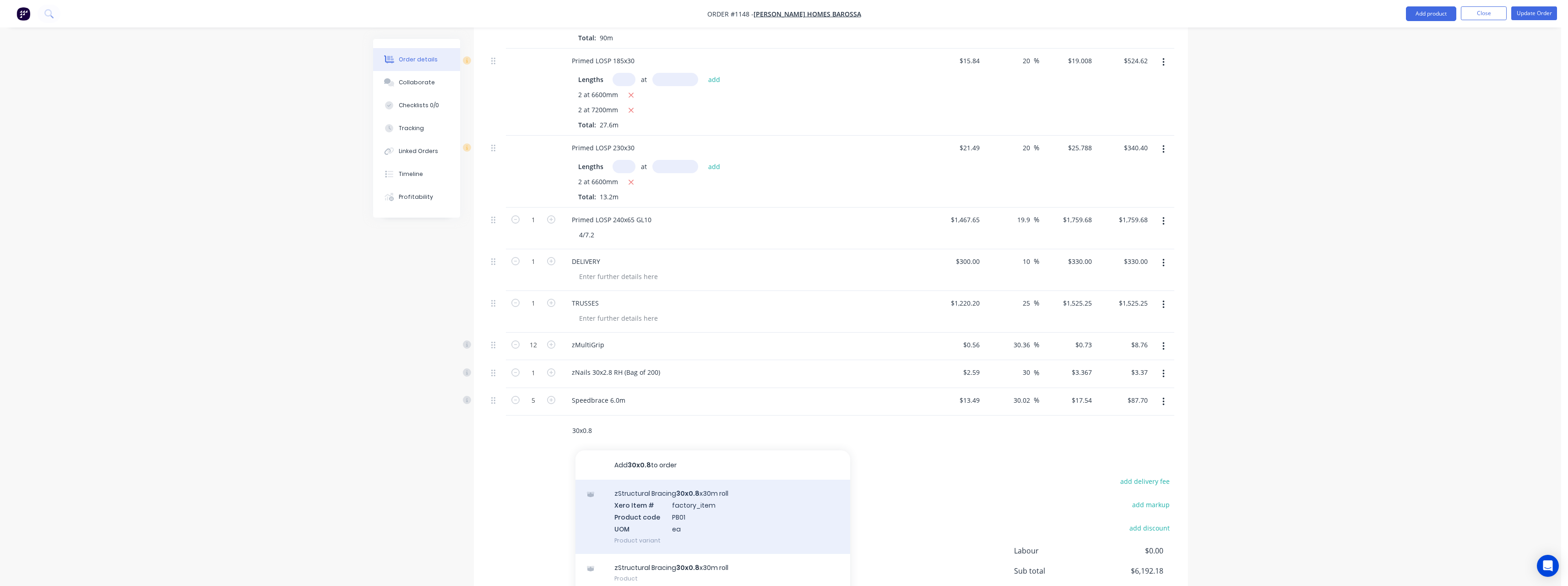
scroll to position [46, 0]
type input "30x0.8"
click at [682, 511] on div "zStructural Bracing 30x0.8 x30m roll Product" at bounding box center [712, 527] width 274 height 39
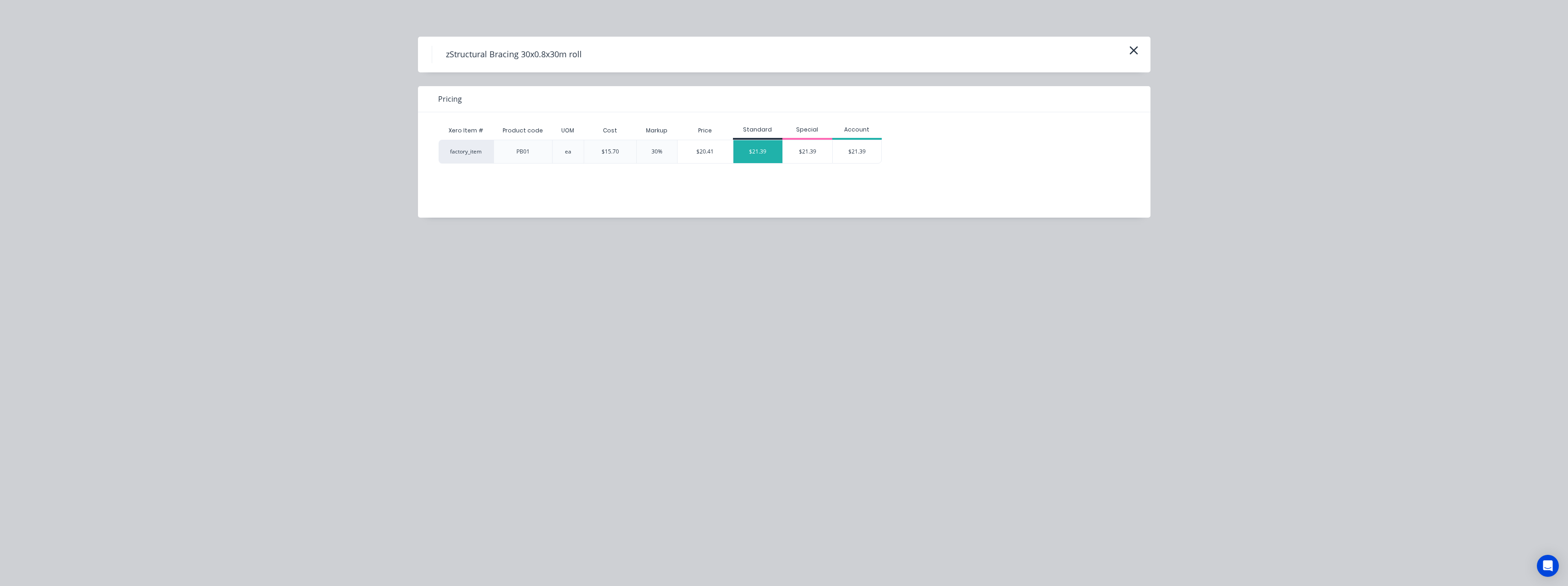
click at [763, 150] on div "$21.39" at bounding box center [758, 151] width 50 height 23
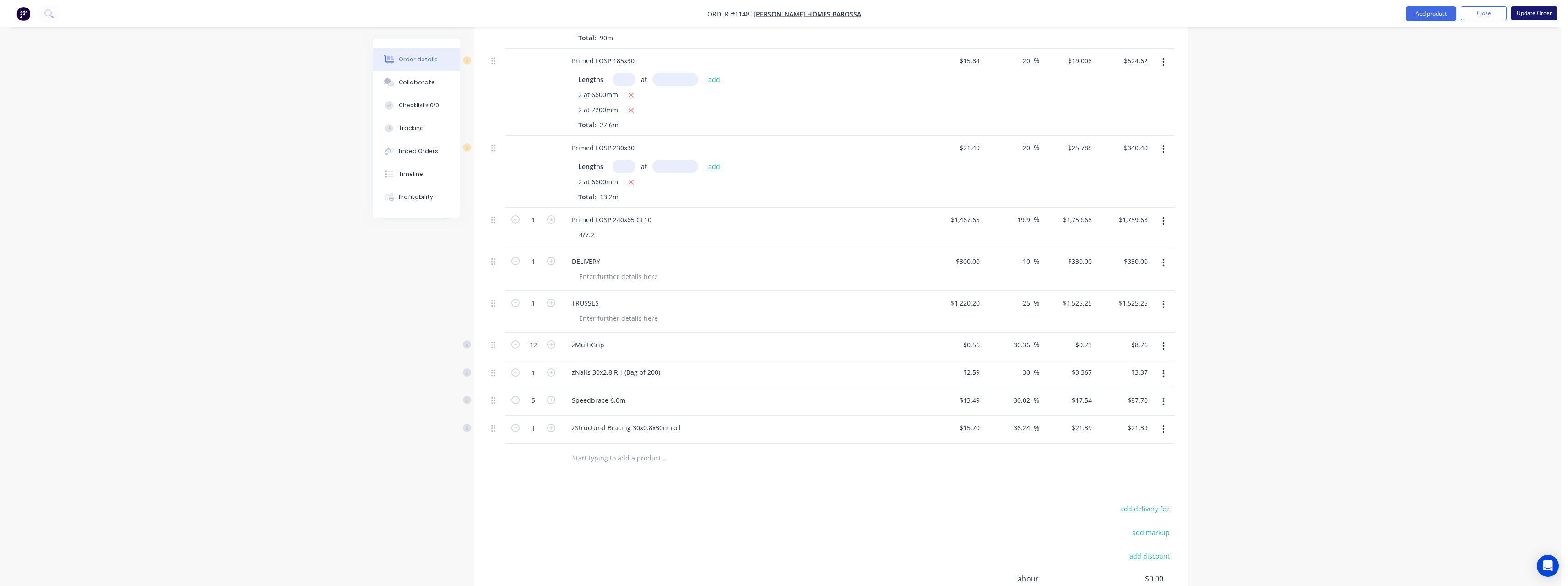
click at [1529, 15] on button "Update Order" at bounding box center [1534, 13] width 46 height 13
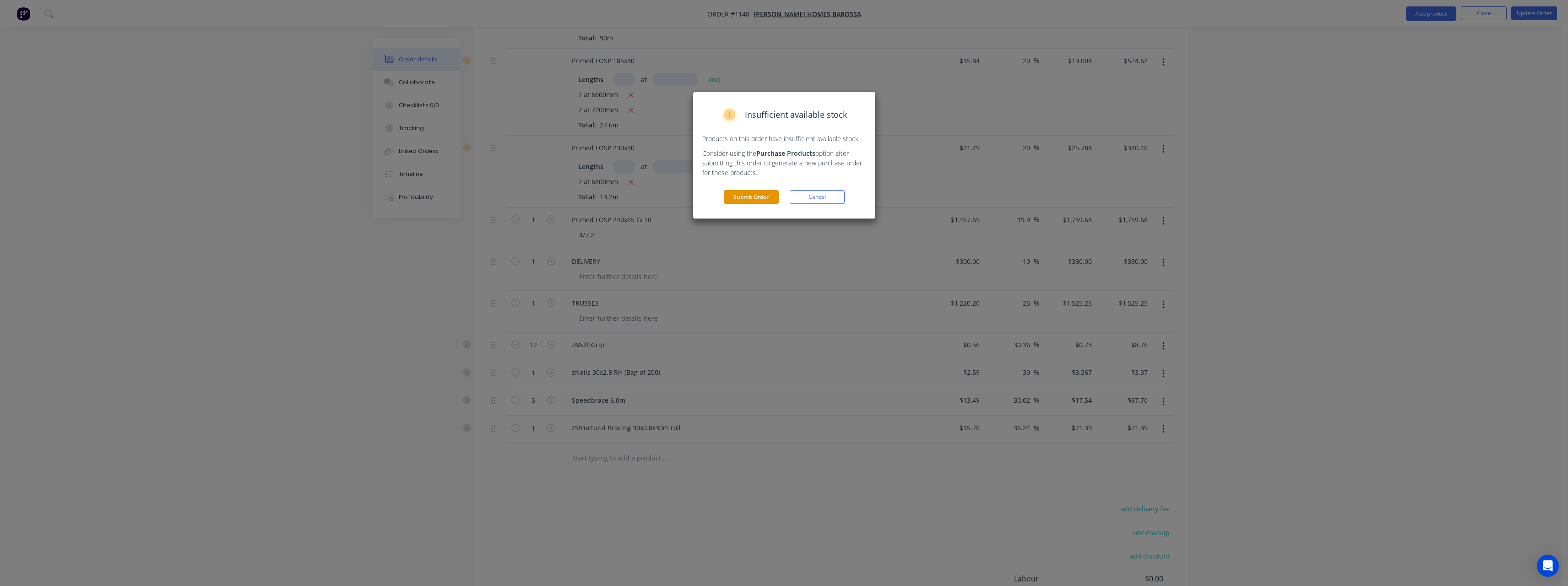
click at [767, 199] on button "Submit Order" at bounding box center [751, 197] width 55 height 13
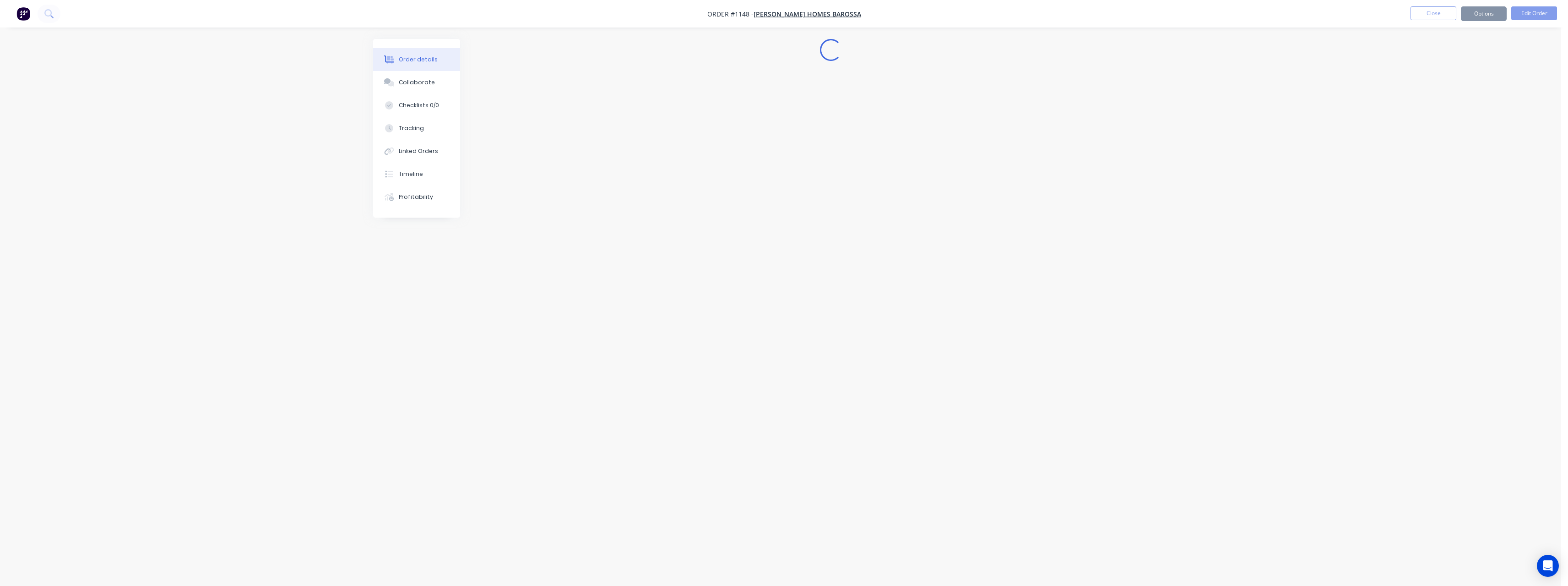
scroll to position [0, 0]
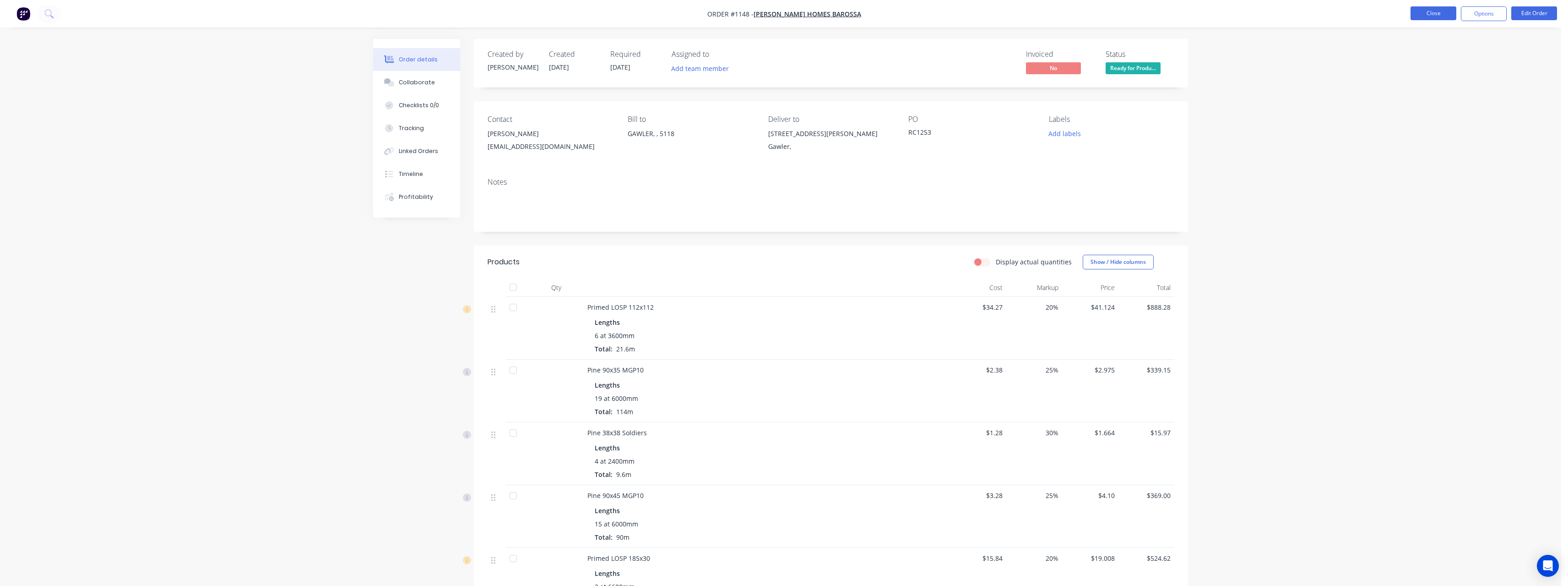
click at [1426, 17] on button "Close" at bounding box center [1433, 13] width 46 height 13
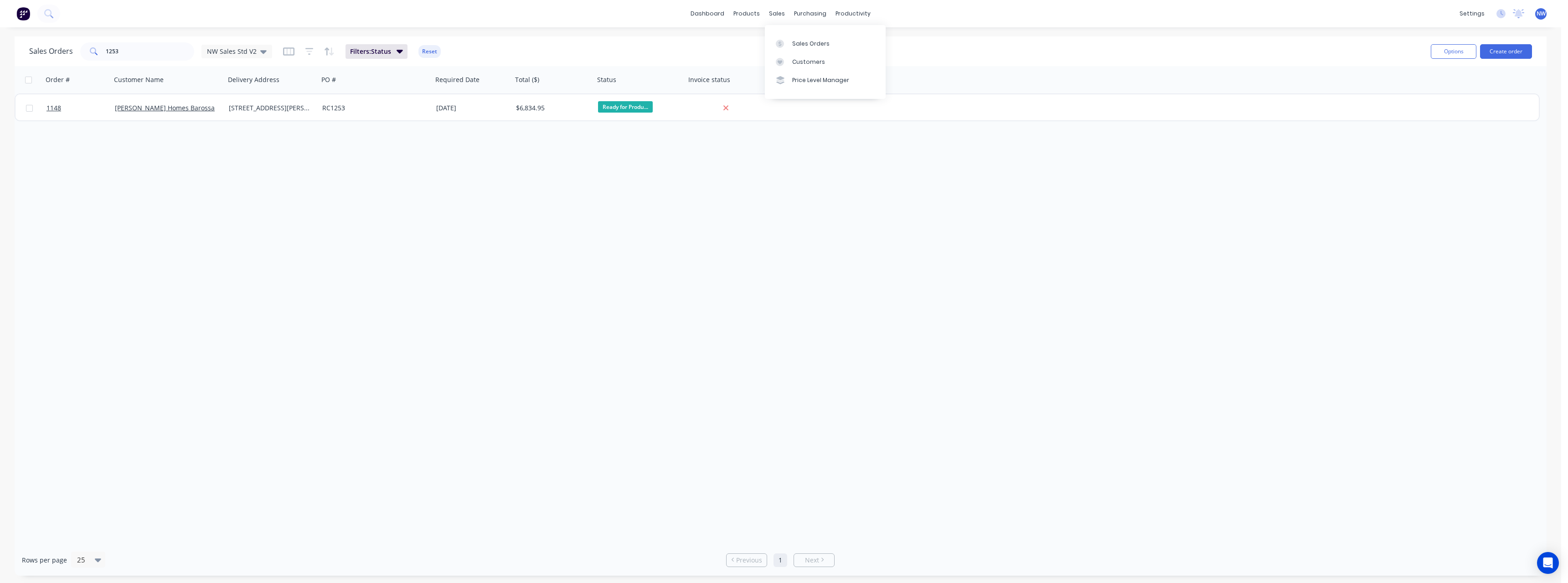
drag, startPoint x: 798, startPoint y: 43, endPoint x: 752, endPoint y: 54, distance: 47.3
click at [798, 43] on div "Sales Orders" at bounding box center [810, 43] width 37 height 8
click at [123, 54] on input "1253" at bounding box center [150, 52] width 89 height 18
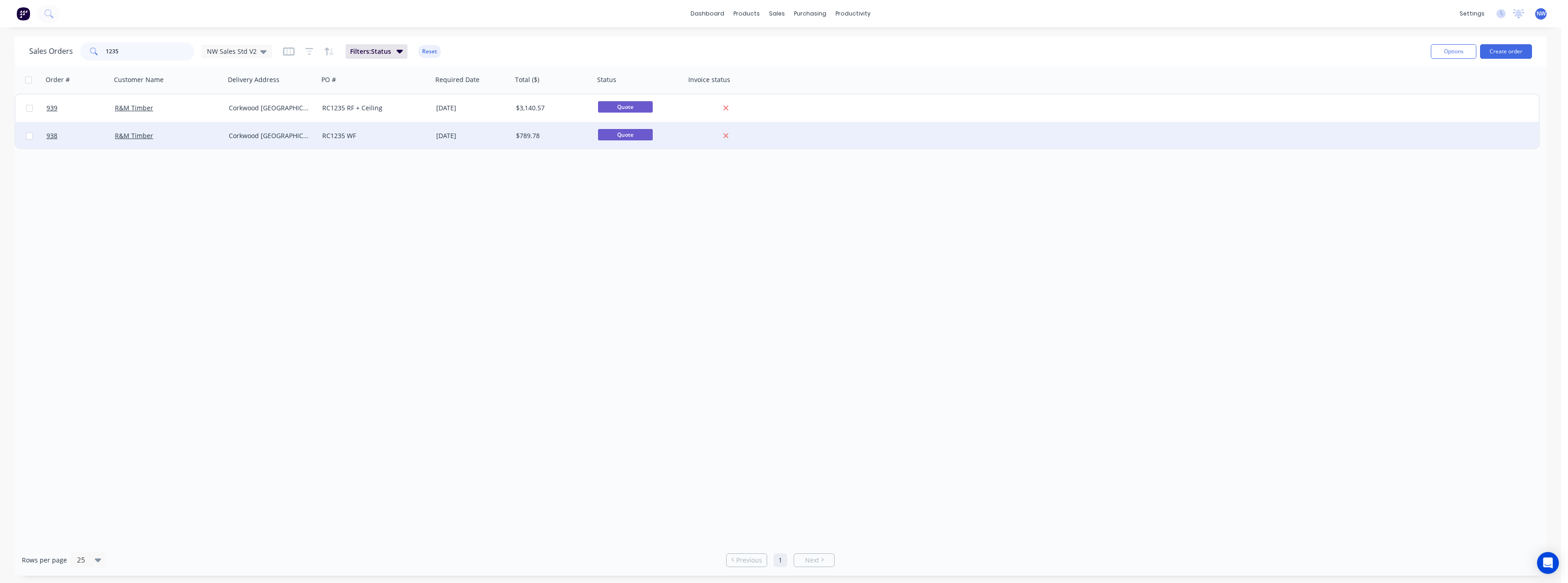
type input "1235"
click at [300, 136] on div "Corkwood [GEOGRAPHIC_DATA][PERSON_NAME] 5114" at bounding box center [270, 136] width 82 height 9
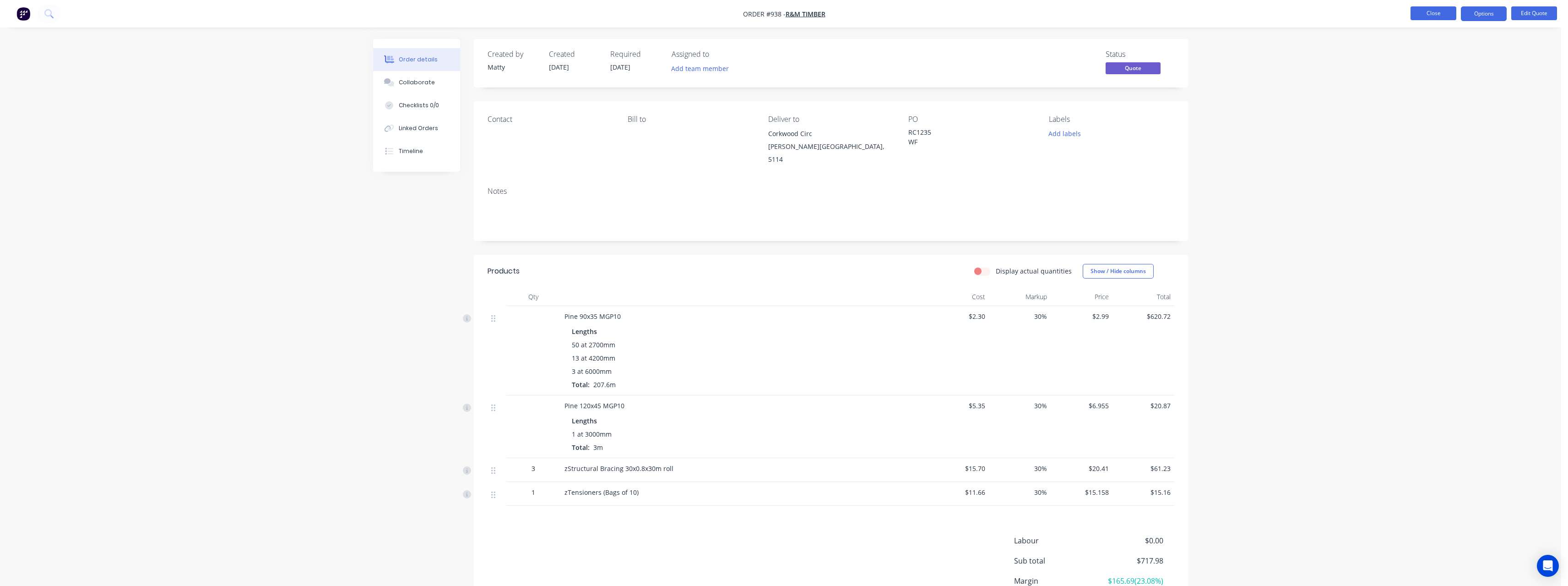
click at [1443, 19] on button "Close" at bounding box center [1433, 13] width 46 height 13
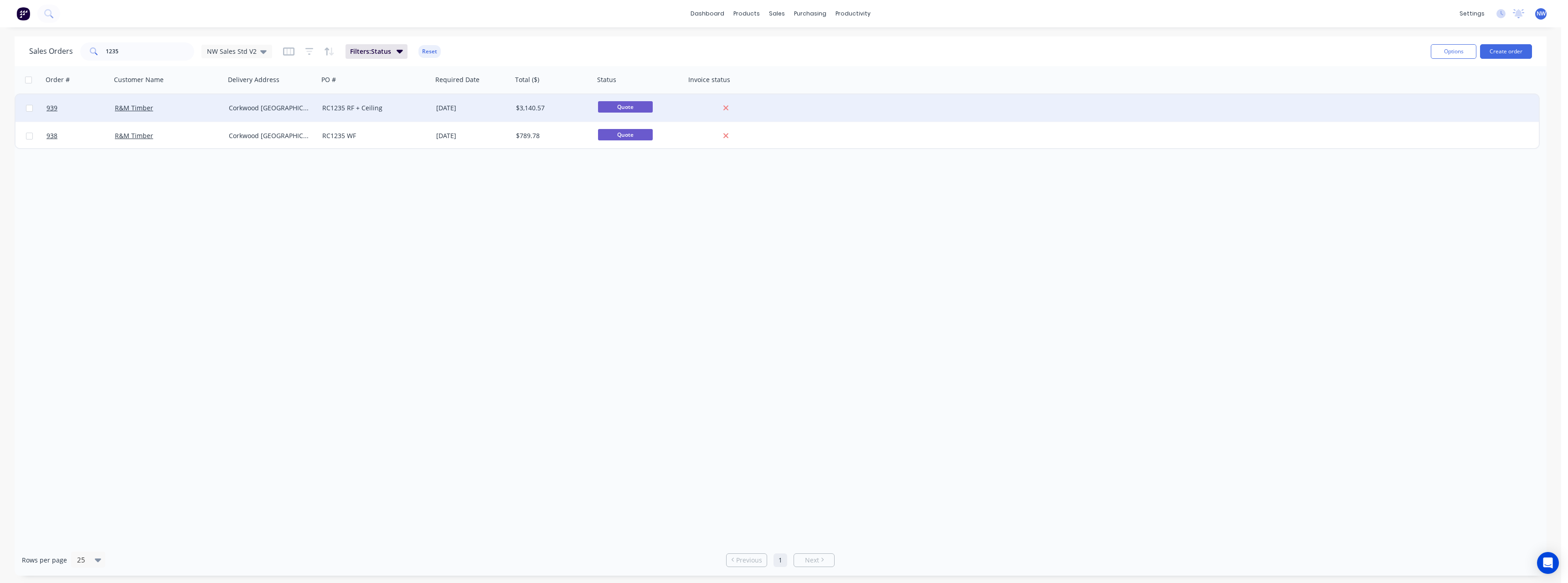
click at [369, 108] on div "RC1235 RF + Ceiling" at bounding box center [373, 108] width 101 height 9
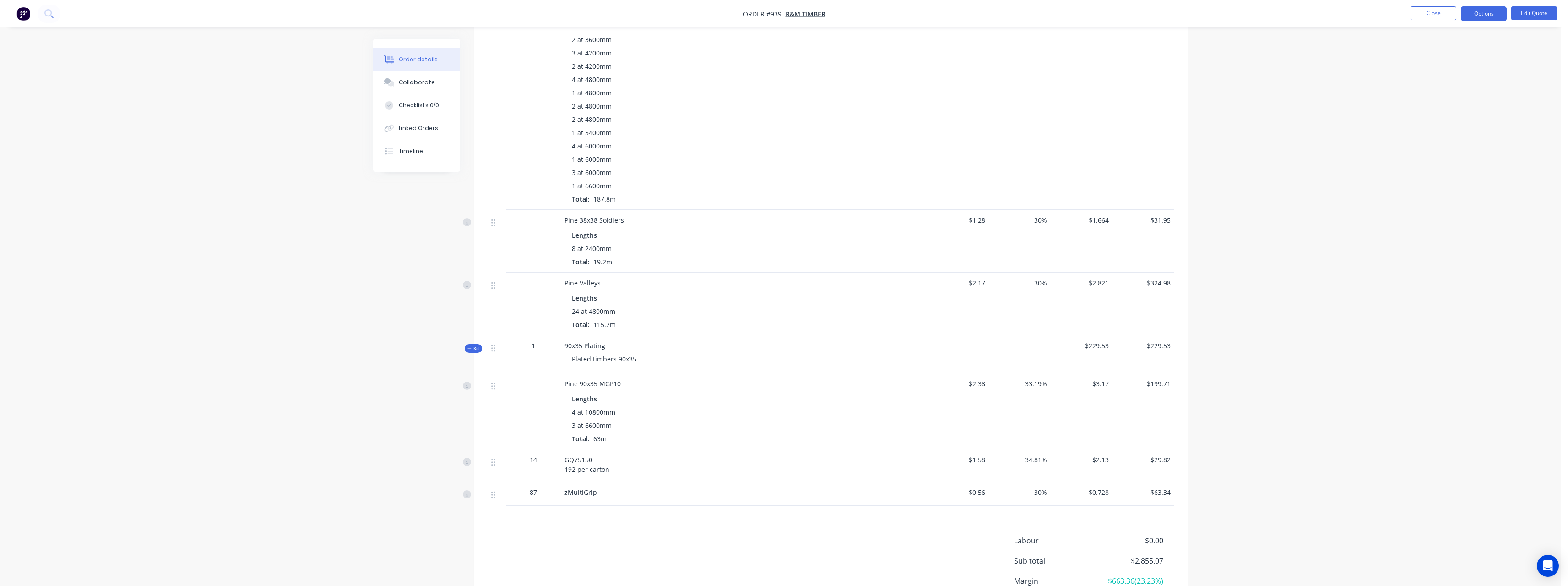
scroll to position [687, 0]
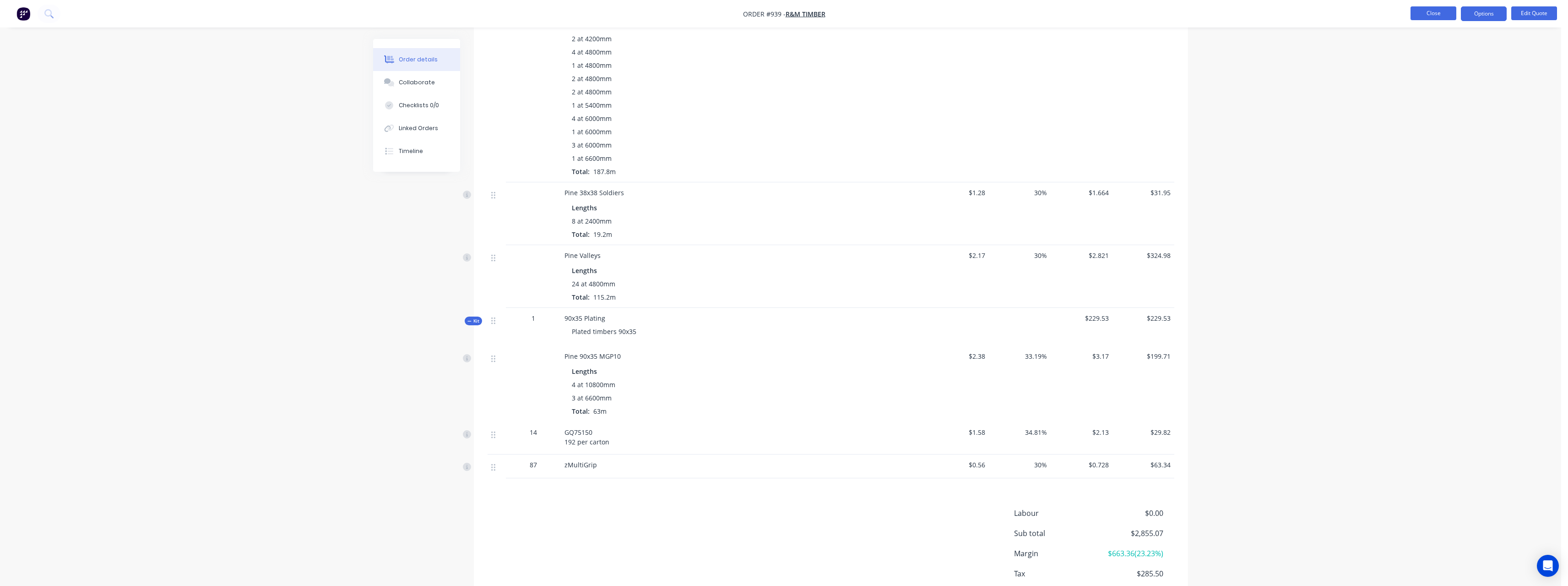
click at [1443, 10] on button "Close" at bounding box center [1433, 13] width 46 height 13
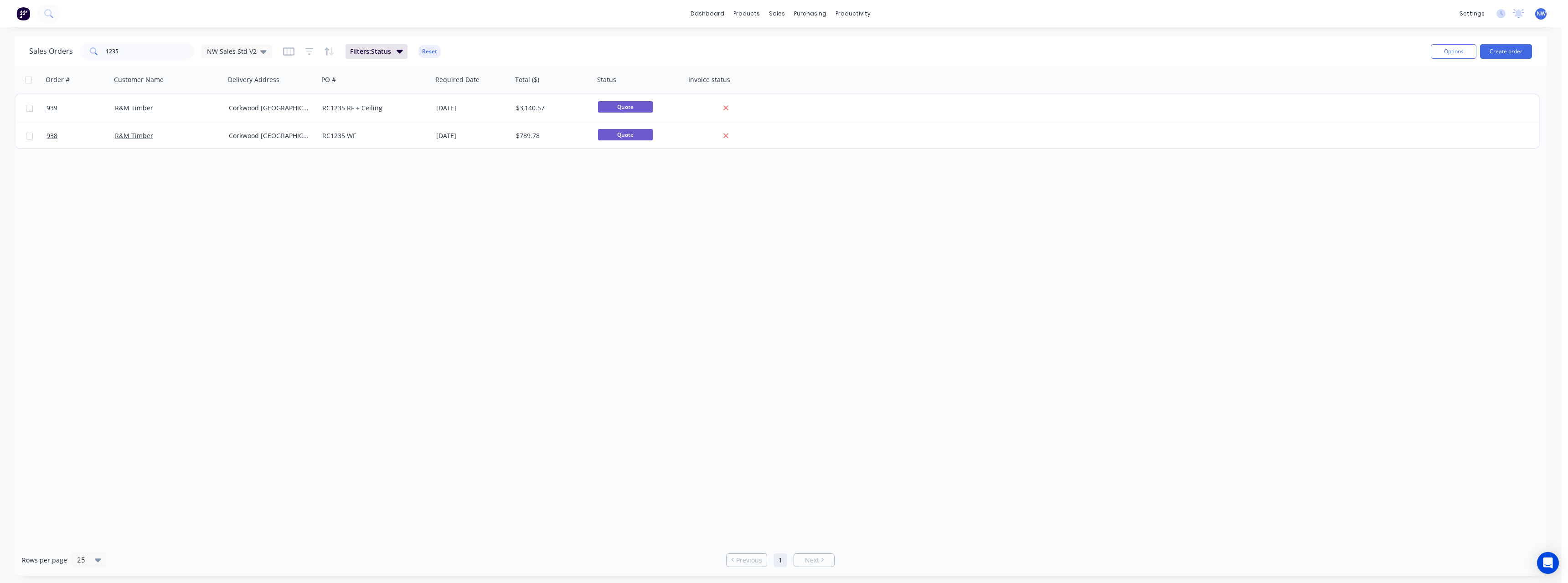
click at [1540, 13] on span "NW" at bounding box center [1541, 13] width 9 height 8
click at [1477, 115] on button "Sign out" at bounding box center [1485, 114] width 121 height 18
